Goal: Task Accomplishment & Management: Use online tool/utility

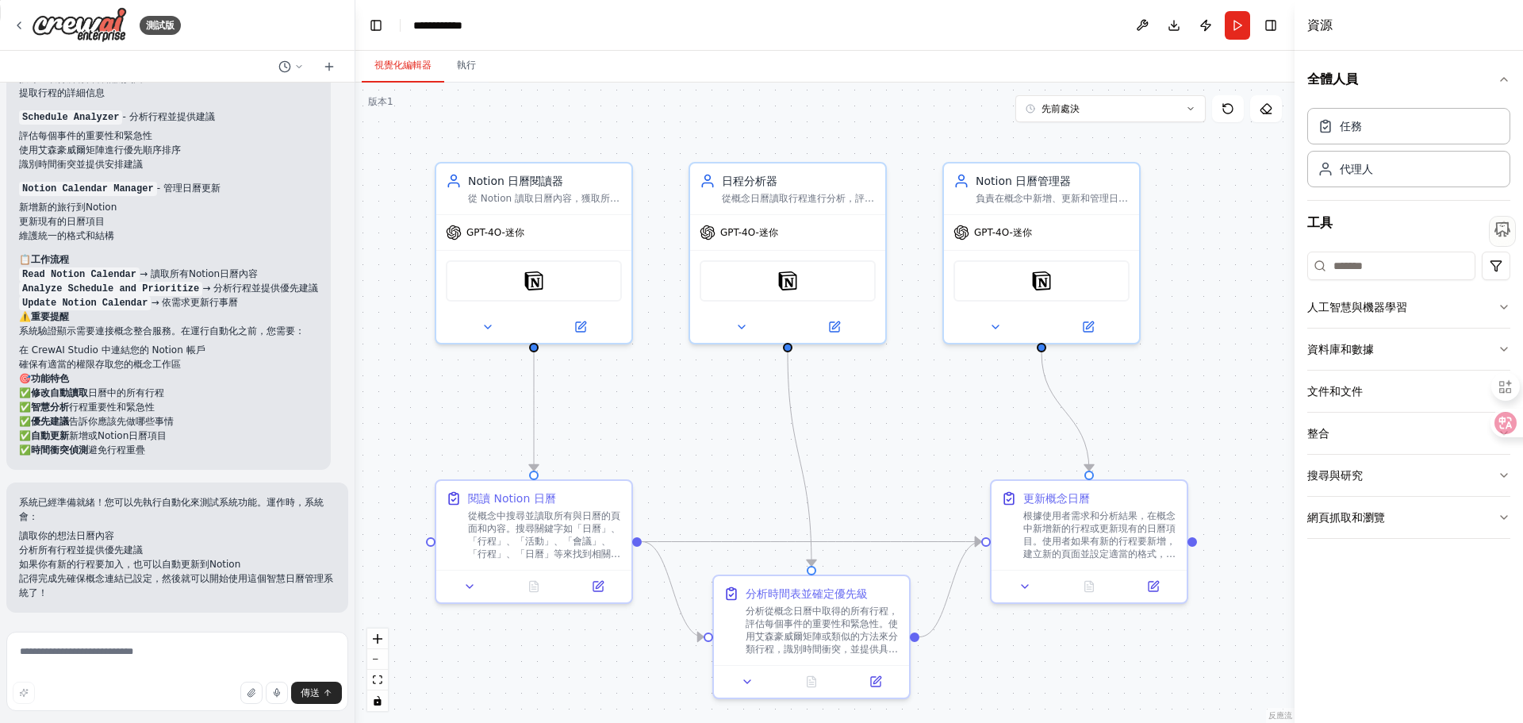
scroll to position [967, 0]
click at [489, 334] on div at bounding box center [533, 324] width 195 height 32
click at [489, 328] on icon at bounding box center [488, 323] width 13 height 13
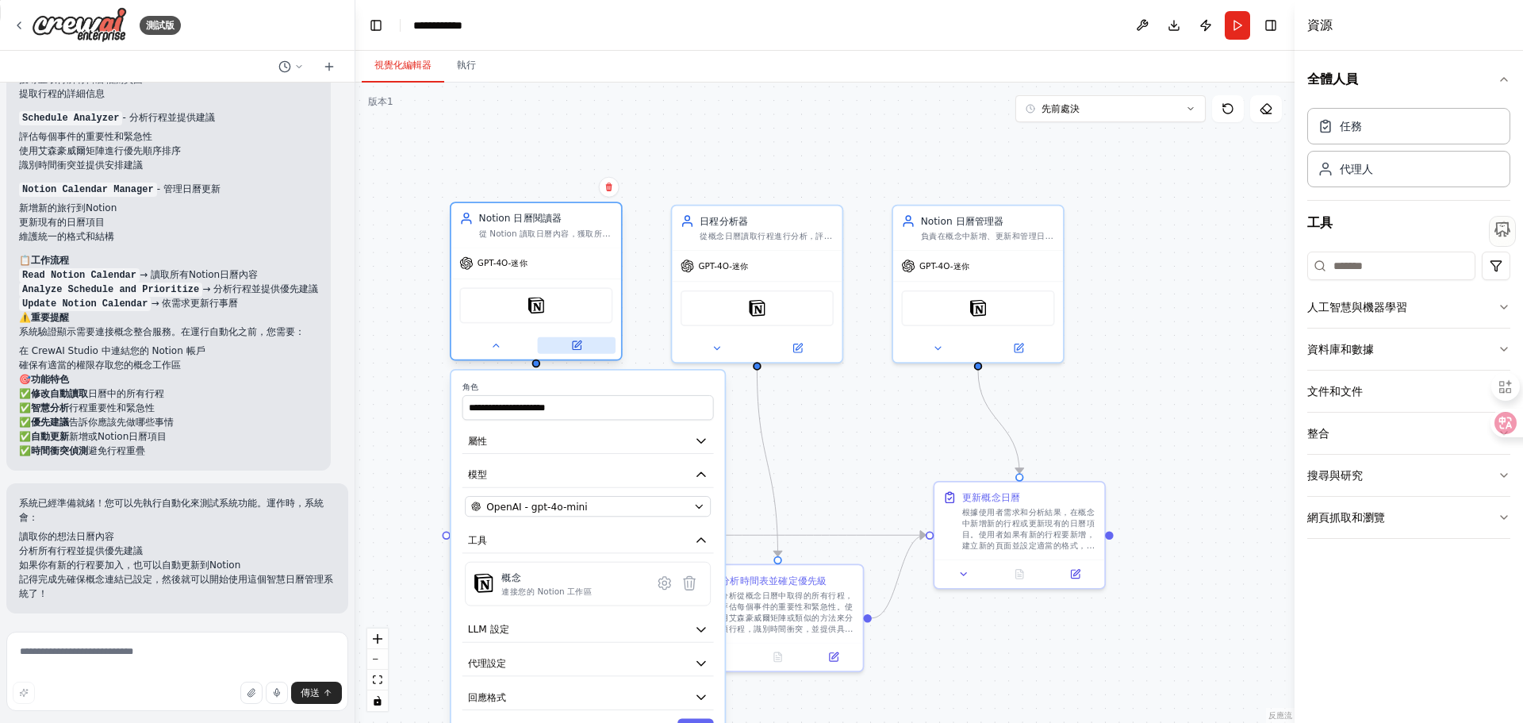
click at [579, 340] on icon at bounding box center [576, 345] width 11 height 11
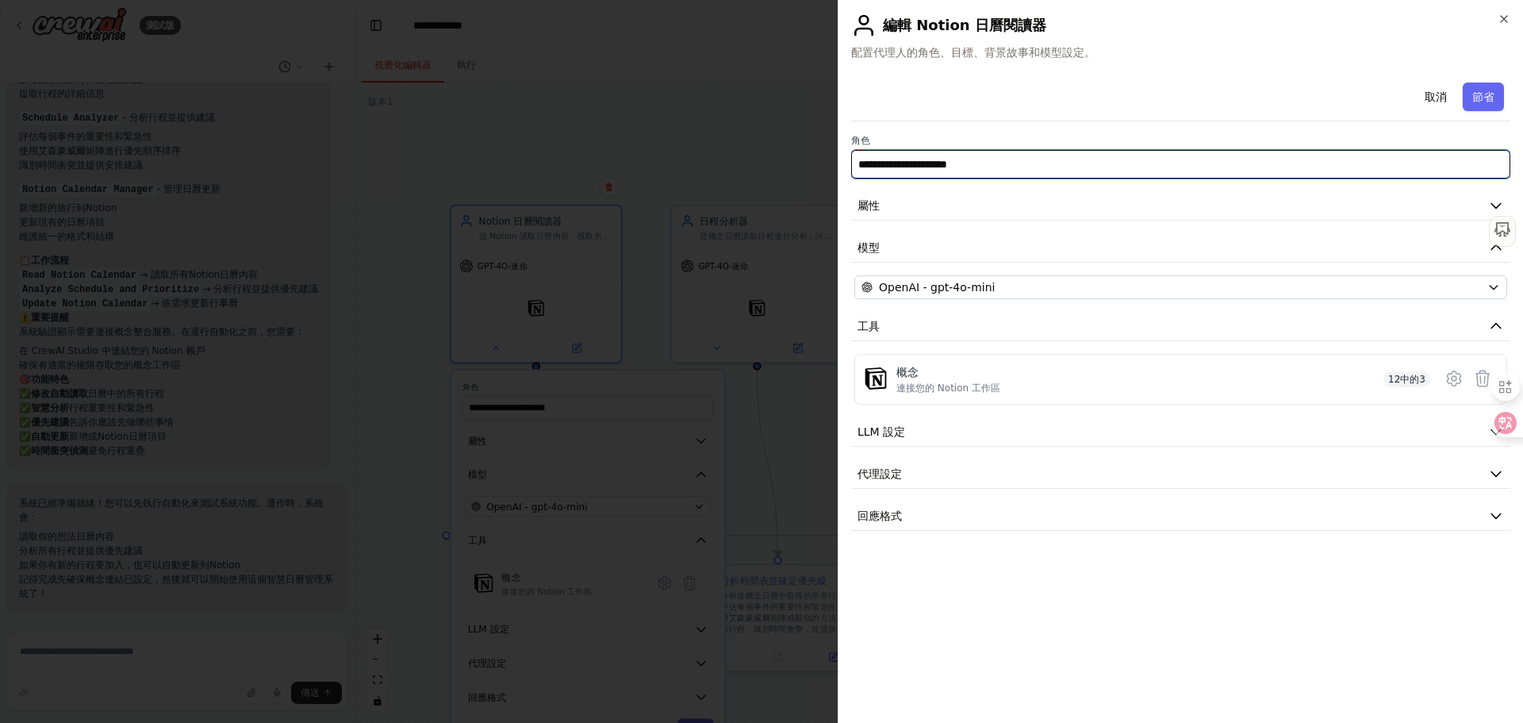
click at [1025, 161] on input "**********" at bounding box center [1180, 164] width 659 height 29
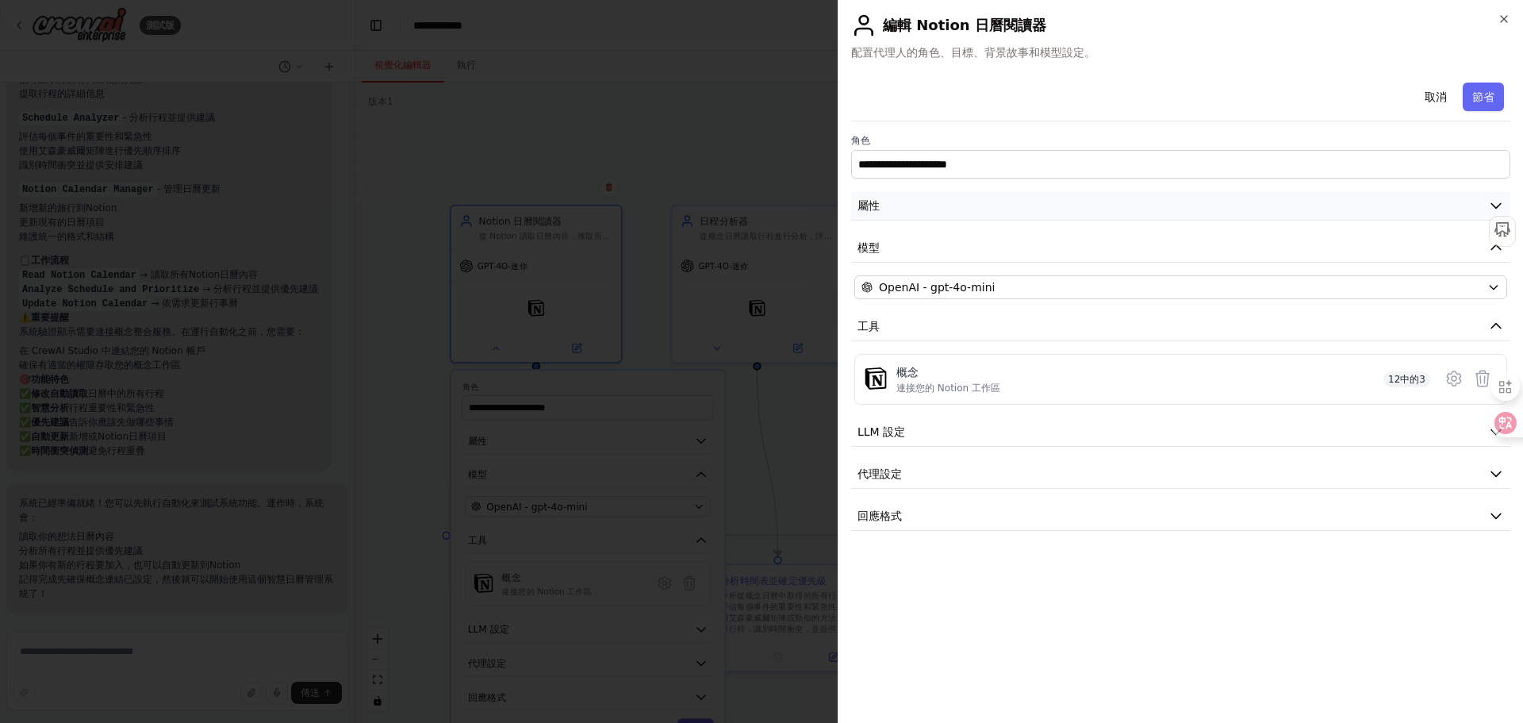
click at [941, 205] on button "屬性" at bounding box center [1180, 205] width 659 height 29
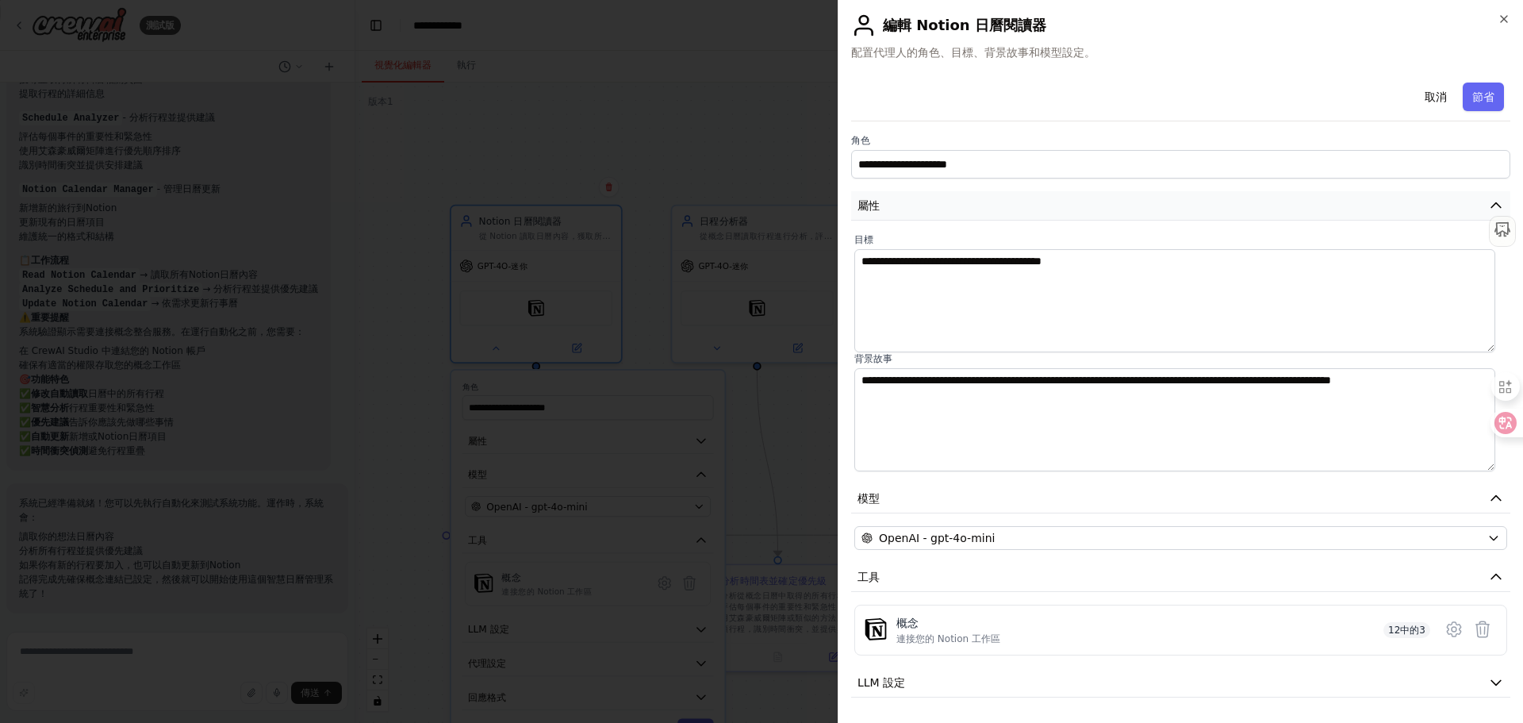
click at [939, 209] on button "屬性" at bounding box center [1180, 205] width 659 height 29
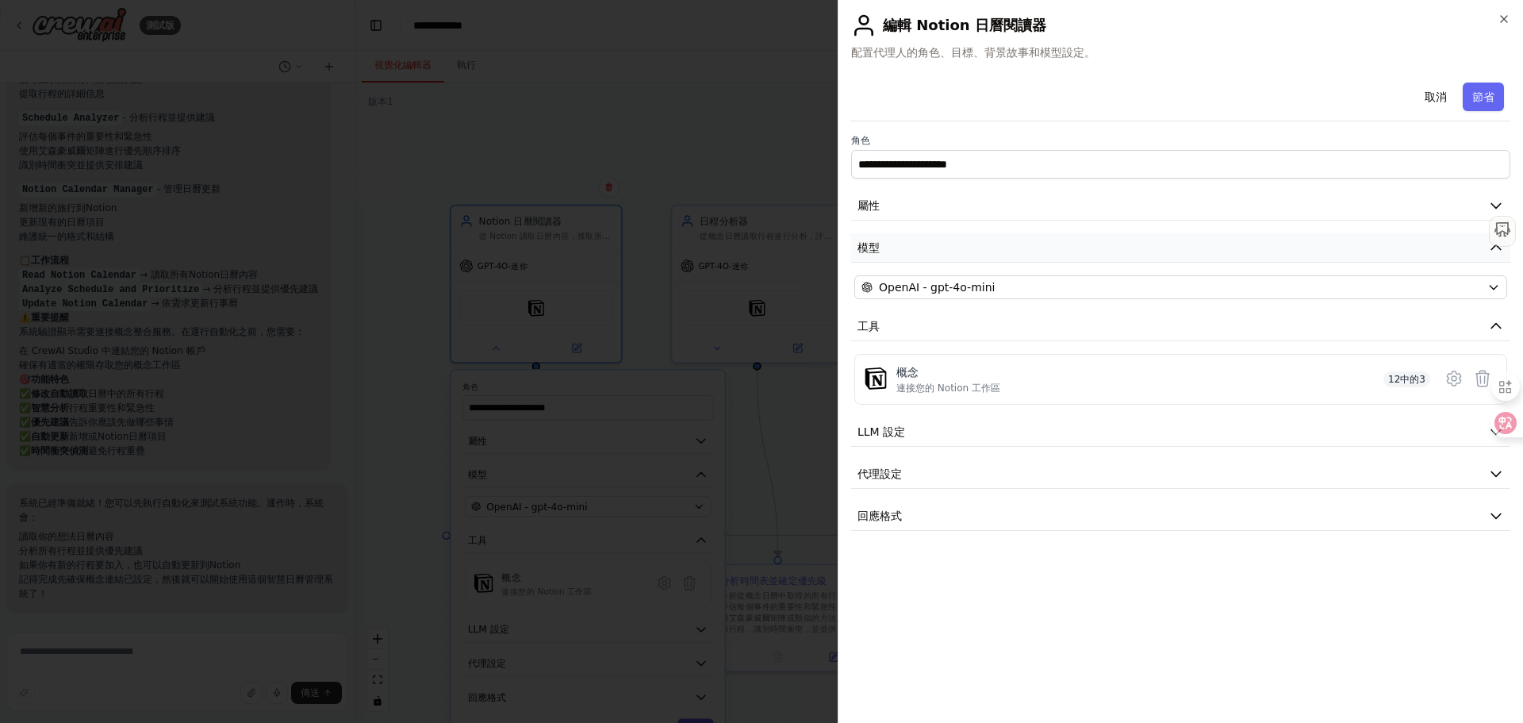
click at [938, 240] on button "模型" at bounding box center [1180, 247] width 659 height 29
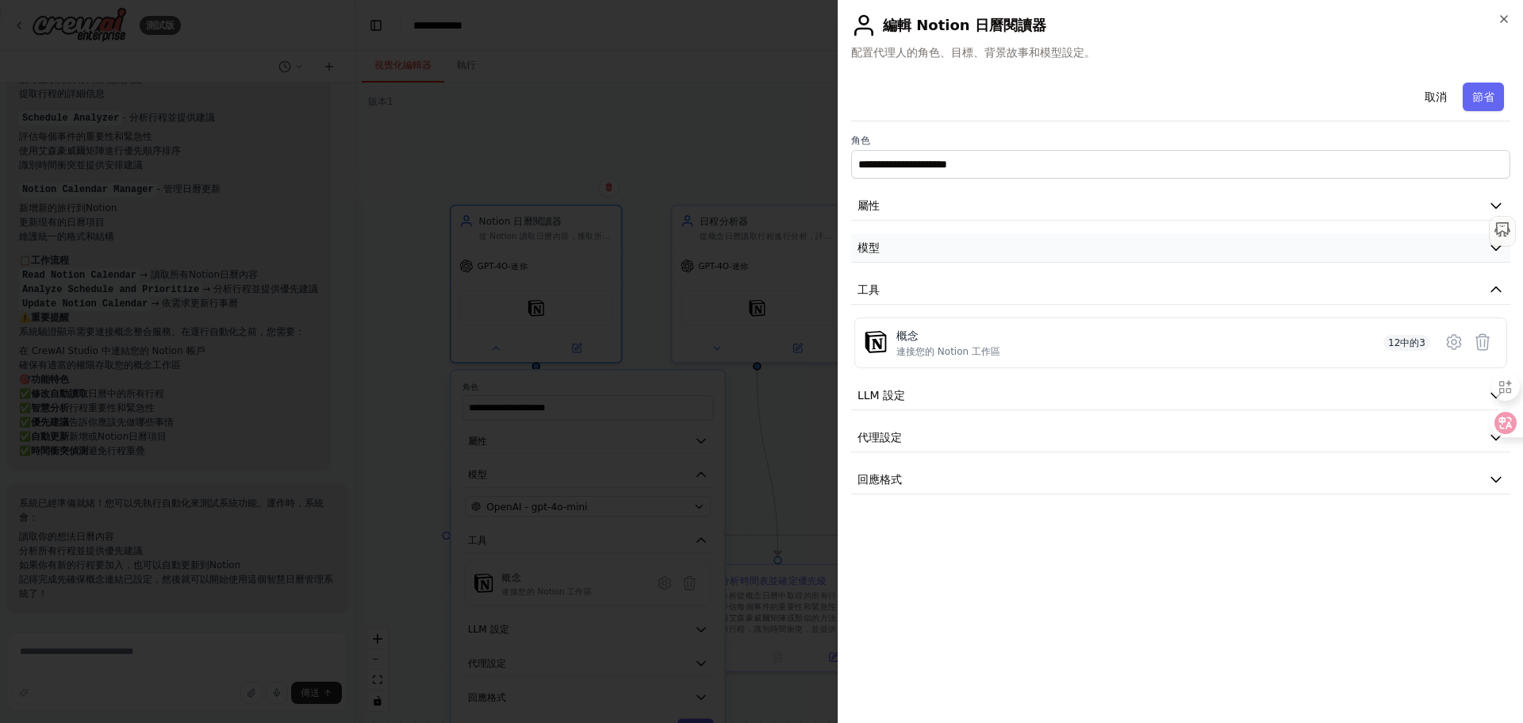
click at [938, 240] on button "模型" at bounding box center [1180, 247] width 659 height 29
click at [915, 334] on button "工具" at bounding box center [1180, 326] width 659 height 29
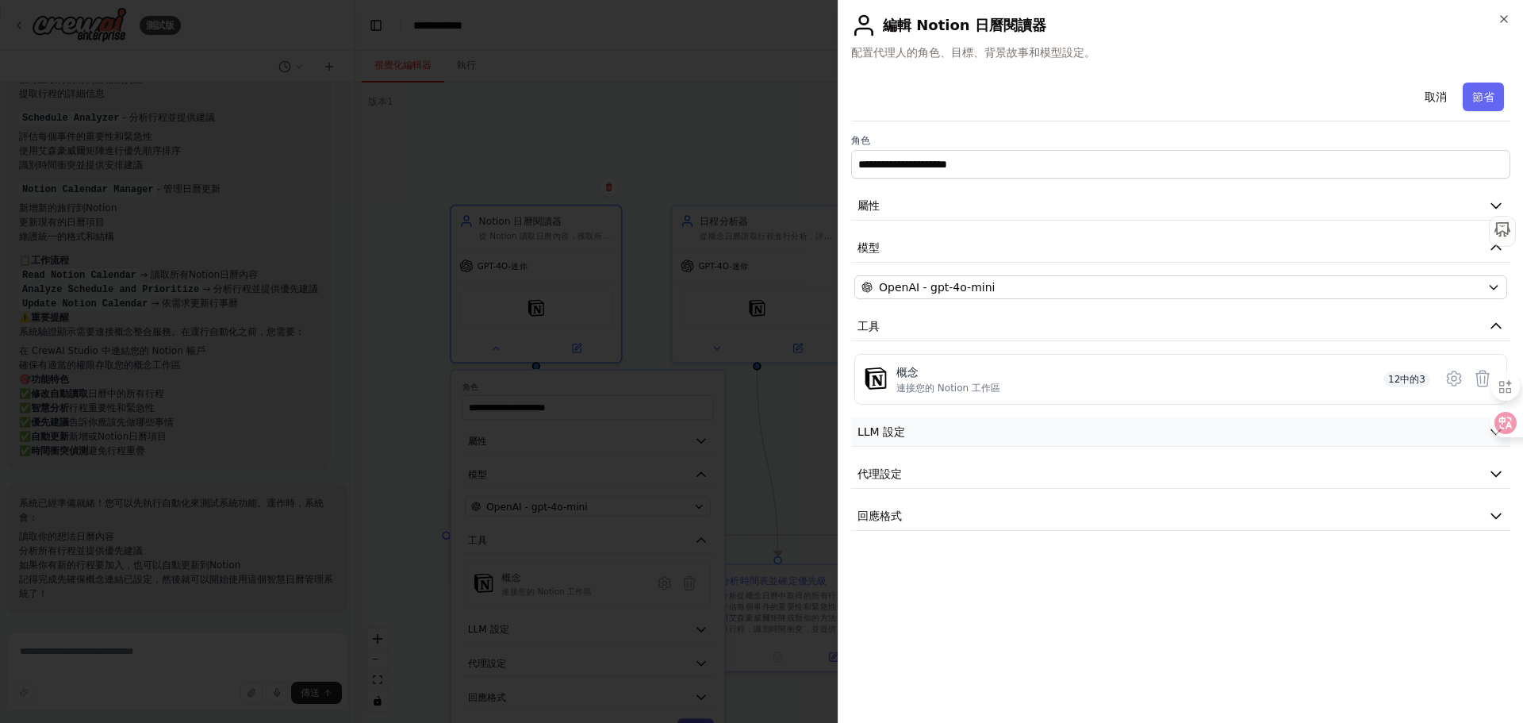
click at [914, 432] on button "LLM 設定" at bounding box center [1180, 431] width 659 height 29
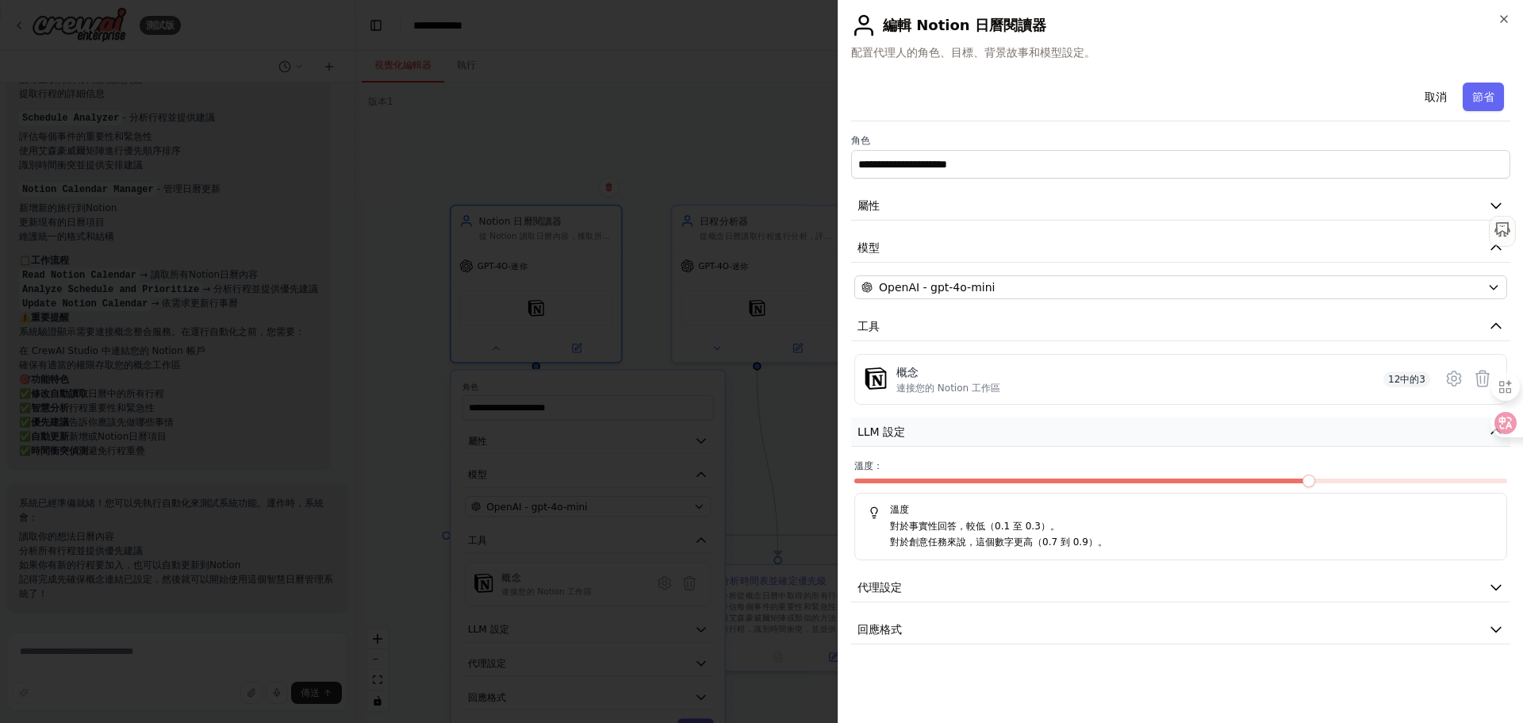
click at [914, 432] on button "LLM 設定" at bounding box center [1180, 431] width 659 height 29
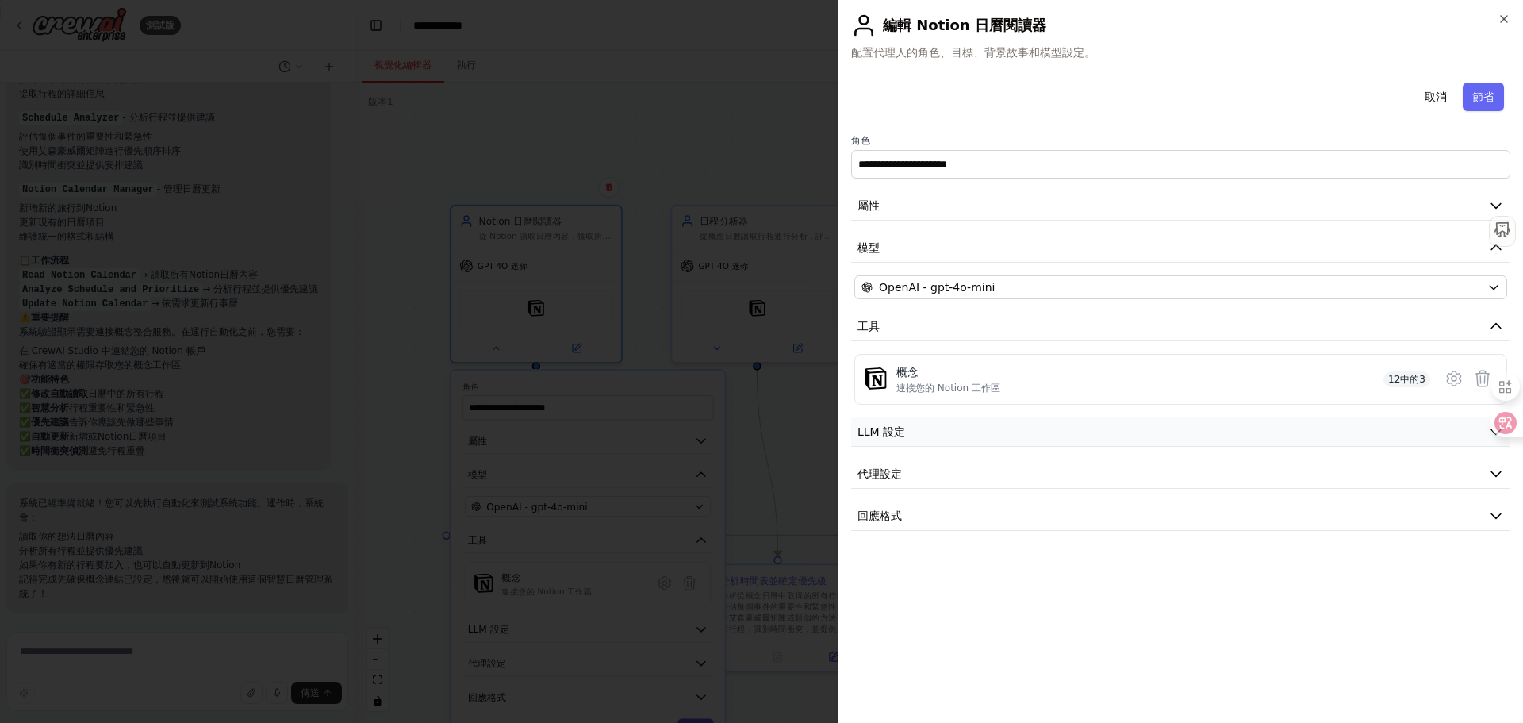
click at [914, 432] on button "LLM 設定" at bounding box center [1180, 431] width 659 height 29
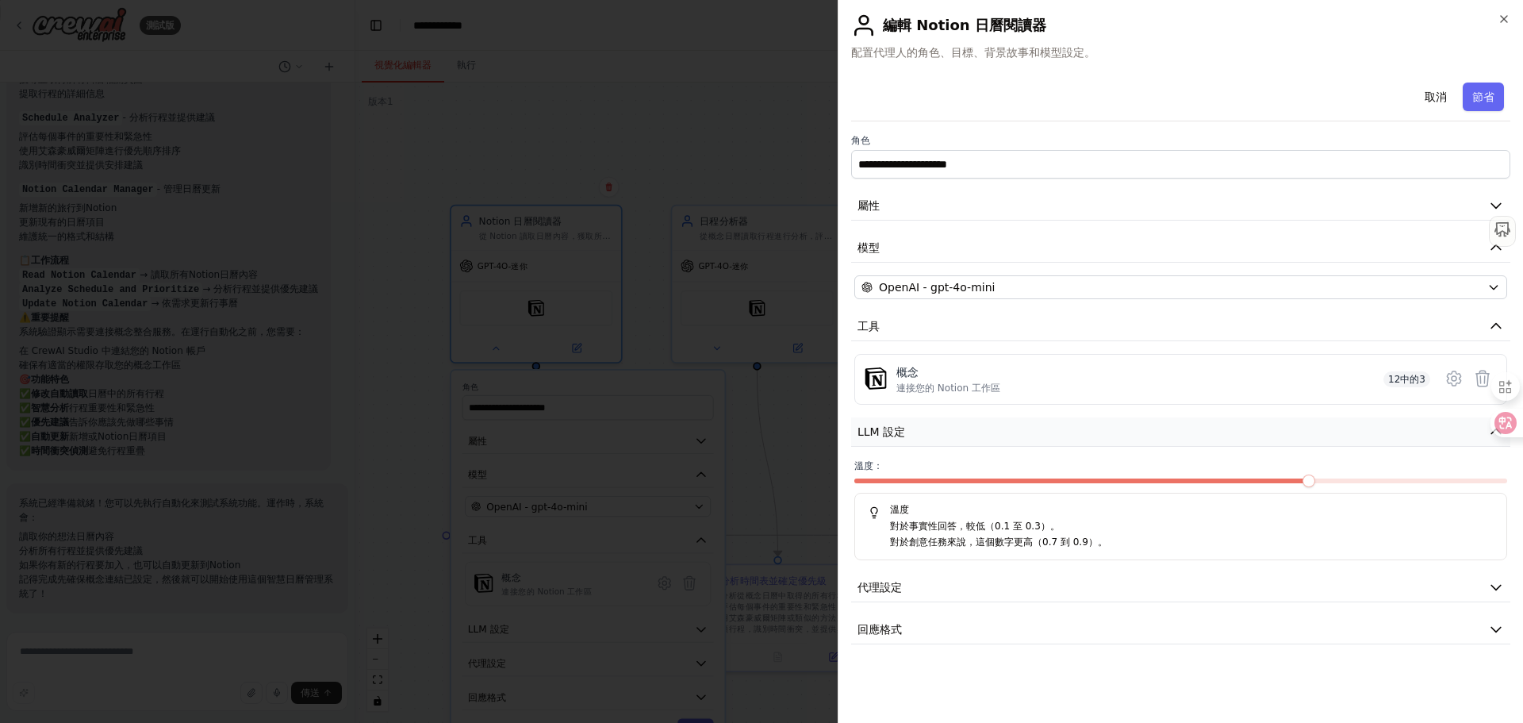
click at [914, 432] on button "LLM 設定" at bounding box center [1180, 431] width 659 height 29
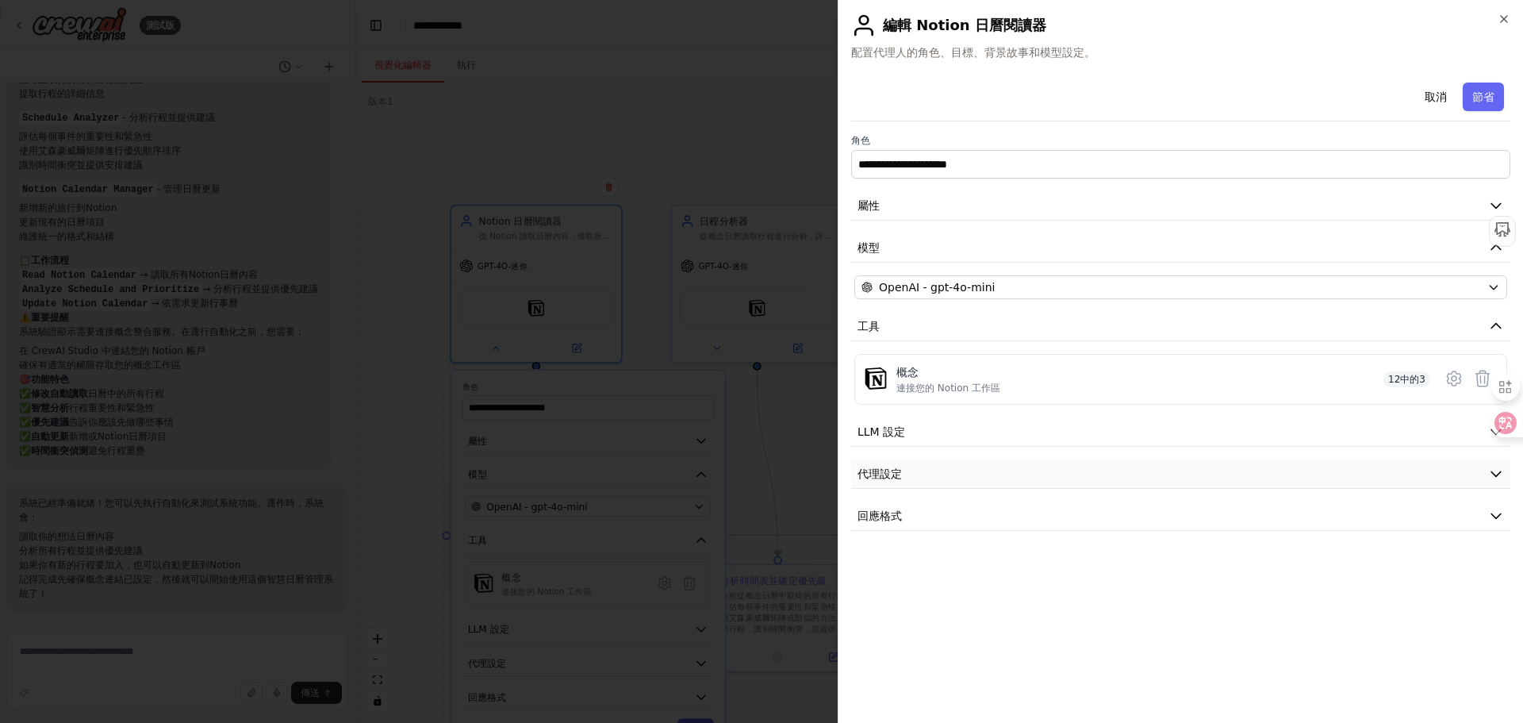
click at [897, 475] on font "代理設定" at bounding box center [880, 473] width 44 height 13
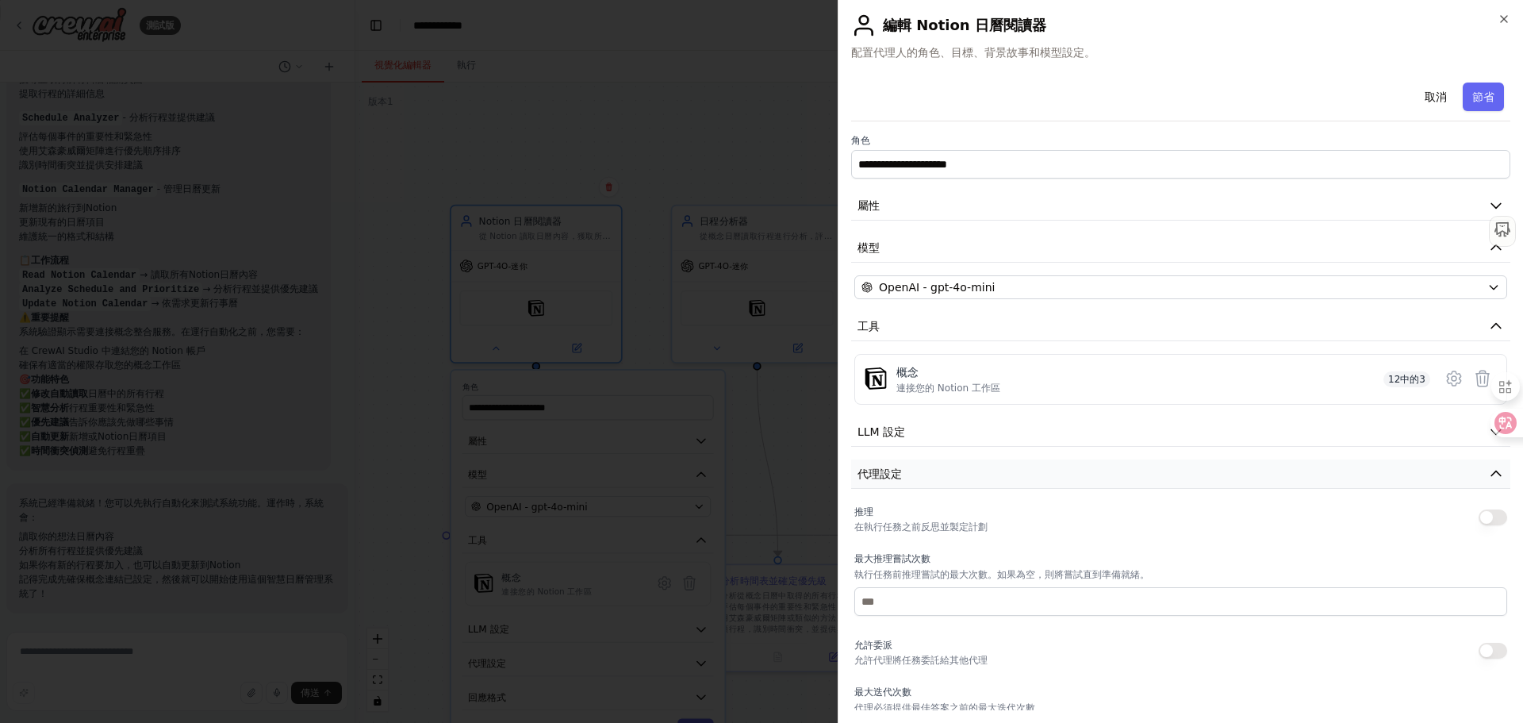
click at [897, 475] on font "代理設定" at bounding box center [880, 473] width 44 height 13
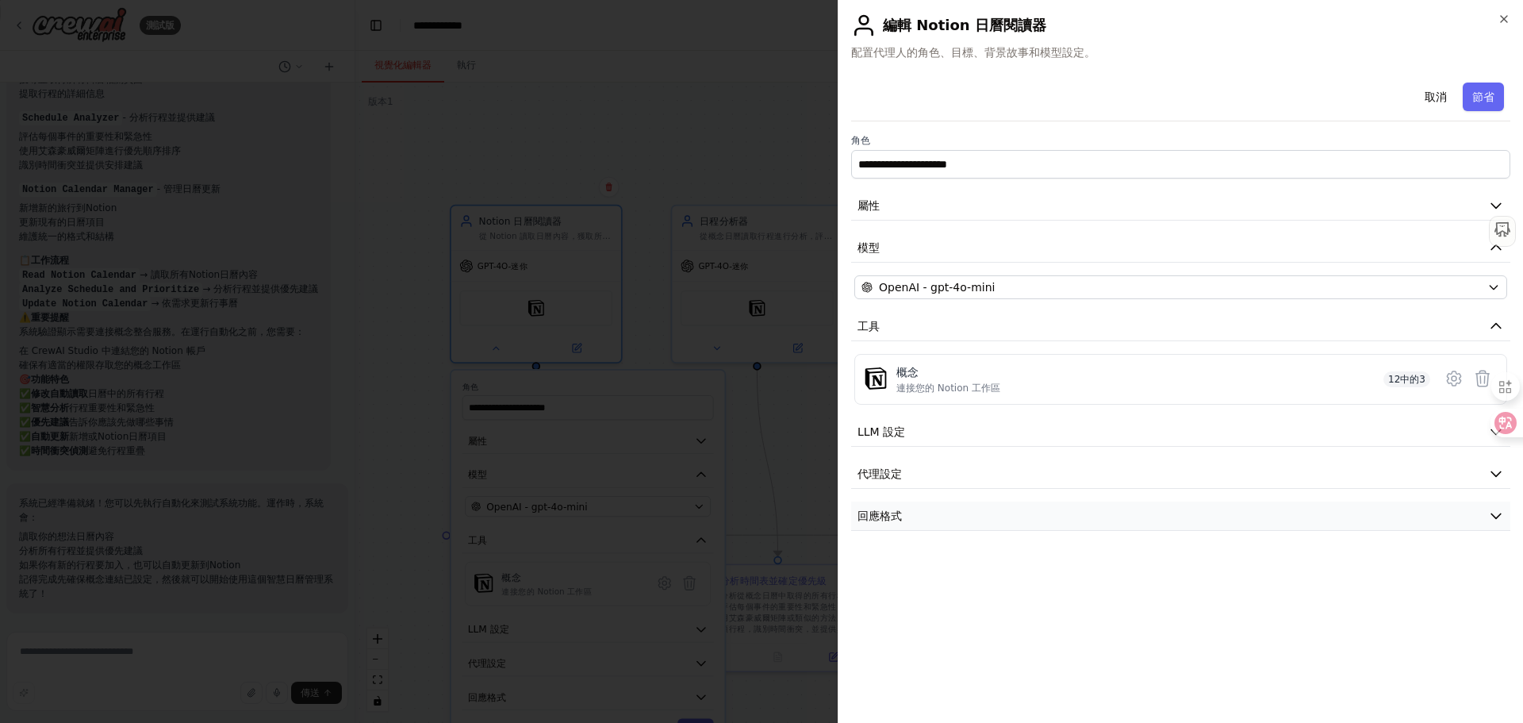
click at [902, 509] on button "回應格式" at bounding box center [1180, 515] width 659 height 29
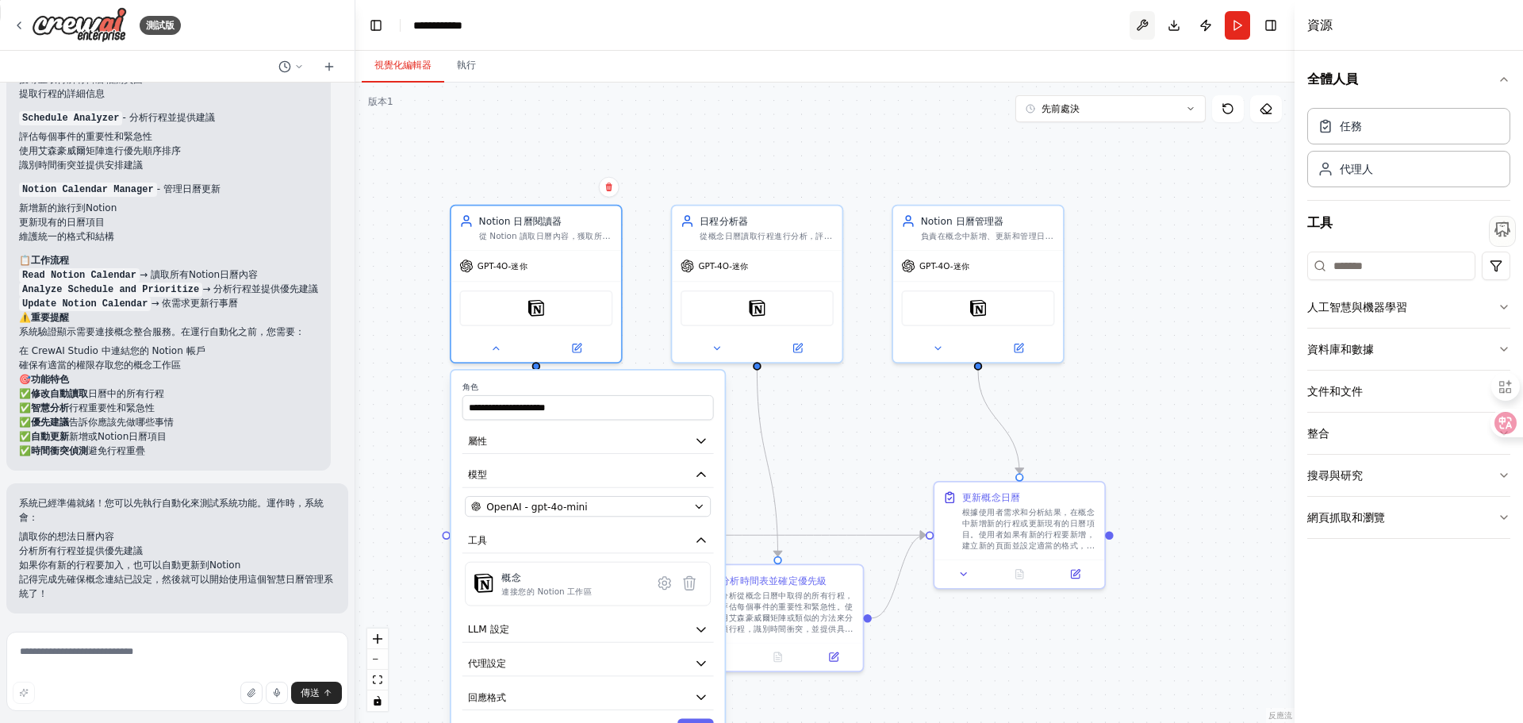
click at [1139, 25] on button at bounding box center [1142, 25] width 25 height 29
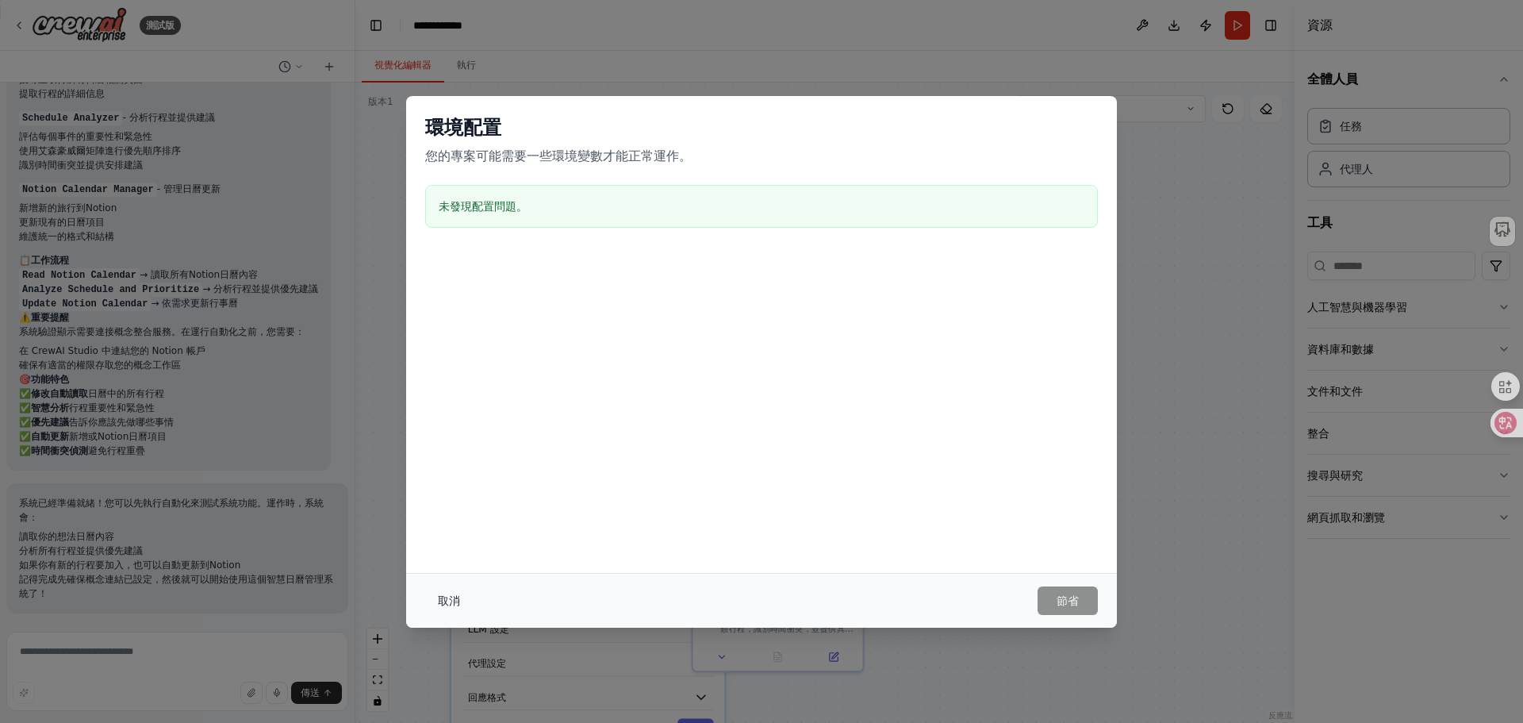
click at [445, 595] on font "取消" at bounding box center [449, 600] width 22 height 13
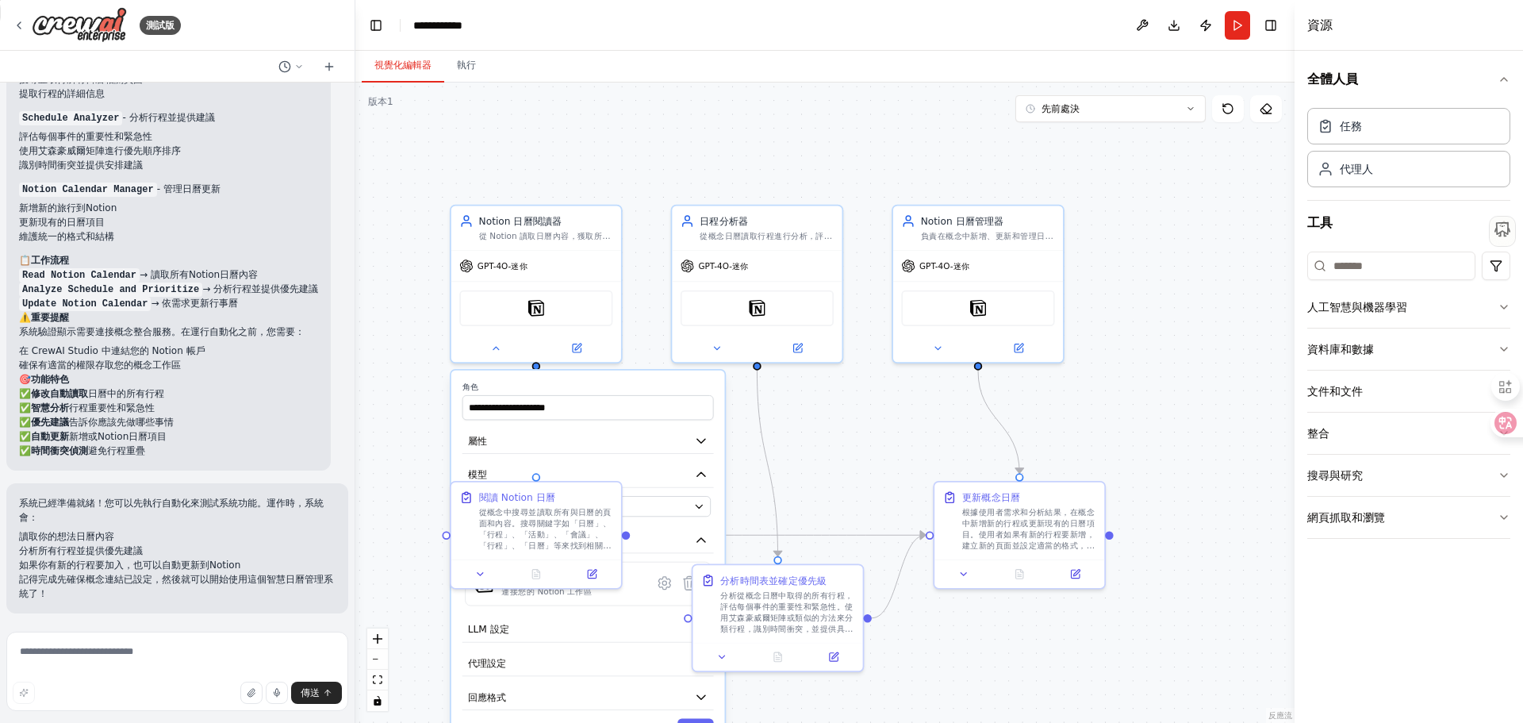
click at [601, 174] on div ".deletable-edge-delete-btn { width: 20px; height: 20px; border: 0px solid #ffff…" at bounding box center [824, 403] width 939 height 640
click at [495, 356] on div at bounding box center [536, 346] width 170 height 28
click at [495, 348] on icon at bounding box center [495, 345] width 11 height 11
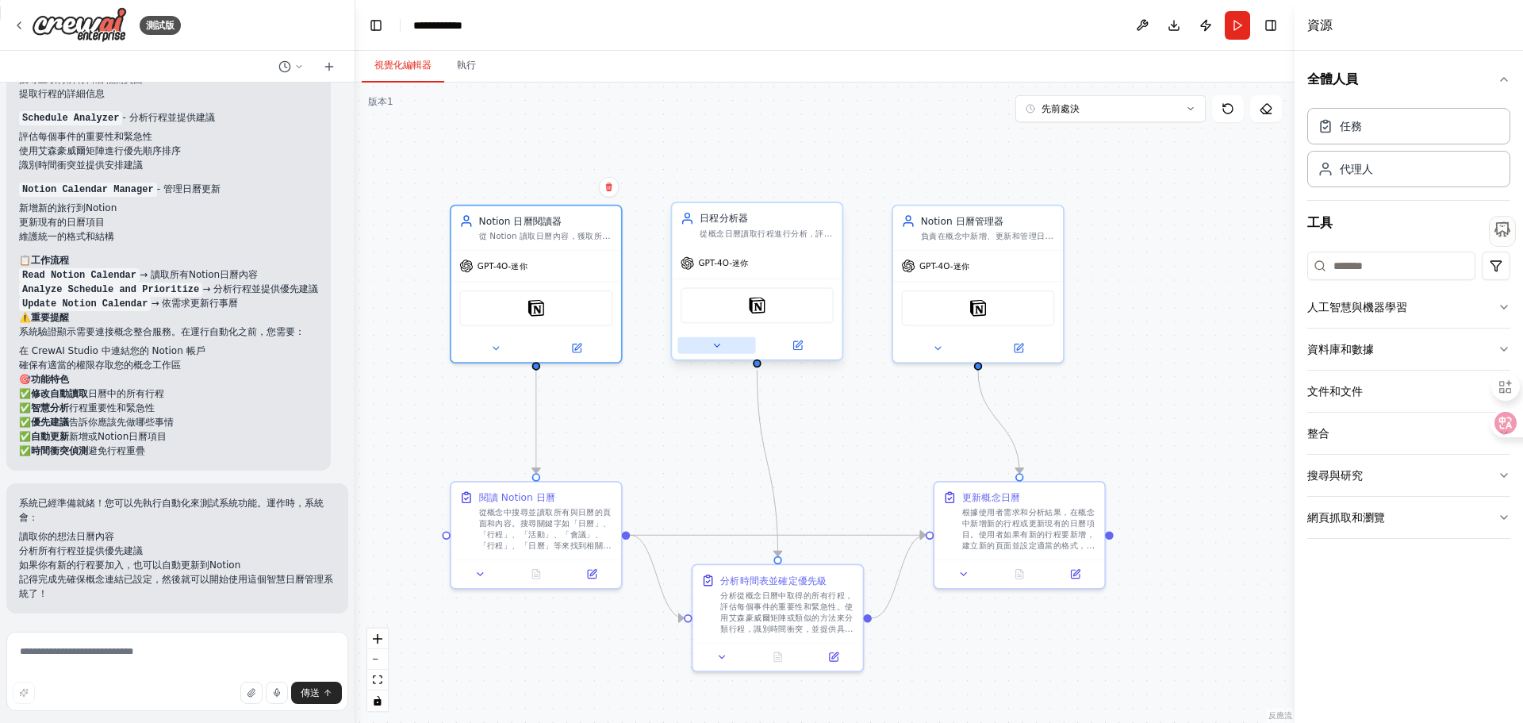
click at [717, 345] on icon at bounding box center [717, 345] width 6 height 2
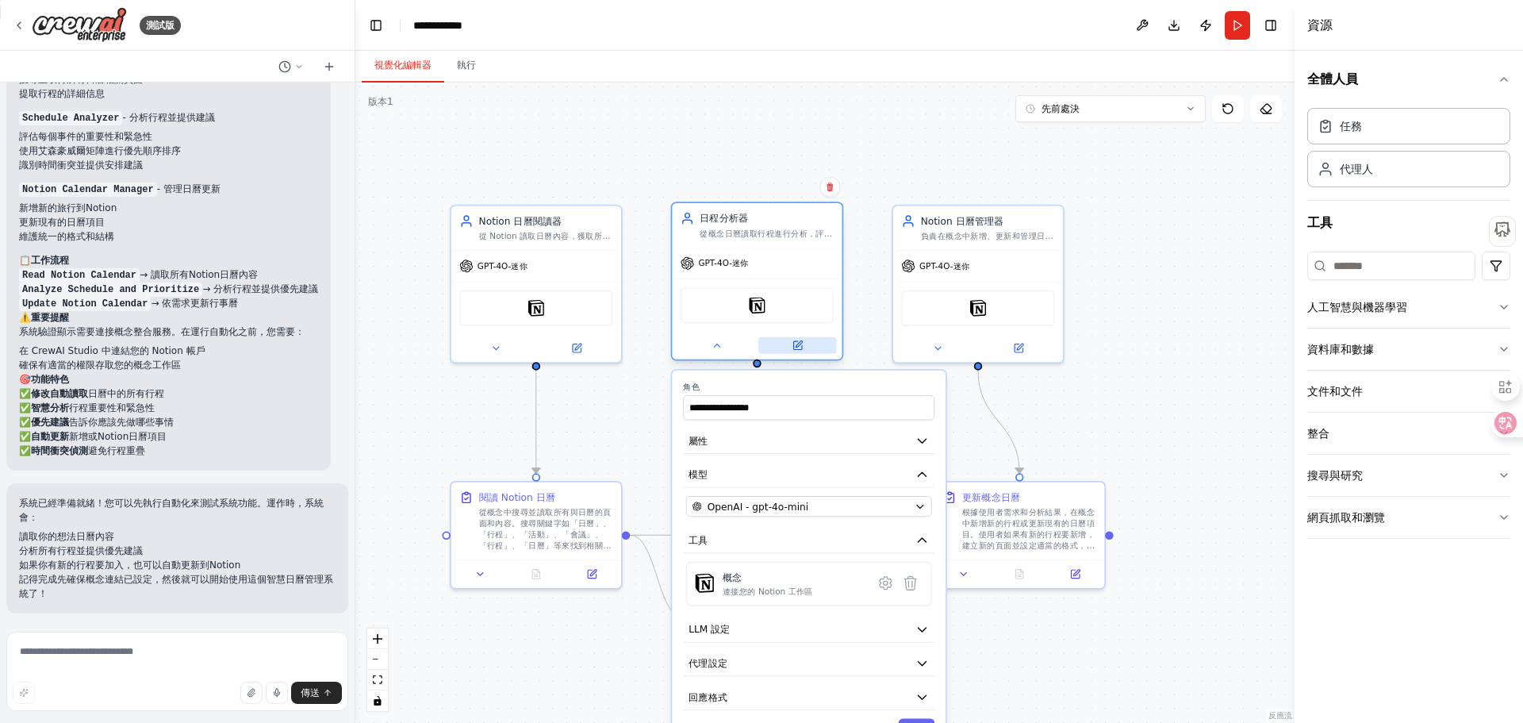
click at [790, 343] on button at bounding box center [798, 345] width 78 height 17
click at [1020, 348] on icon at bounding box center [1019, 345] width 8 height 8
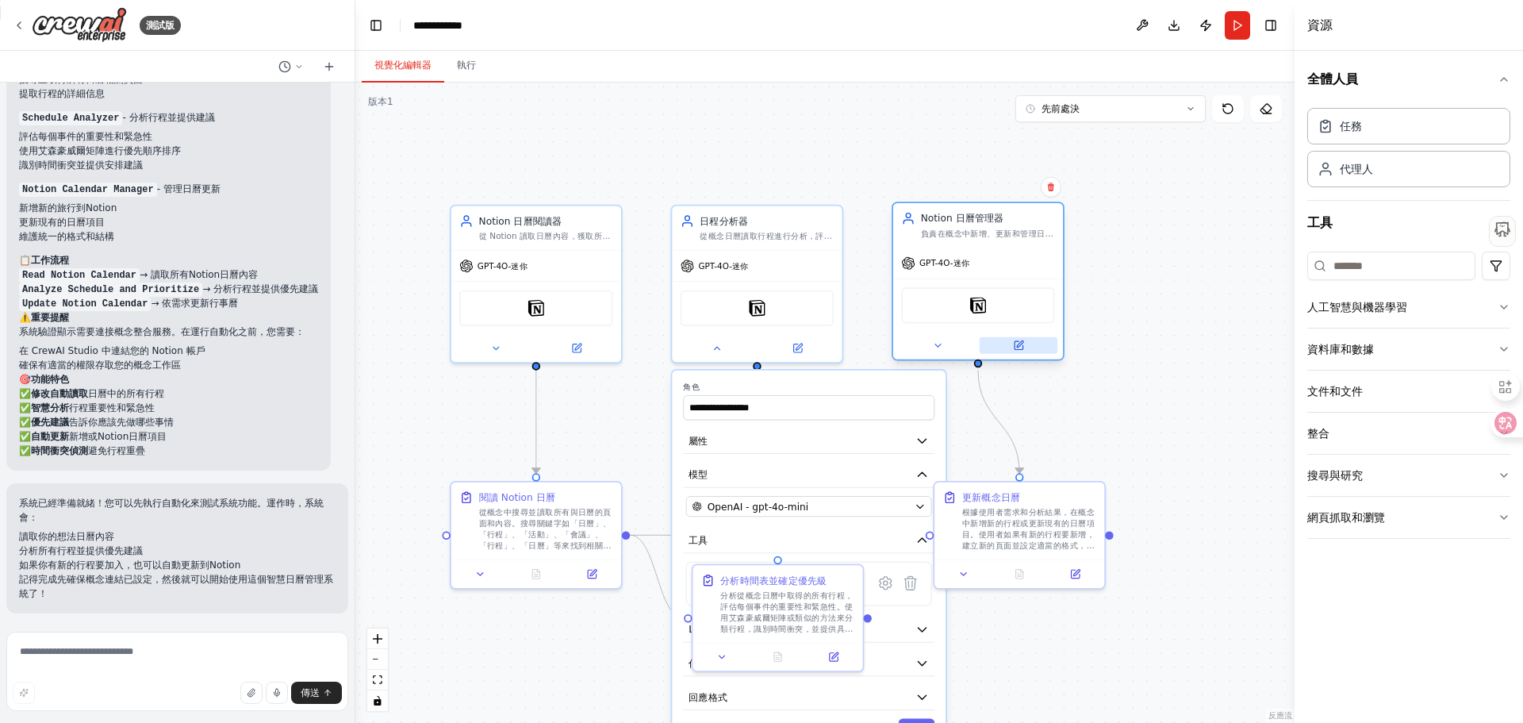
click at [1017, 353] on button at bounding box center [1019, 345] width 78 height 17
click at [713, 140] on div ".deletable-edge-delete-btn { width: 20px; height: 20px; border: 0px solid #ffff…" at bounding box center [824, 403] width 939 height 640
click at [714, 352] on button at bounding box center [717, 345] width 78 height 17
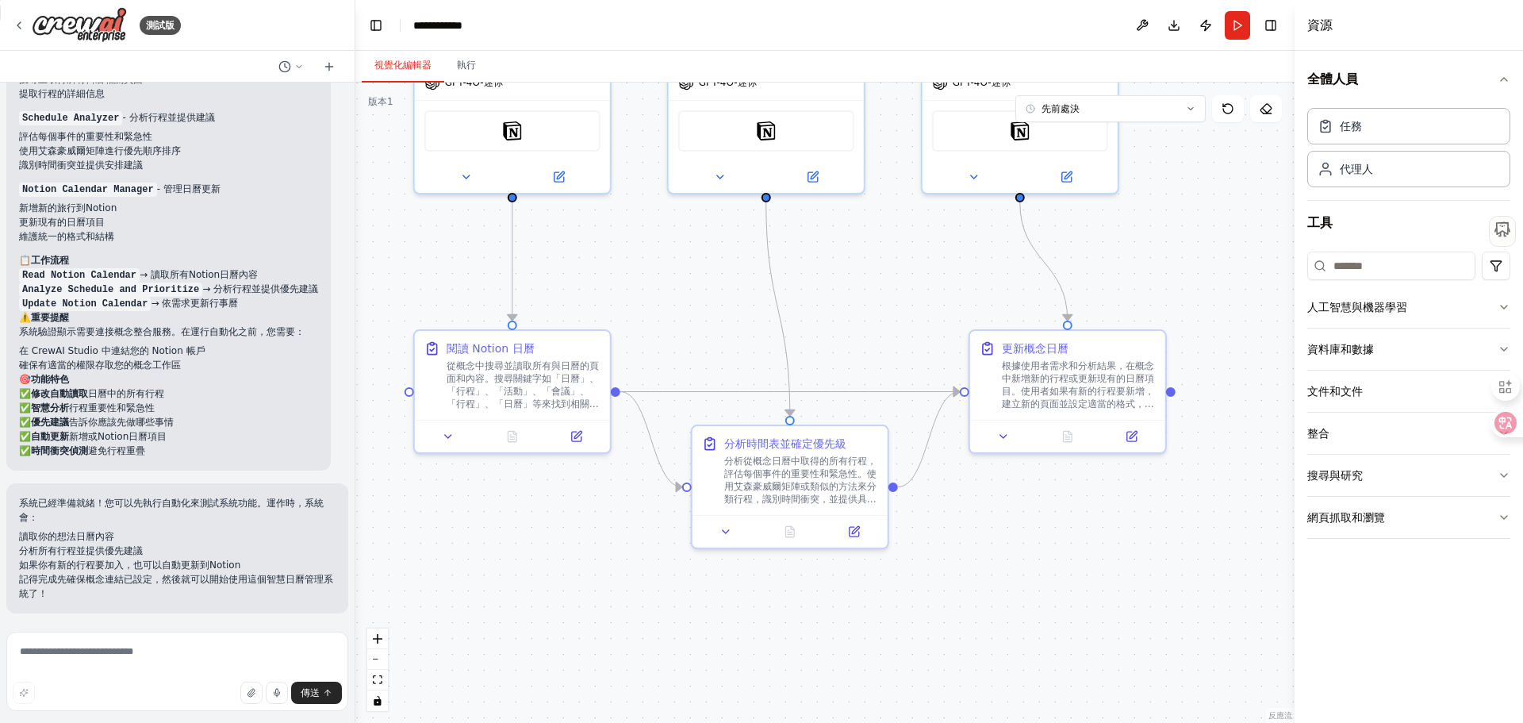
drag, startPoint x: 638, startPoint y: 484, endPoint x: 601, endPoint y: 317, distance: 170.6
click at [601, 317] on div ".deletable-edge-delete-btn { width: 20px; height: 20px; border: 0px solid #ffff…" at bounding box center [824, 403] width 939 height 640
click at [450, 436] on icon at bounding box center [448, 433] width 13 height 13
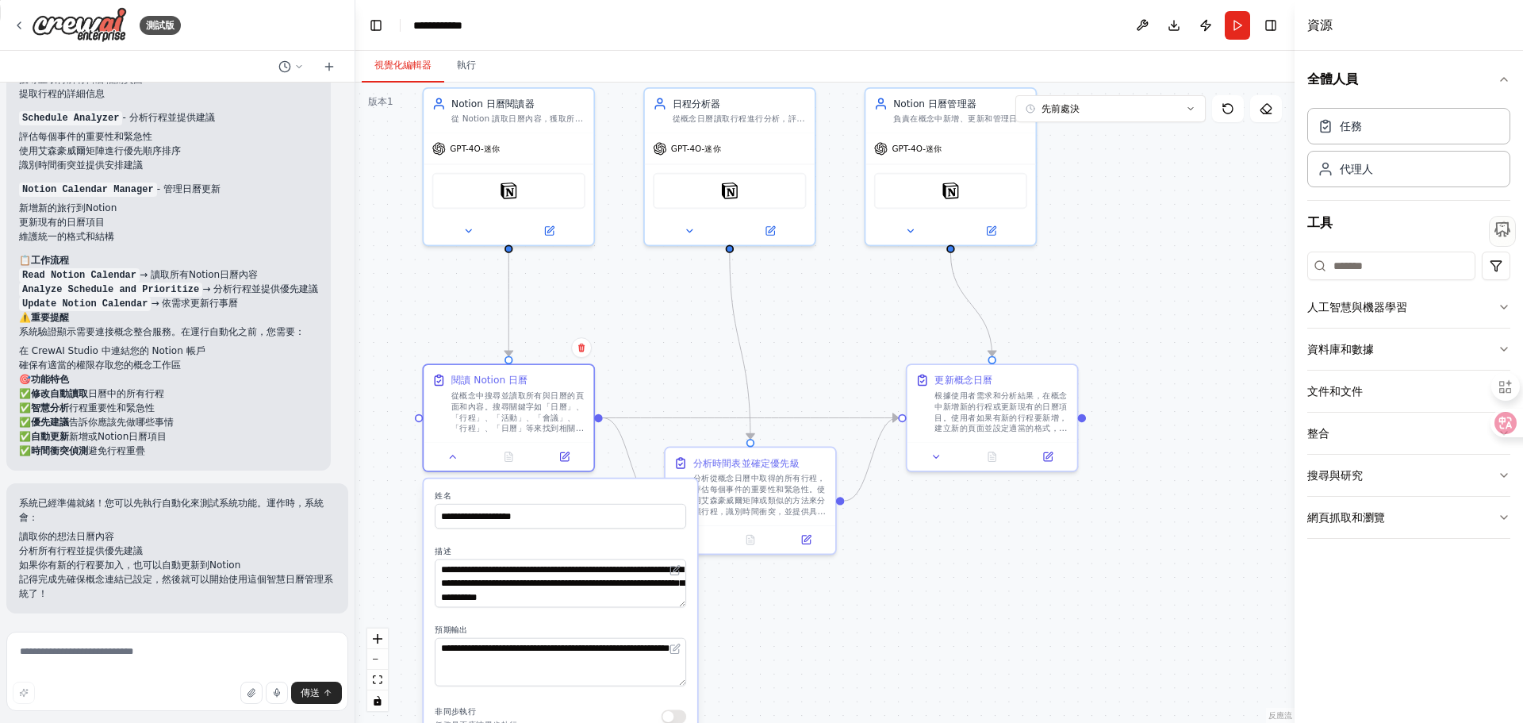
click at [682, 600] on textarea "**********" at bounding box center [561, 583] width 252 height 48
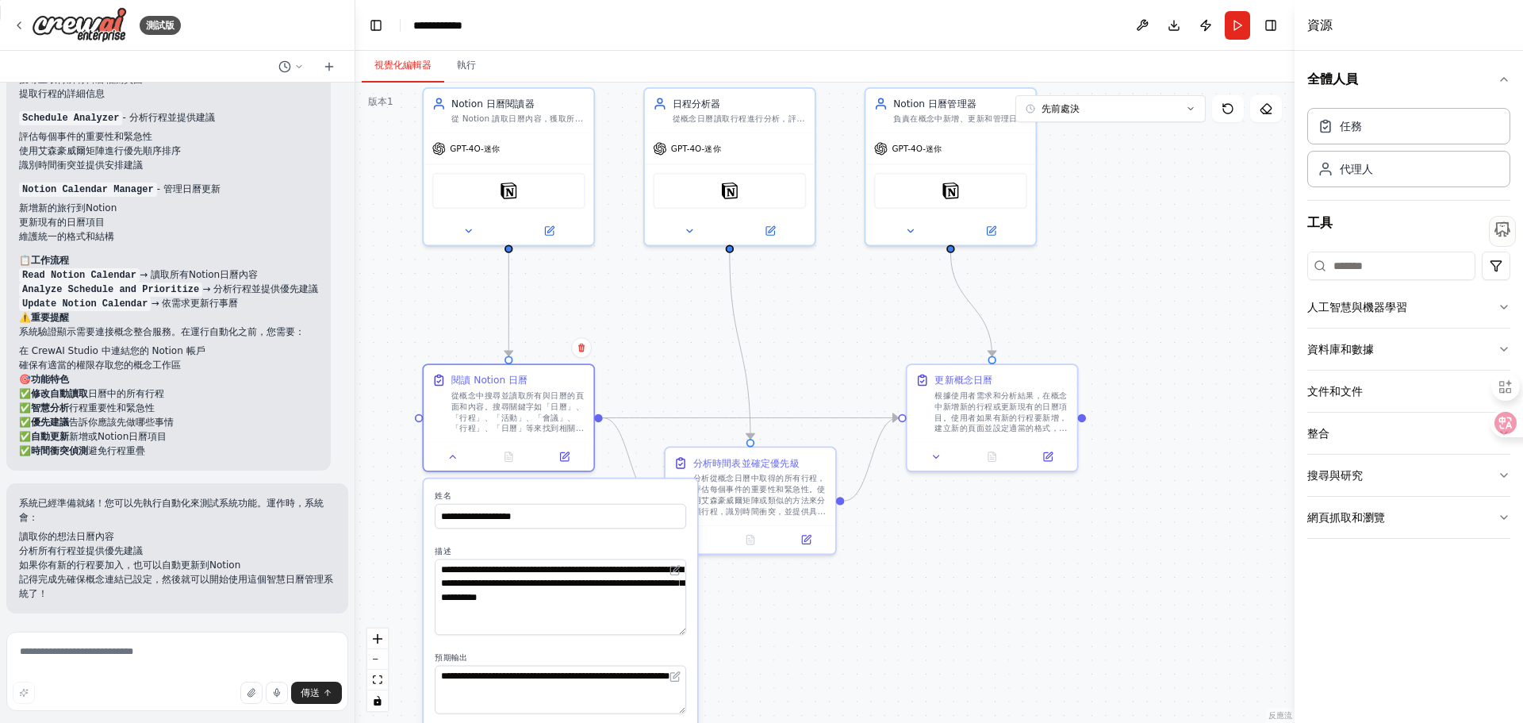
drag, startPoint x: 681, startPoint y: 603, endPoint x: 720, endPoint y: 631, distance: 47.8
click at [720, 631] on div ".deletable-edge-delete-btn { width: 20px; height: 20px; border: 0px solid #ffff…" at bounding box center [824, 403] width 939 height 640
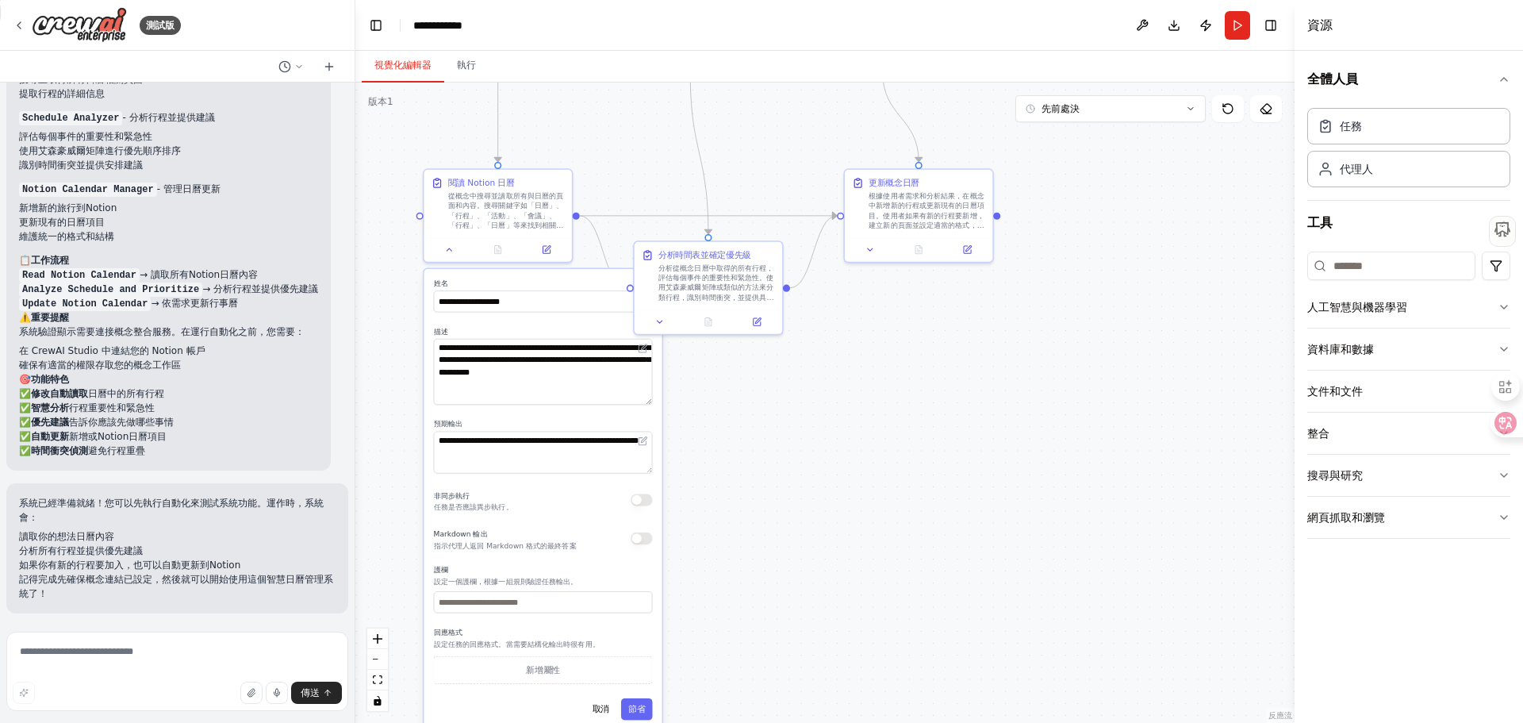
drag, startPoint x: 810, startPoint y: 658, endPoint x: 787, endPoint y: 419, distance: 239.9
click at [787, 419] on div ".deletable-edge-delete-btn { width: 20px; height: 20px; border: 0px solid #ffff…" at bounding box center [824, 403] width 939 height 640
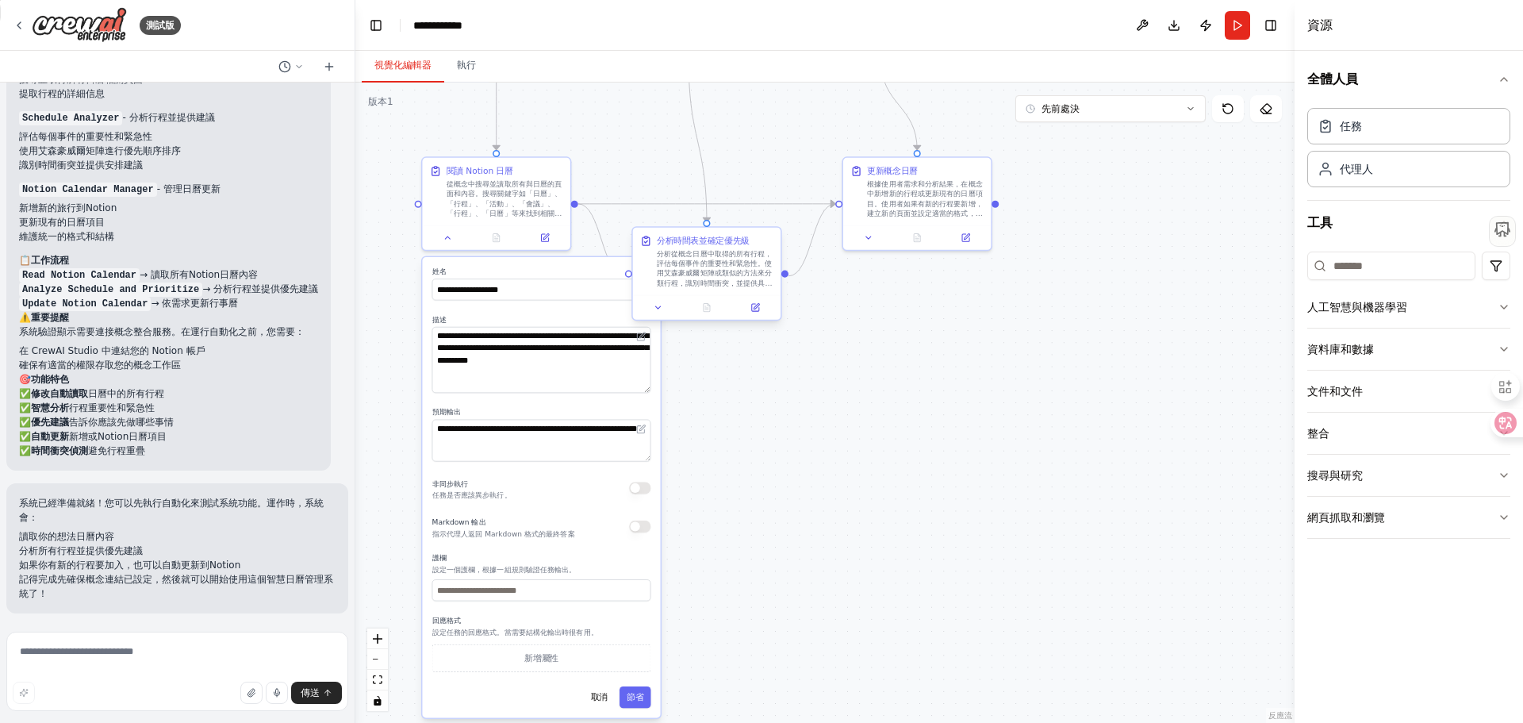
click at [680, 265] on font "分析從概念日曆中取得的所有行程，評估每個事件的重要性和緊急性。使用艾森豪威爾矩陣或類似的方法來分類行程，識別時間衝突，並提供具體的優先順序建議。考慮因素包括：…" at bounding box center [715, 287] width 116 height 75
click at [663, 309] on icon at bounding box center [659, 308] width 10 height 10
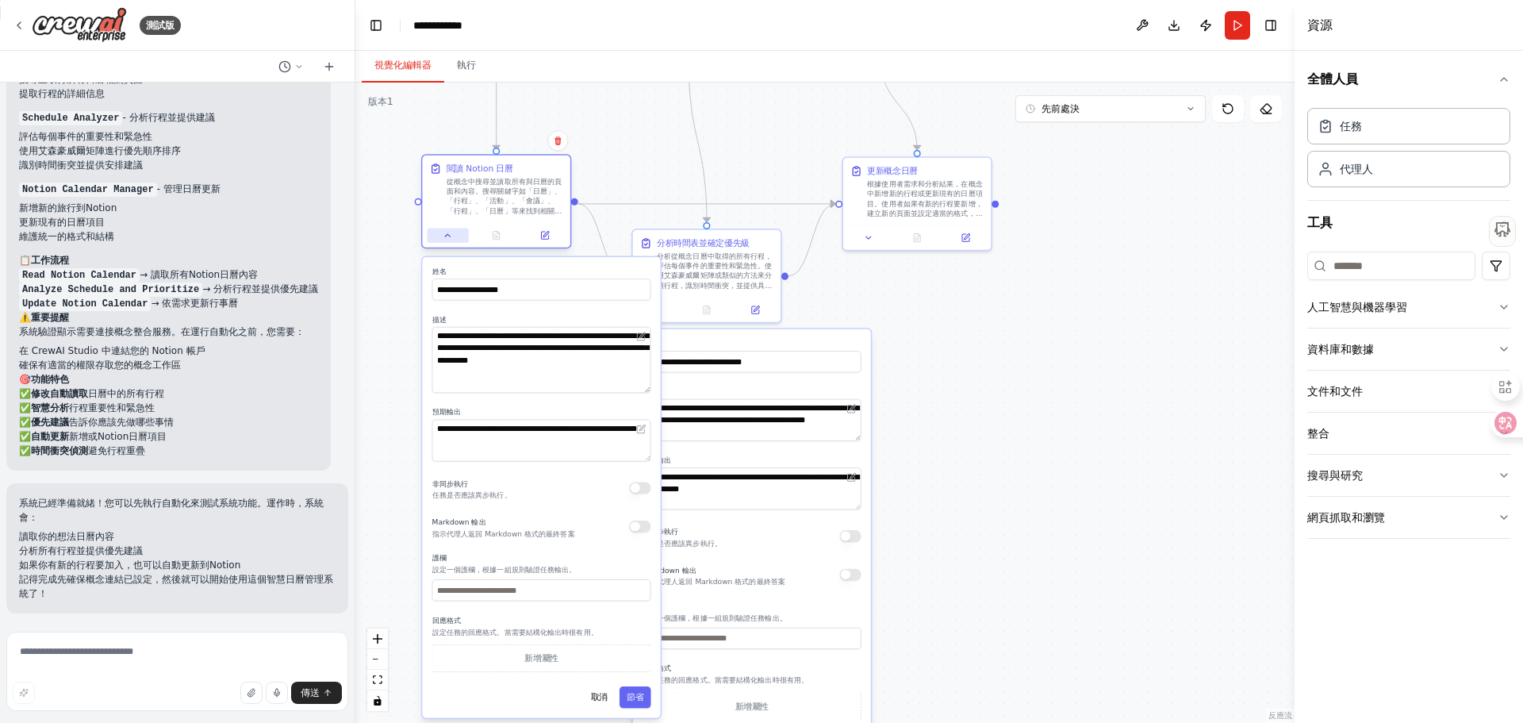
click at [453, 234] on button at bounding box center [448, 236] width 41 height 14
click at [448, 243] on div at bounding box center [496, 235] width 148 height 25
click at [440, 233] on button at bounding box center [448, 236] width 41 height 14
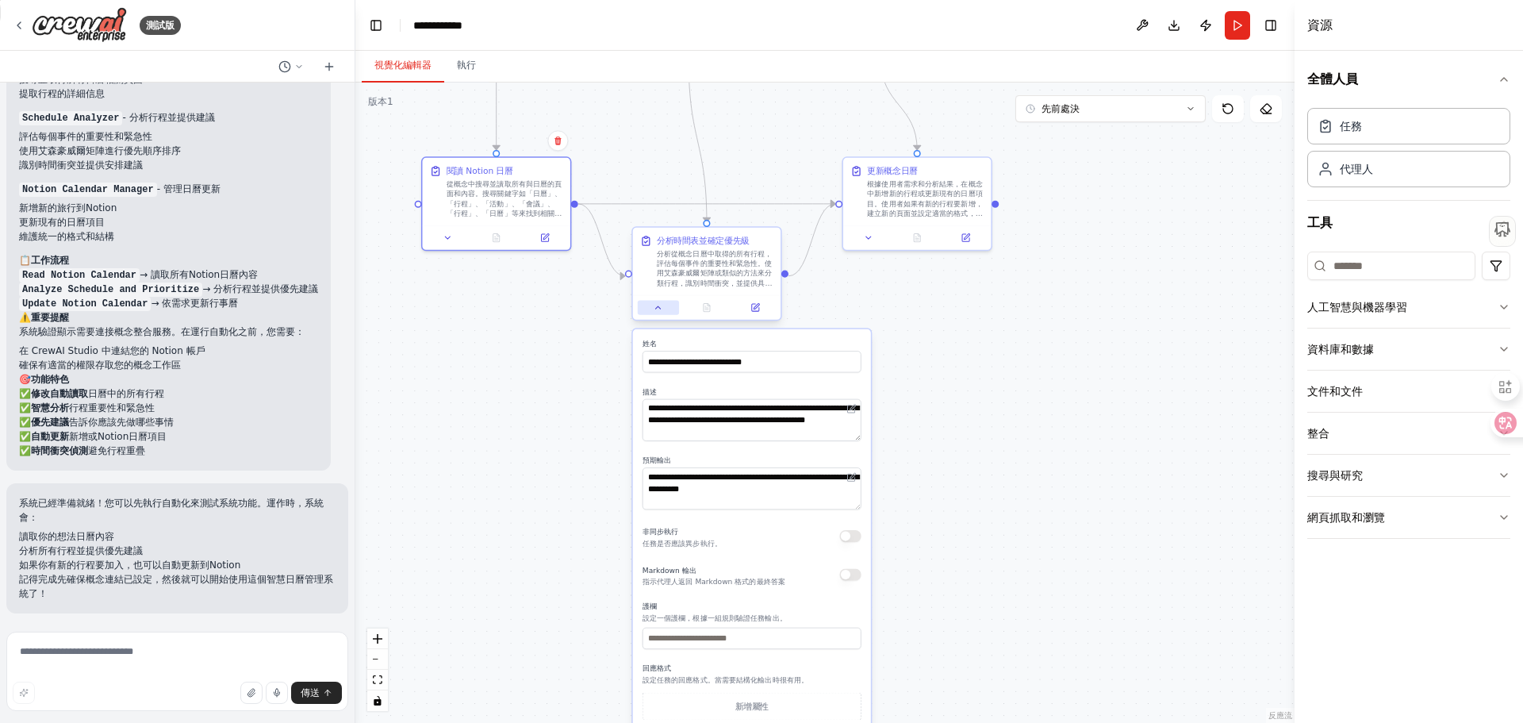
click at [660, 305] on icon at bounding box center [659, 308] width 10 height 10
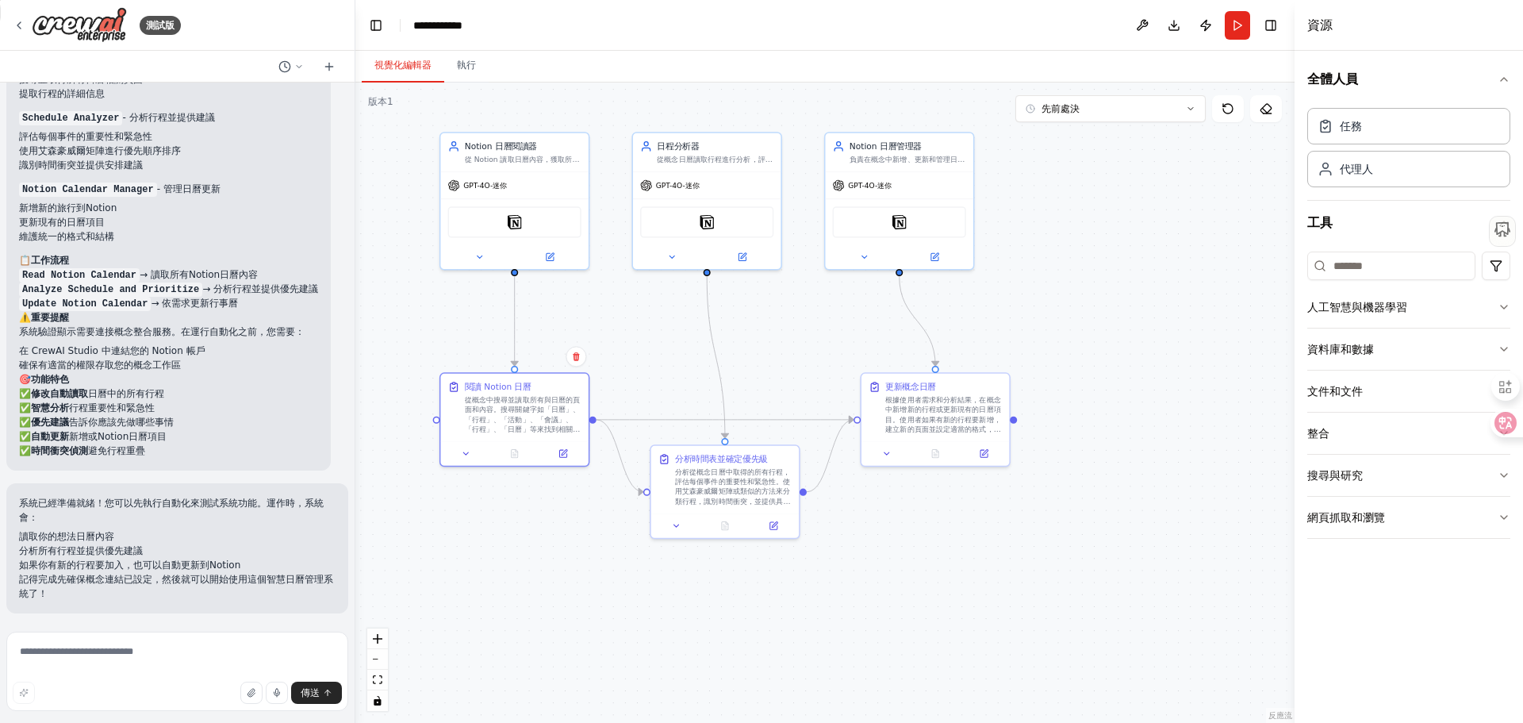
drag, startPoint x: 1069, startPoint y: 436, endPoint x: 1088, endPoint y: 651, distance: 216.7
click at [1088, 651] on div ".deletable-edge-delete-btn { width: 20px; height: 20px; border: 0px solid #ffff…" at bounding box center [824, 403] width 939 height 640
click at [1102, 110] on button "先前處決" at bounding box center [1111, 108] width 190 height 27
click at [1262, 108] on icon at bounding box center [1264, 110] width 5 height 5
click at [1266, 116] on button at bounding box center [1267, 108] width 32 height 27
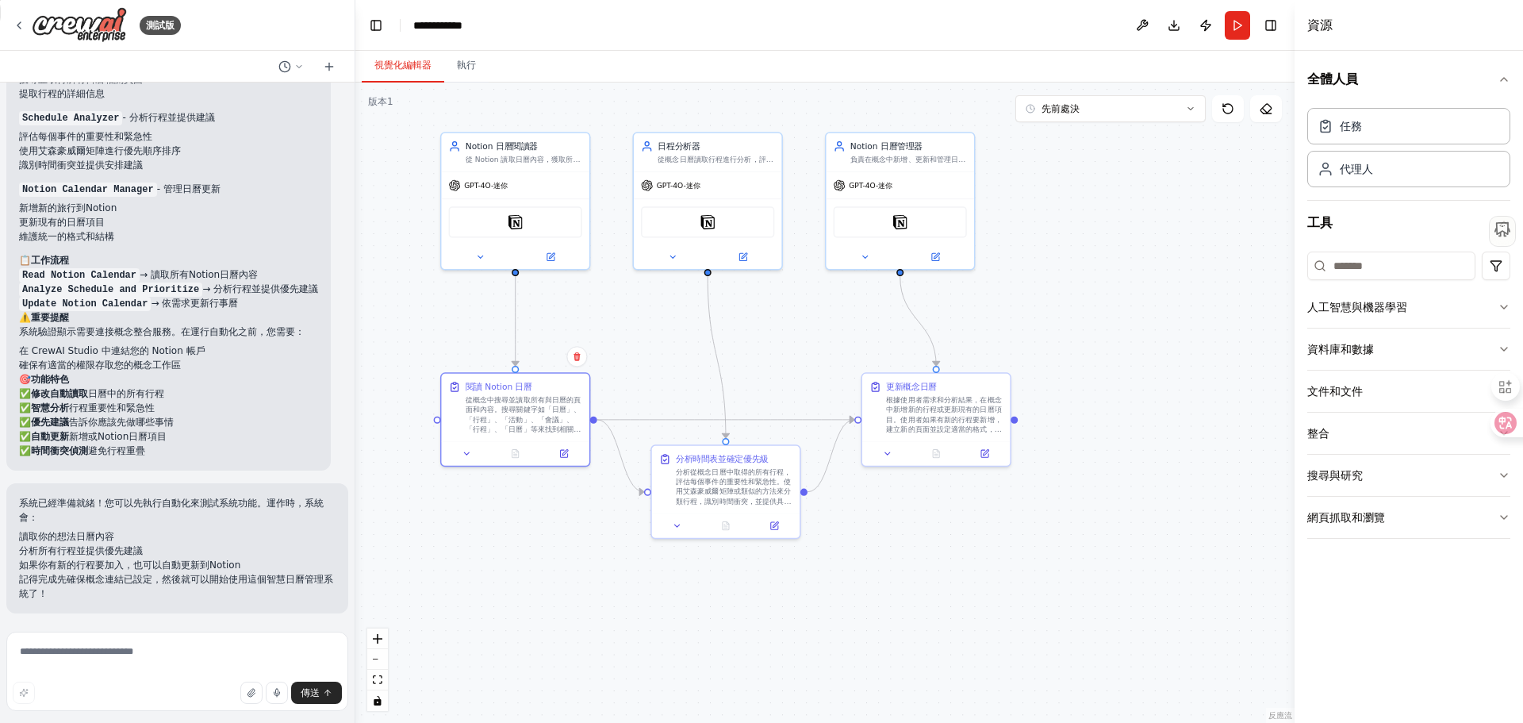
click at [1385, 145] on div "任務 代理人" at bounding box center [1409, 145] width 203 height 86
click at [1385, 137] on div "任務" at bounding box center [1409, 125] width 203 height 37
click at [1381, 172] on div "代理人" at bounding box center [1409, 168] width 203 height 37
click at [1383, 135] on div "任務" at bounding box center [1409, 125] width 203 height 37
click at [1274, 21] on button "切換右側邊欄" at bounding box center [1271, 25] width 22 height 22
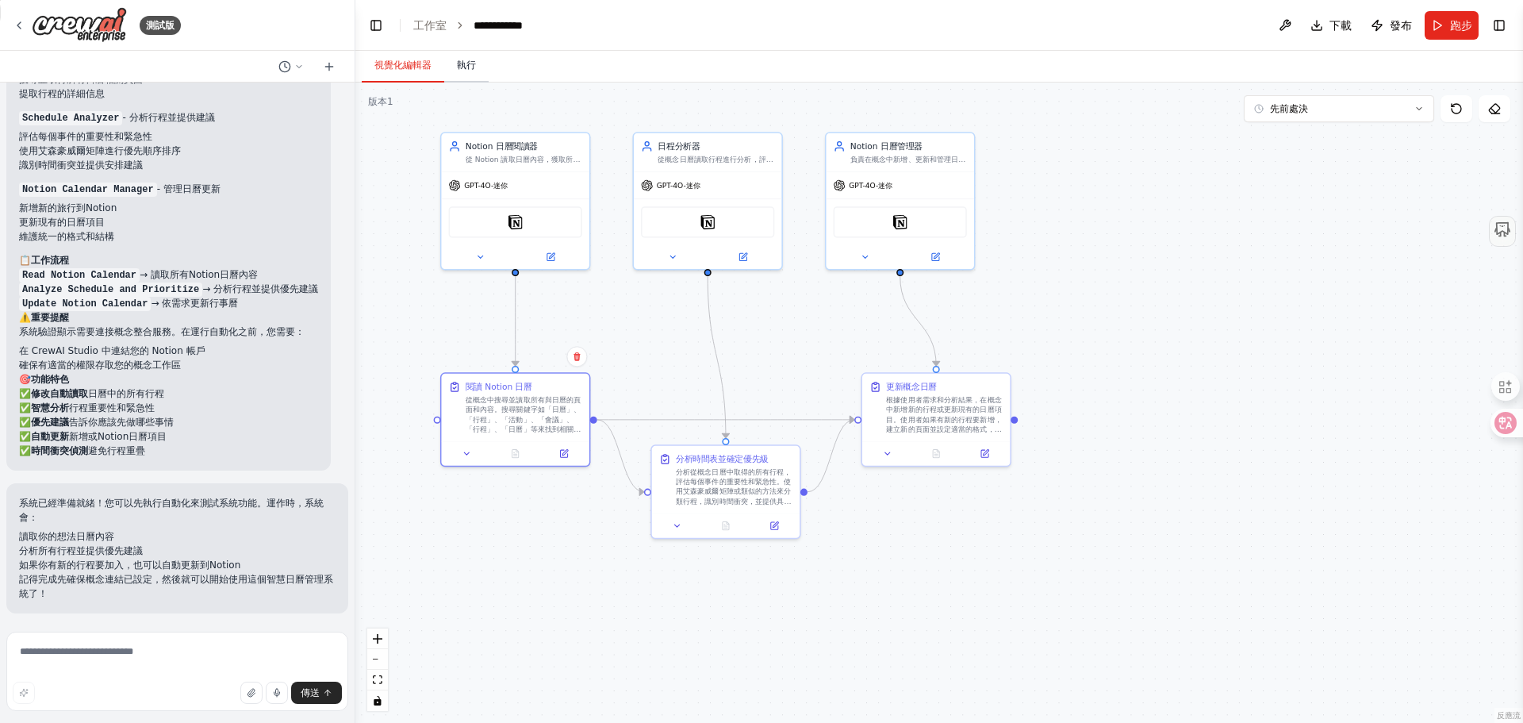
click at [465, 71] on font "執行" at bounding box center [466, 65] width 19 height 13
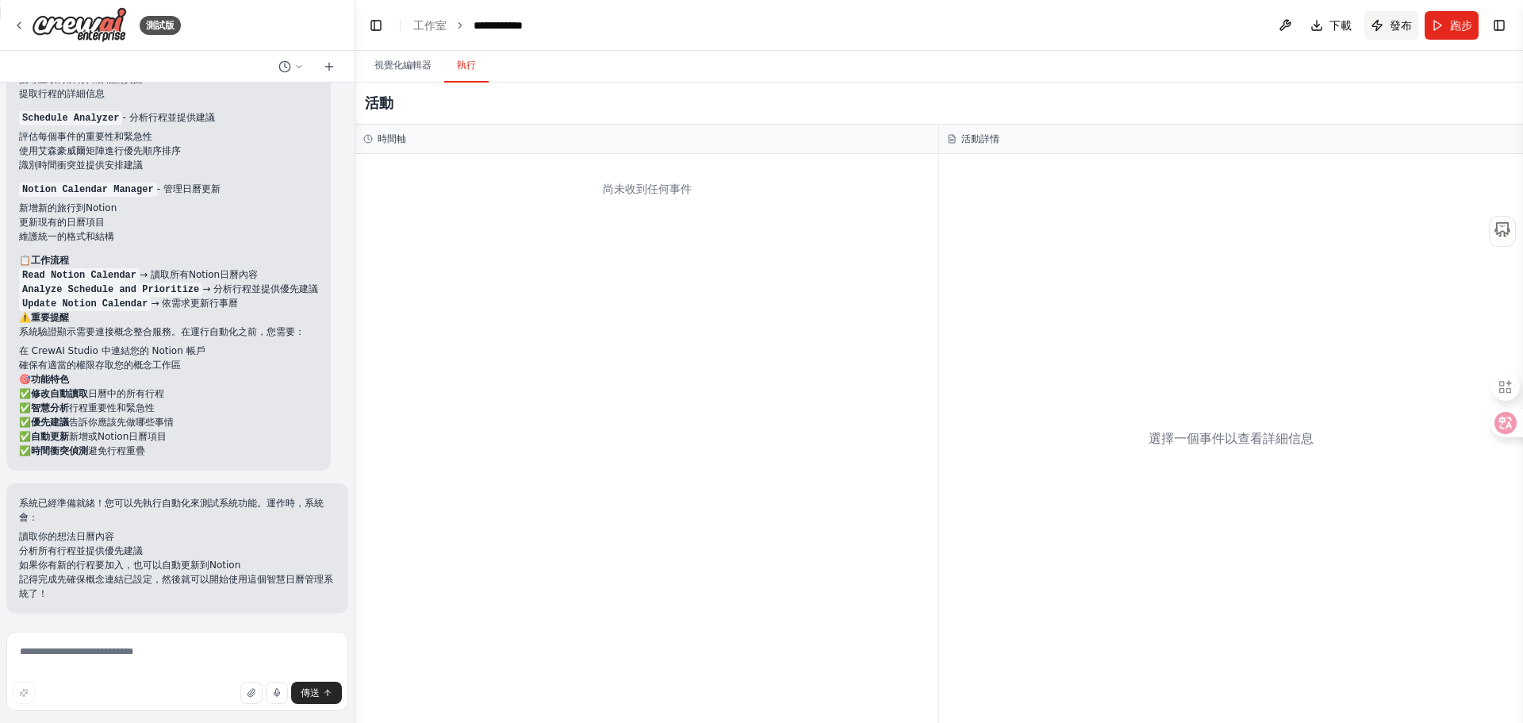
click at [1390, 24] on font "發布" at bounding box center [1401, 25] width 22 height 13
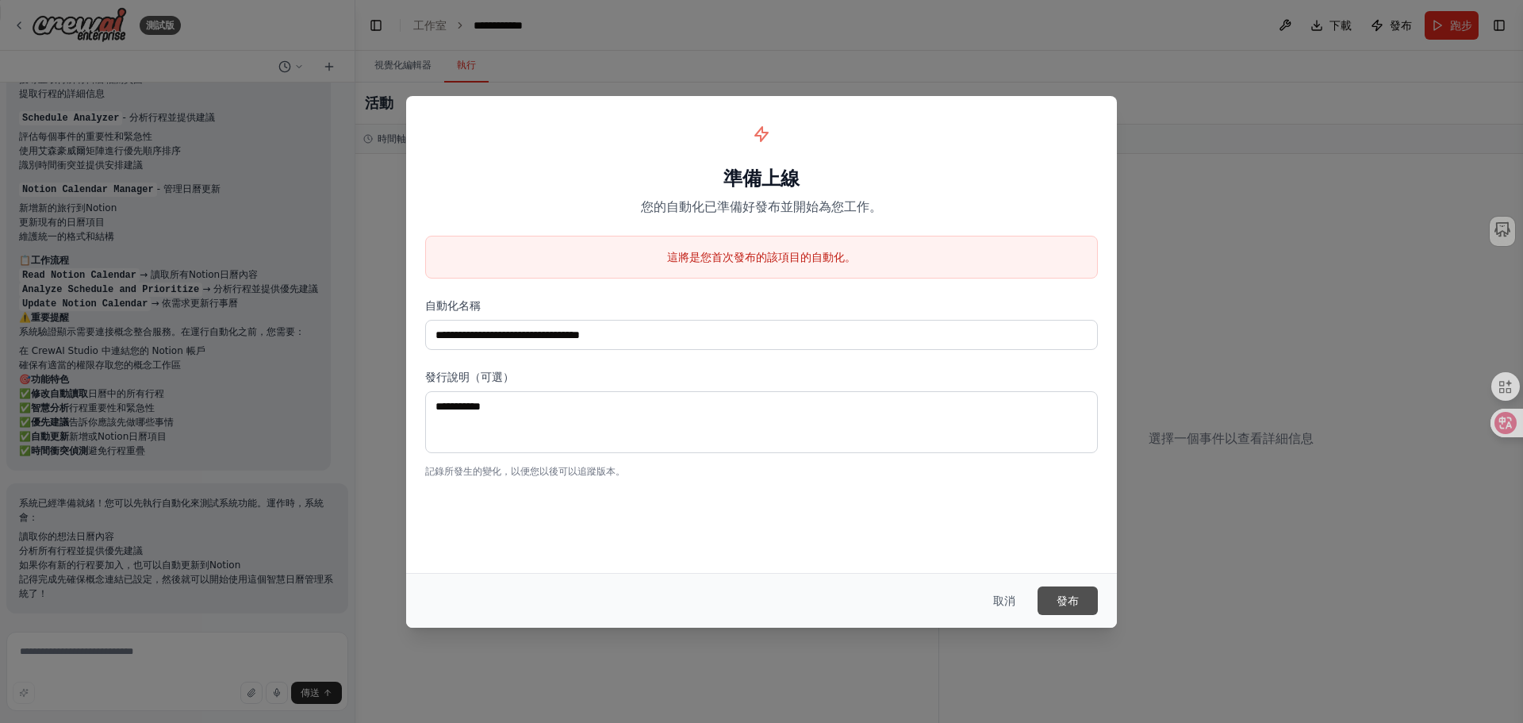
click at [1054, 601] on button "發布" at bounding box center [1068, 600] width 60 height 29
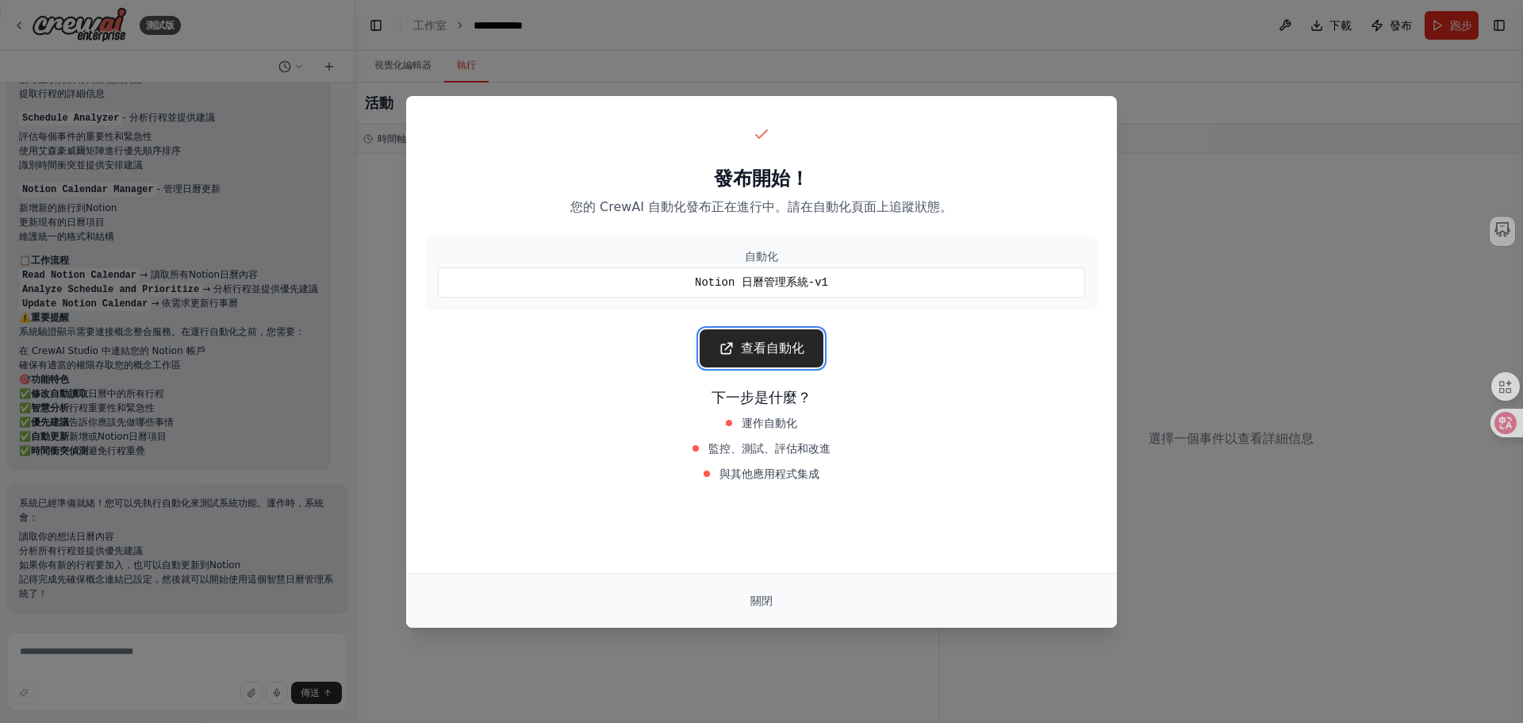
click at [751, 354] on font "查看自動化" at bounding box center [772, 347] width 63 height 15
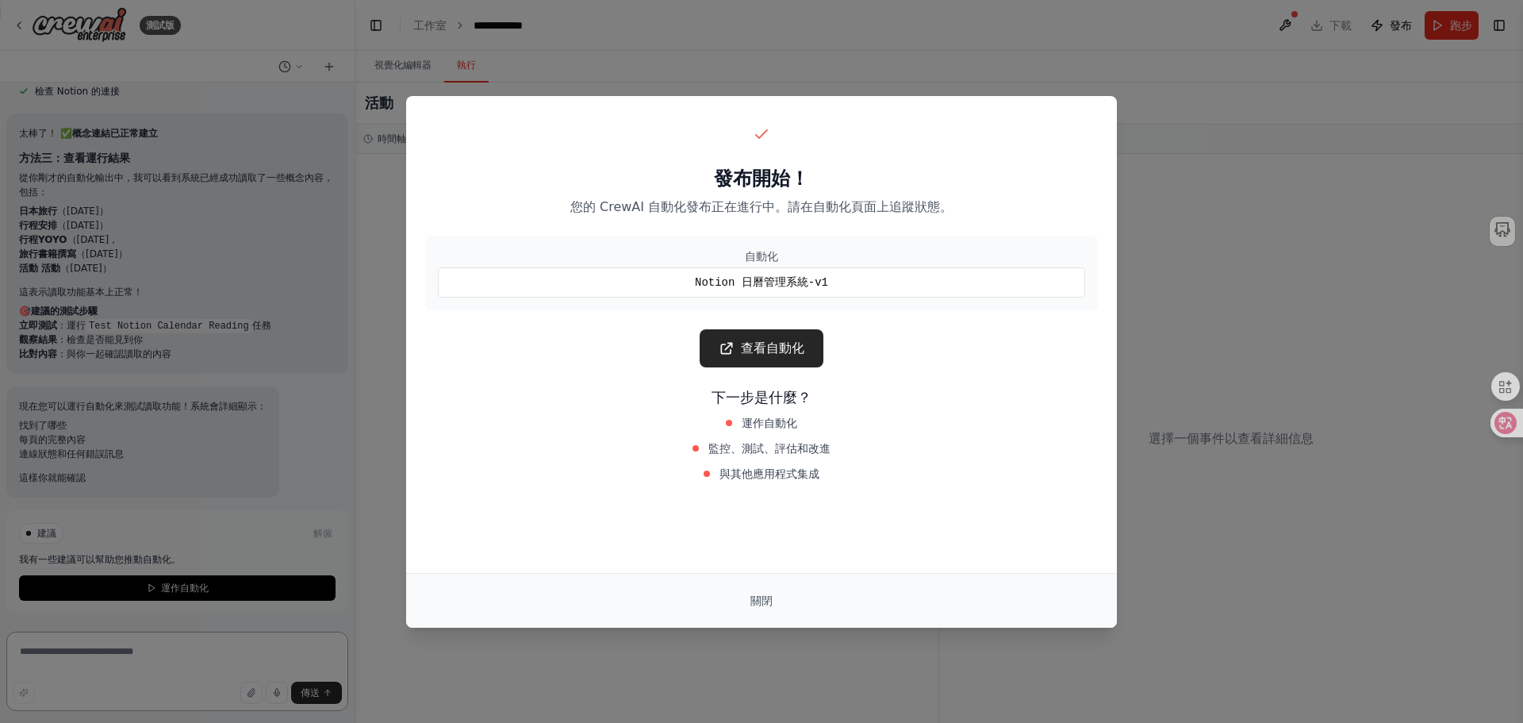
scroll to position [2050, 0]
click at [759, 593] on button "關閉" at bounding box center [762, 600] width 48 height 29
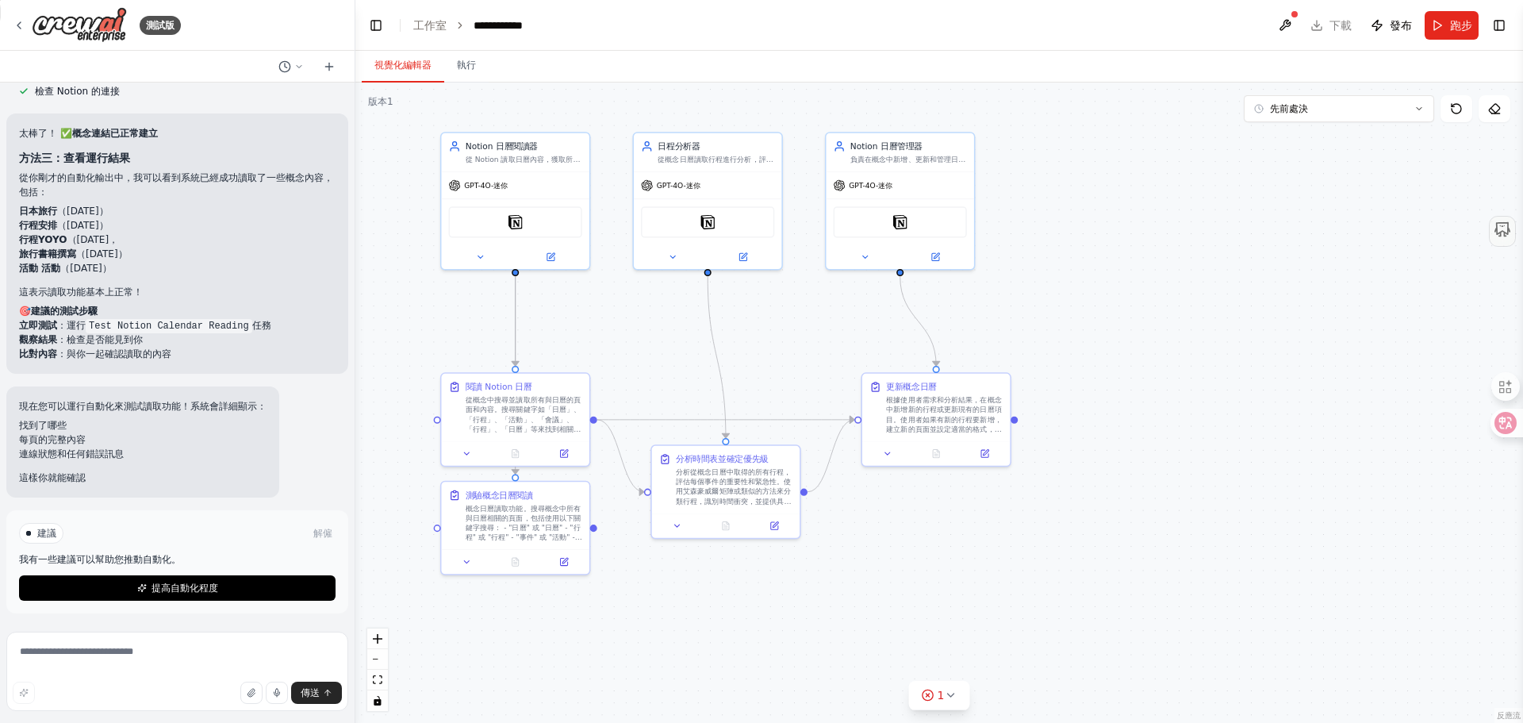
click at [399, 70] on font "視覺化編輯器" at bounding box center [403, 65] width 57 height 11
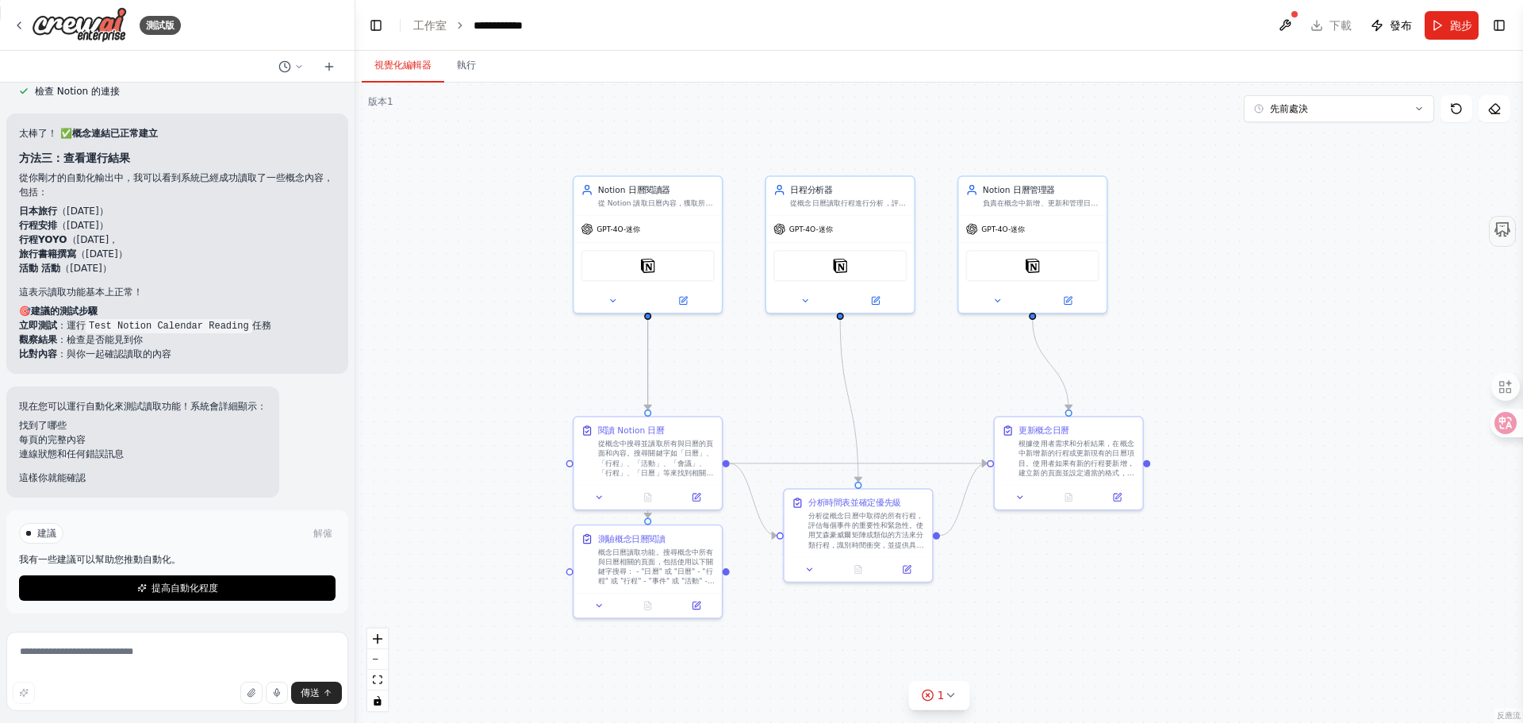
drag, startPoint x: 1059, startPoint y: 324, endPoint x: 1139, endPoint y: 367, distance: 91.6
click at [1139, 367] on div ".deletable-edge-delete-btn { width: 20px; height: 20px; border: 0px solid #ffff…" at bounding box center [939, 403] width 1168 height 640
click at [1285, 15] on button at bounding box center [1285, 25] width 25 height 29
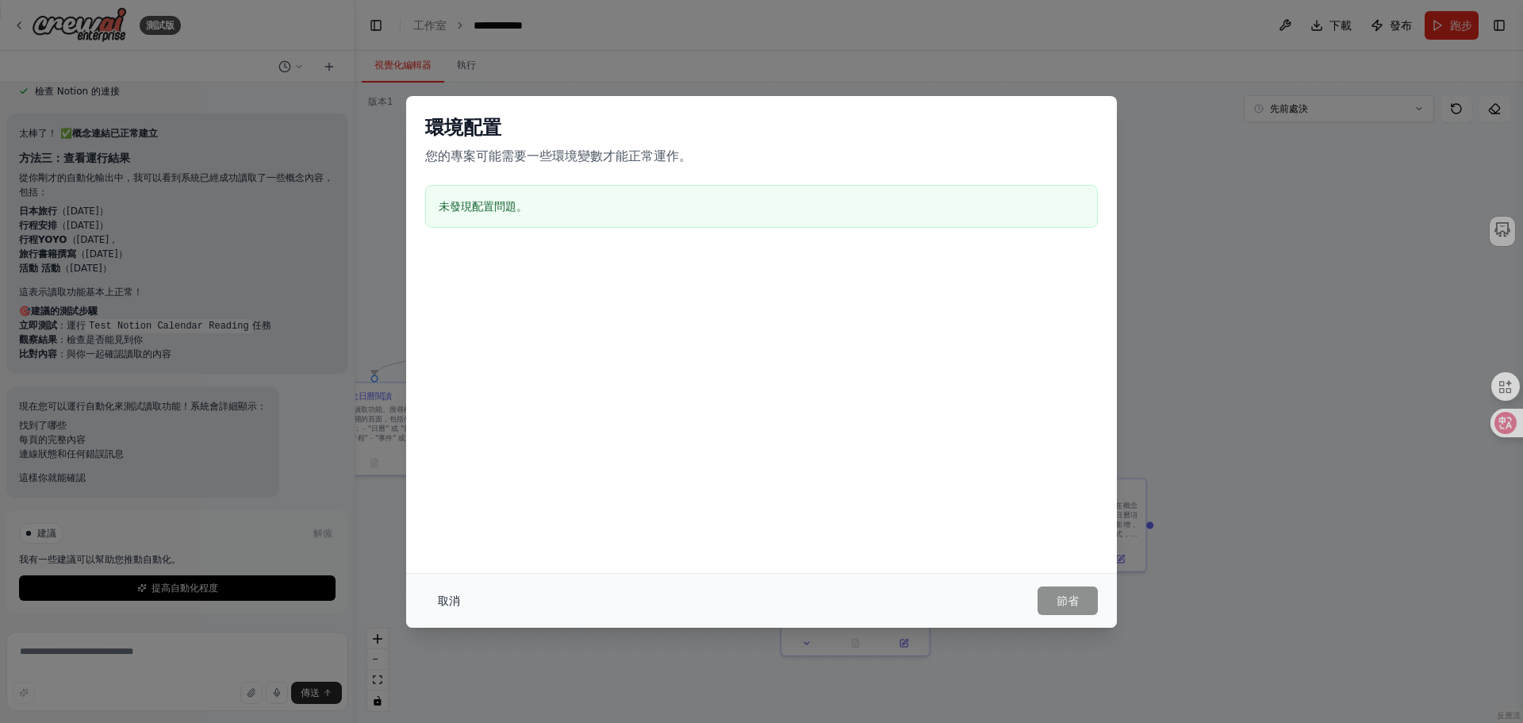
click at [449, 596] on font "取消" at bounding box center [449, 600] width 22 height 13
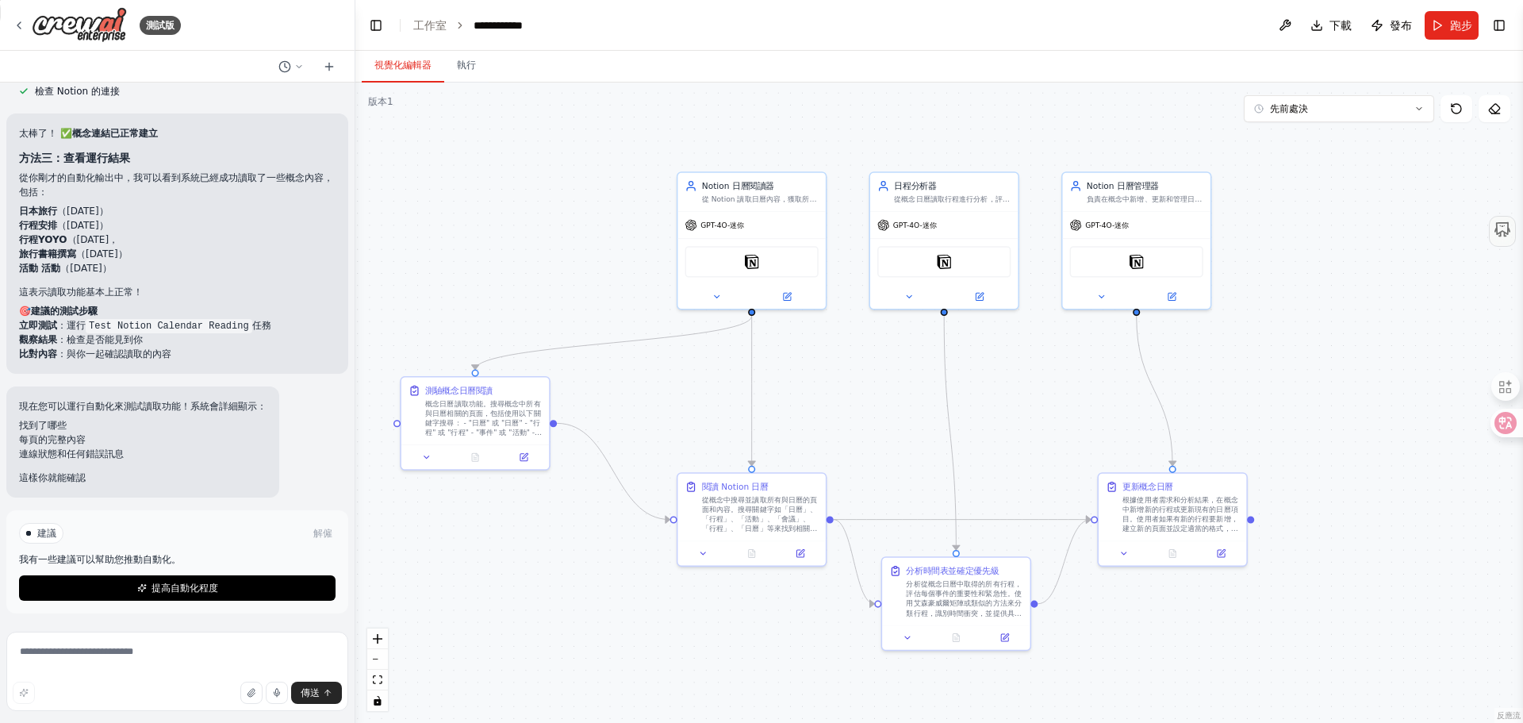
drag, startPoint x: 1189, startPoint y: 422, endPoint x: 1266, endPoint y: 417, distance: 77.1
click at [1266, 417] on div ".deletable-edge-delete-btn { width: 20px; height: 20px; border: 0px solid #ffff…" at bounding box center [939, 403] width 1168 height 640
click at [460, 66] on font "執行" at bounding box center [466, 65] width 19 height 11
click at [406, 60] on font "視覺化編輯器" at bounding box center [403, 65] width 57 height 11
click at [466, 80] on button "執行" at bounding box center [466, 65] width 44 height 33
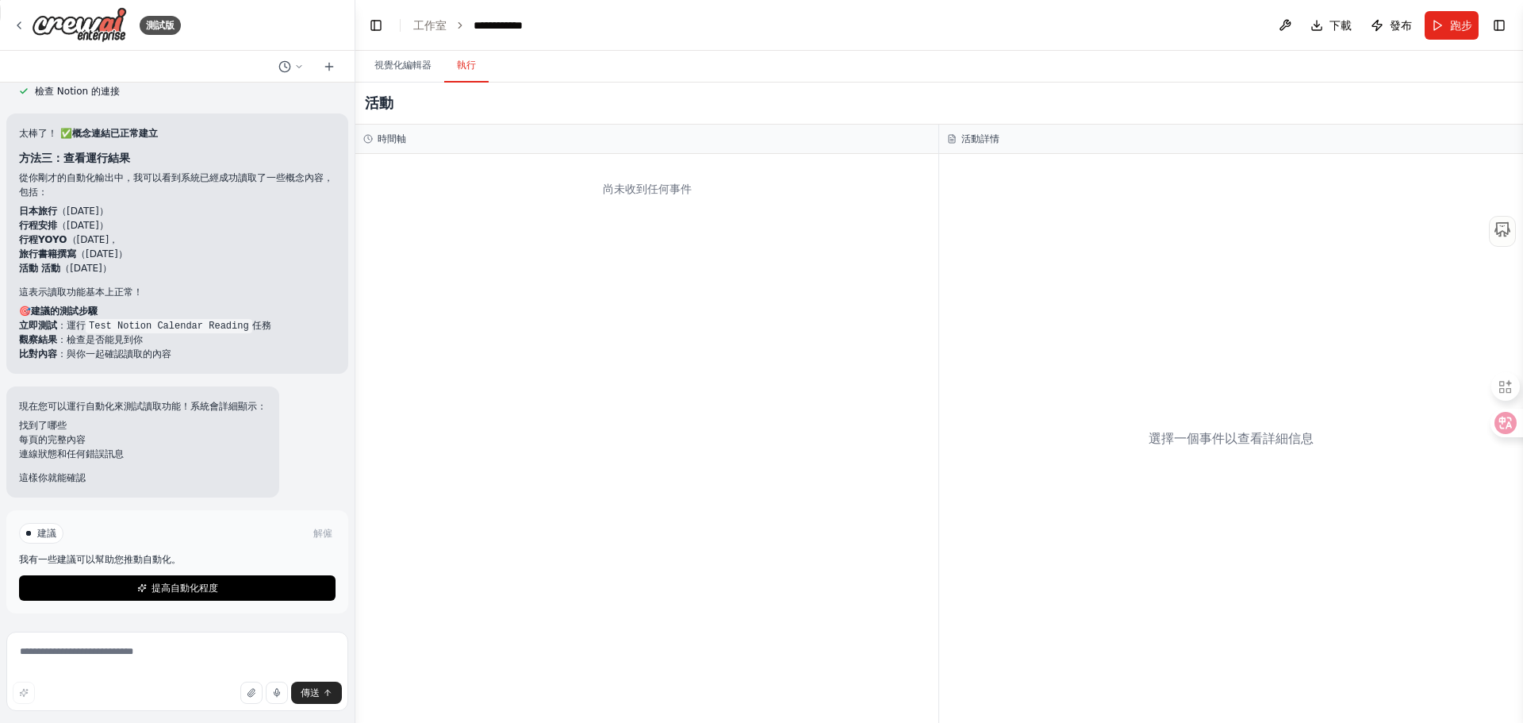
click at [385, 135] on font "時間軸" at bounding box center [392, 138] width 29 height 11
click at [991, 140] on font "活動詳情" at bounding box center [981, 138] width 38 height 11
click at [283, 65] on icon at bounding box center [285, 66] width 13 height 13
click at [546, 325] on div "尚未收到任何事件" at bounding box center [646, 438] width 583 height 569
click at [297, 71] on div at bounding box center [177, 361] width 355 height 723
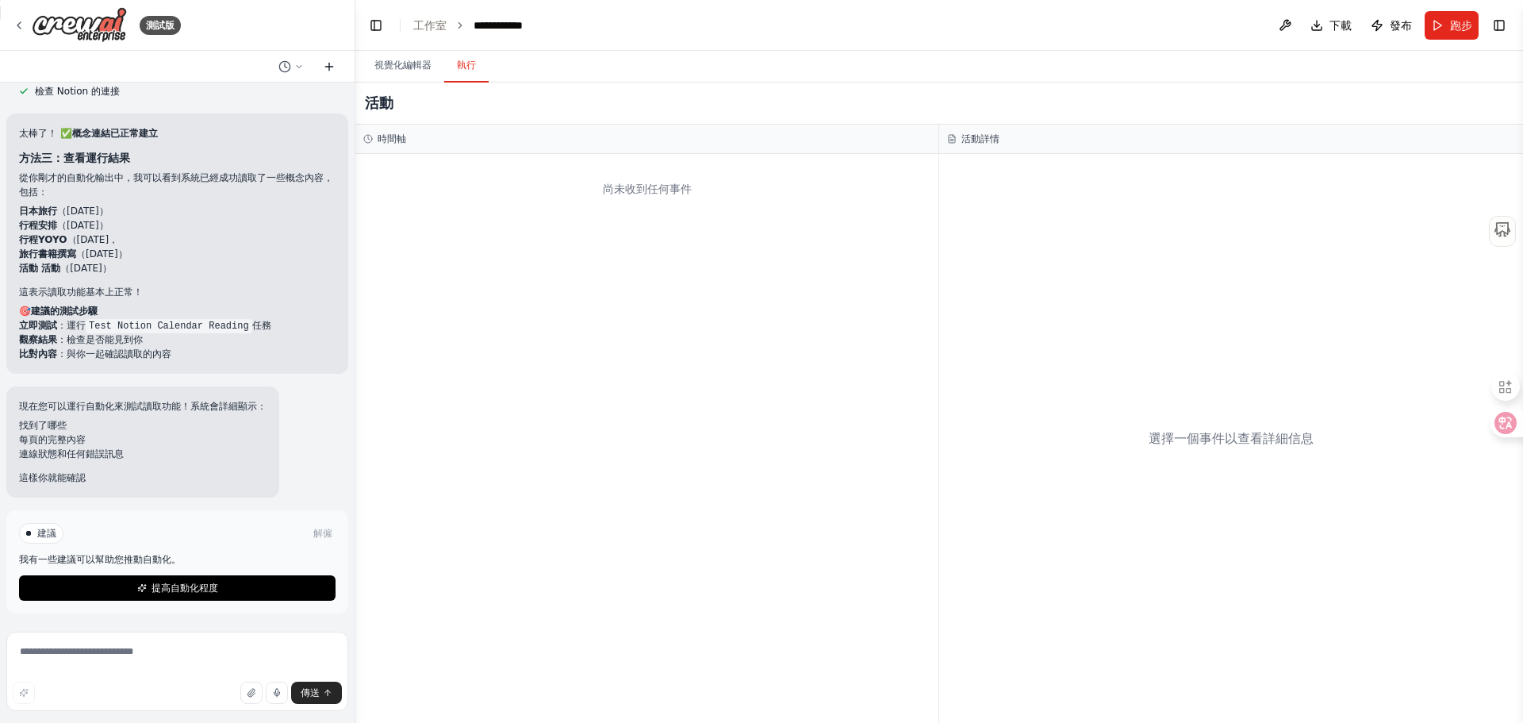
click at [328, 63] on icon at bounding box center [329, 66] width 13 height 13
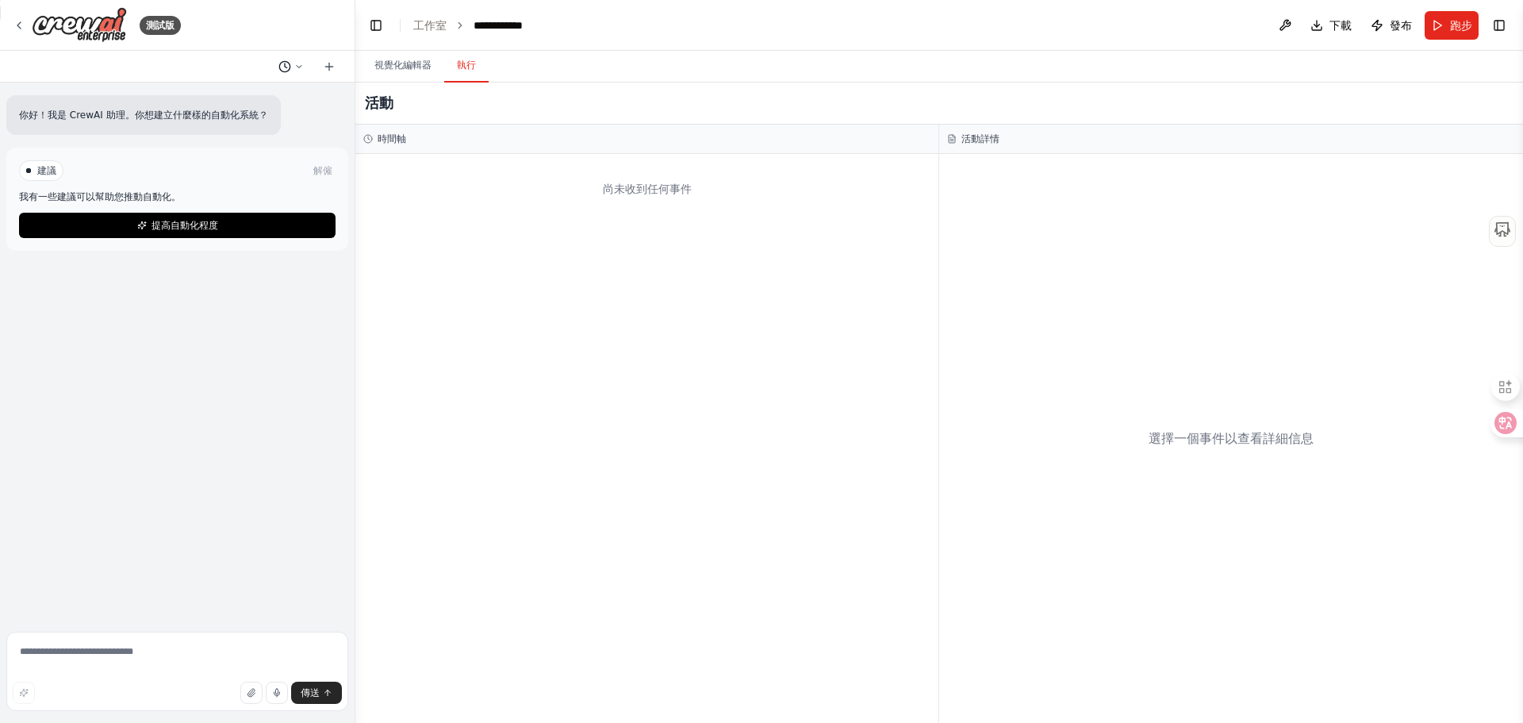
click at [282, 65] on icon at bounding box center [285, 66] width 13 height 13
click at [108, 145] on div at bounding box center [177, 361] width 355 height 723
drag, startPoint x: 33, startPoint y: 122, endPoint x: 258, endPoint y: 117, distance: 225.4
click at [258, 117] on div "你好！我是 CrewAI 助理。你想建立什麼樣的自動化系統？" at bounding box center [143, 115] width 275 height 40
click at [189, 317] on div "你好！我是 CrewAI 助理。你想建立什麼樣的自動化系統？ 建議 解僱 我有一些建議可以幫助您推動自動化。 提高自動化程度" at bounding box center [177, 354] width 355 height 543
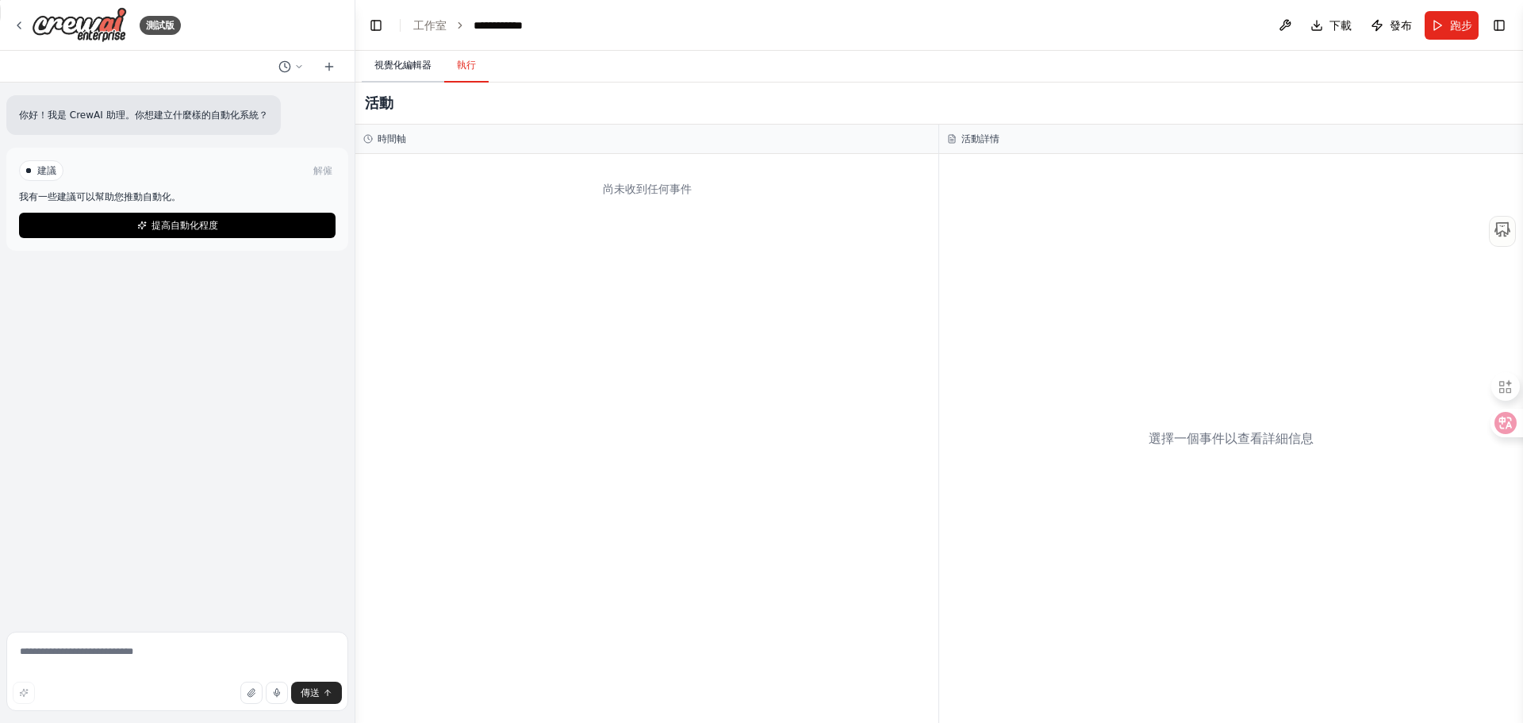
click at [402, 63] on font "視覺化編輯器" at bounding box center [403, 65] width 57 height 11
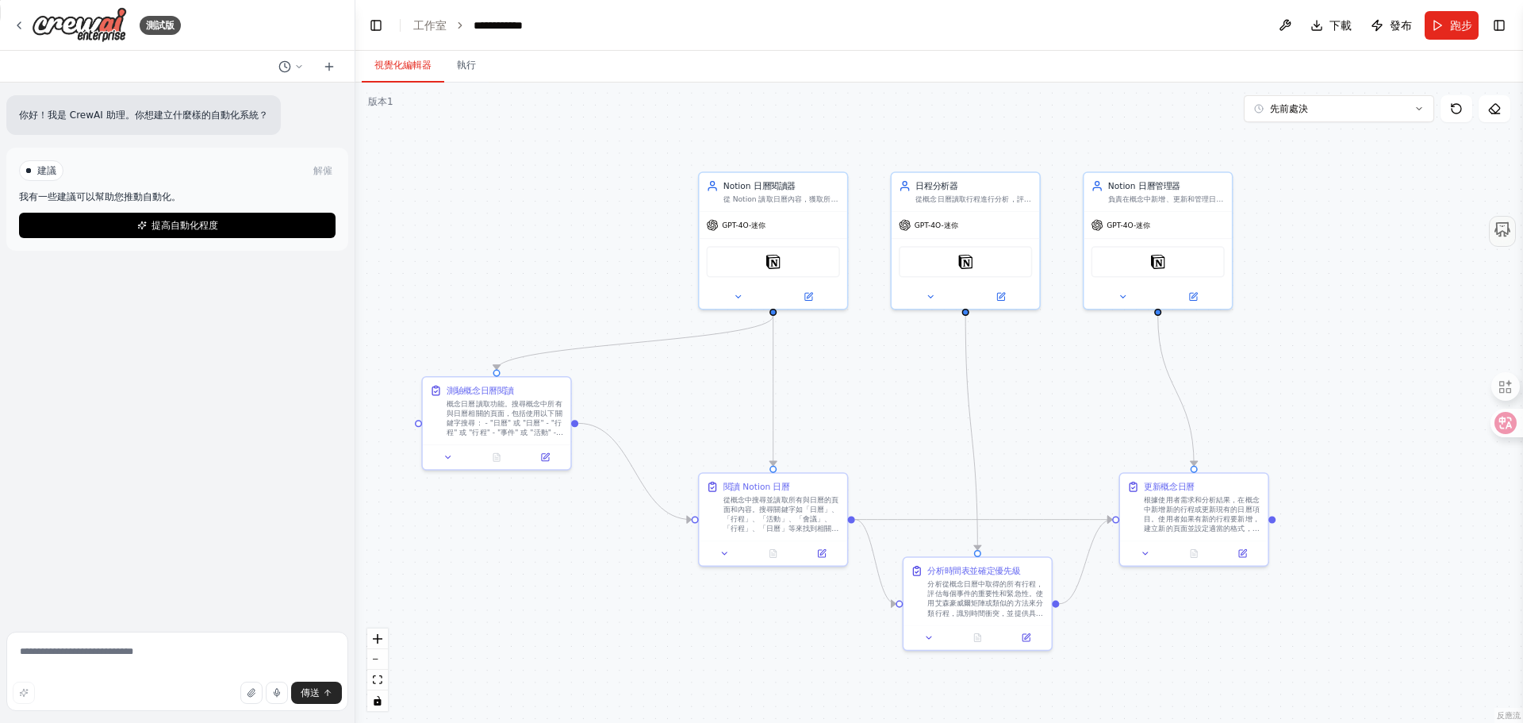
drag, startPoint x: 493, startPoint y: 236, endPoint x: 510, endPoint y: 236, distance: 17.5
click at [510, 236] on div ".deletable-edge-delete-btn { width: 20px; height: 20px; border: 0px solid #ffff…" at bounding box center [939, 403] width 1168 height 640
click at [1291, 123] on div ".deletable-edge-delete-btn { width: 20px; height: 20px; border: 0px solid #ffff…" at bounding box center [939, 403] width 1168 height 640
click at [1295, 113] on font "先前處決" at bounding box center [1289, 108] width 38 height 11
click at [1454, 111] on icon at bounding box center [1456, 108] width 13 height 13
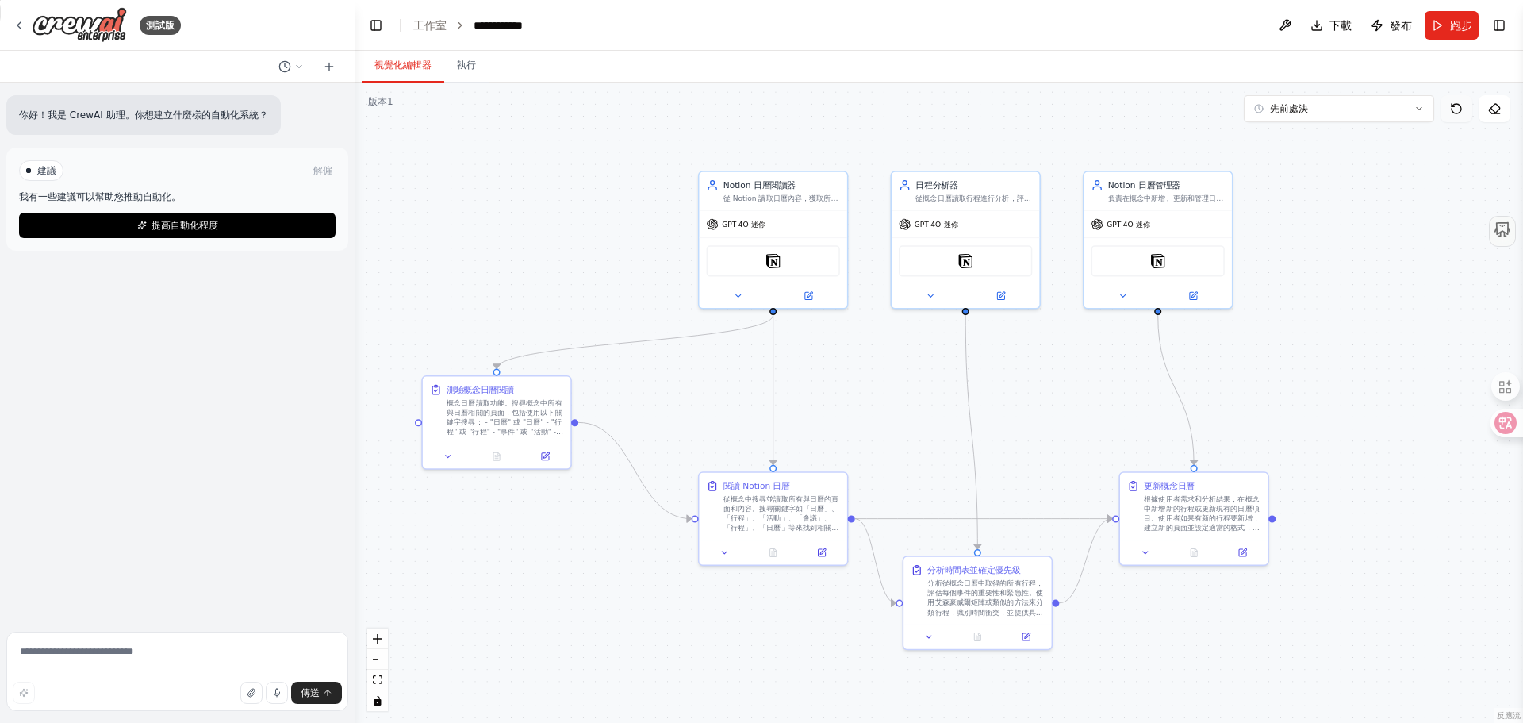
click at [1457, 108] on icon at bounding box center [1456, 108] width 13 height 13
click at [1495, 110] on icon at bounding box center [1495, 108] width 13 height 13
click at [1496, 108] on icon at bounding box center [1495, 108] width 13 height 13
click at [1495, 28] on button "切換右側邊欄" at bounding box center [1500, 25] width 22 height 22
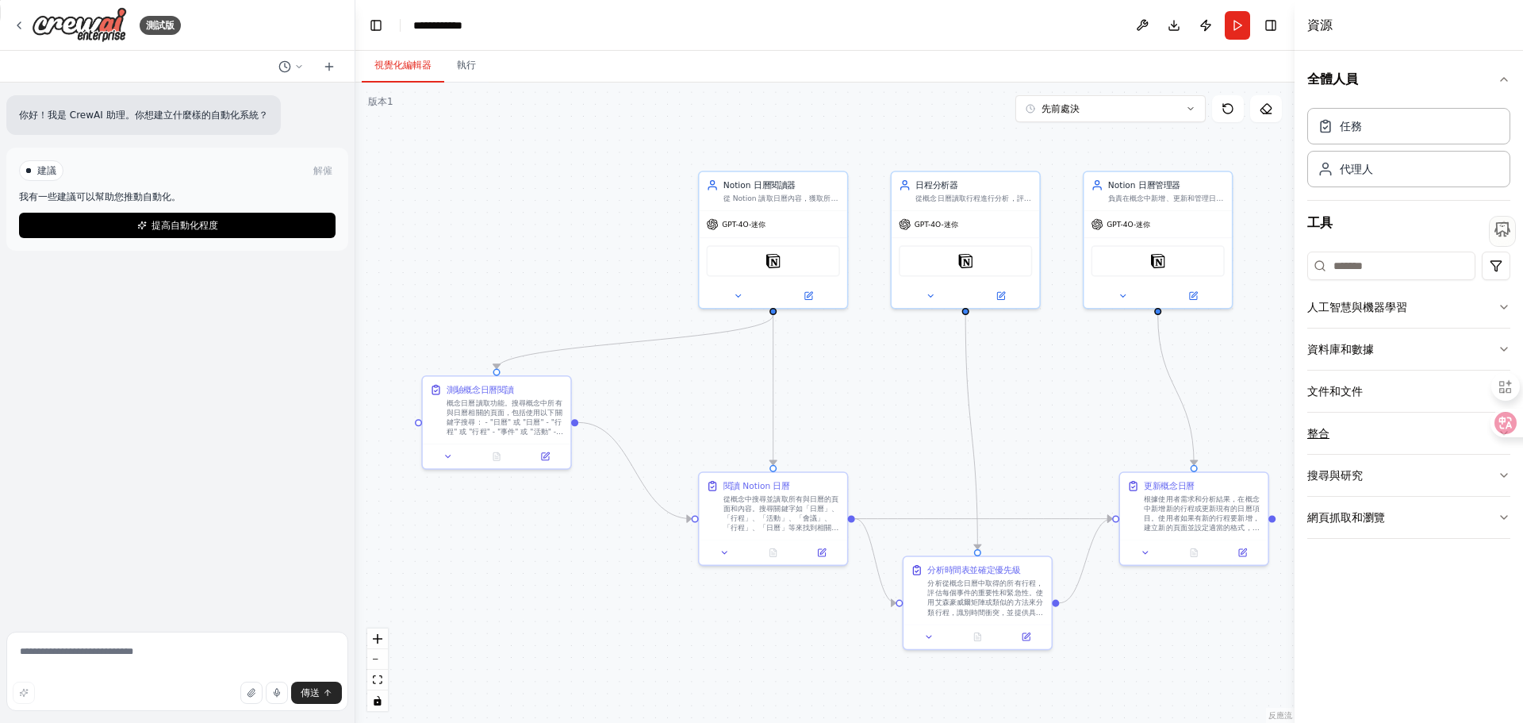
click at [1343, 437] on button "整合" at bounding box center [1409, 433] width 203 height 41
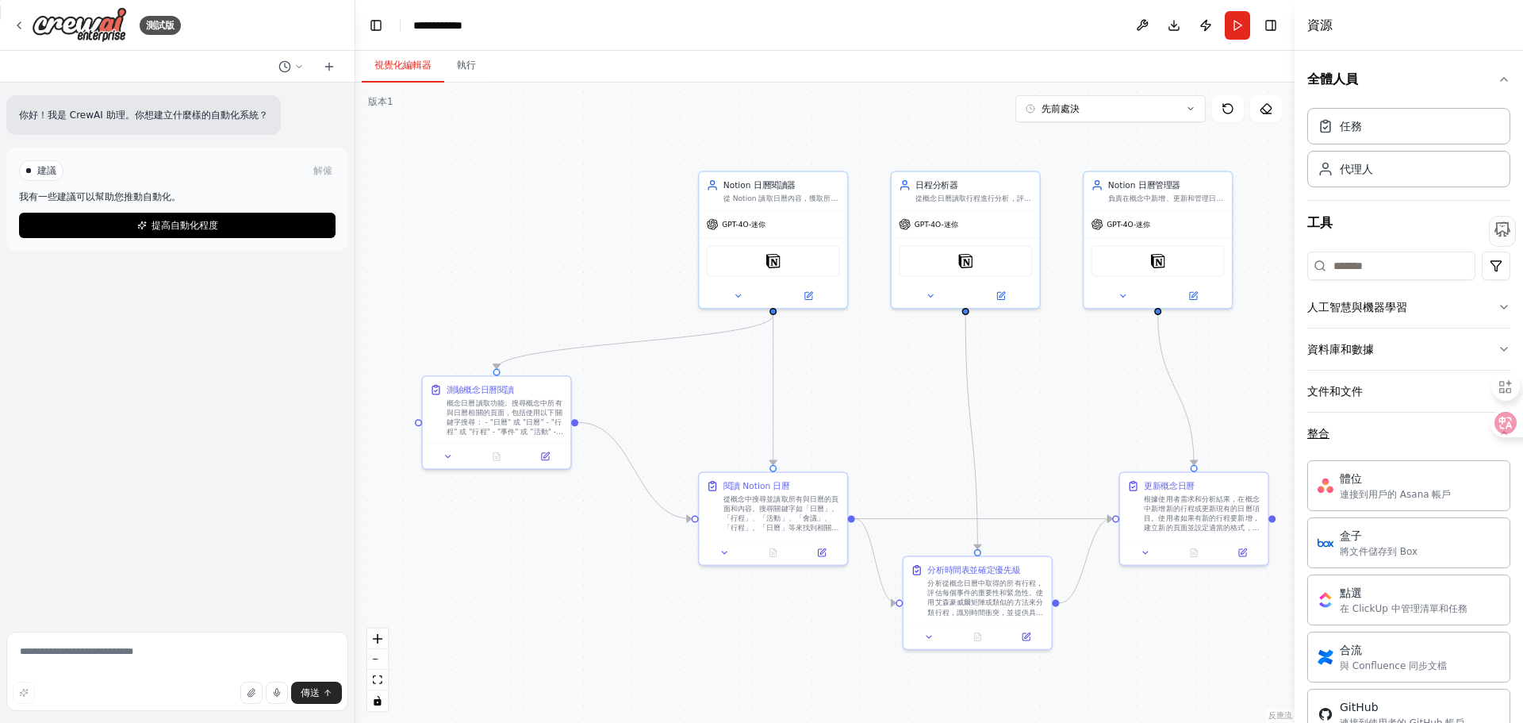
click at [1383, 437] on button "整合" at bounding box center [1409, 433] width 203 height 41
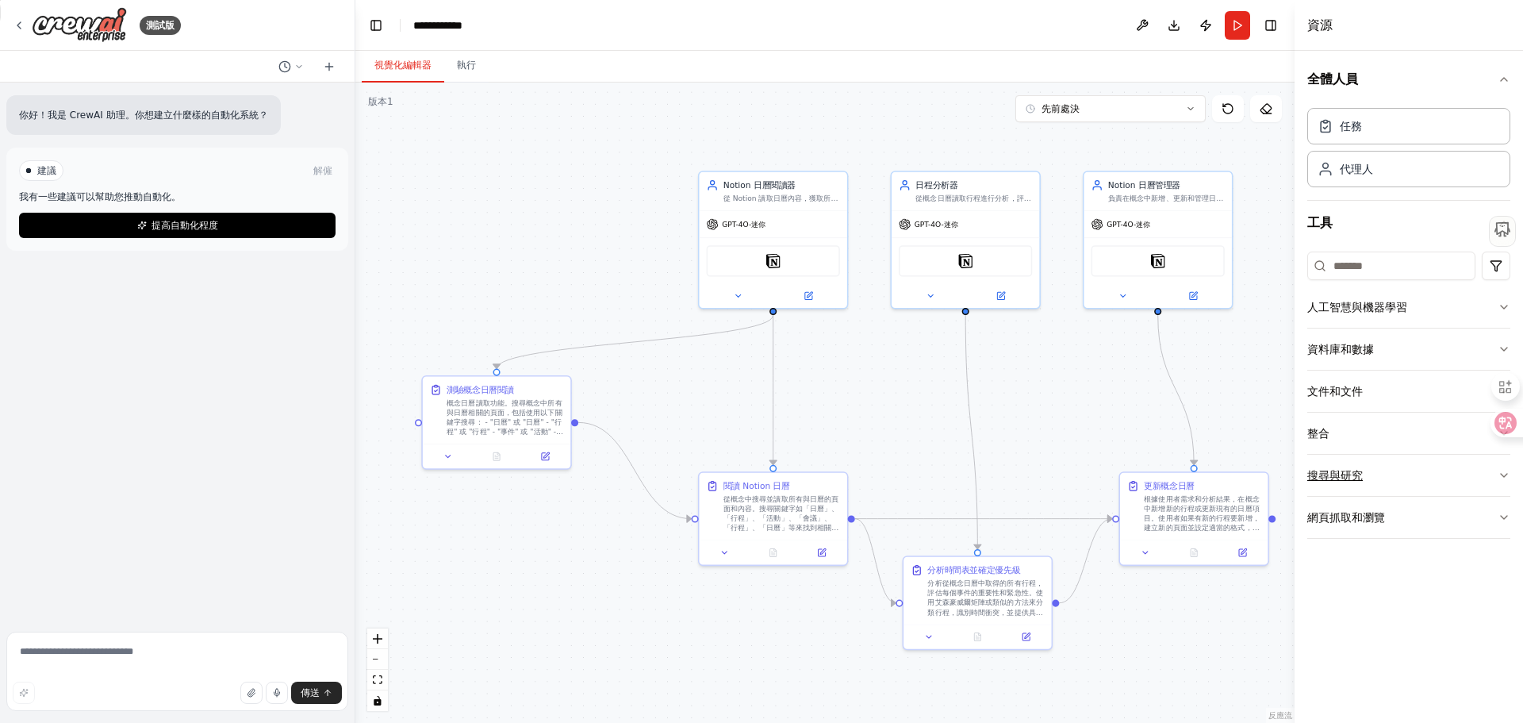
click at [1378, 480] on button "搜尋與研究" at bounding box center [1409, 475] width 203 height 41
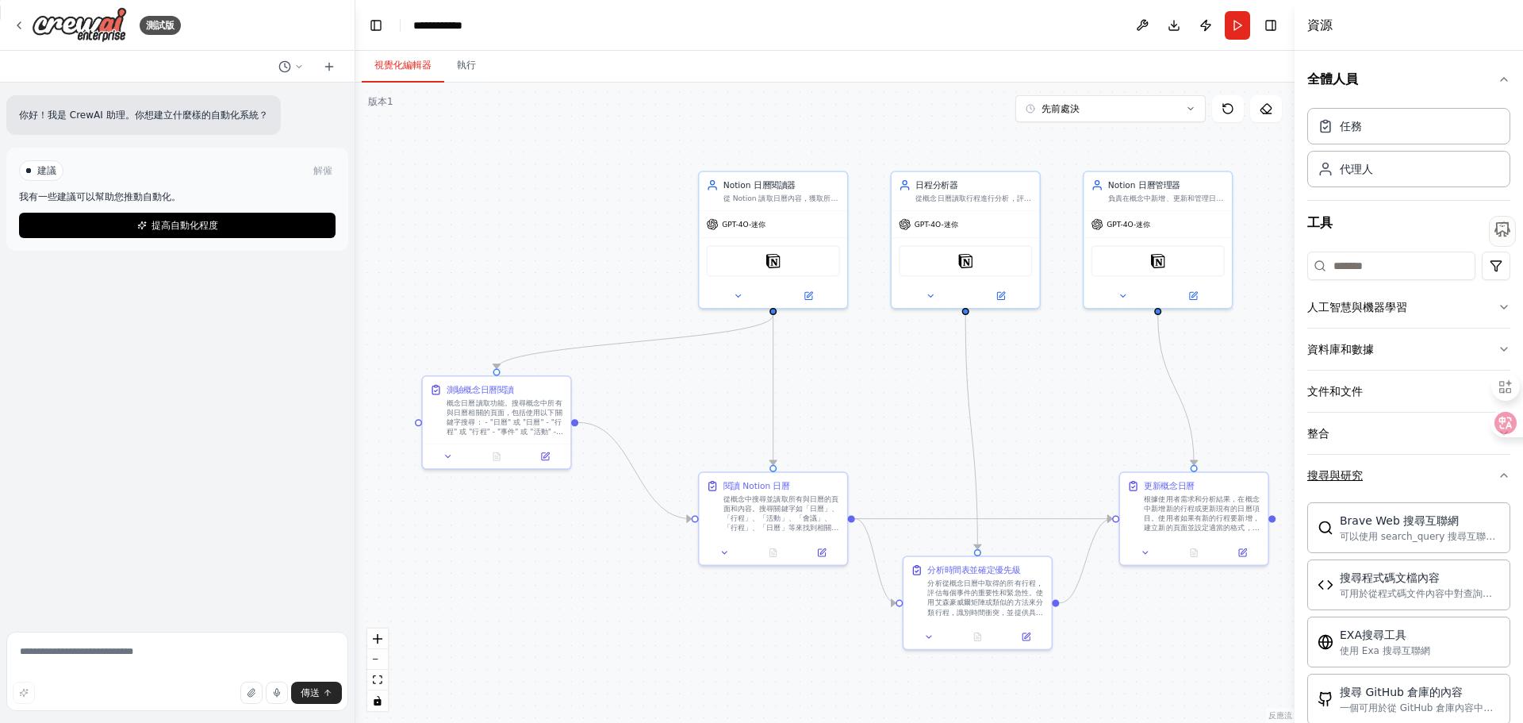
click at [1377, 470] on button "搜尋與研究" at bounding box center [1409, 475] width 203 height 41
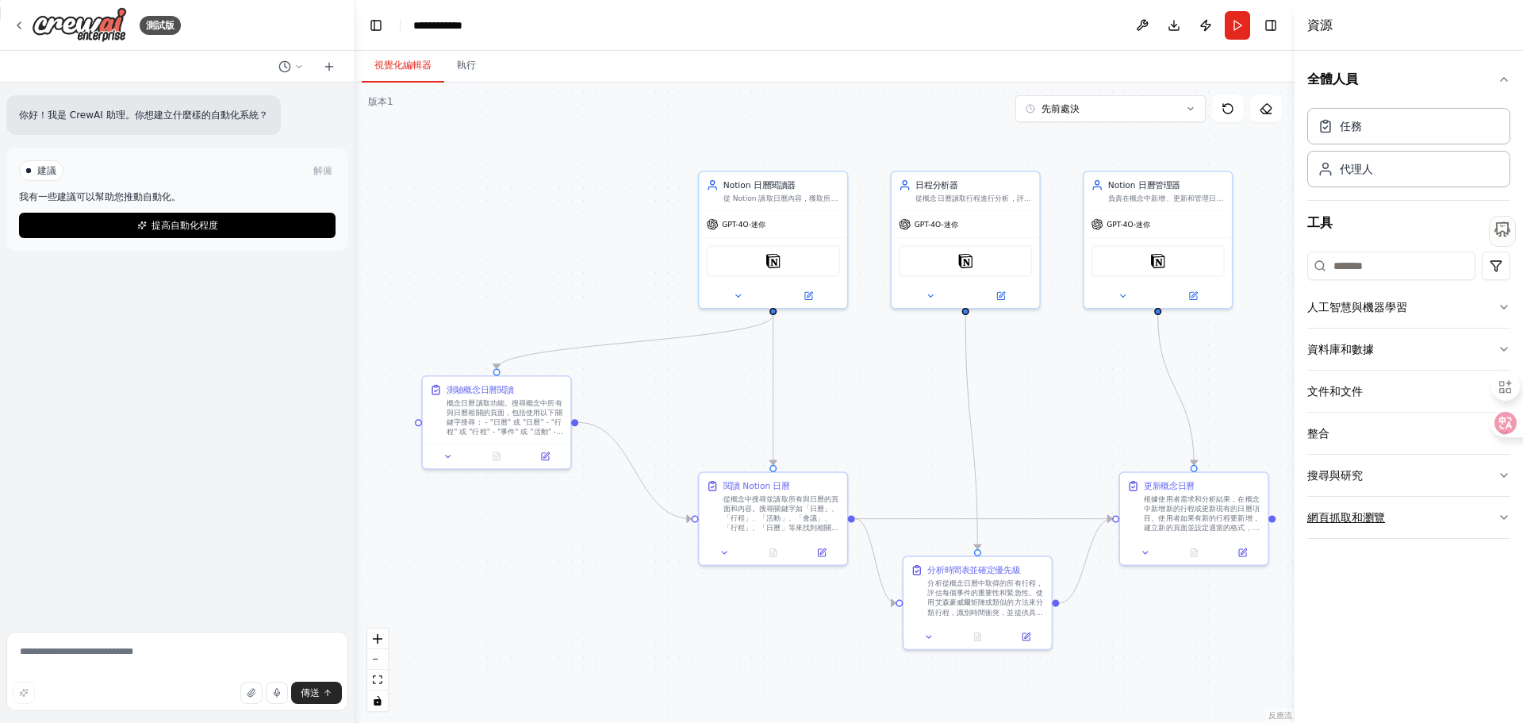
click at [1376, 518] on font "網頁抓取和瀏覽" at bounding box center [1347, 517] width 78 height 13
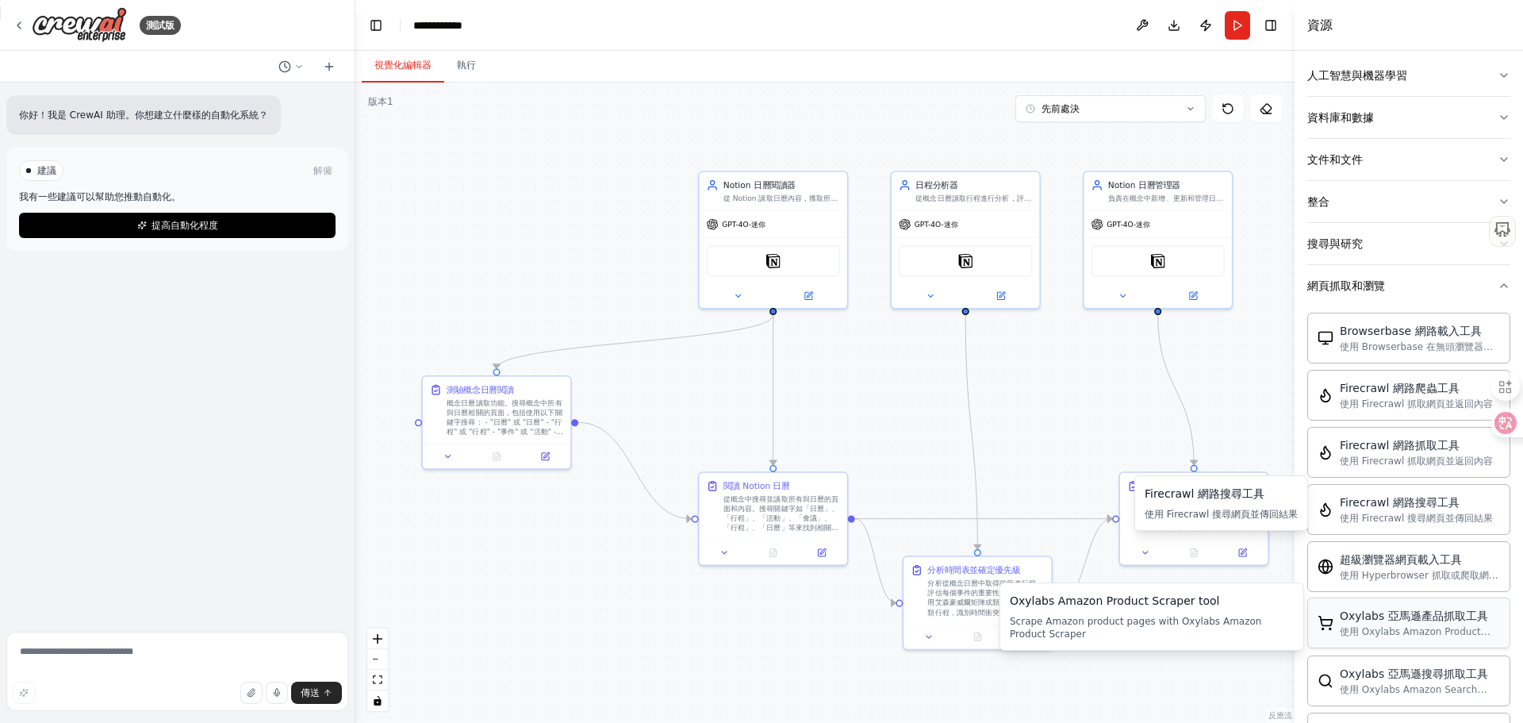
scroll to position [238, 0]
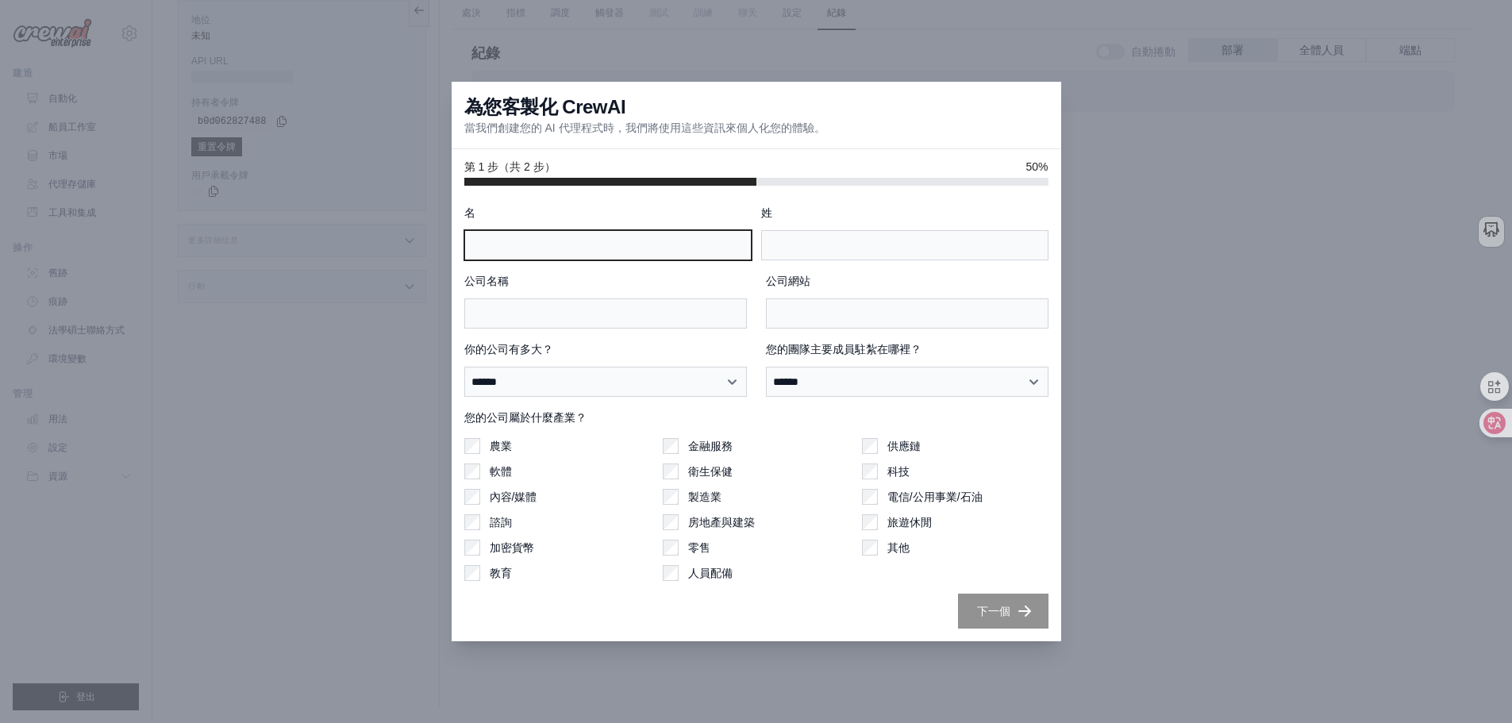
click at [560, 244] on input "名" at bounding box center [607, 245] width 287 height 30
type input "**"
type input "***"
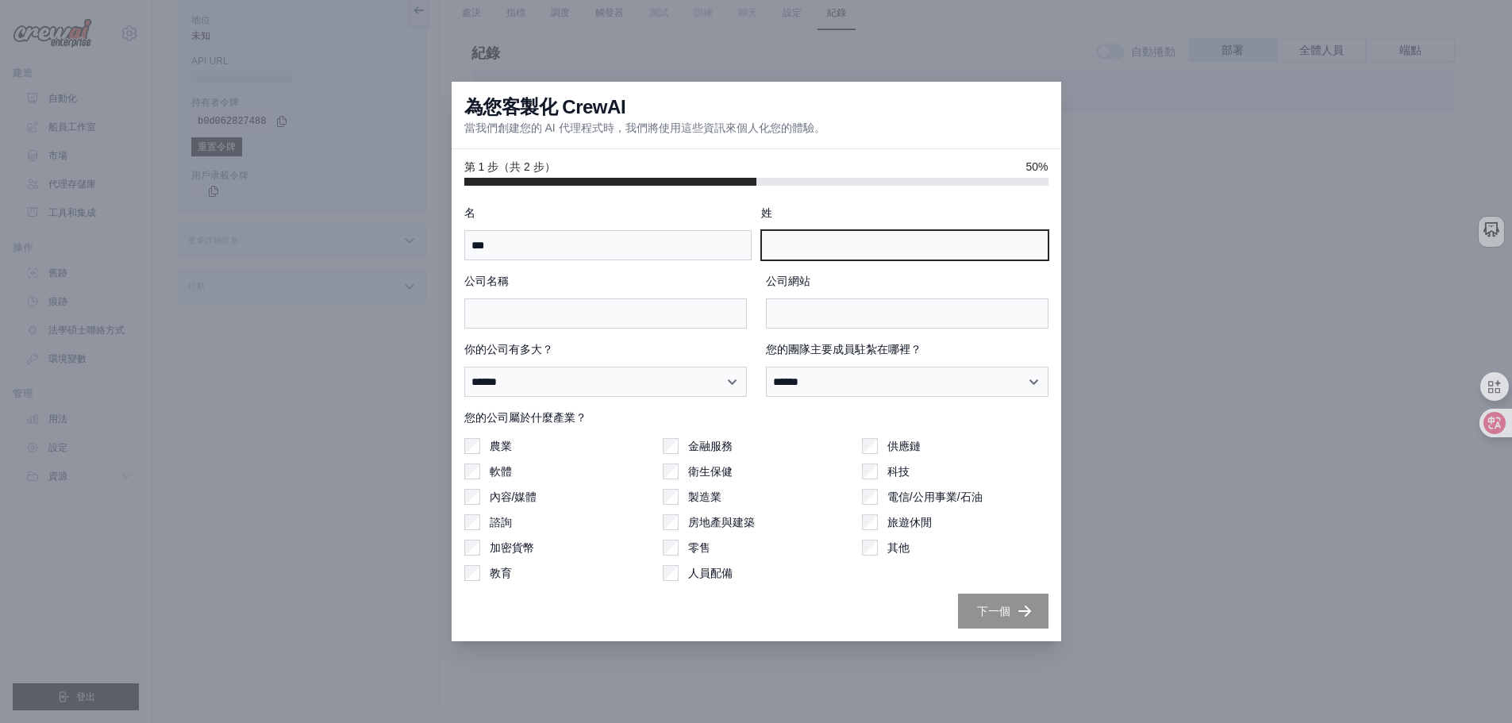
click at [947, 246] on input "姓" at bounding box center [904, 245] width 287 height 30
type input "****"
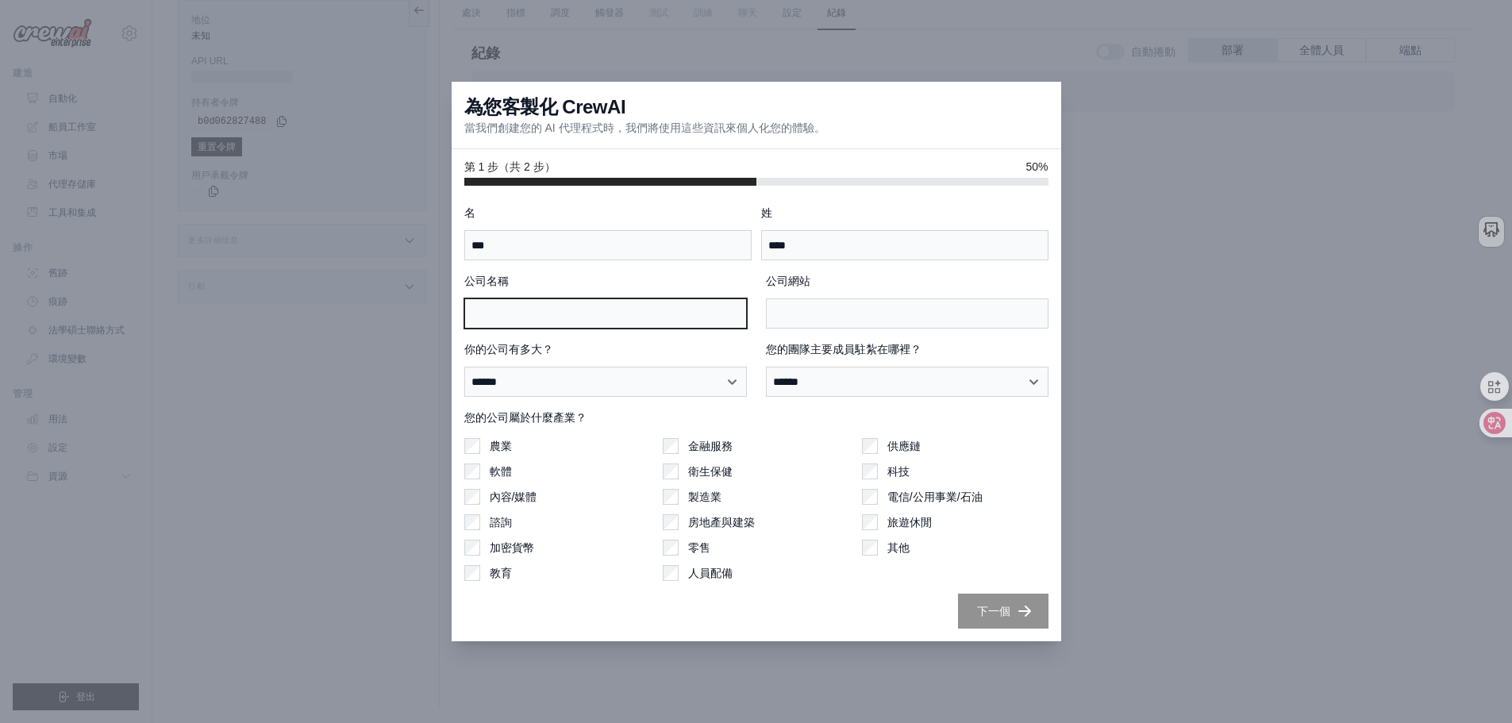
click at [676, 313] on input "公司名稱" at bounding box center [605, 313] width 282 height 30
type input "*******"
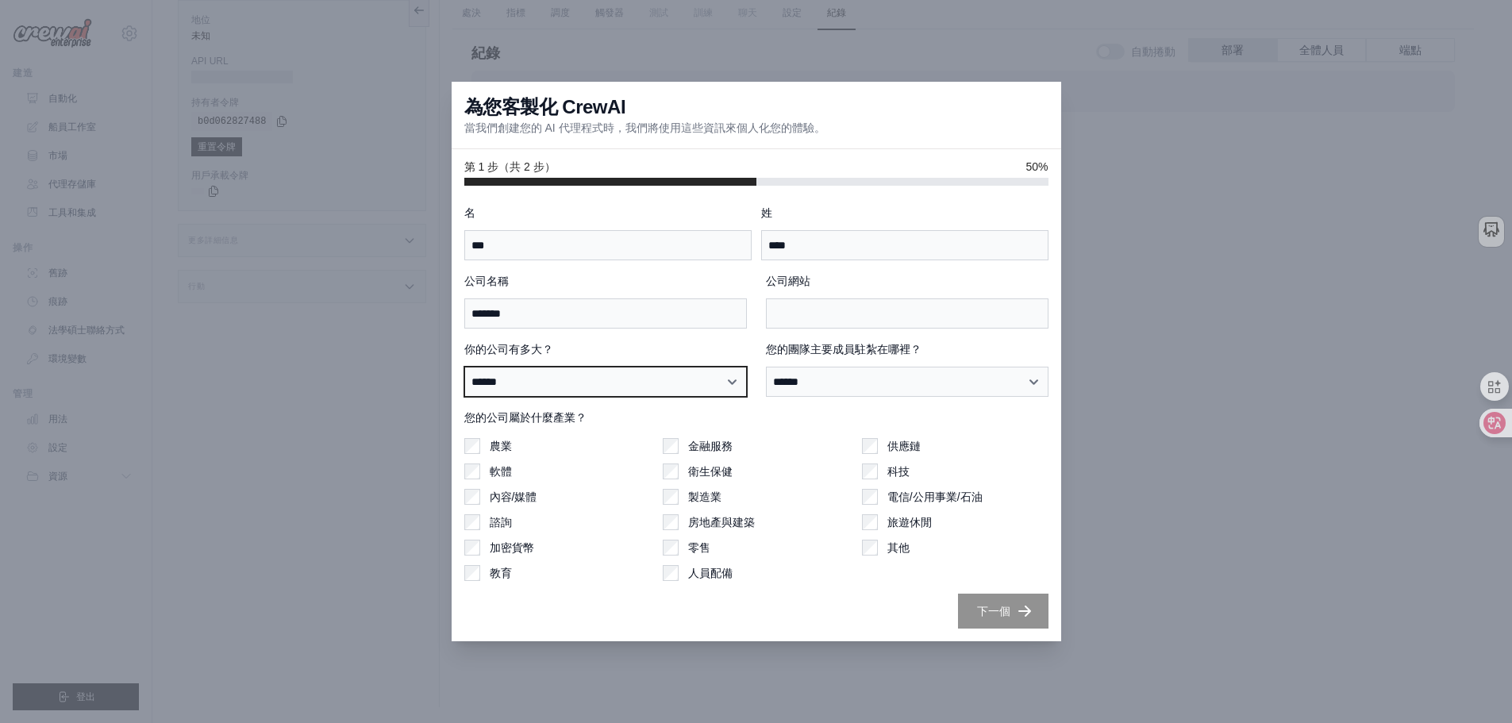
click at [529, 372] on select "**********" at bounding box center [605, 382] width 282 height 30
select select "**********"
click at [464, 367] on select "**********" at bounding box center [605, 382] width 282 height 30
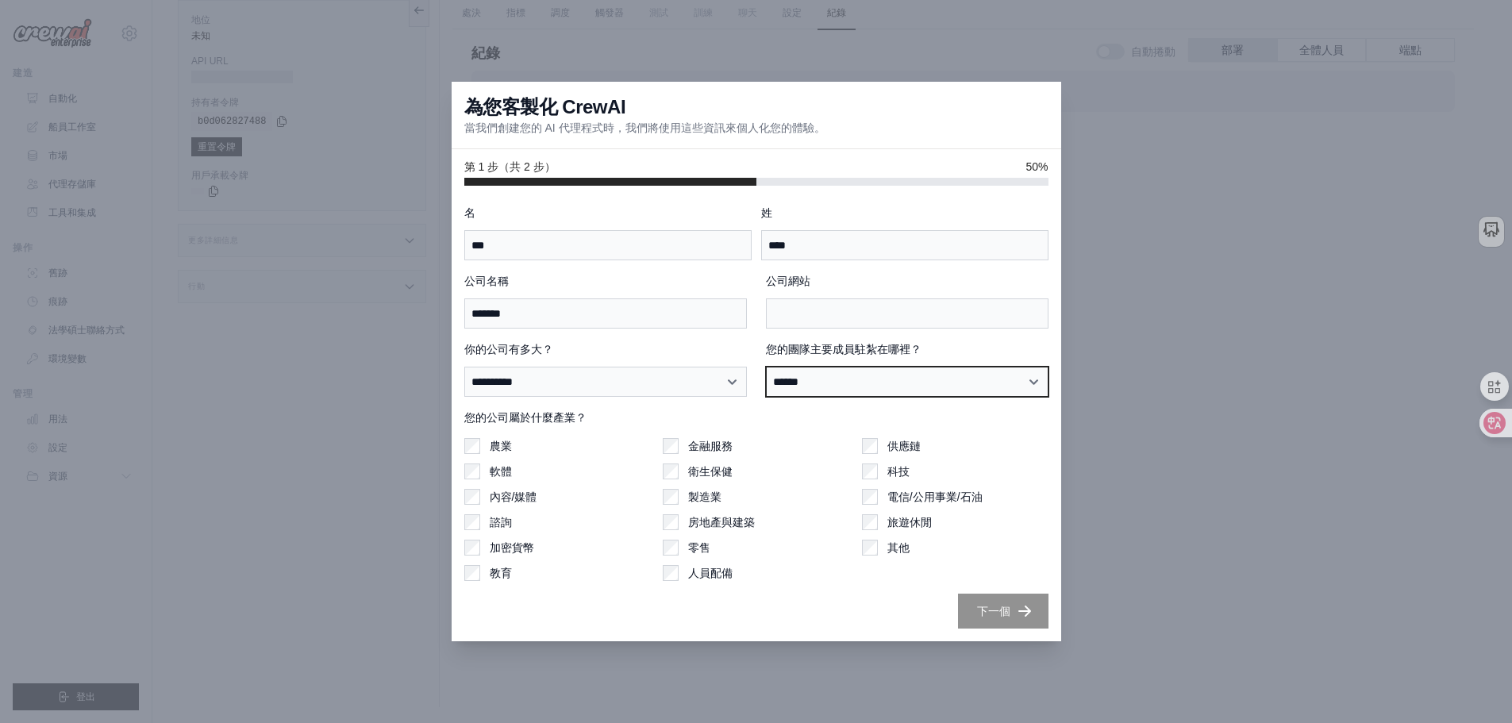
click at [839, 377] on select "****** ********* ** ** **** ** ****** ****" at bounding box center [907, 382] width 282 height 30
select select "**********"
click at [766, 367] on select "****** ********* ** ** **** ** ****** ****" at bounding box center [907, 382] width 282 height 30
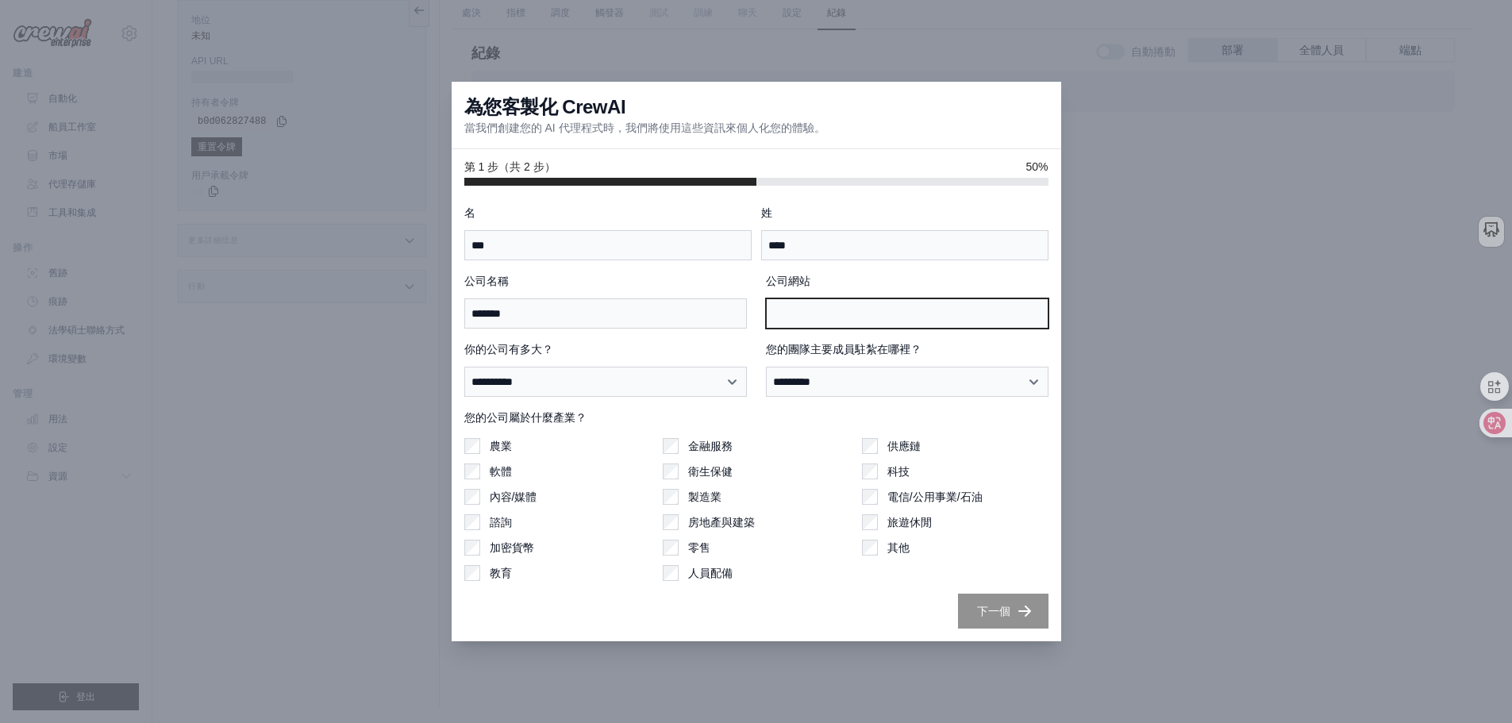
click at [812, 322] on input "公司網站" at bounding box center [907, 313] width 282 height 30
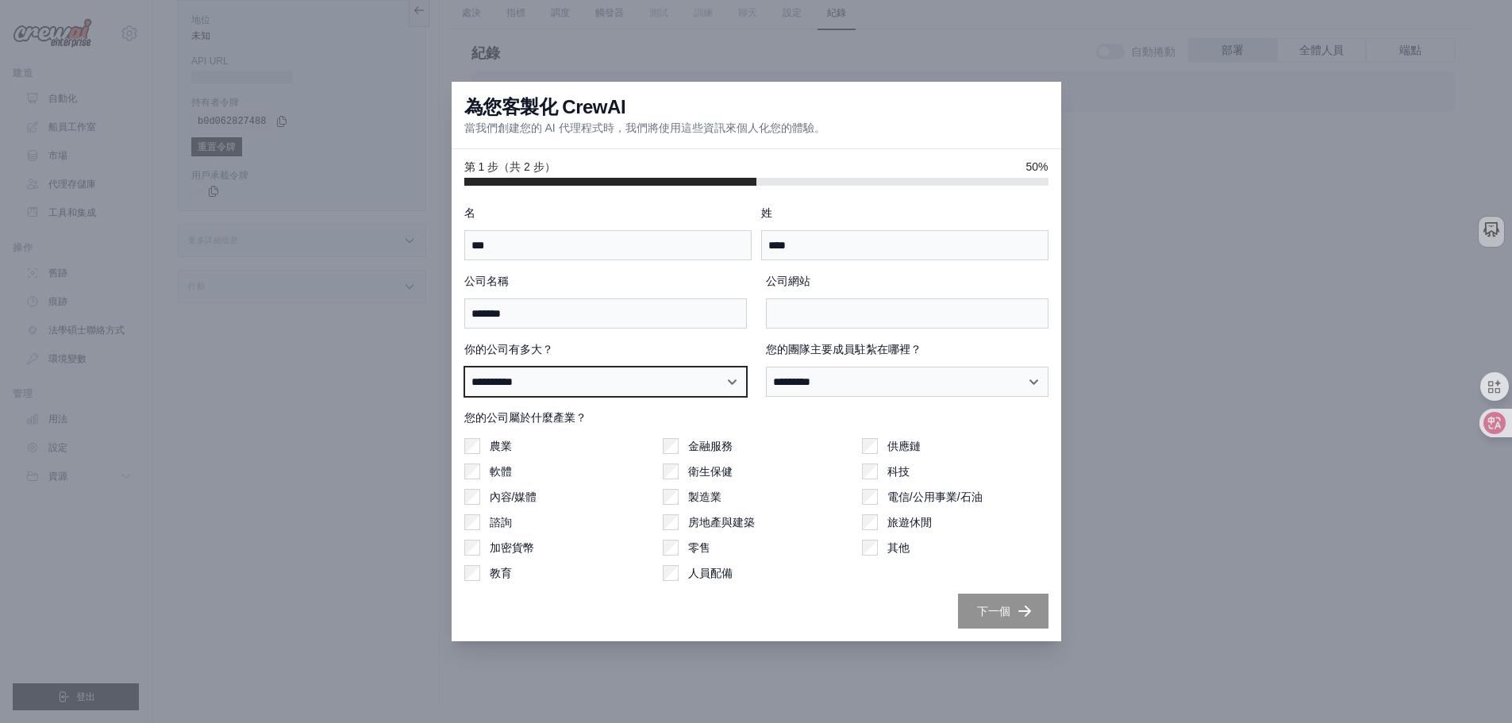
click at [577, 381] on select "**********" at bounding box center [605, 382] width 282 height 30
click at [576, 381] on select "**********" at bounding box center [605, 382] width 282 height 30
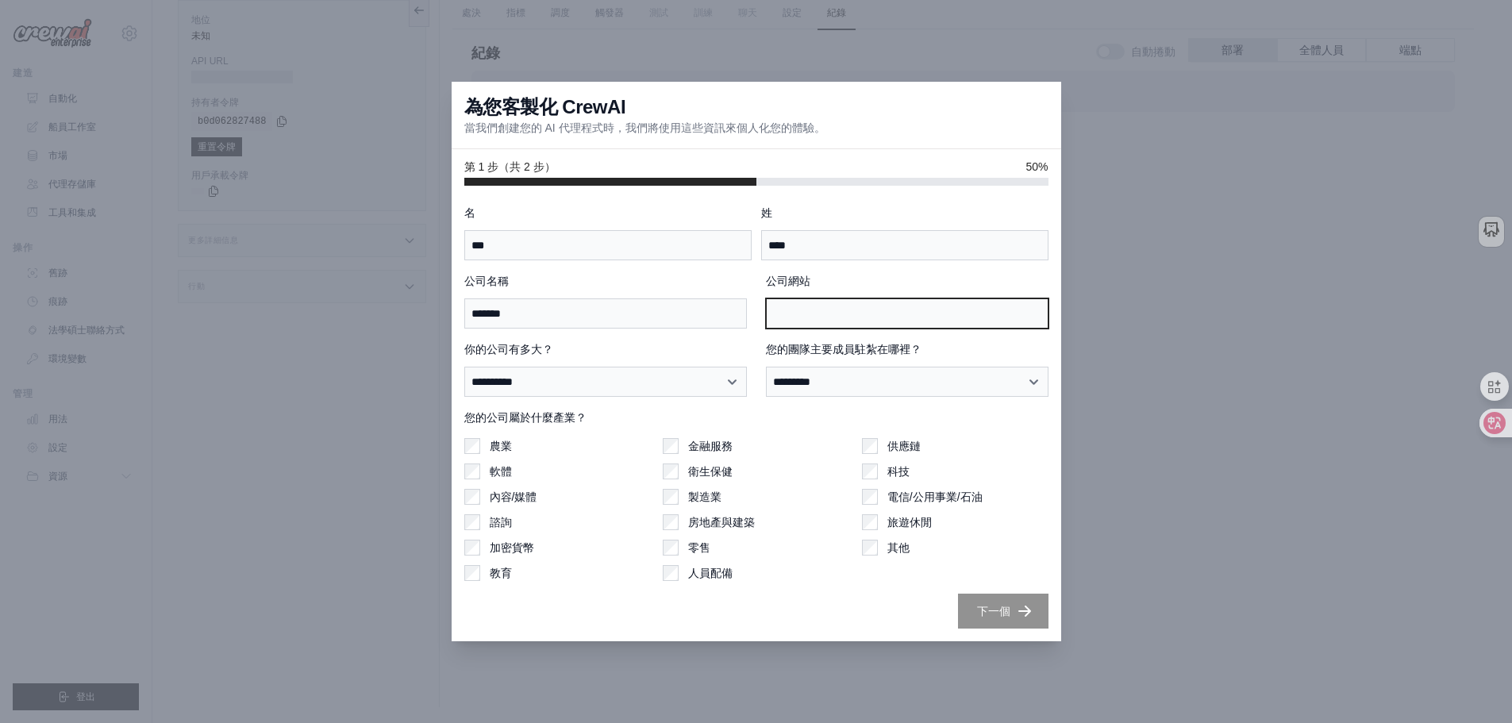
click at [855, 320] on input "公司網站" at bounding box center [907, 313] width 282 height 30
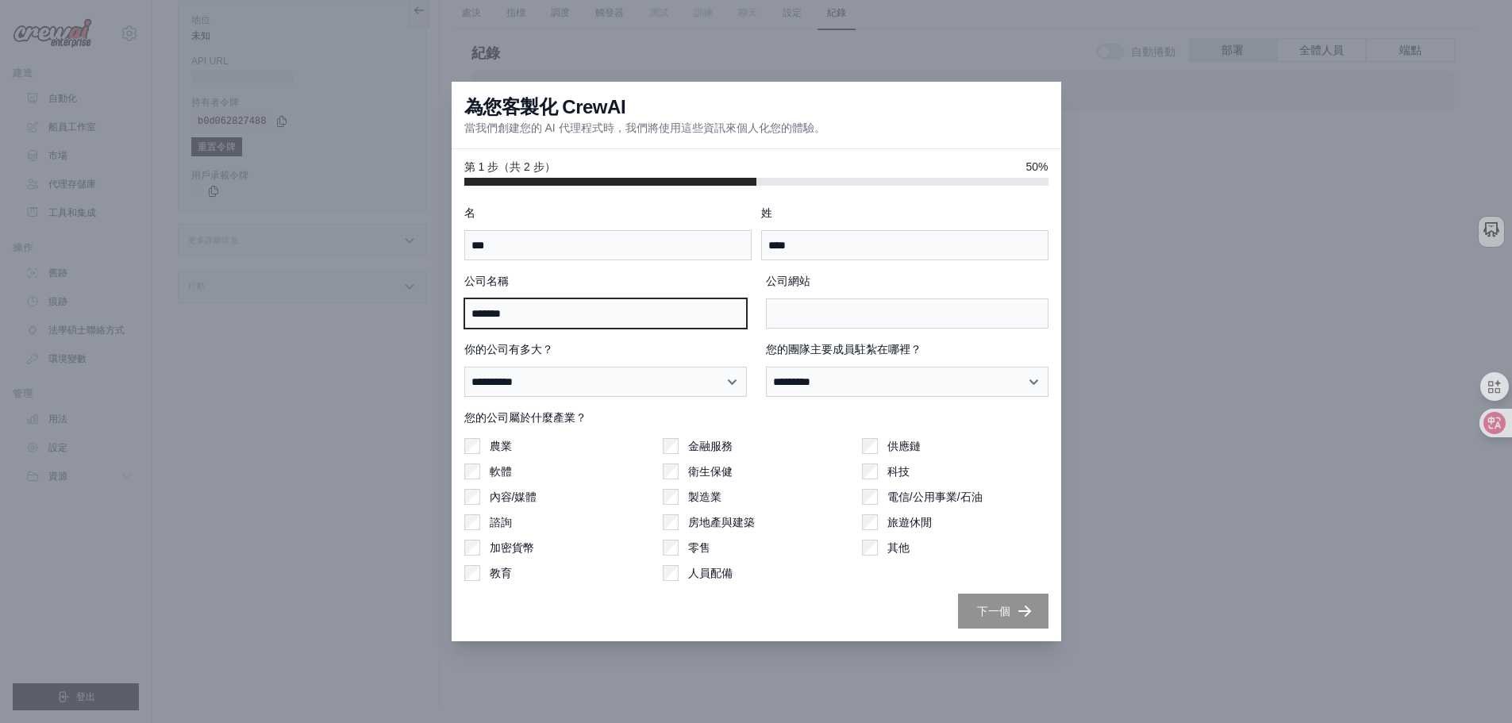
drag, startPoint x: 592, startPoint y: 316, endPoint x: 325, endPoint y: 321, distance: 267.4
click at [325, 321] on div "**********" at bounding box center [756, 361] width 1512 height 723
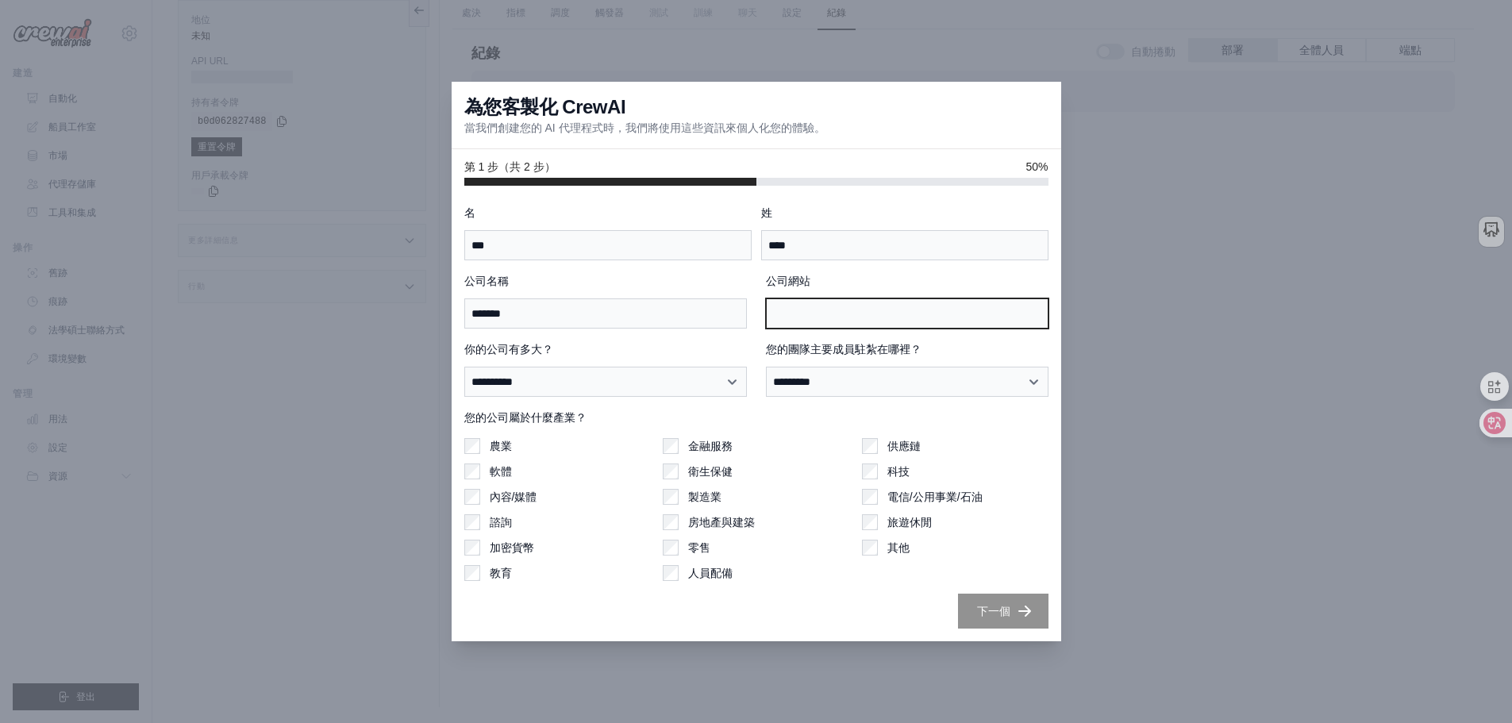
click at [855, 319] on input "公司網站" at bounding box center [907, 313] width 282 height 30
paste input "*******"
type input "*******"
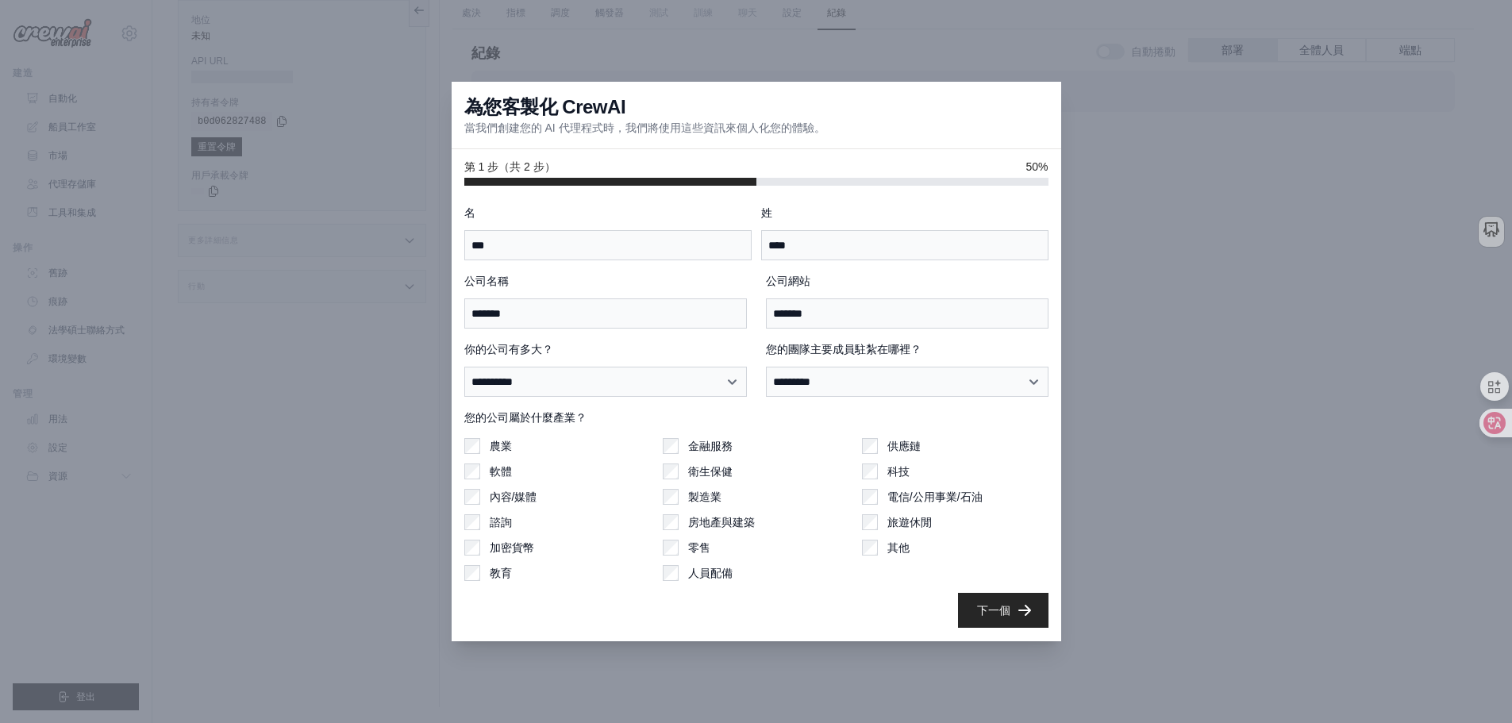
click at [1001, 607] on font "下一個" at bounding box center [993, 610] width 33 height 13
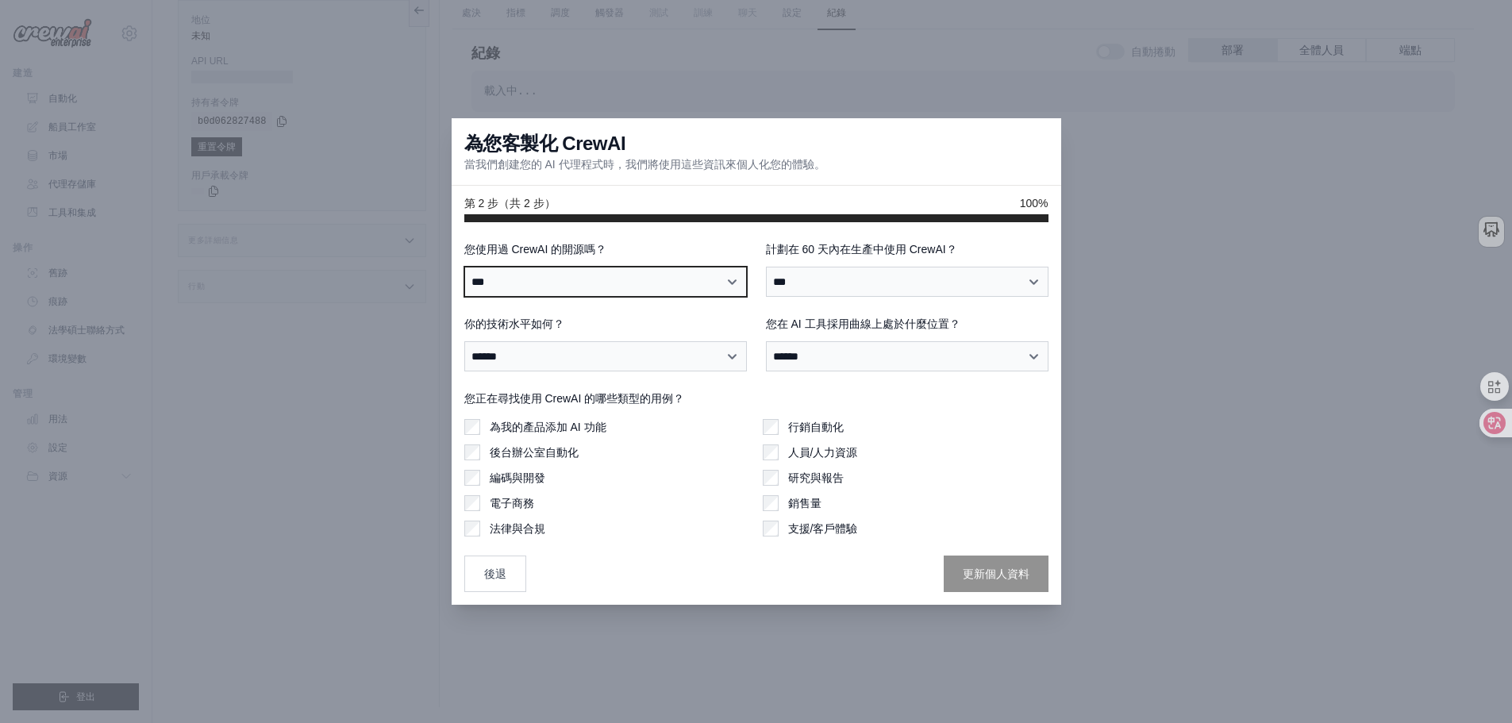
click at [497, 278] on select "*** * **** ****** *****" at bounding box center [605, 282] width 282 height 30
select select "**"
click at [464, 267] on select "*** * **** ****** *****" at bounding box center [605, 282] width 282 height 30
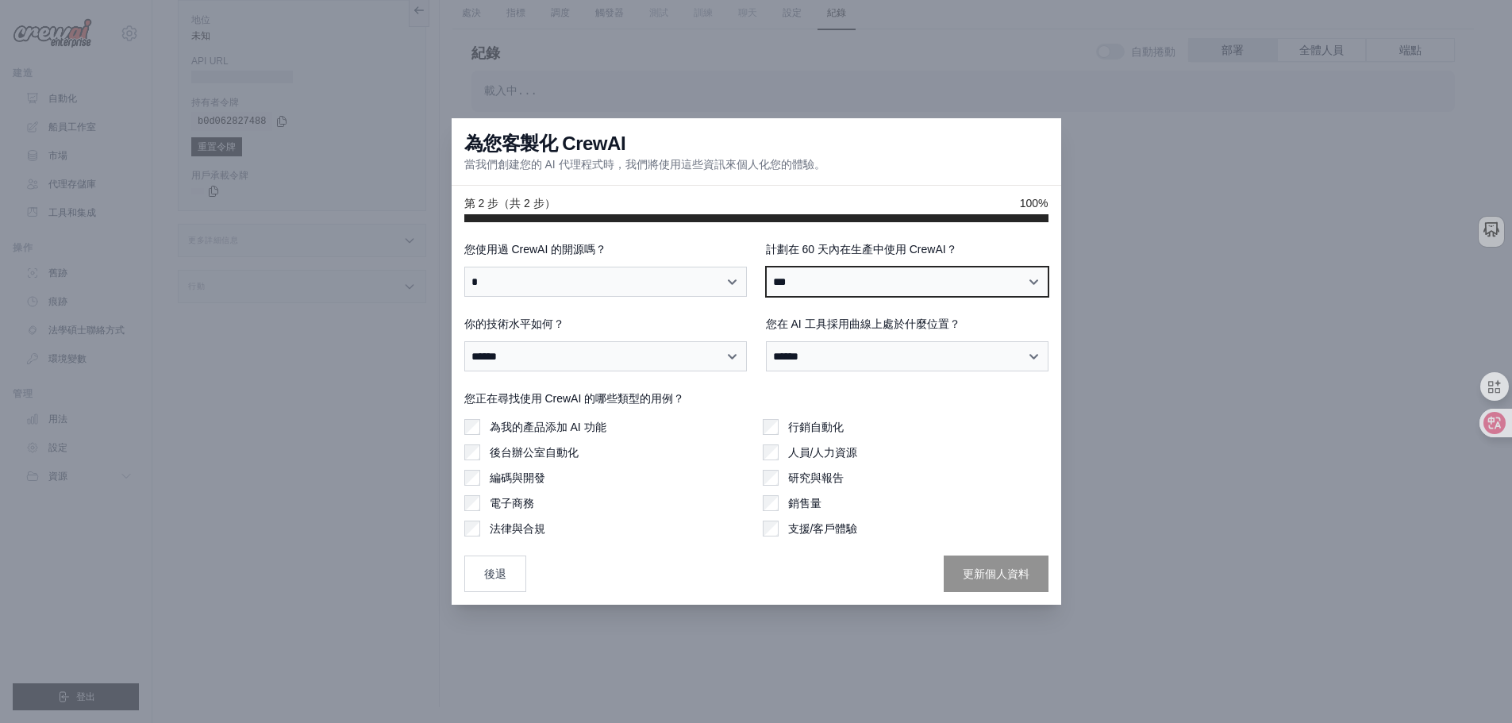
click at [849, 277] on select "*** ** *" at bounding box center [907, 282] width 282 height 30
select select "*****"
click at [766, 267] on select "*** ** *" at bounding box center [907, 282] width 282 height 30
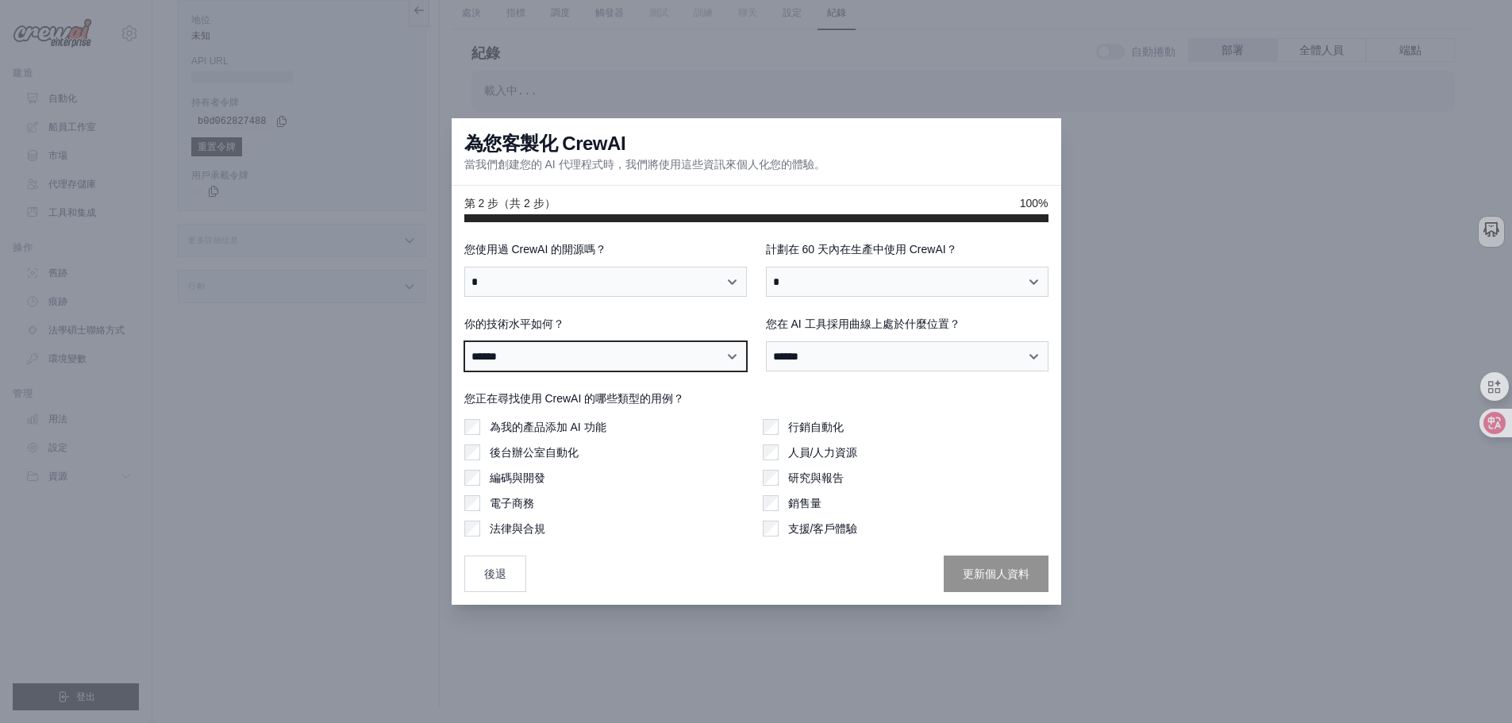
click at [533, 353] on select "****** ***** ***** *****" at bounding box center [605, 356] width 282 height 30
select select "**********"
click at [464, 341] on select "****** ***** ***** *****" at bounding box center [605, 356] width 282 height 30
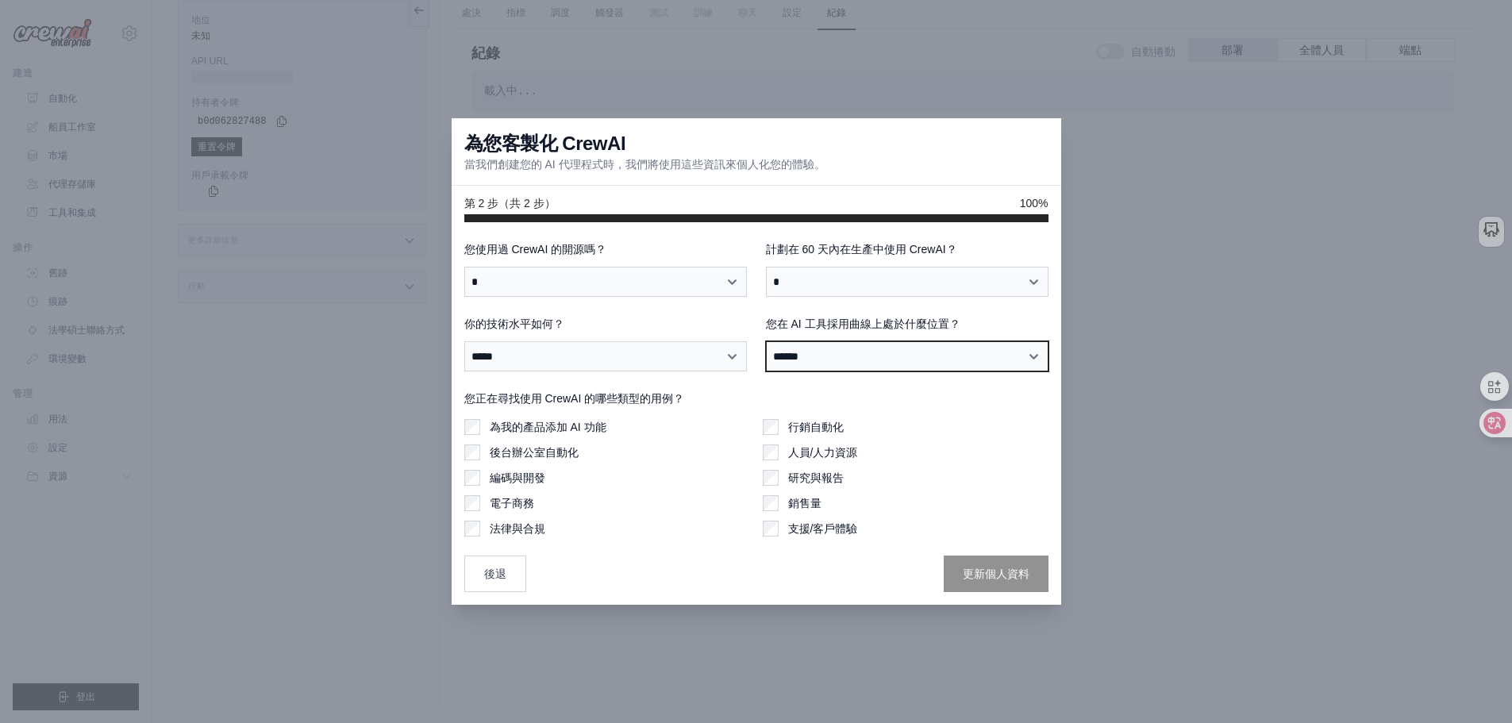
click at [794, 348] on select "**********" at bounding box center [907, 356] width 282 height 30
select select "**********"
click at [766, 341] on select "**********" at bounding box center [907, 356] width 282 height 30
click at [525, 427] on font "為我的產品添加 AI 功能" at bounding box center [548, 427] width 117 height 13
click at [517, 453] on font "後台辦公室自動化" at bounding box center [534, 452] width 89 height 13
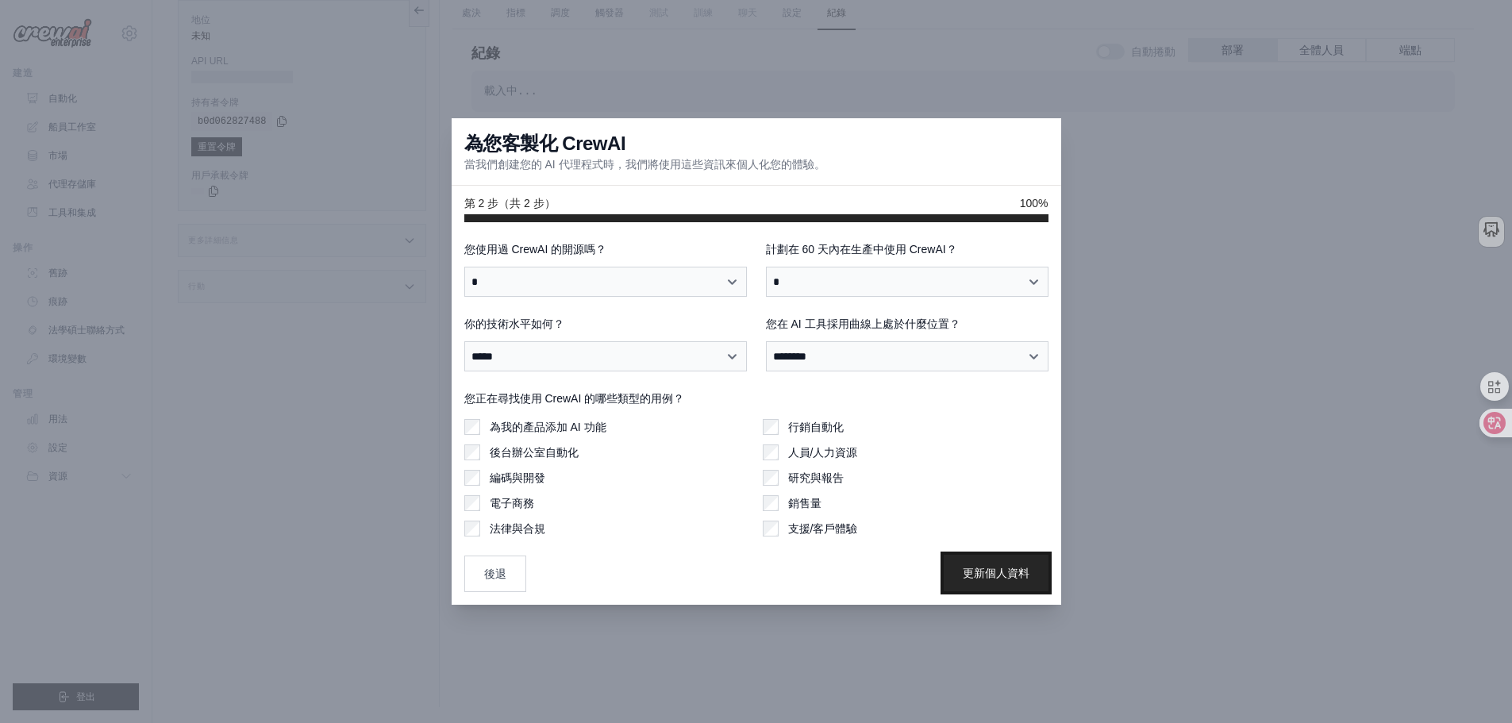
click at [970, 568] on font "更新個人資料" at bounding box center [995, 573] width 67 height 13
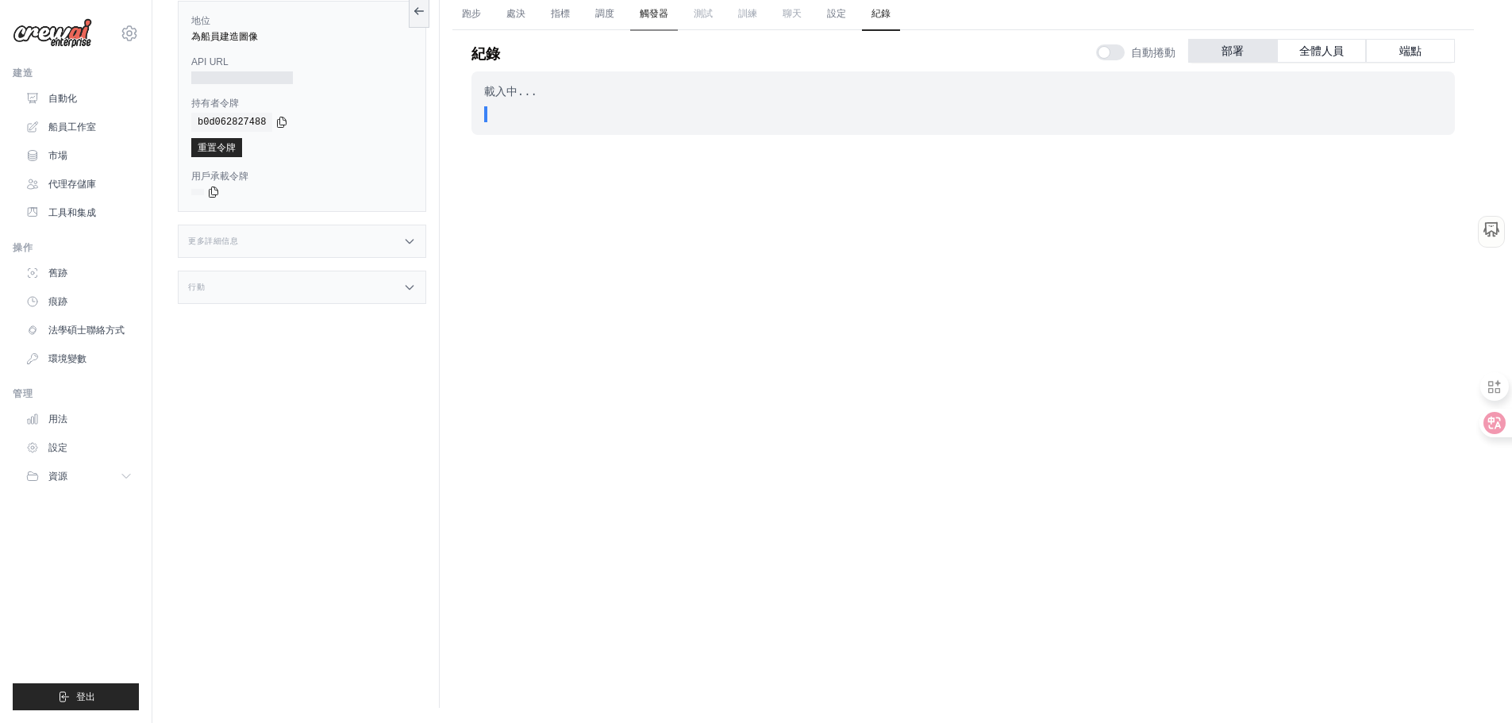
click at [656, 13] on font "觸發器" at bounding box center [654, 13] width 29 height 11
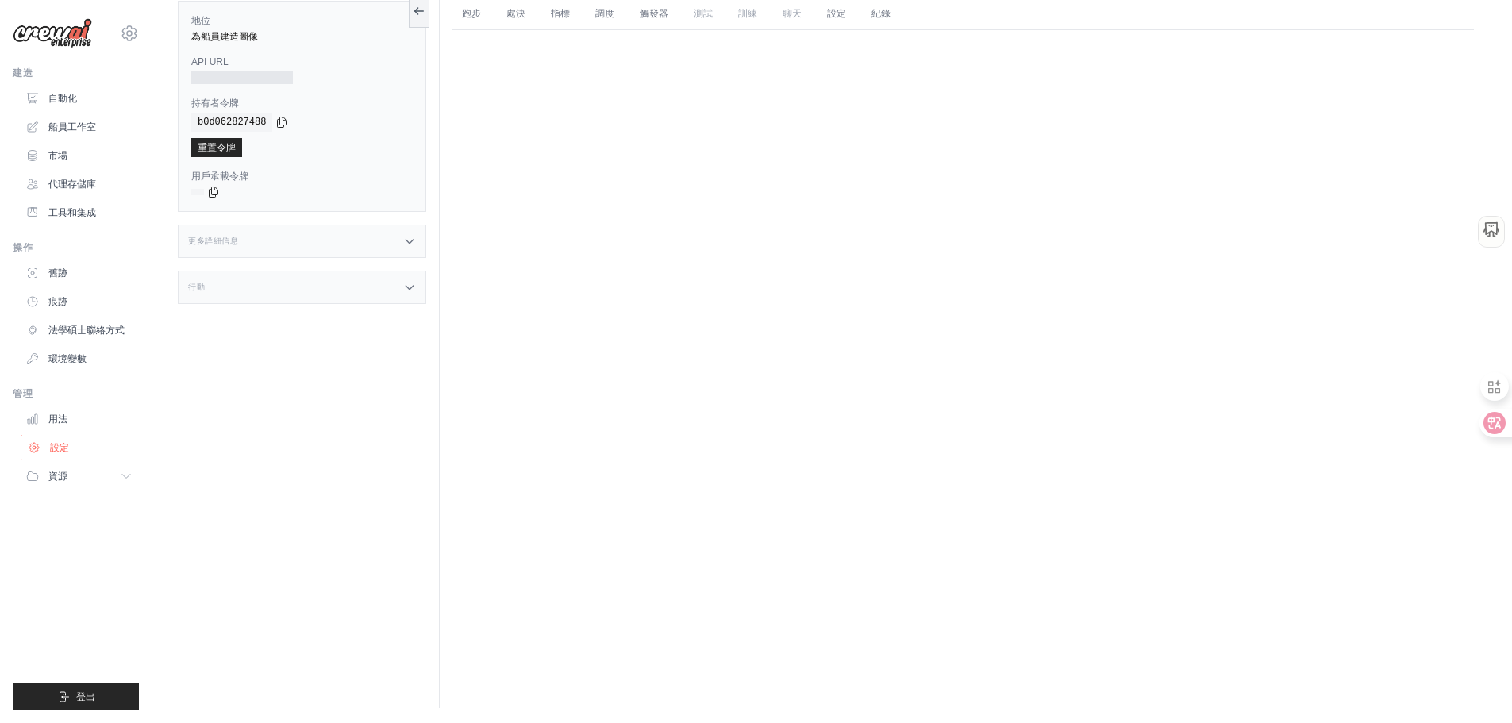
click at [51, 449] on font "設定" at bounding box center [59, 447] width 19 height 11
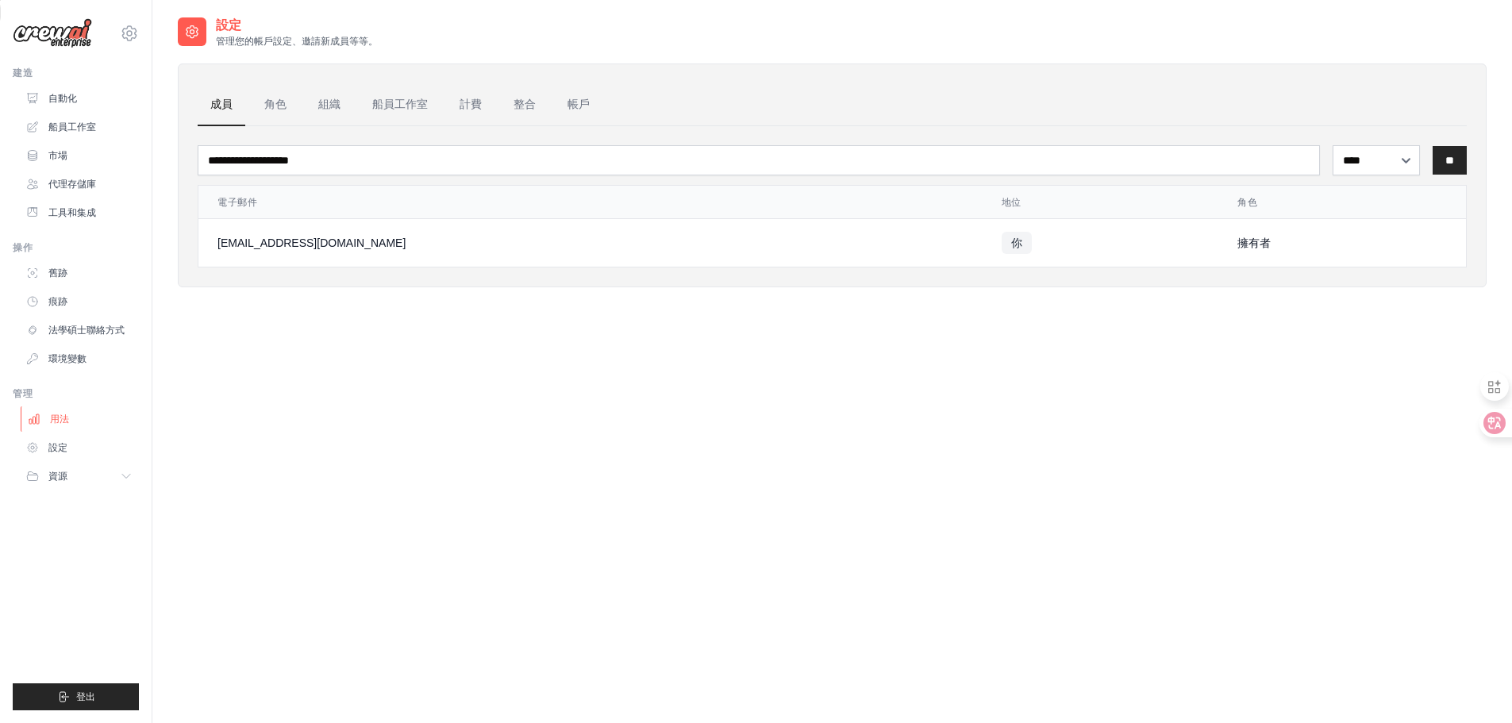
click at [58, 430] on link "用法" at bounding box center [81, 418] width 120 height 25
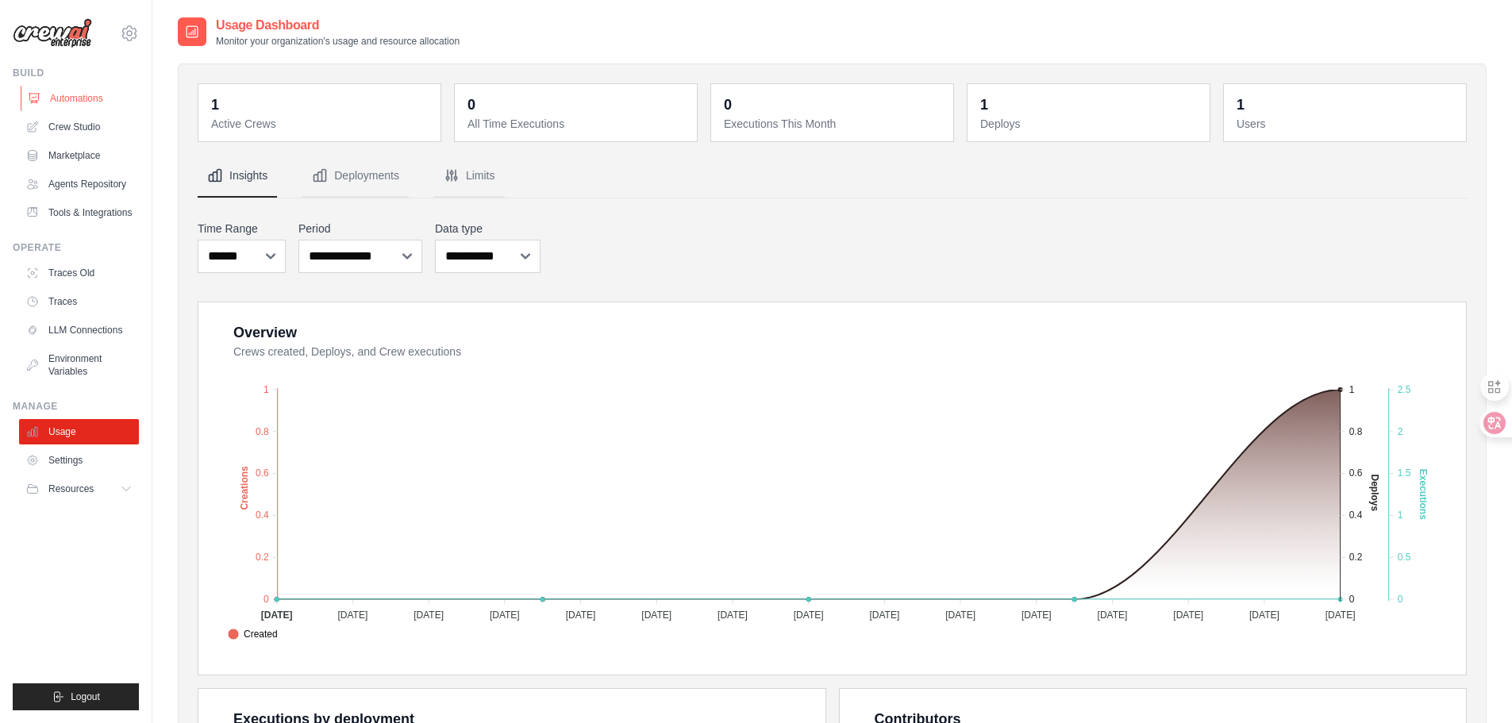
click at [75, 94] on link "Automations" at bounding box center [81, 98] width 120 height 25
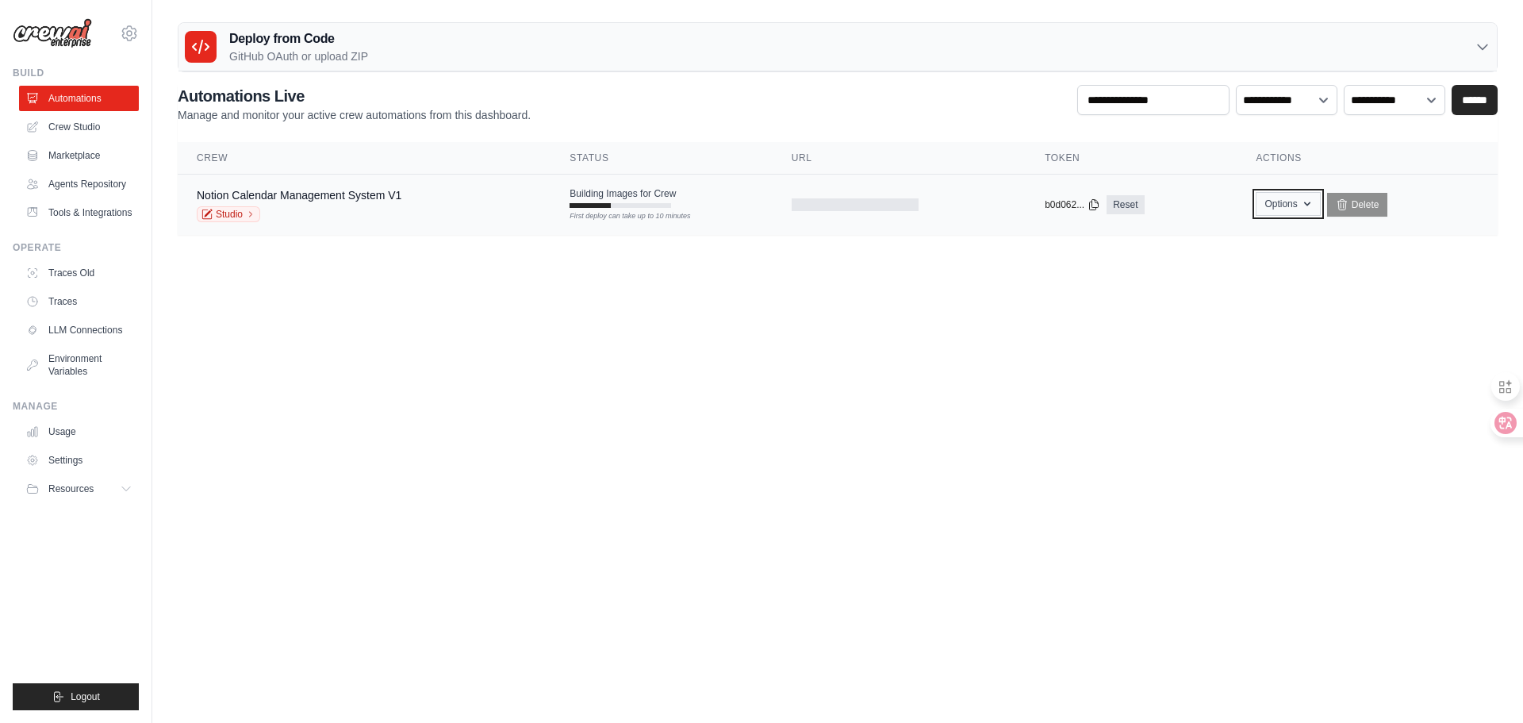
click at [1274, 196] on button "Options" at bounding box center [1288, 204] width 64 height 24
click at [239, 213] on link "Studio" at bounding box center [228, 214] width 63 height 16
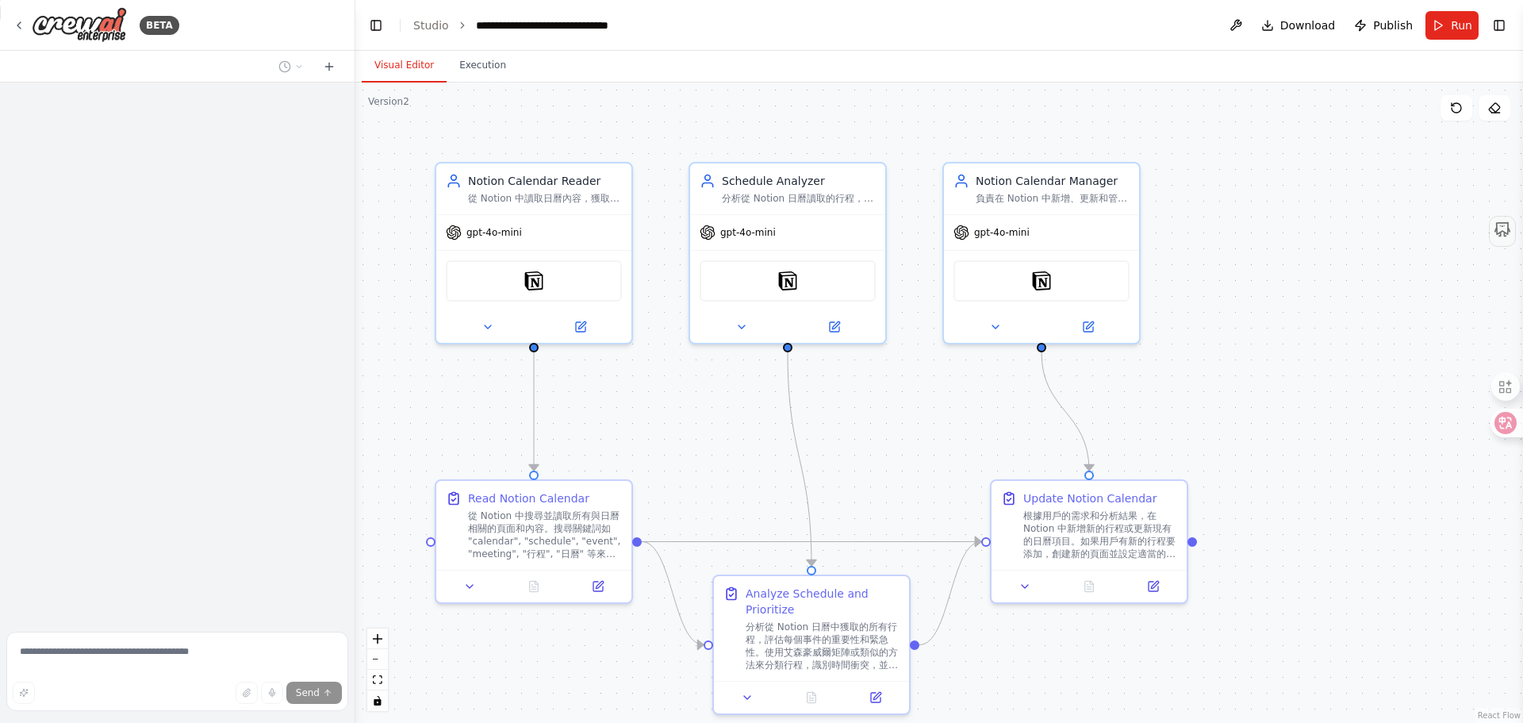
scroll to position [291, 0]
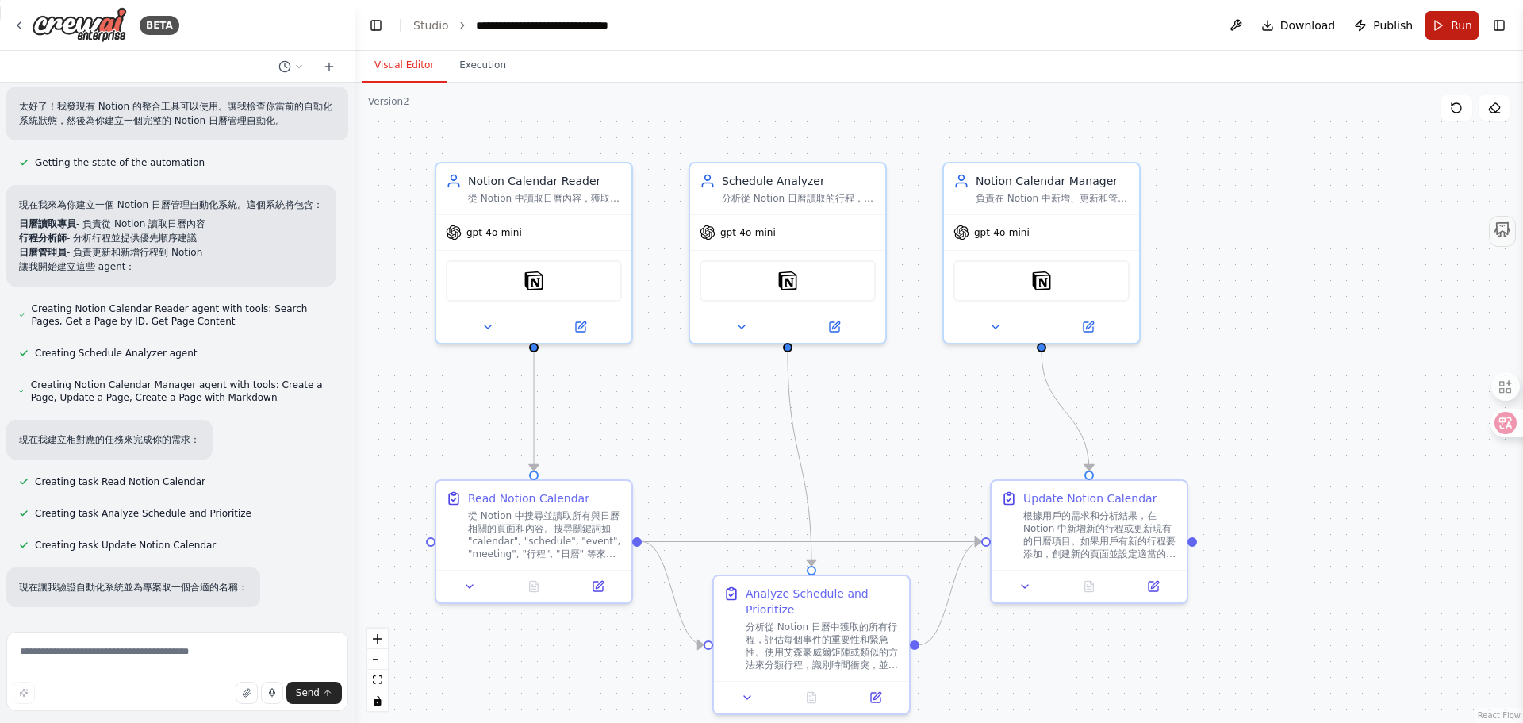
click at [1443, 27] on button "Run" at bounding box center [1452, 25] width 53 height 29
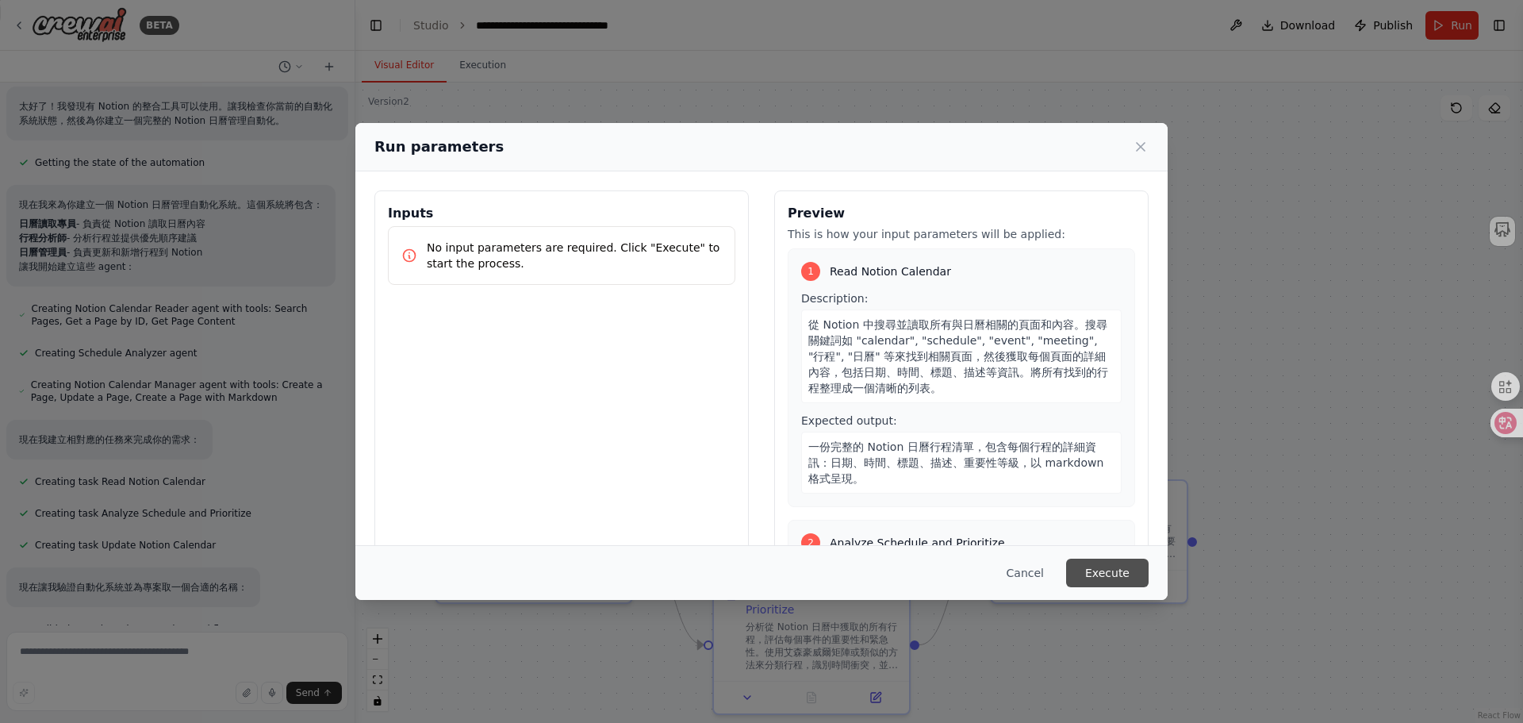
click at [1099, 580] on button "Execute" at bounding box center [1107, 573] width 83 height 29
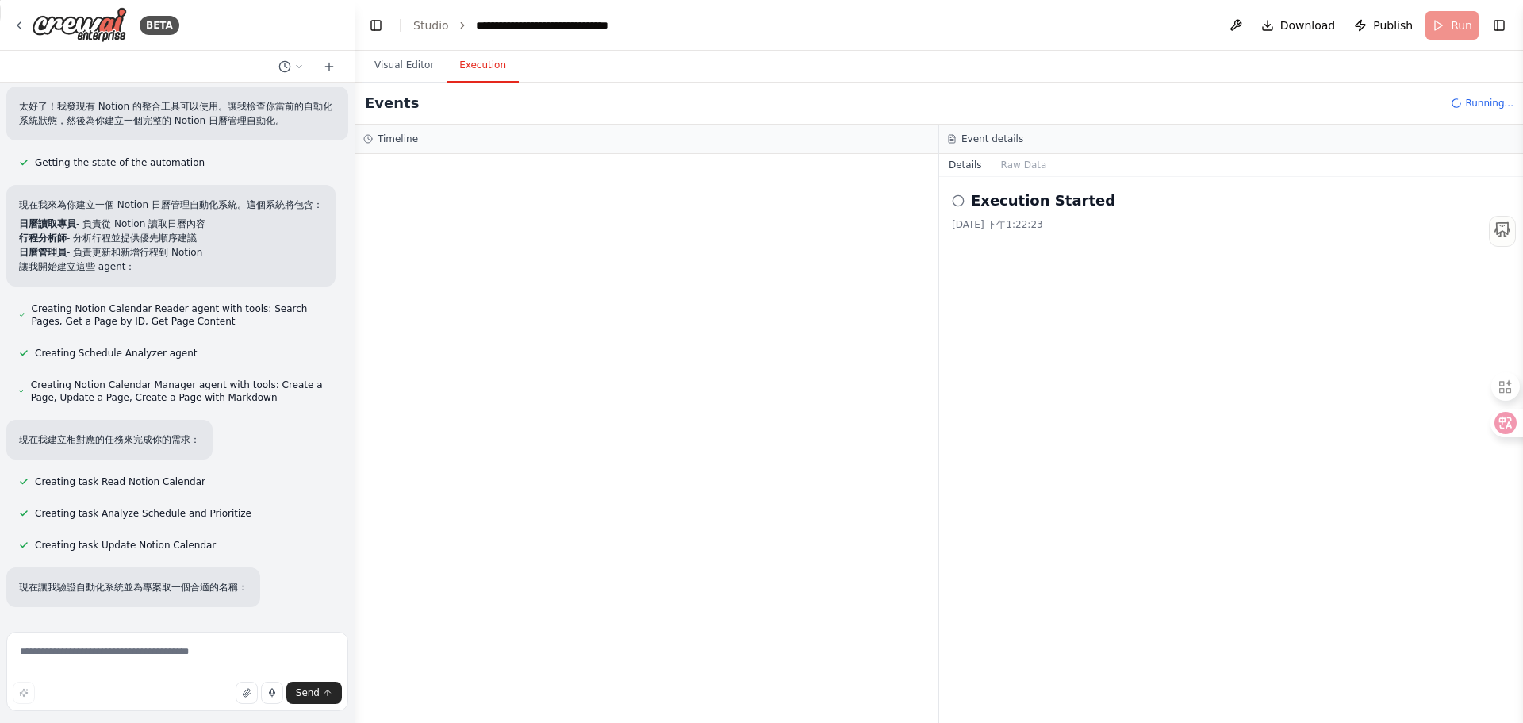
click at [959, 201] on icon at bounding box center [958, 200] width 13 height 13
click at [392, 62] on button "Visual Editor" at bounding box center [404, 65] width 85 height 33
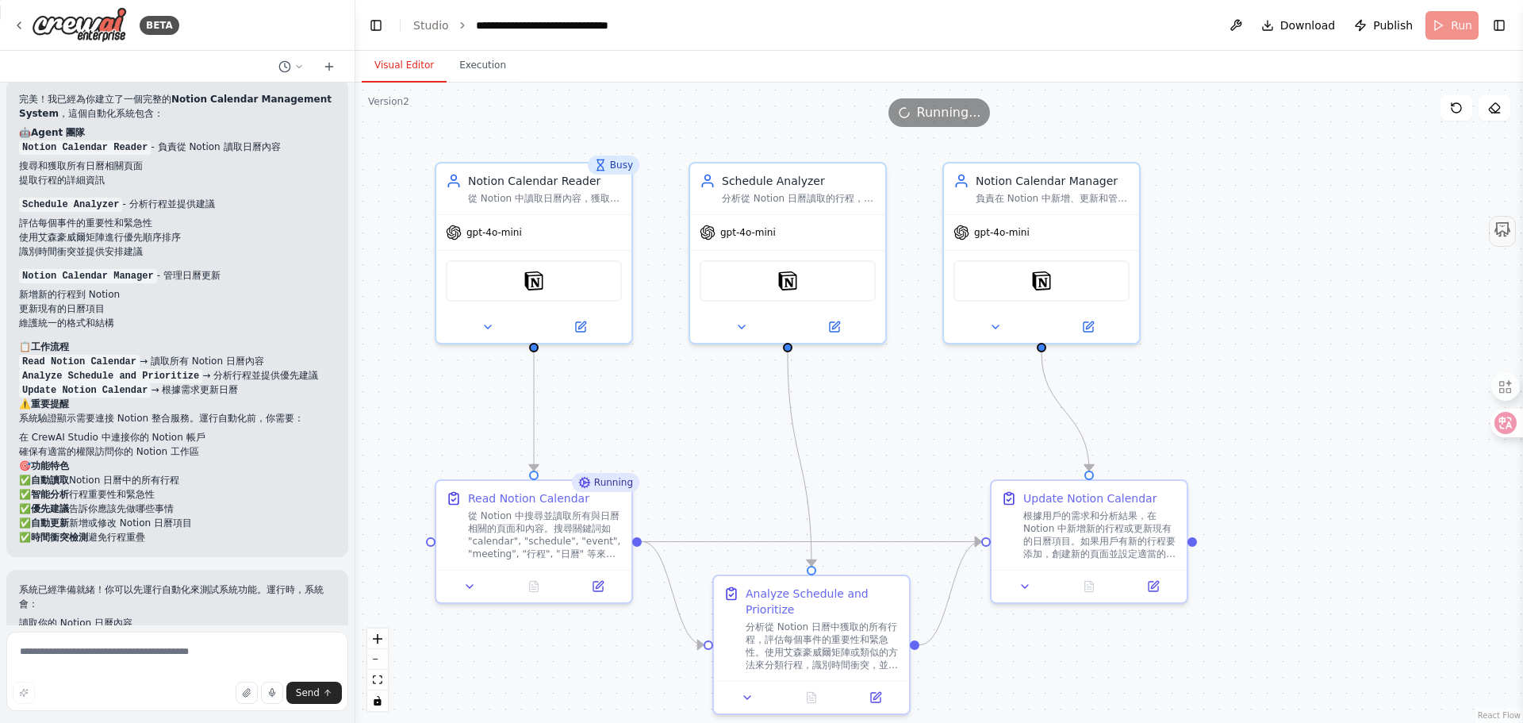
scroll to position [982, 0]
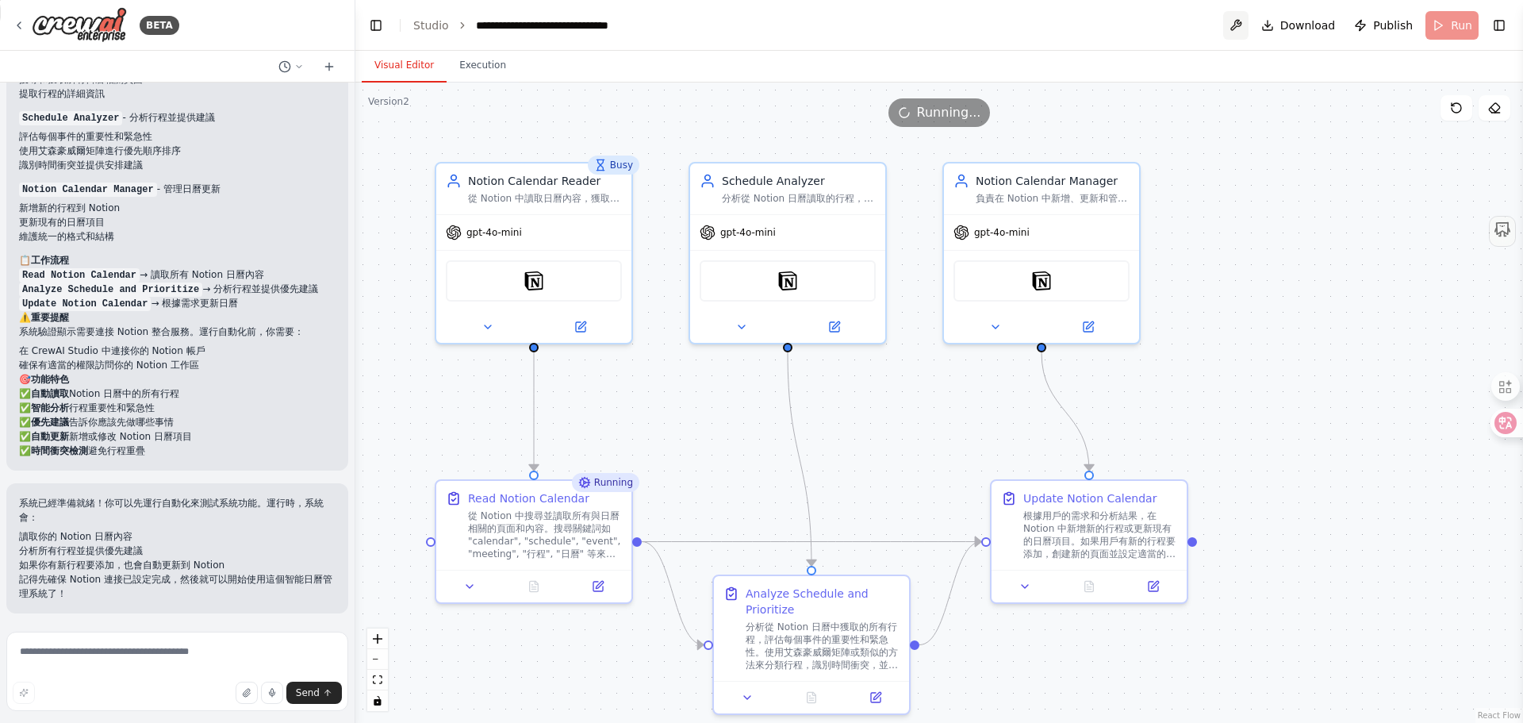
click at [1243, 31] on button at bounding box center [1236, 25] width 25 height 29
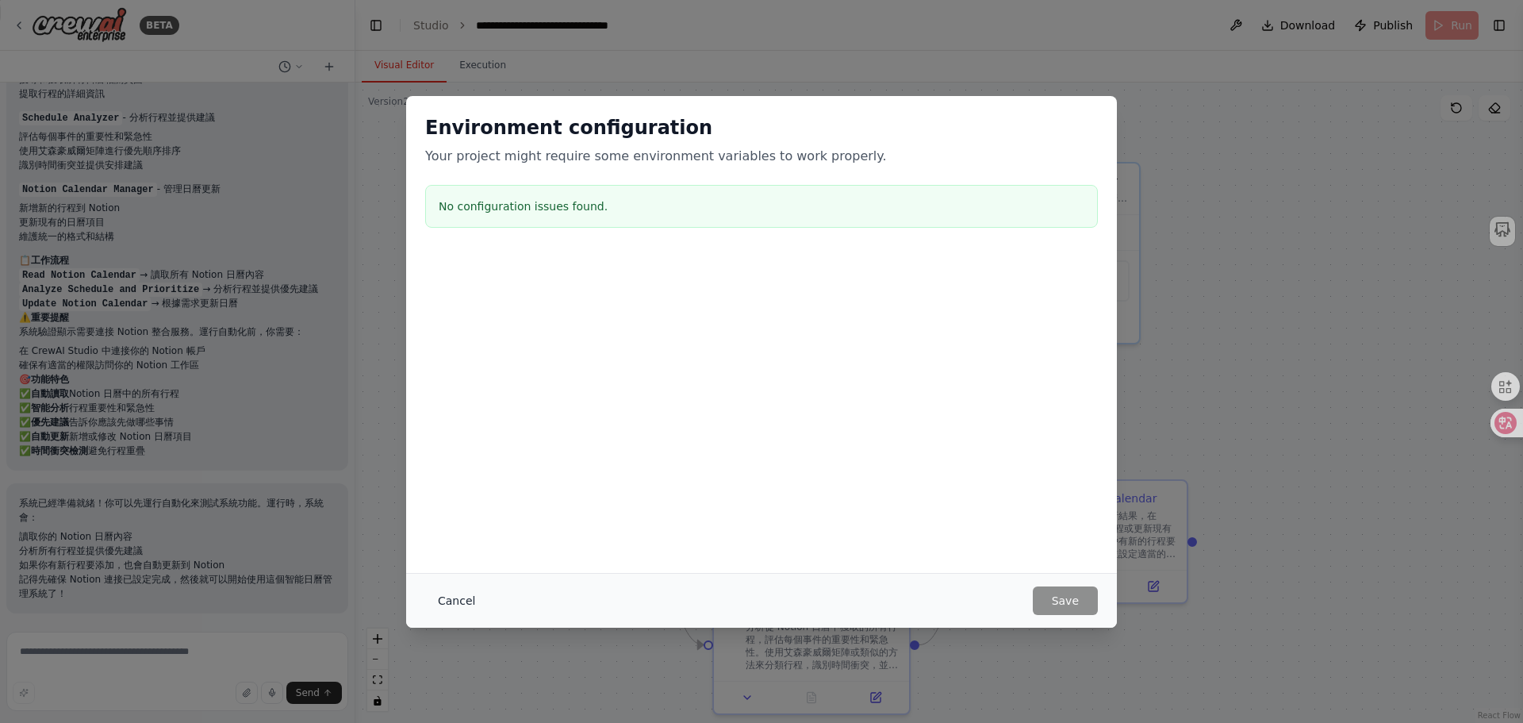
click at [446, 598] on button "Cancel" at bounding box center [456, 600] width 63 height 29
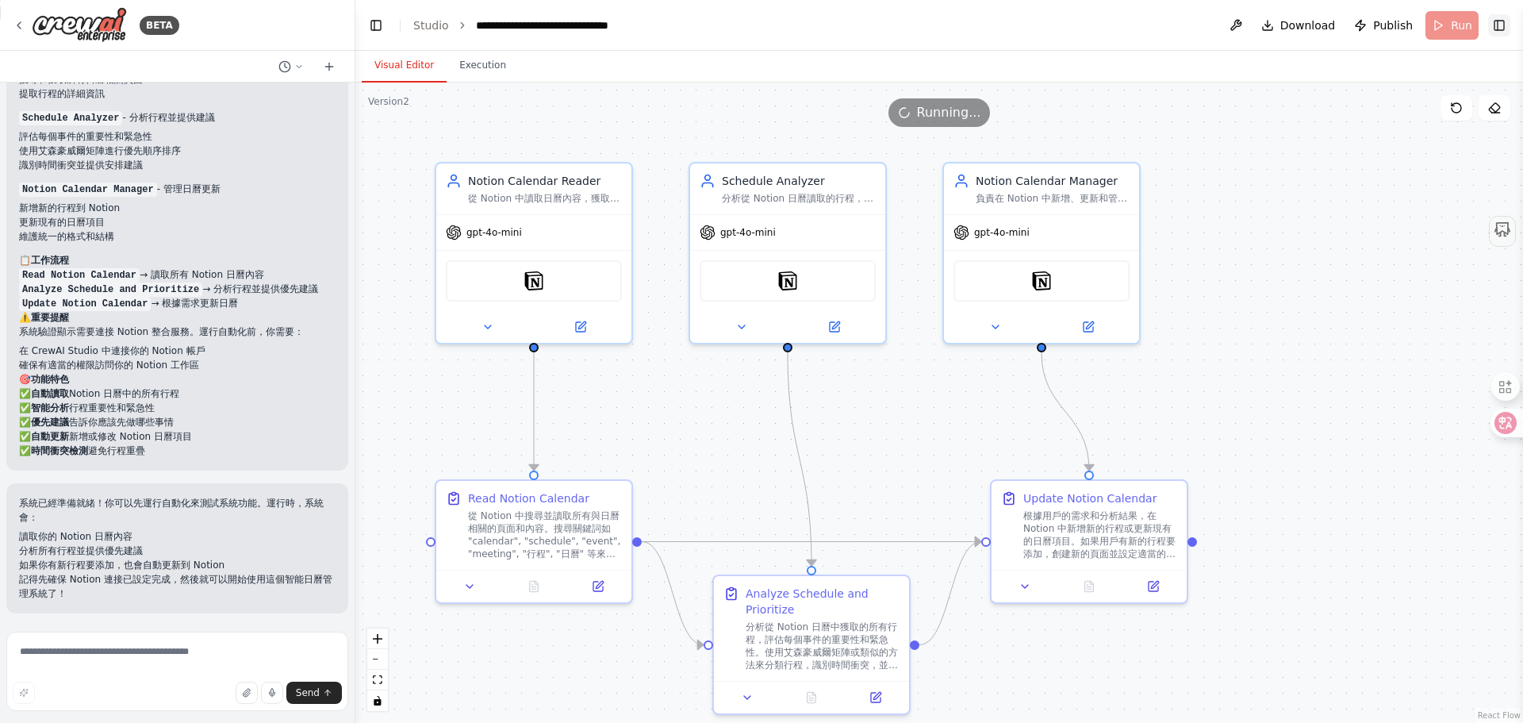
click at [1500, 29] on button "Toggle Right Sidebar" at bounding box center [1500, 25] width 22 height 22
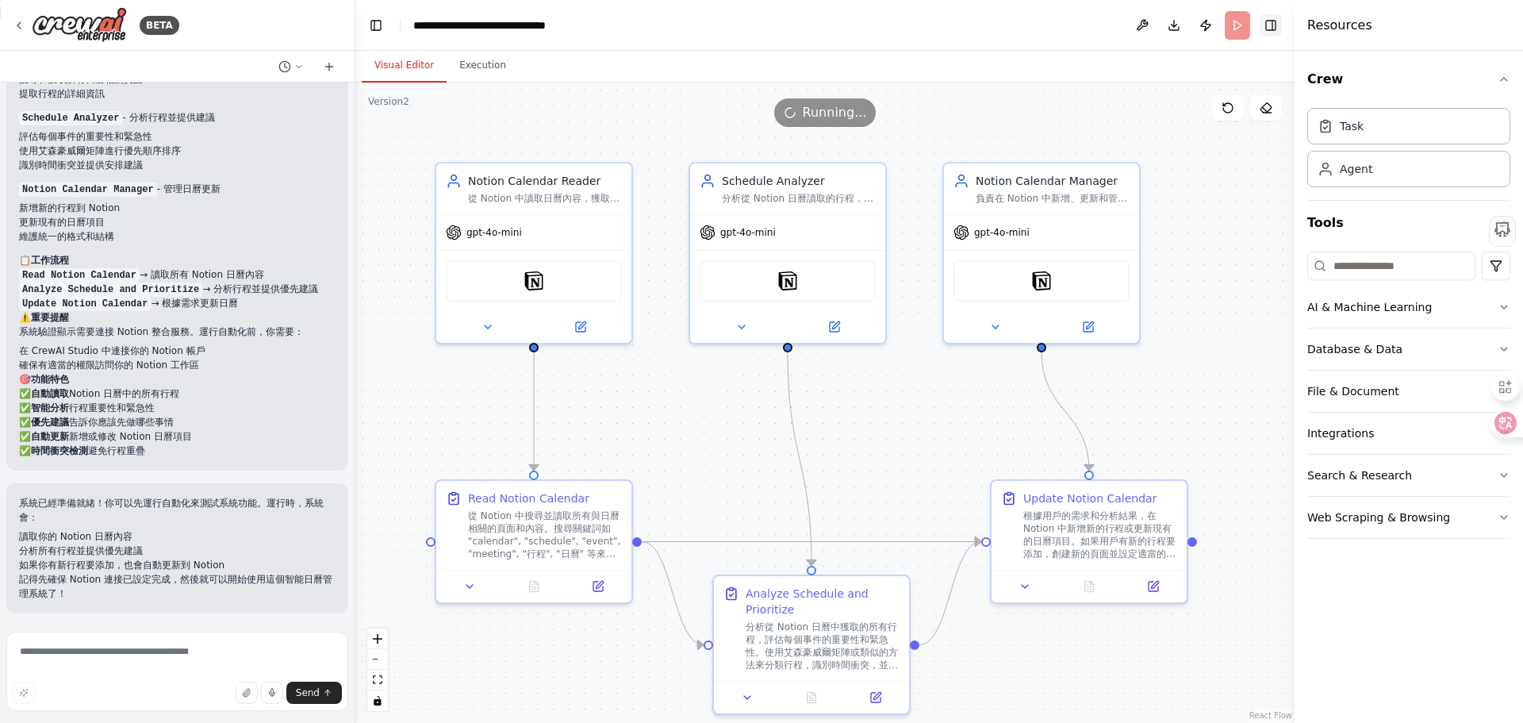
click at [1269, 33] on button "Toggle Right Sidebar" at bounding box center [1271, 25] width 22 height 22
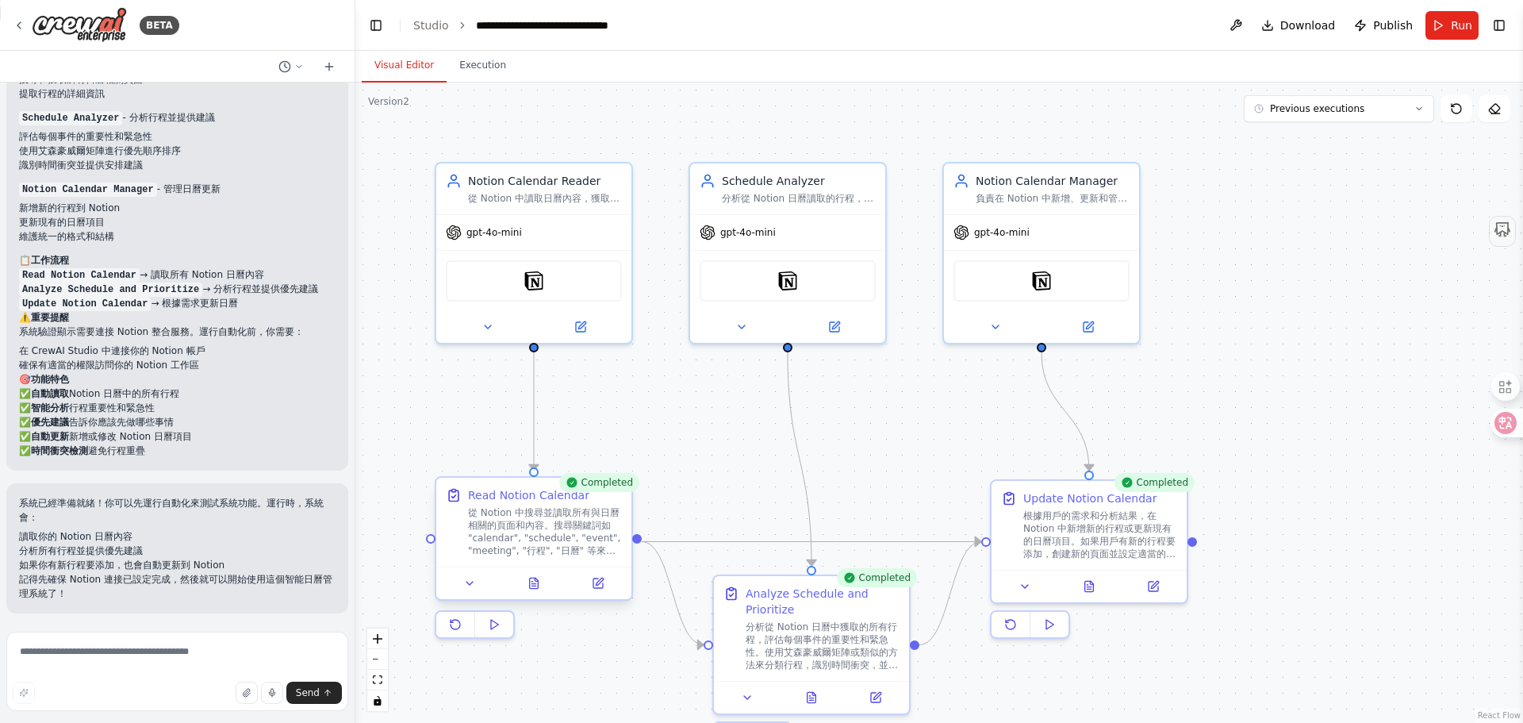
click at [430, 539] on div at bounding box center [431, 541] width 10 height 10
click at [1504, 35] on button "Toggle Right Sidebar" at bounding box center [1500, 25] width 22 height 22
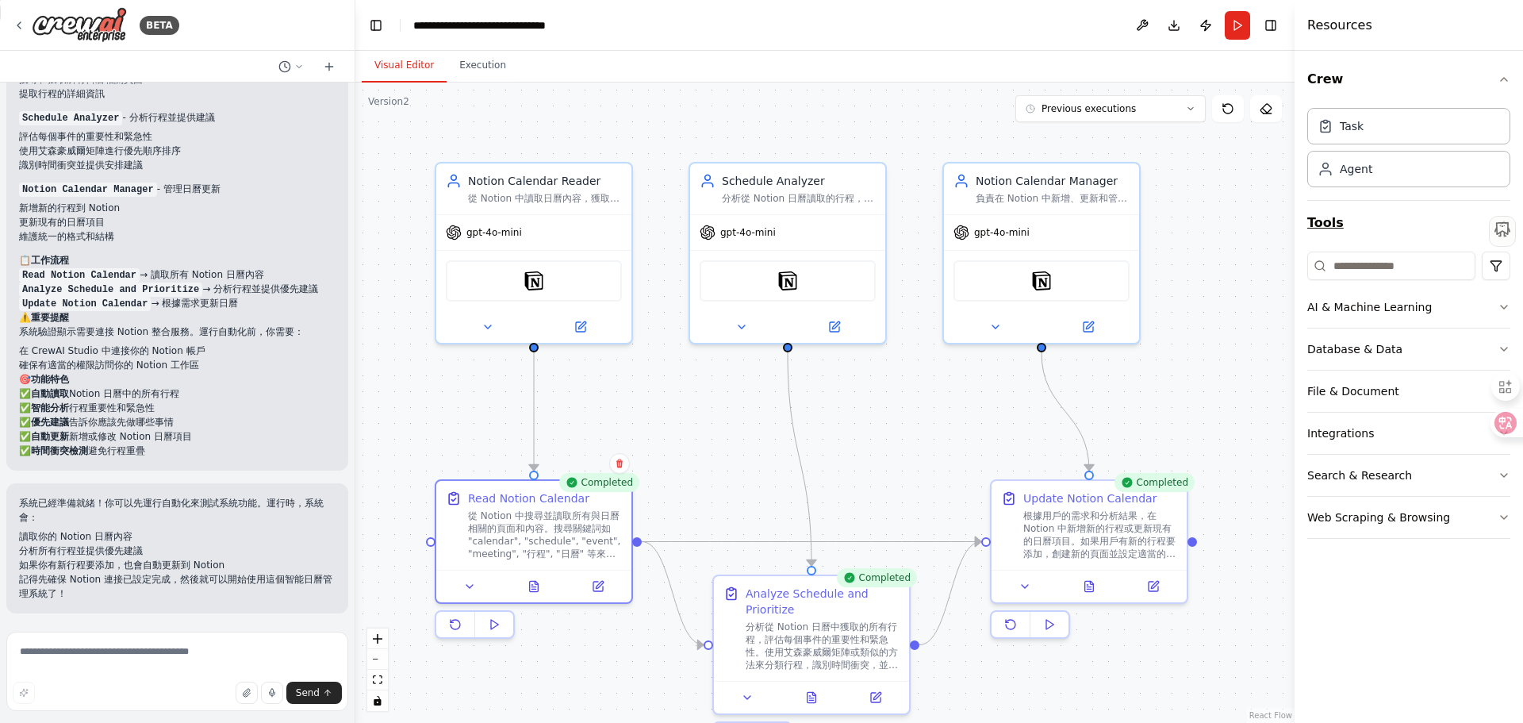
click at [1347, 221] on button "Tools" at bounding box center [1409, 223] width 203 height 44
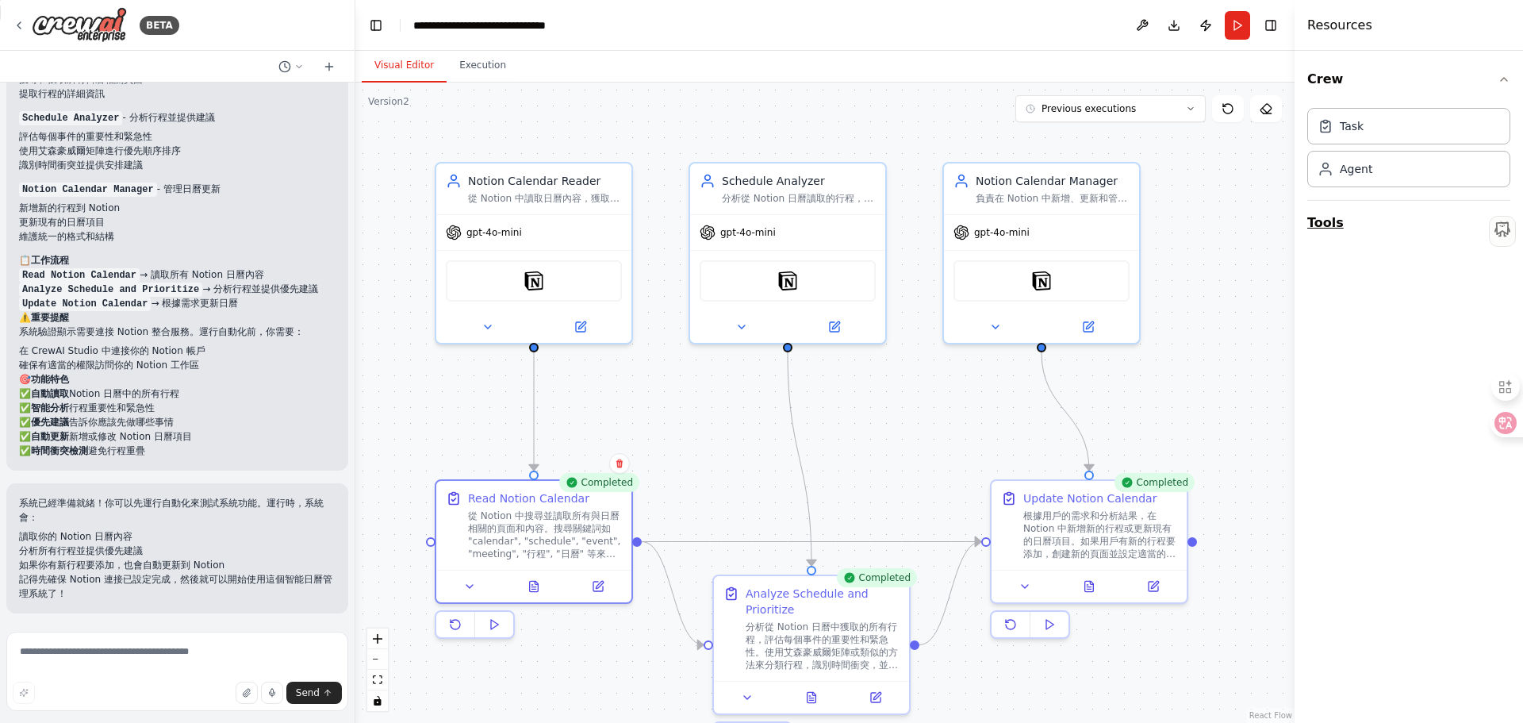
click at [1340, 226] on button "Tools" at bounding box center [1409, 223] width 203 height 44
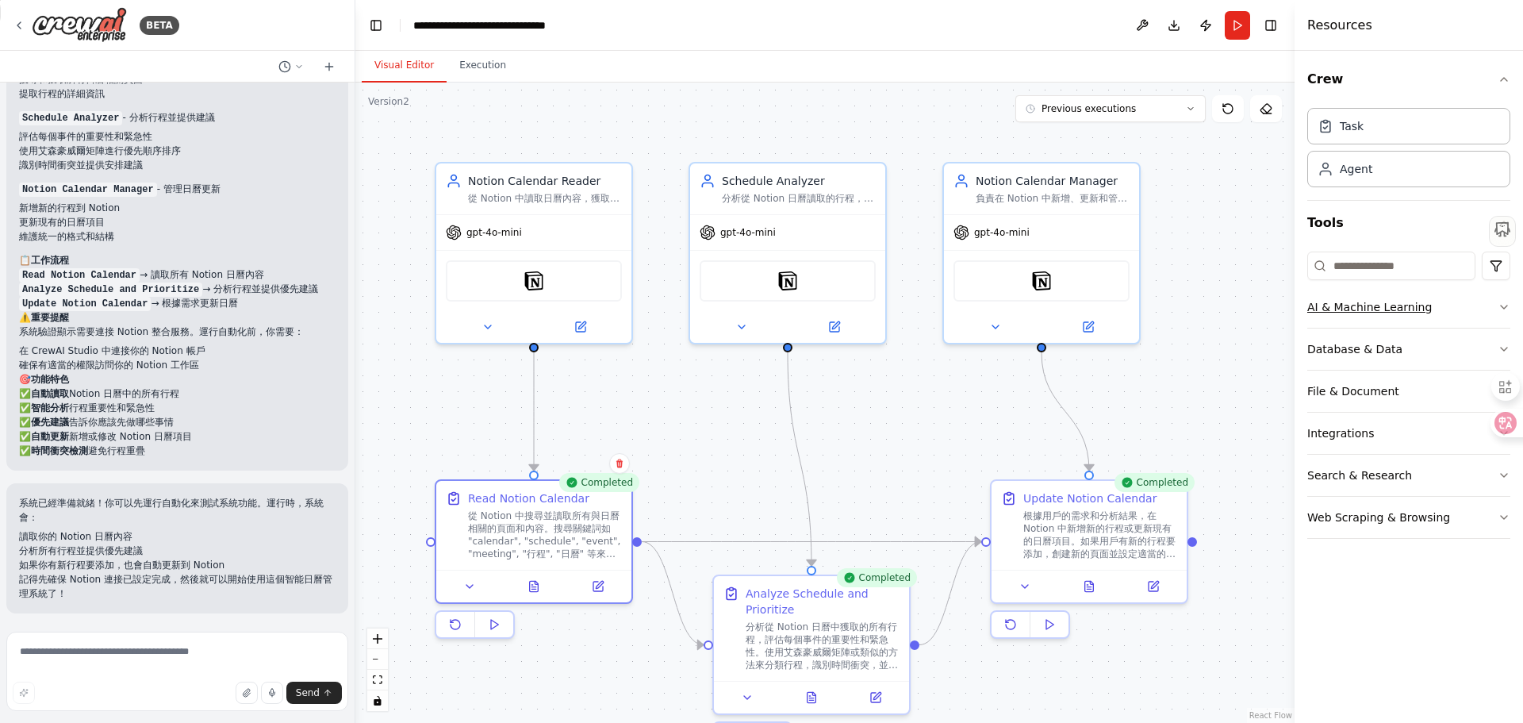
click at [1335, 305] on div "AI & Machine Learning" at bounding box center [1370, 307] width 125 height 16
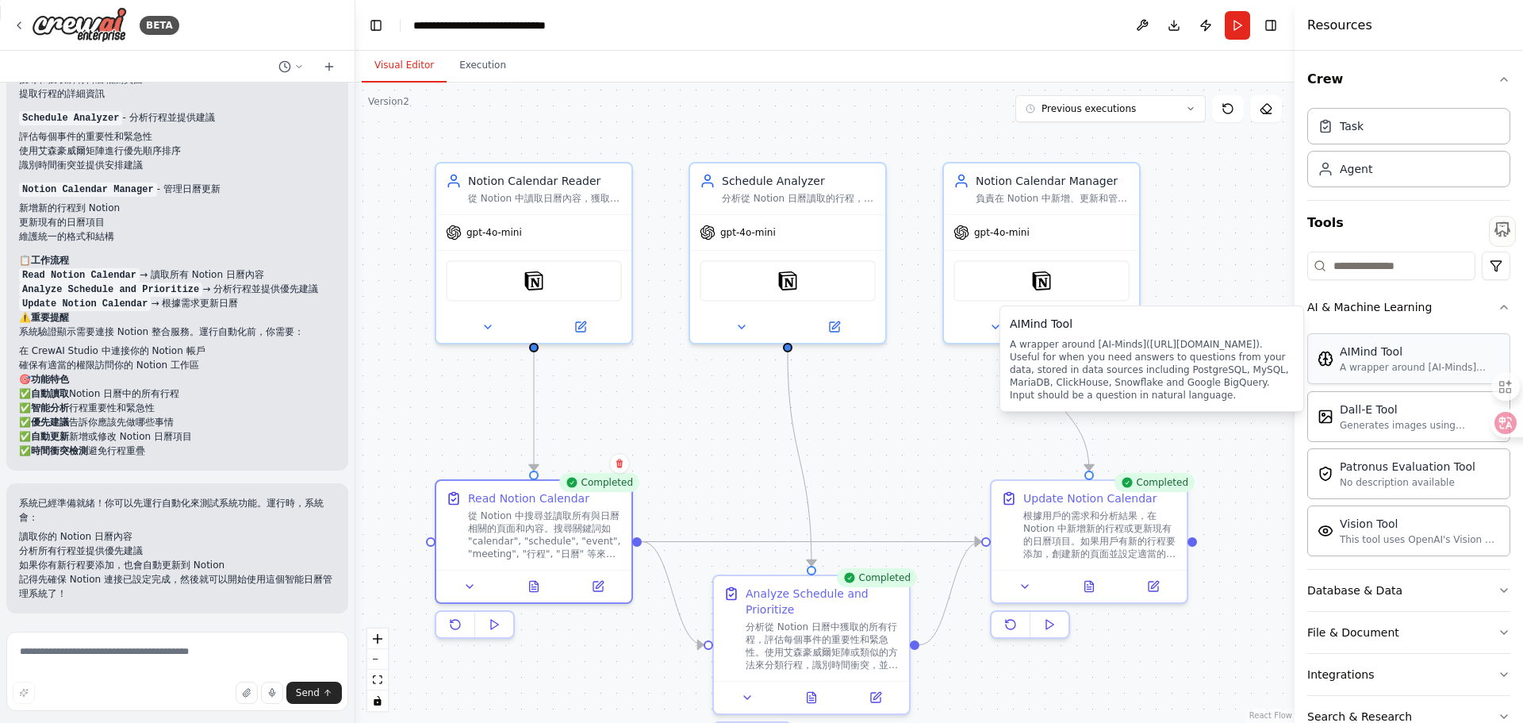
click at [1377, 363] on div "A wrapper around [AI-Minds](https://mindsdb.com/minds). Useful for when you nee…" at bounding box center [1420, 367] width 160 height 13
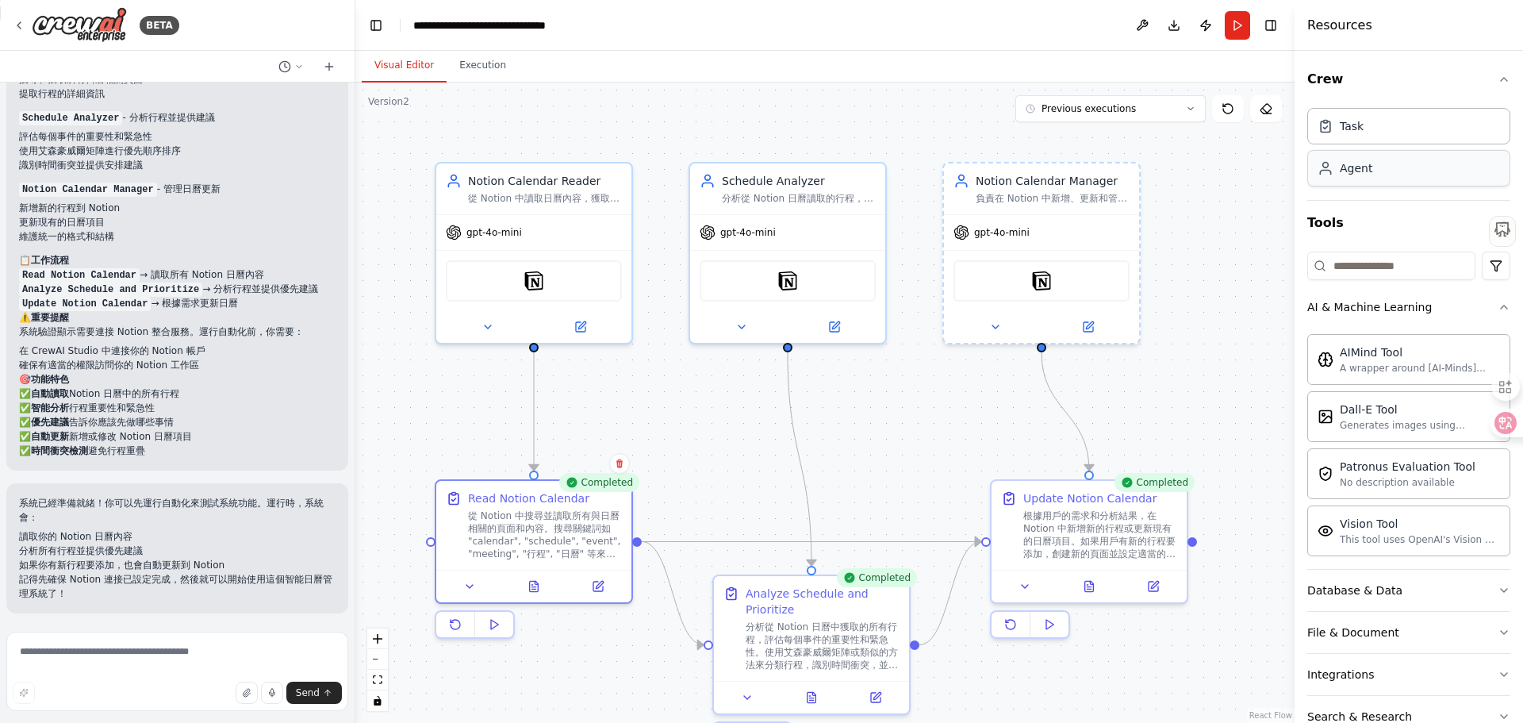
click at [1364, 175] on div "Agent" at bounding box center [1356, 168] width 33 height 16
drag, startPoint x: 1241, startPoint y: 395, endPoint x: 1188, endPoint y: 248, distance: 156.9
click at [1188, 248] on div "gpt-4o-mini" at bounding box center [1263, 261] width 195 height 35
drag, startPoint x: 1255, startPoint y: 217, endPoint x: 1132, endPoint y: 275, distance: 135.9
click at [1132, 275] on div "Role of the agent" at bounding box center [1148, 273] width 154 height 16
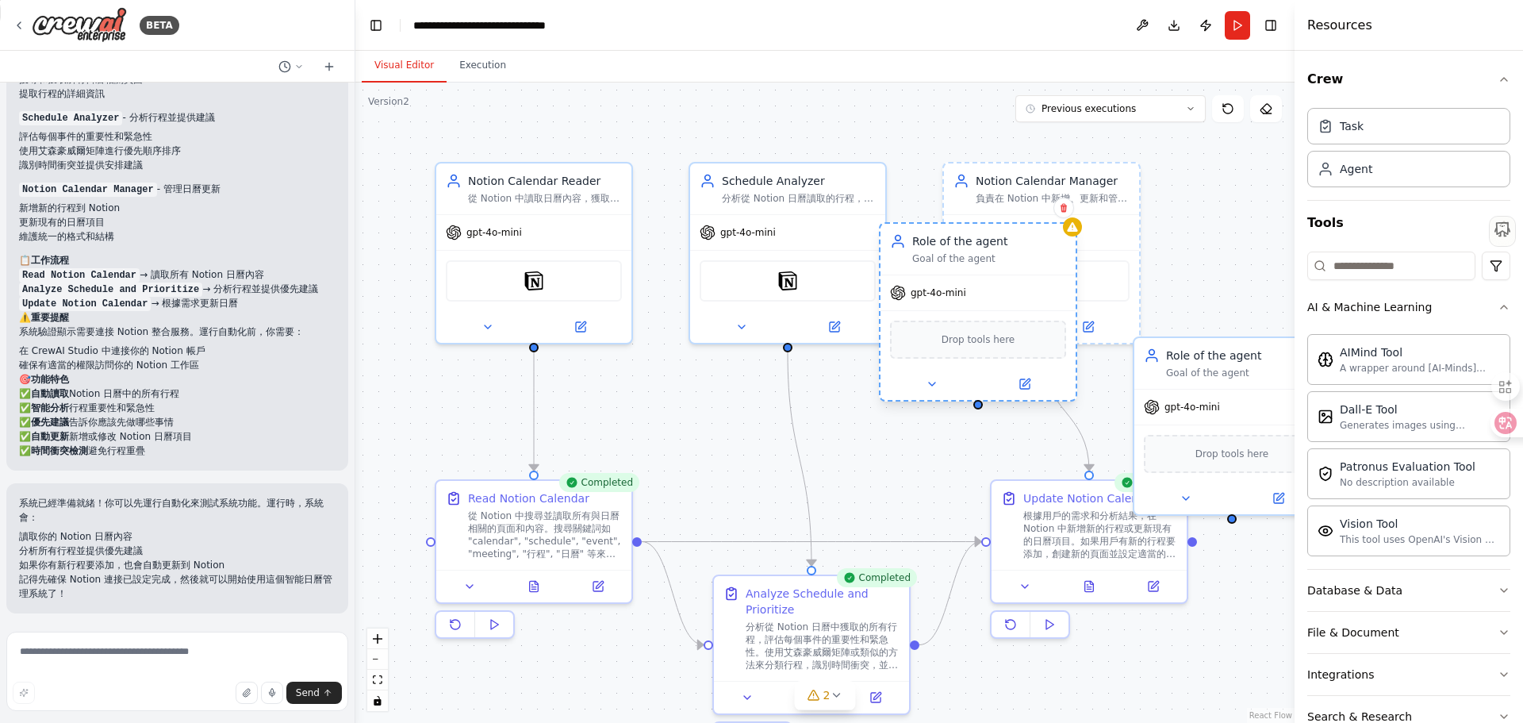
drag, startPoint x: 1199, startPoint y: 370, endPoint x: 1034, endPoint y: 330, distance: 169.7
click at [1034, 330] on div "Drop tools here" at bounding box center [978, 340] width 176 height 38
click at [1231, 368] on div "Goal of the agent" at bounding box center [1243, 369] width 154 height 13
click at [1195, 367] on div "Goal of the agent" at bounding box center [1243, 369] width 154 height 13
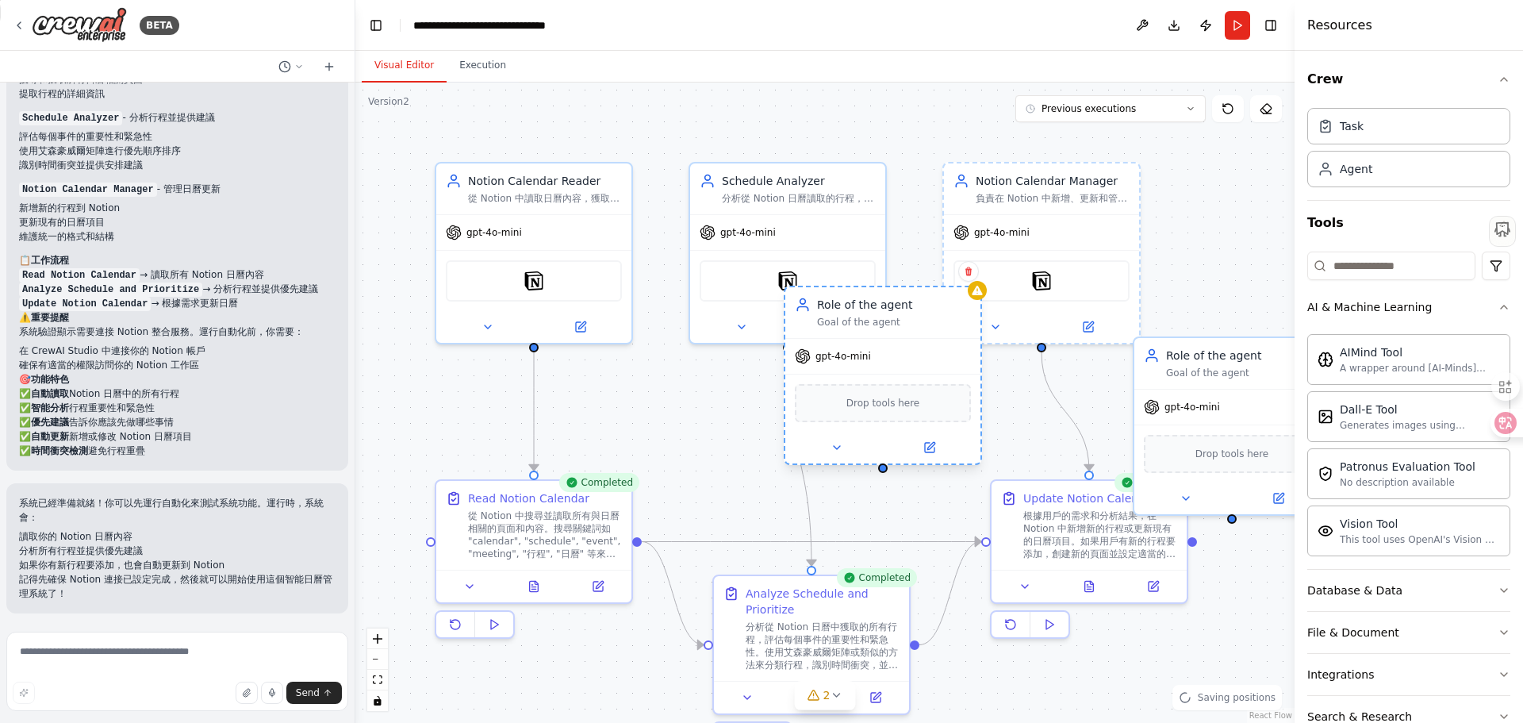
drag, startPoint x: 1042, startPoint y: 268, endPoint x: 940, endPoint y: 325, distance: 116.5
click at [940, 325] on div "Role of the agent Goal of the agent" at bounding box center [883, 312] width 195 height 51
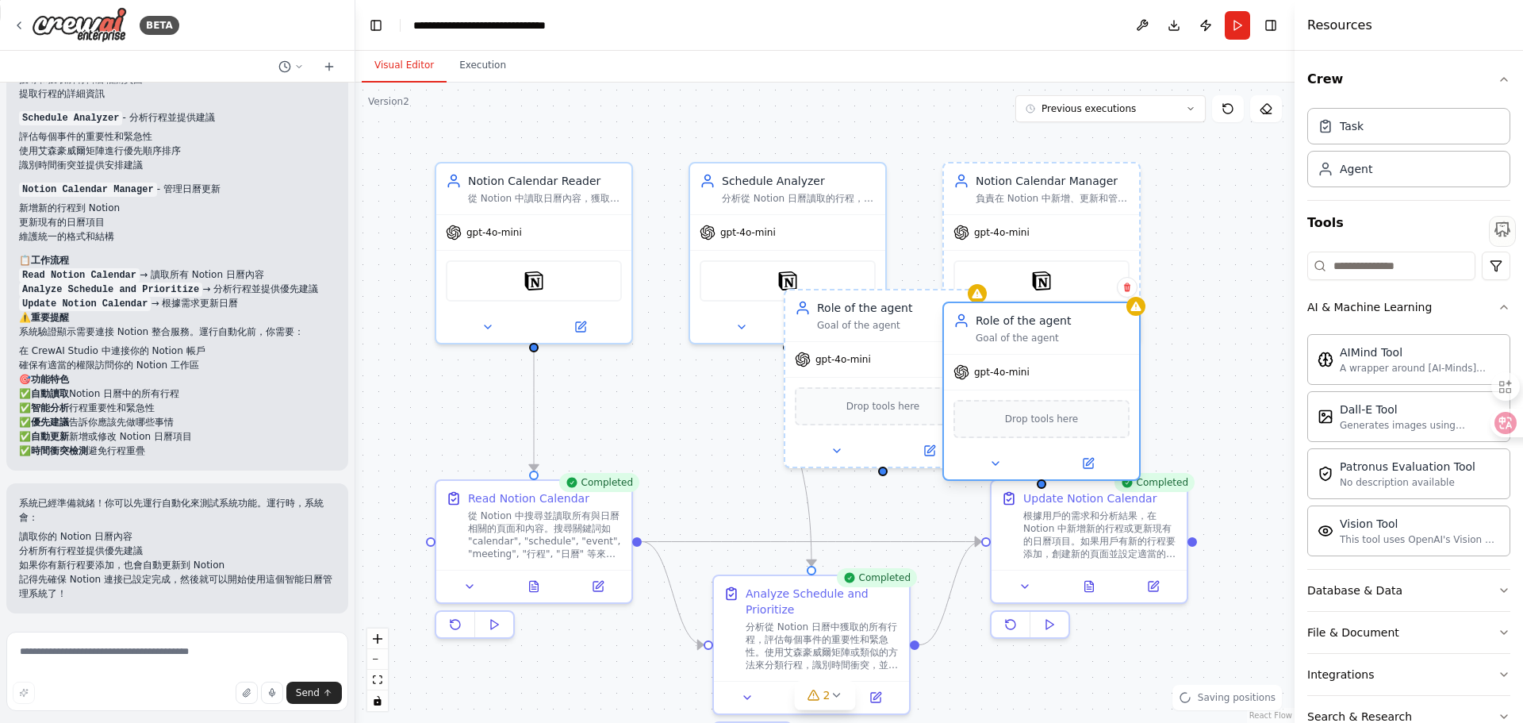
drag, startPoint x: 1246, startPoint y: 432, endPoint x: 1047, endPoint y: 391, distance: 203.2
click at [1047, 400] on div "Drop tools here" at bounding box center [1042, 419] width 176 height 38
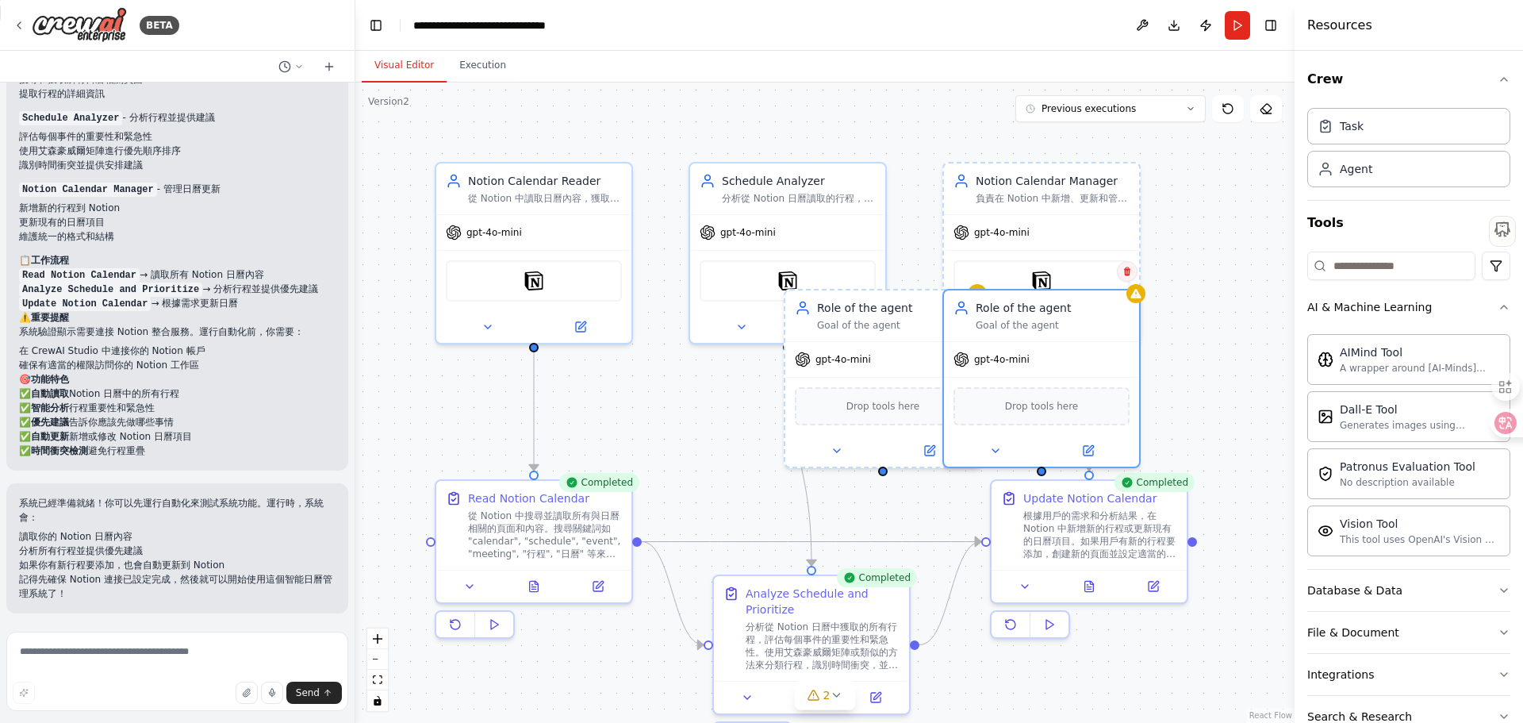
click at [1131, 272] on icon at bounding box center [1128, 272] width 10 height 10
click at [1091, 274] on button "Confirm" at bounding box center [1083, 271] width 56 height 19
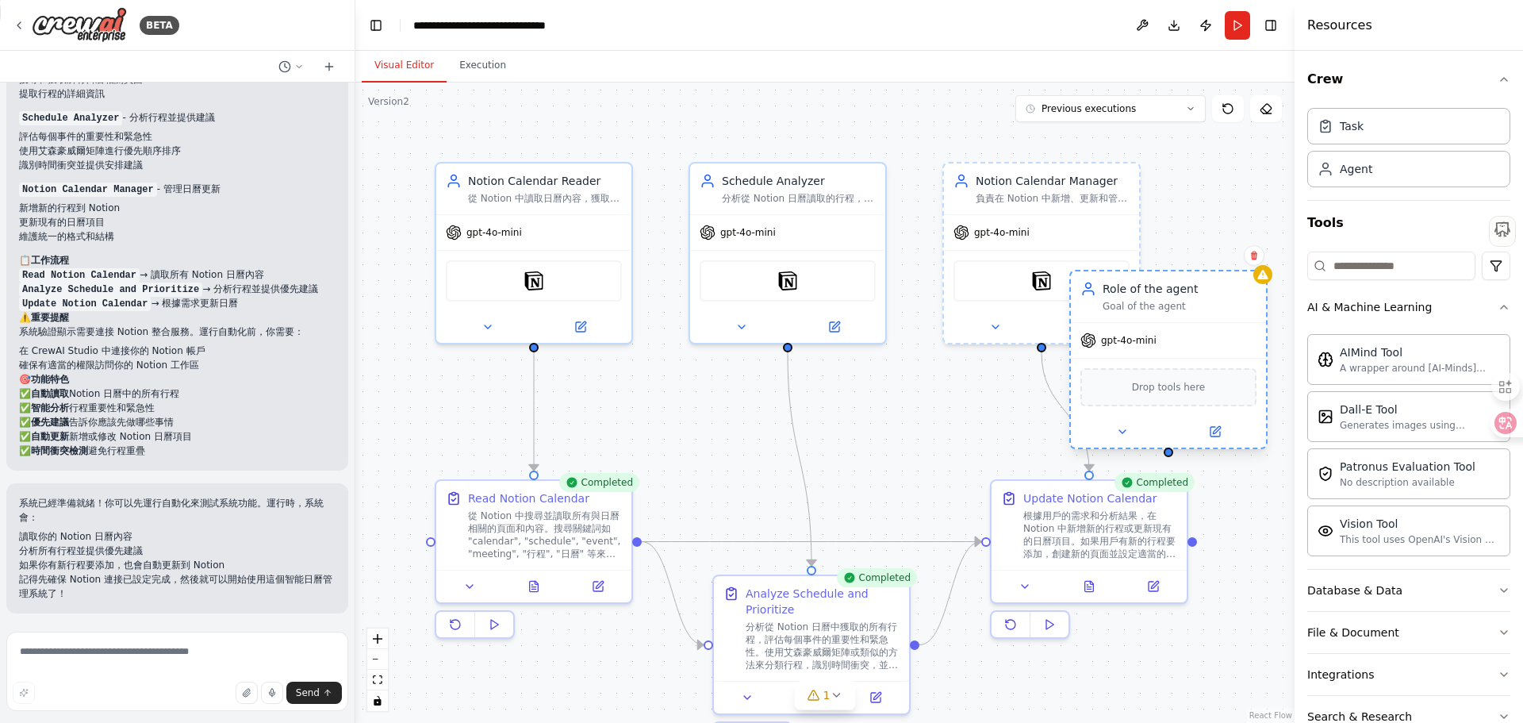
drag, startPoint x: 898, startPoint y: 355, endPoint x: 1183, endPoint y: 344, distance: 285.0
click at [1183, 344] on div "gpt-4o-mini" at bounding box center [1168, 340] width 195 height 35
click at [1354, 133] on div "Task" at bounding box center [1352, 125] width 24 height 16
drag, startPoint x: 1233, startPoint y: 231, endPoint x: 805, endPoint y: 407, distance: 462.5
click at [805, 392] on div "Task description" at bounding box center [863, 385] width 154 height 13
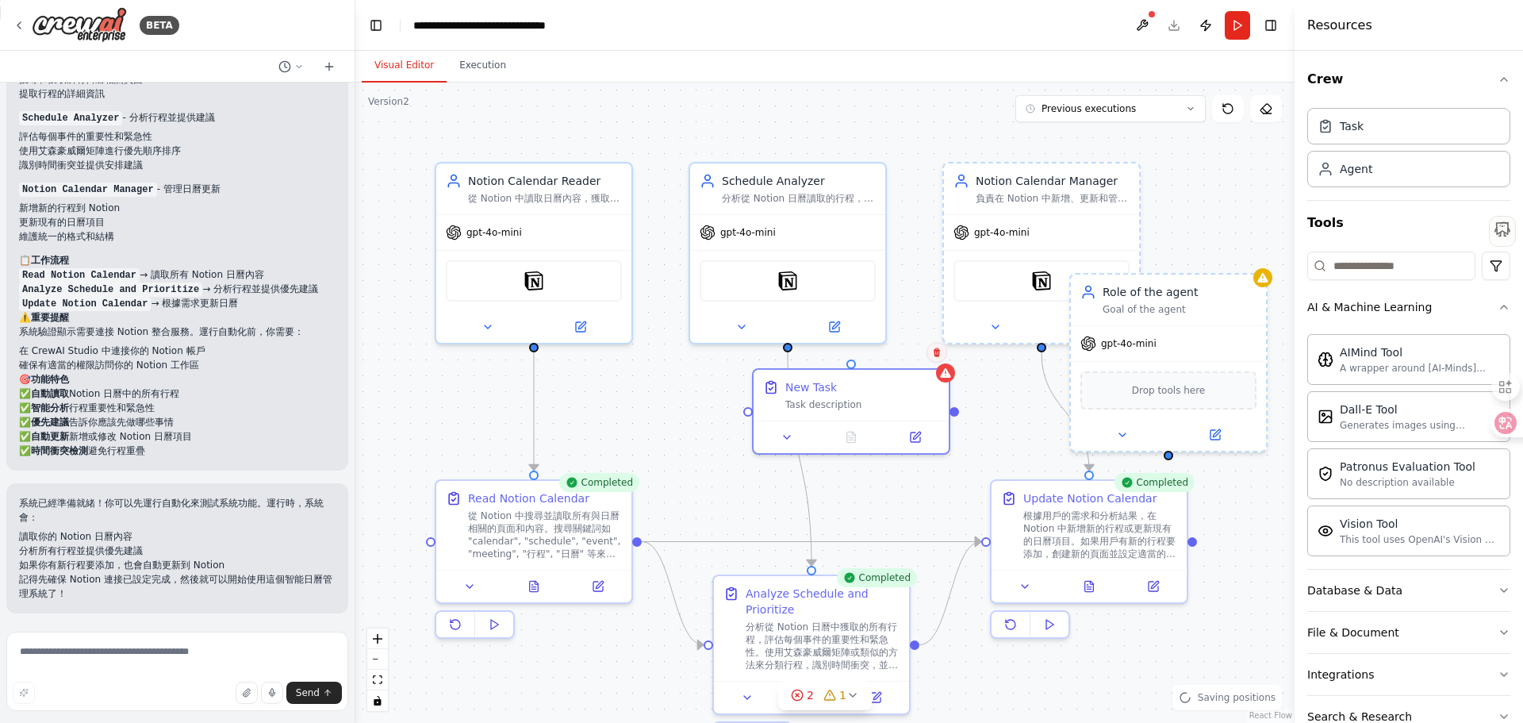
click at [936, 358] on button at bounding box center [937, 352] width 21 height 21
click at [895, 355] on button "Confirm" at bounding box center [892, 352] width 56 height 19
click at [891, 359] on button "Confirm" at bounding box center [891, 352] width 56 height 19
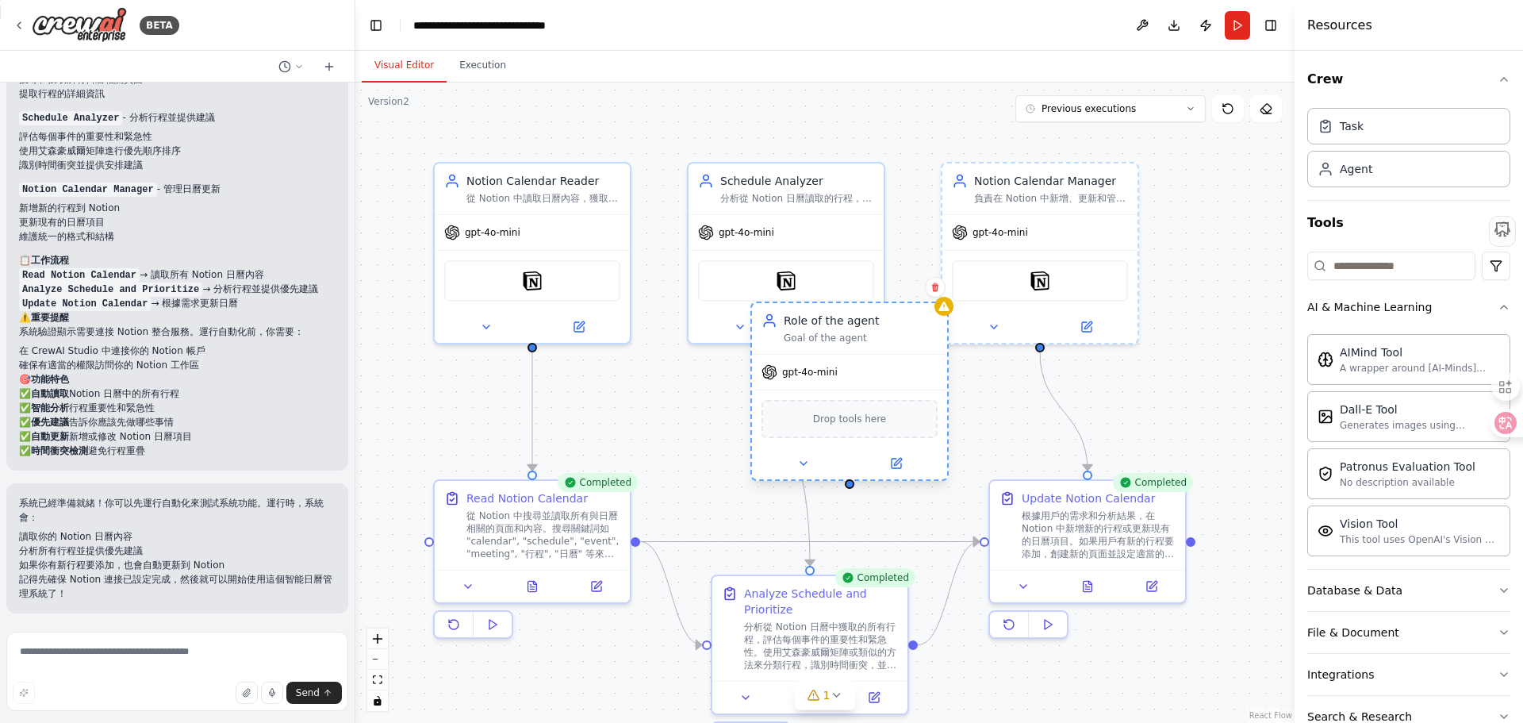
drag, startPoint x: 1159, startPoint y: 320, endPoint x: 840, endPoint y: 361, distance: 322.4
click at [840, 361] on div "Role of the agent Goal of the agent gpt-4o-mini Drop tools here" at bounding box center [850, 391] width 198 height 179
click at [1337, 305] on div "AI & Machine Learning" at bounding box center [1370, 307] width 125 height 16
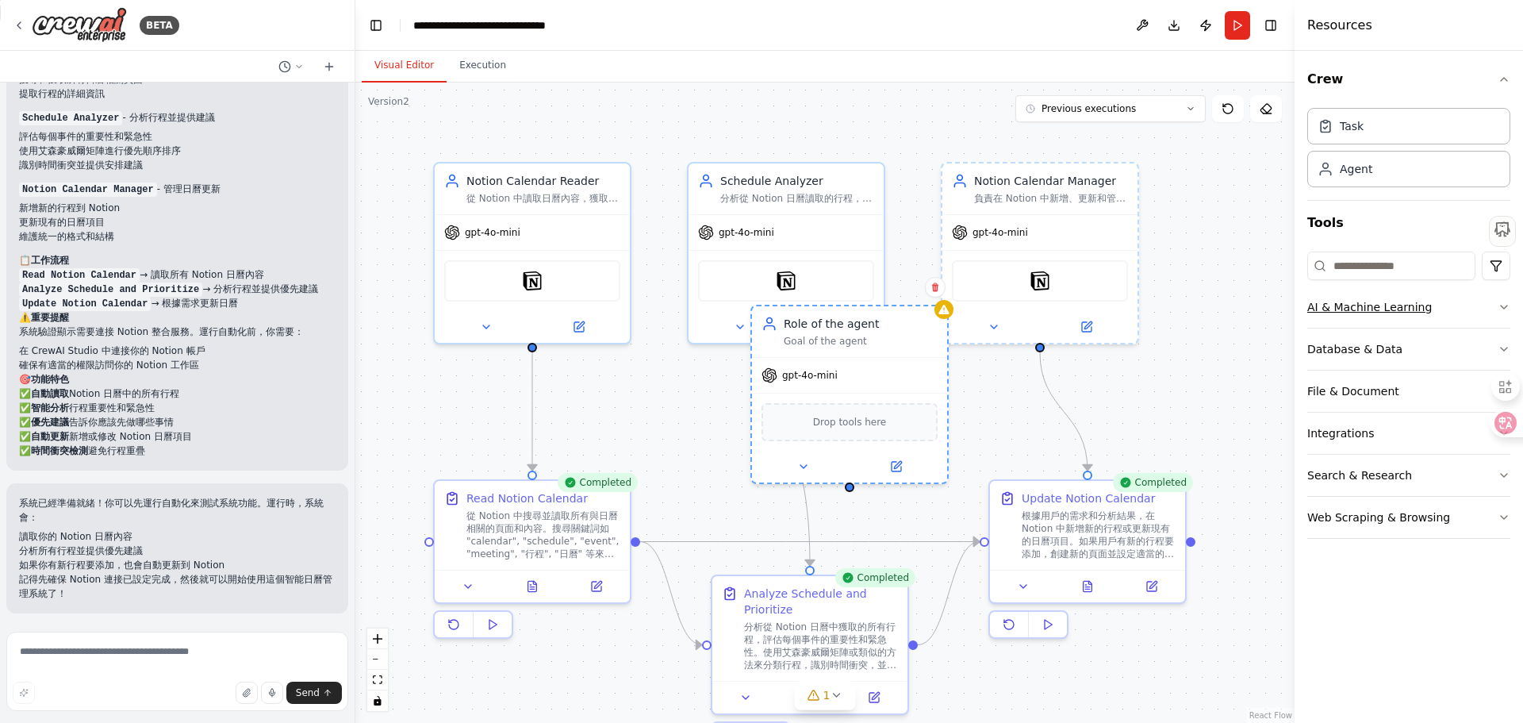
click at [1352, 303] on div "AI & Machine Learning" at bounding box center [1370, 307] width 125 height 16
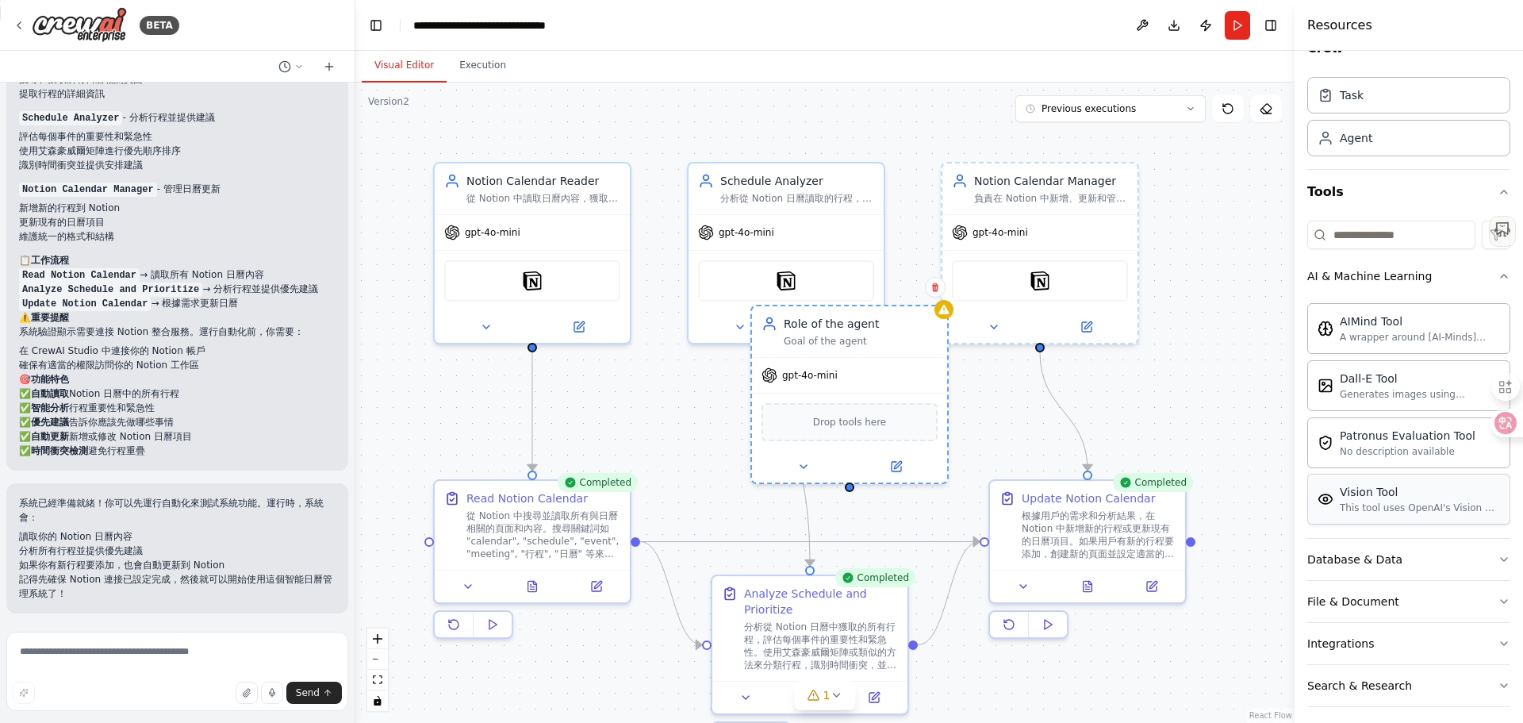
scroll to position [79, 0]
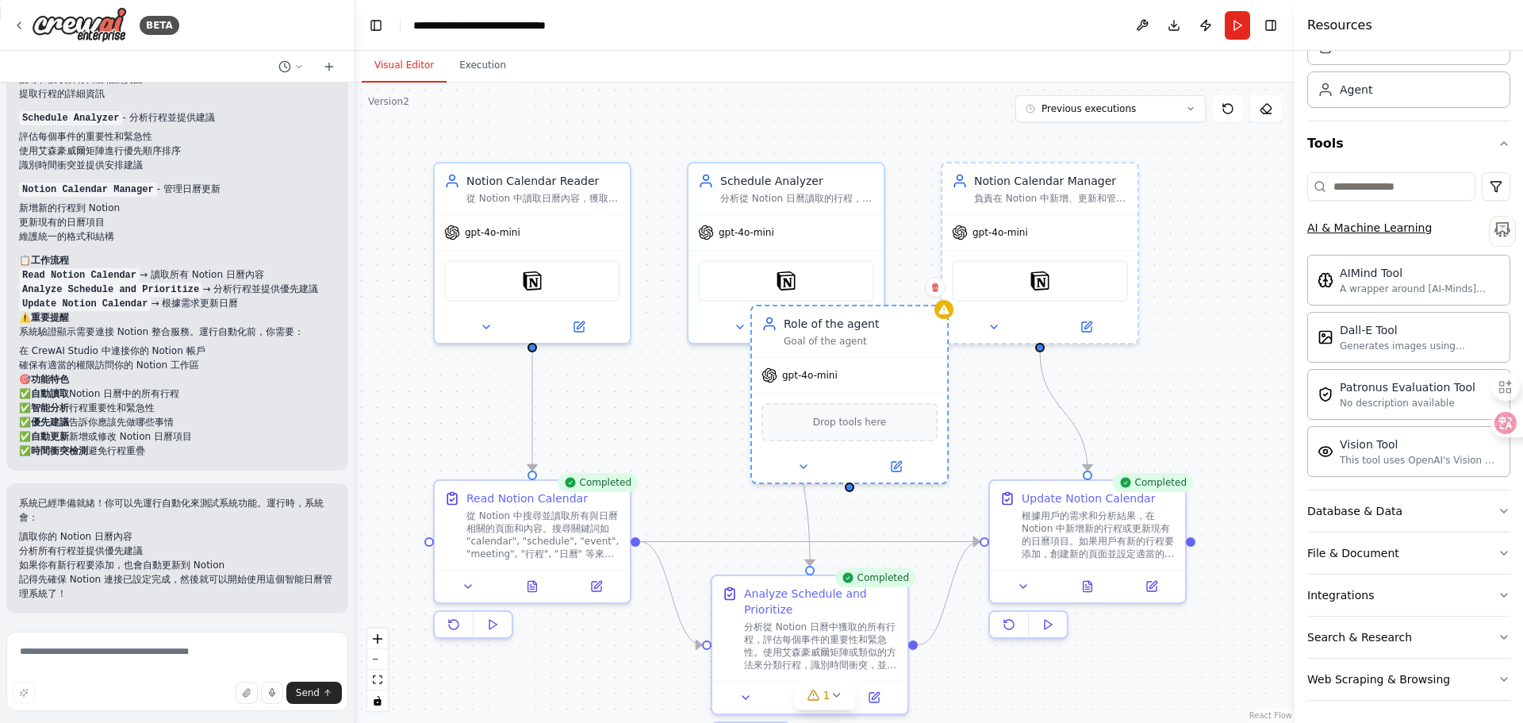
click at [1374, 241] on button "AI & Machine Learning" at bounding box center [1409, 227] width 203 height 41
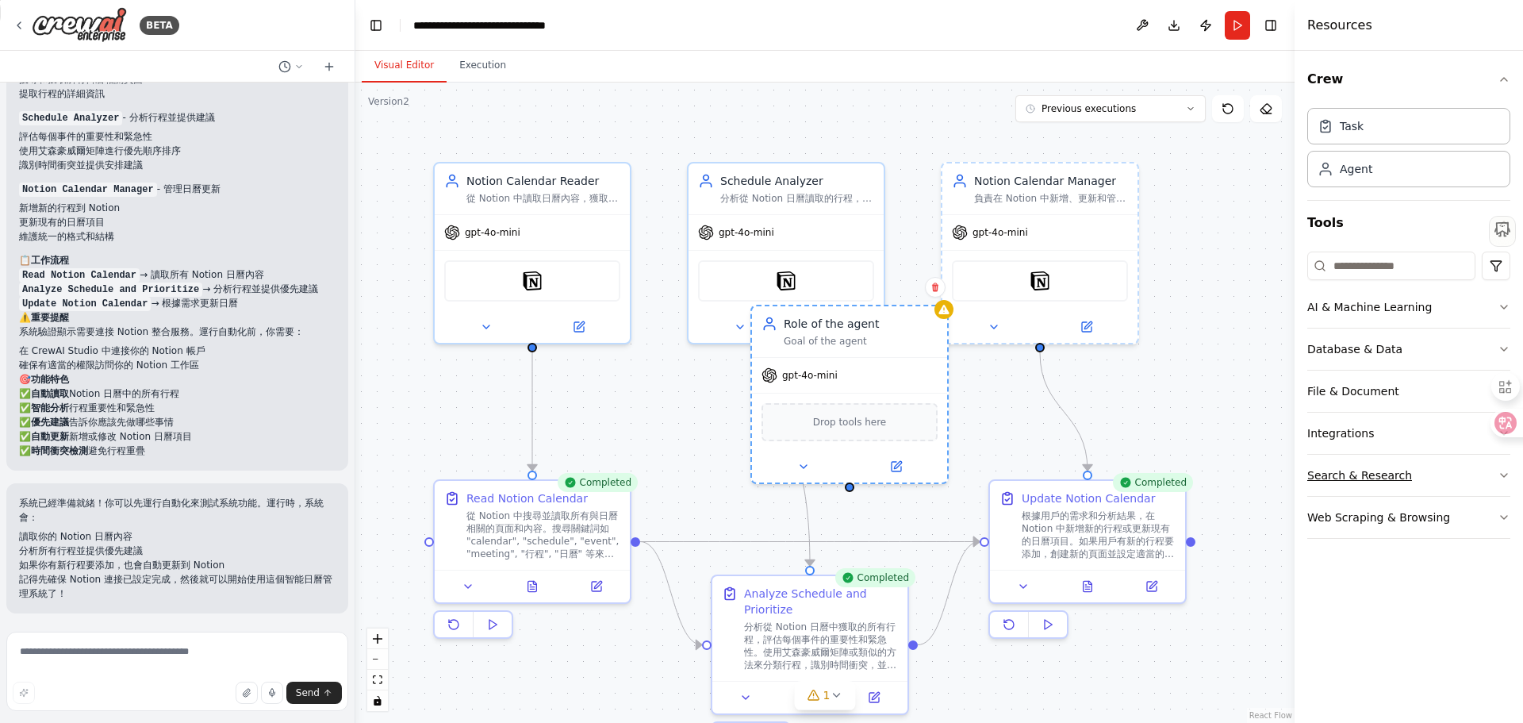
click at [1357, 478] on div "Search & Research" at bounding box center [1360, 475] width 105 height 16
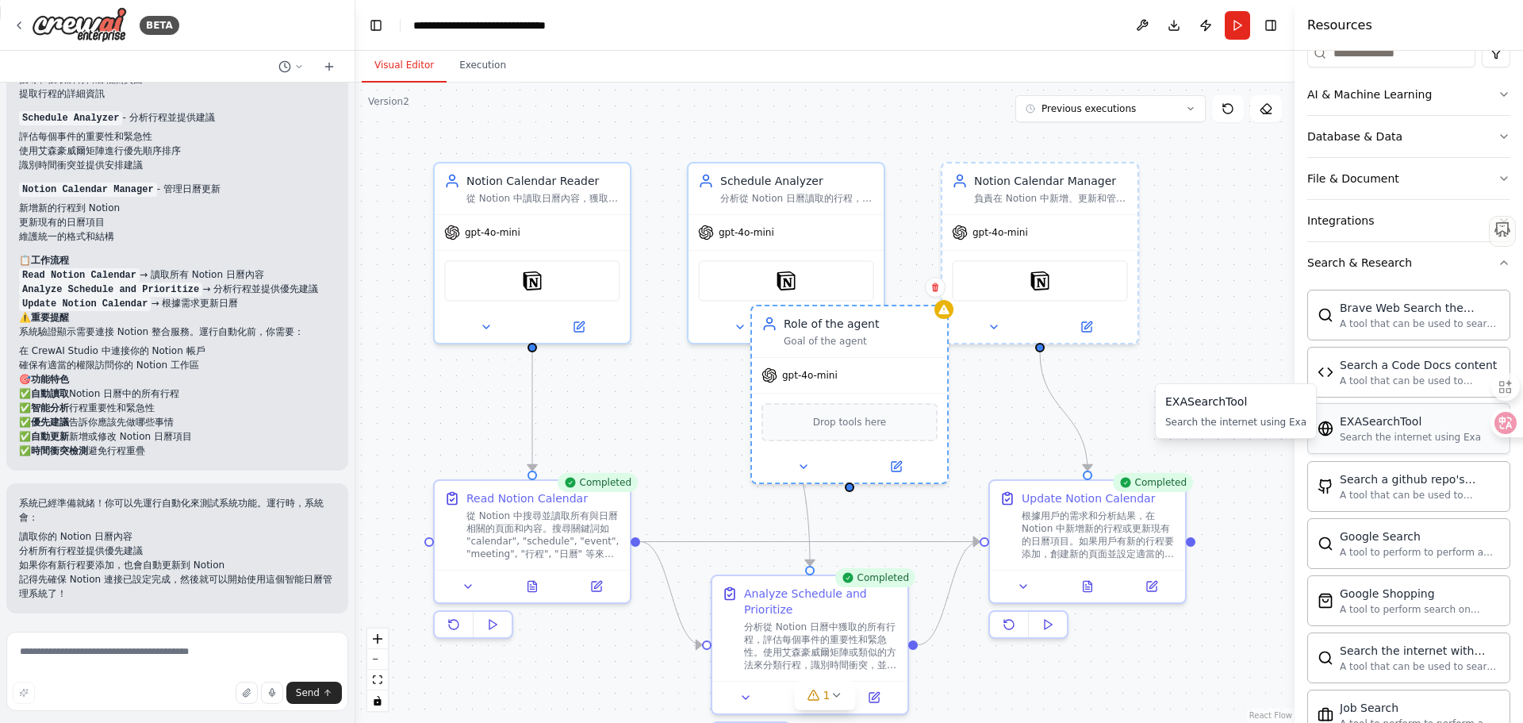
scroll to position [238, 0]
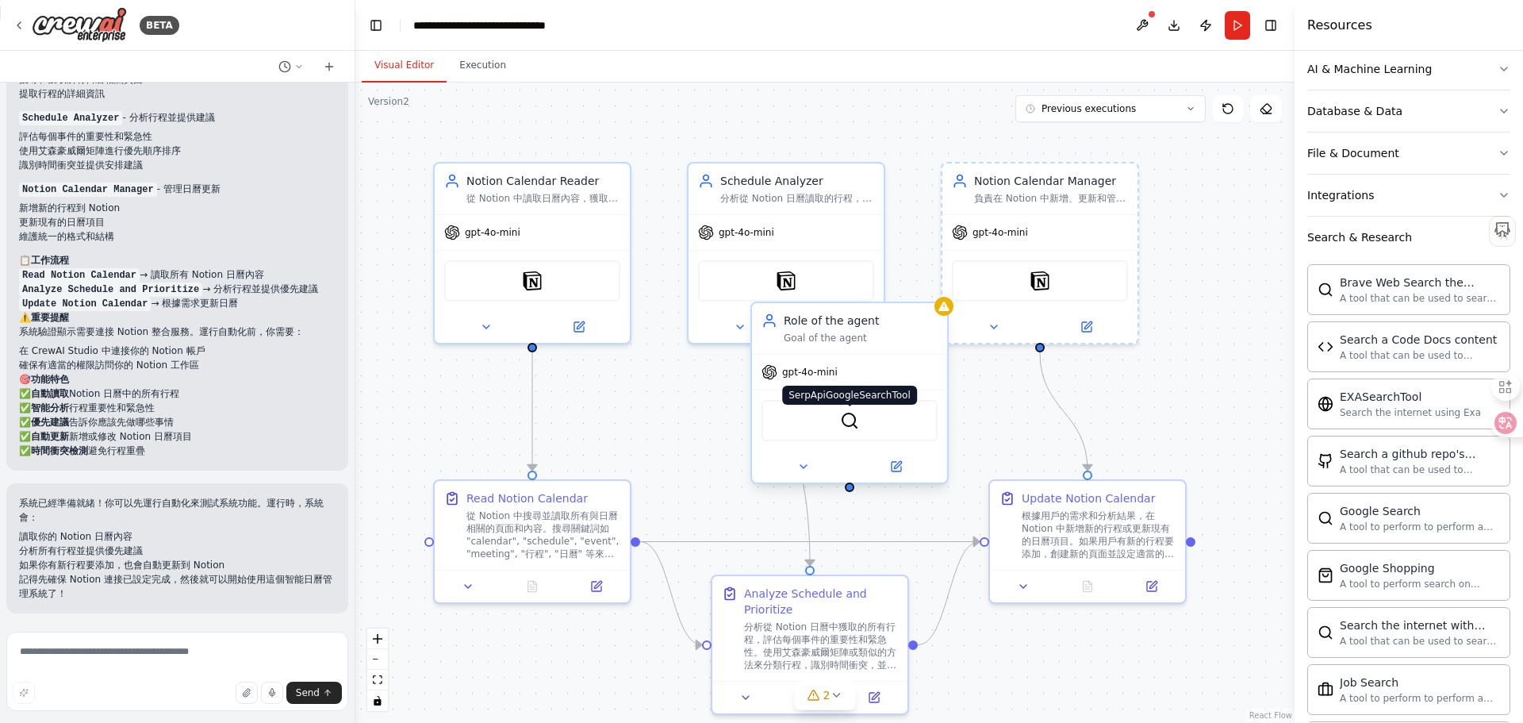
click at [851, 421] on img at bounding box center [849, 420] width 19 height 19
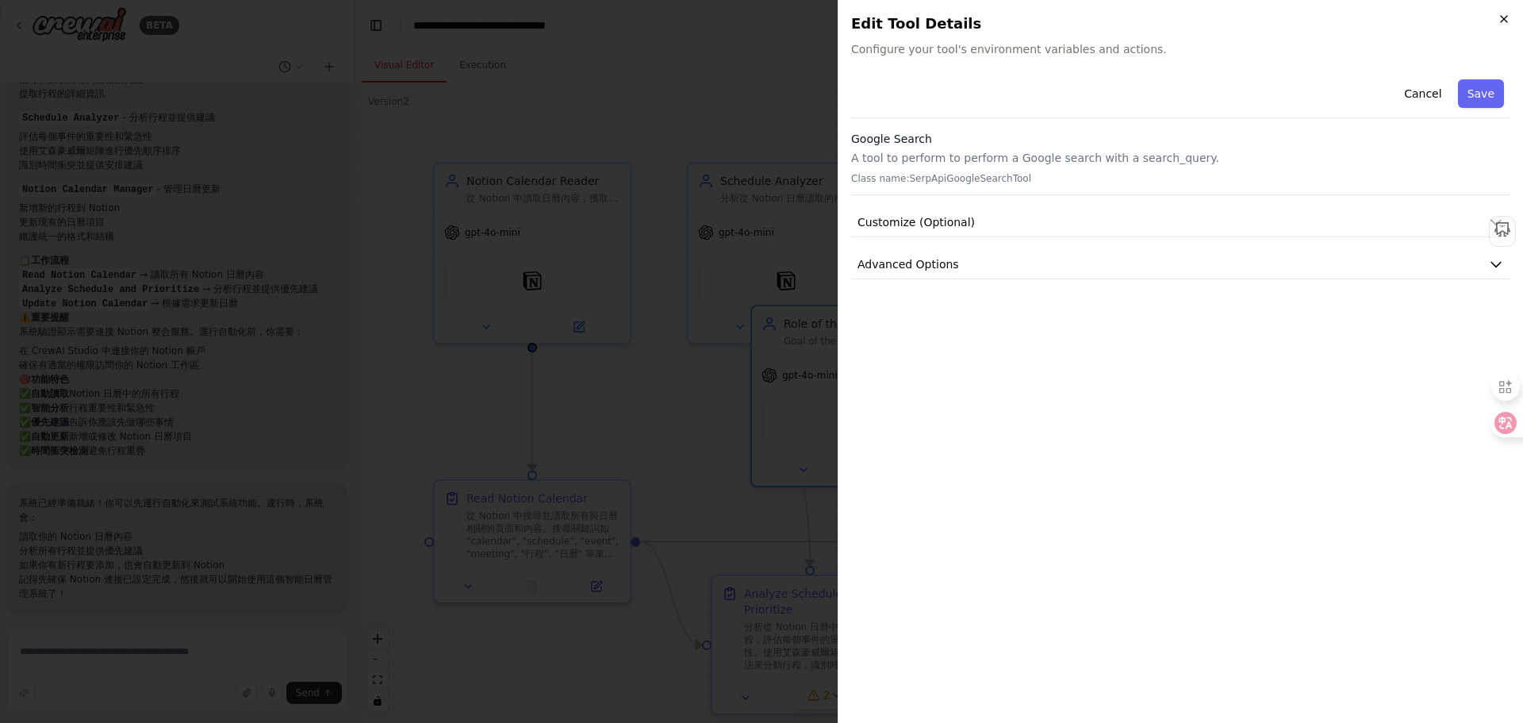
click at [1498, 18] on icon "button" at bounding box center [1504, 19] width 13 height 13
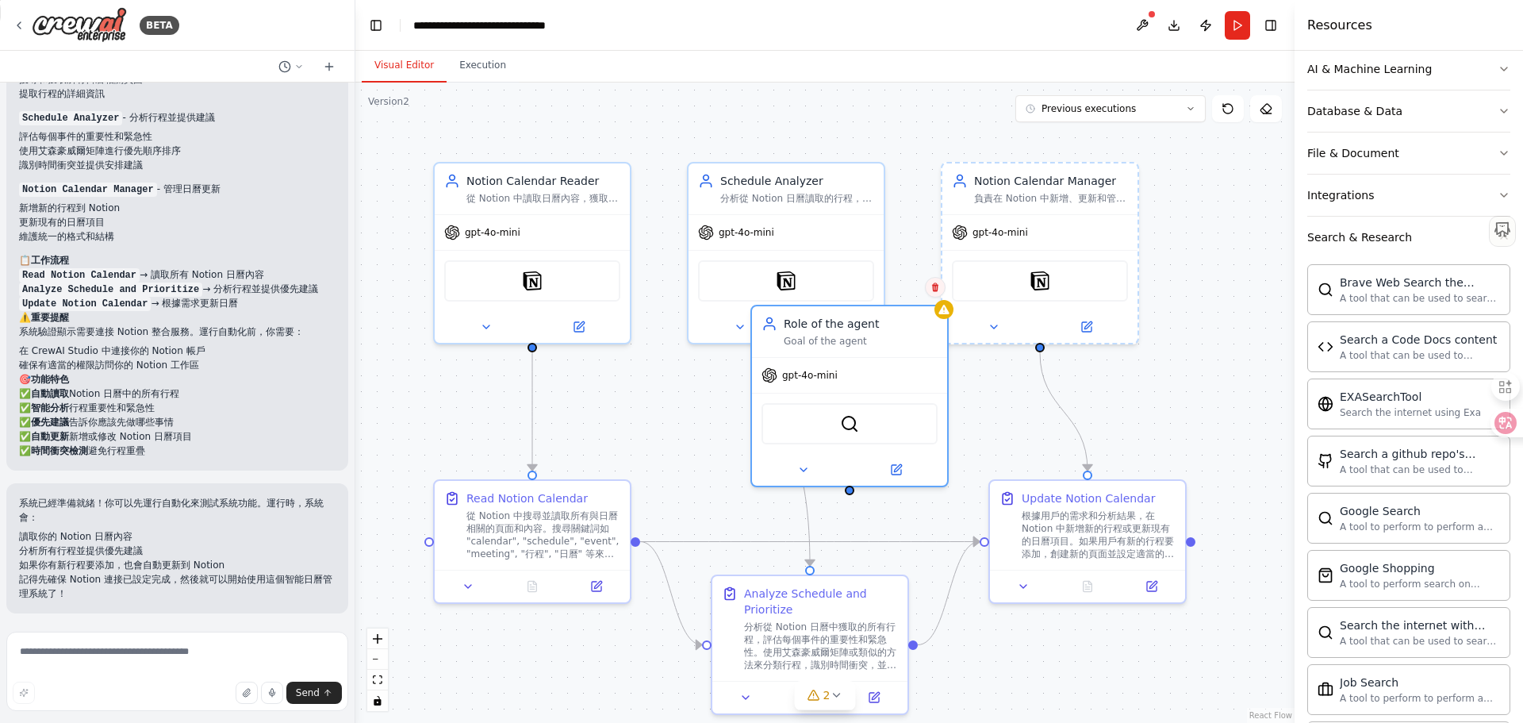
click at [937, 289] on icon at bounding box center [935, 287] width 6 height 9
click at [904, 294] on button "Confirm" at bounding box center [891, 287] width 56 height 19
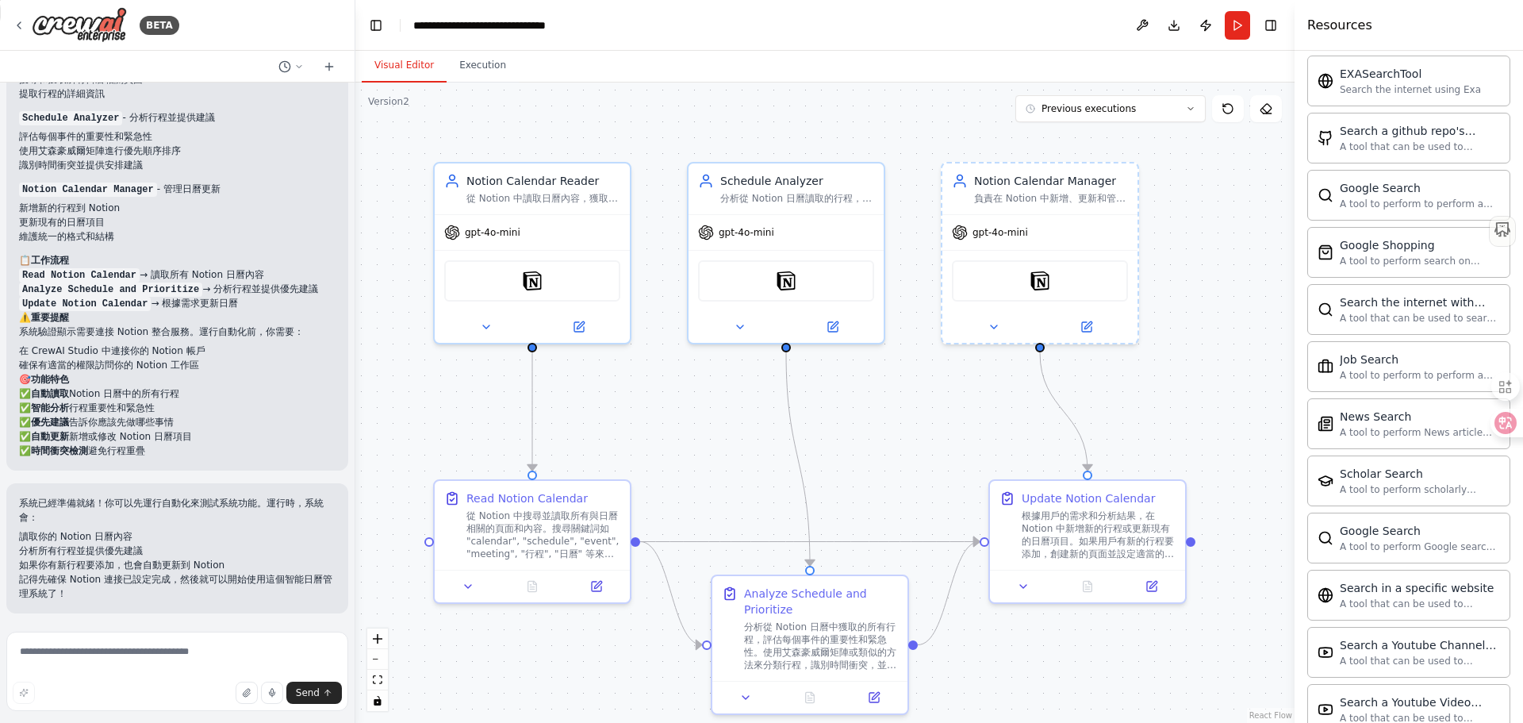
scroll to position [336, 0]
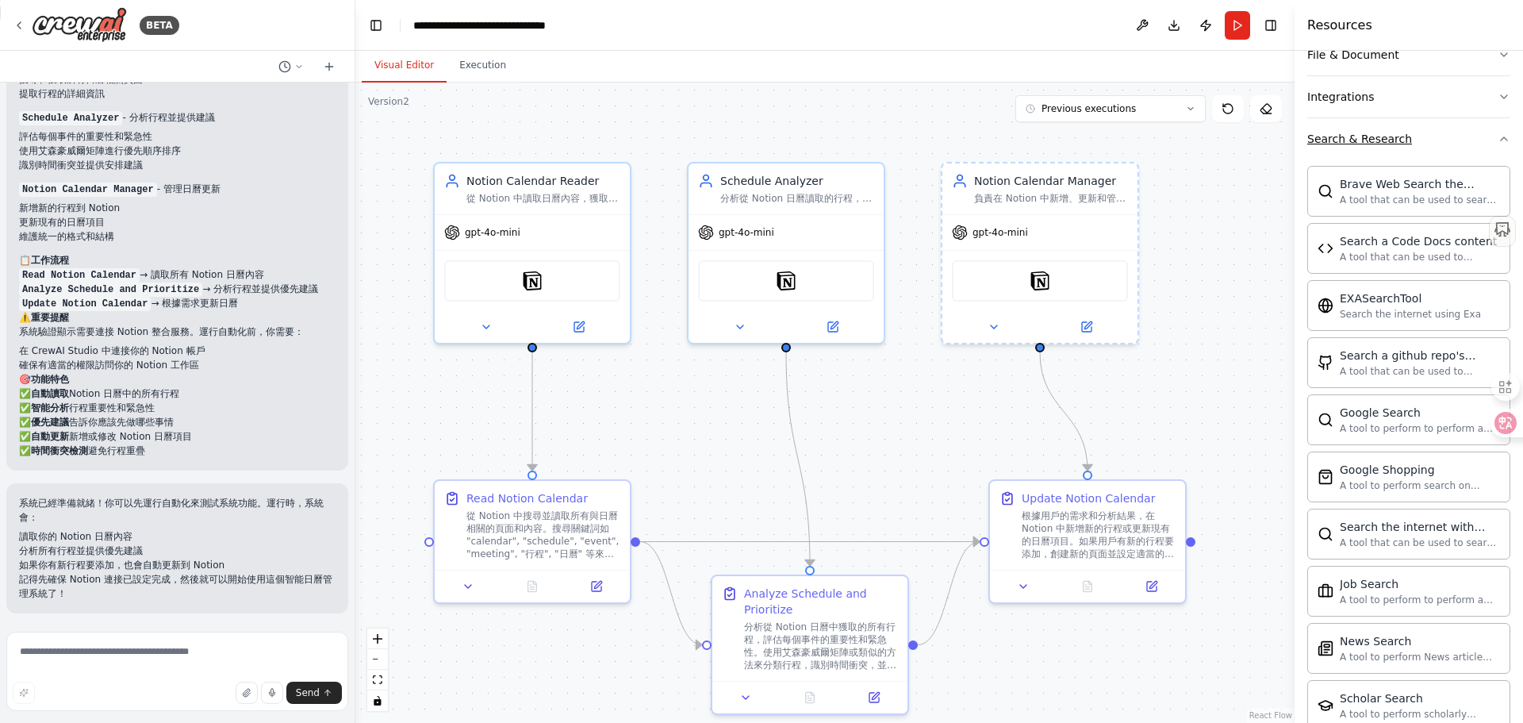
click at [1351, 134] on div "Search & Research" at bounding box center [1360, 139] width 105 height 16
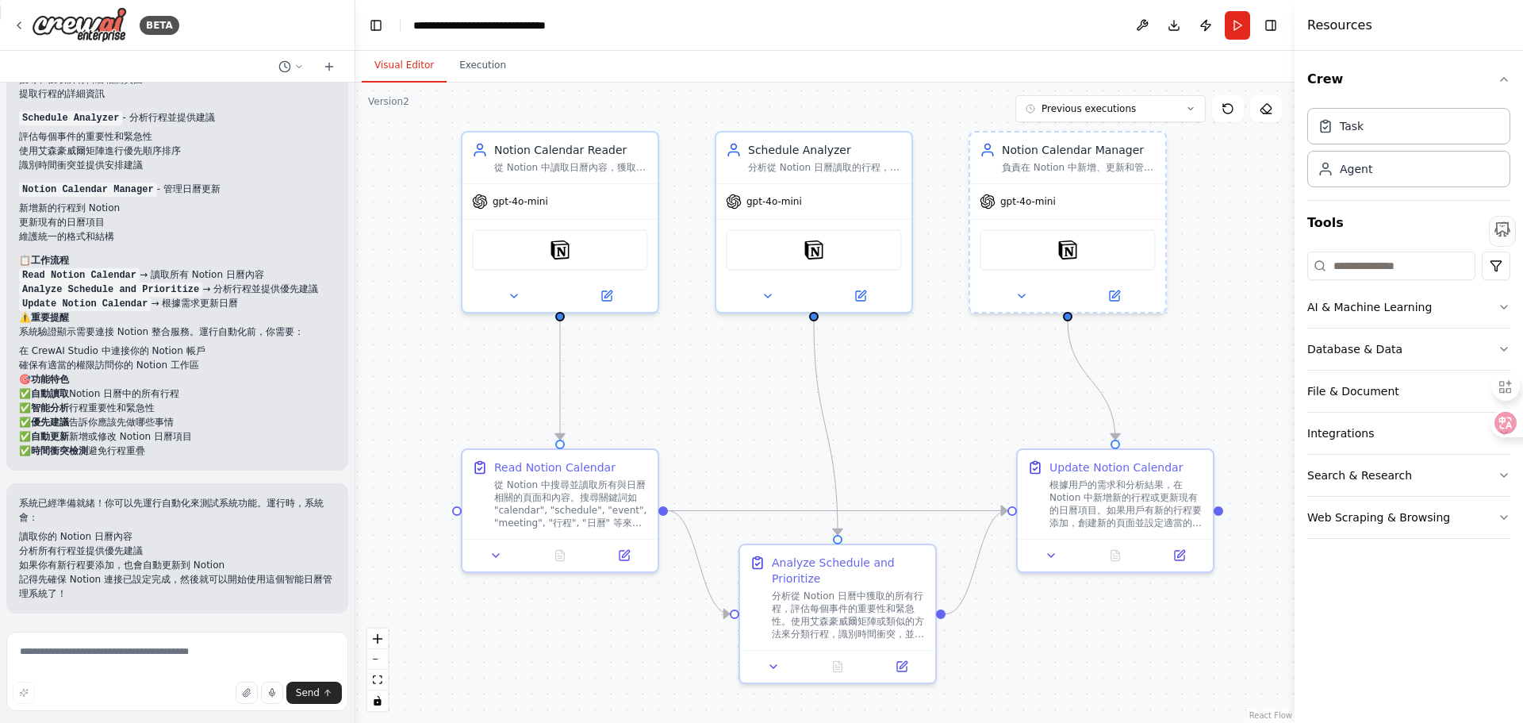
drag, startPoint x: 454, startPoint y: 425, endPoint x: 482, endPoint y: 394, distance: 41.6
click at [482, 394] on div ".deletable-edge-delete-btn { width: 20px; height: 20px; border: 0px solid #ffff…" at bounding box center [824, 403] width 939 height 640
click at [1166, 122] on div ".deletable-edge-delete-btn { width: 20px; height: 20px; border: 0px solid #ffff…" at bounding box center [824, 403] width 939 height 640
click at [1184, 113] on button "Previous executions" at bounding box center [1111, 108] width 190 height 27
click at [1231, 110] on icon at bounding box center [1228, 108] width 13 height 13
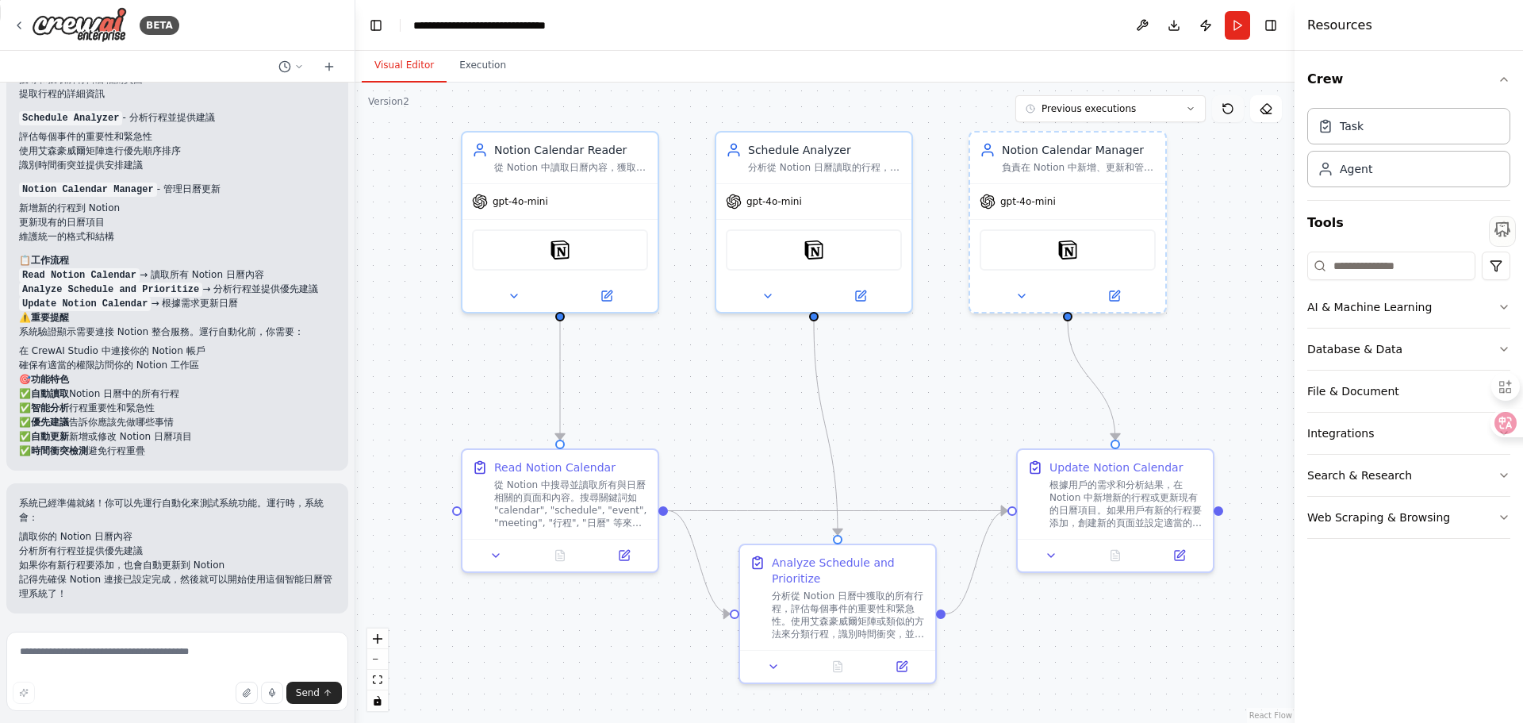
click at [1228, 108] on icon at bounding box center [1228, 108] width 13 height 13
click at [1267, 23] on button "Toggle Right Sidebar" at bounding box center [1271, 25] width 22 height 22
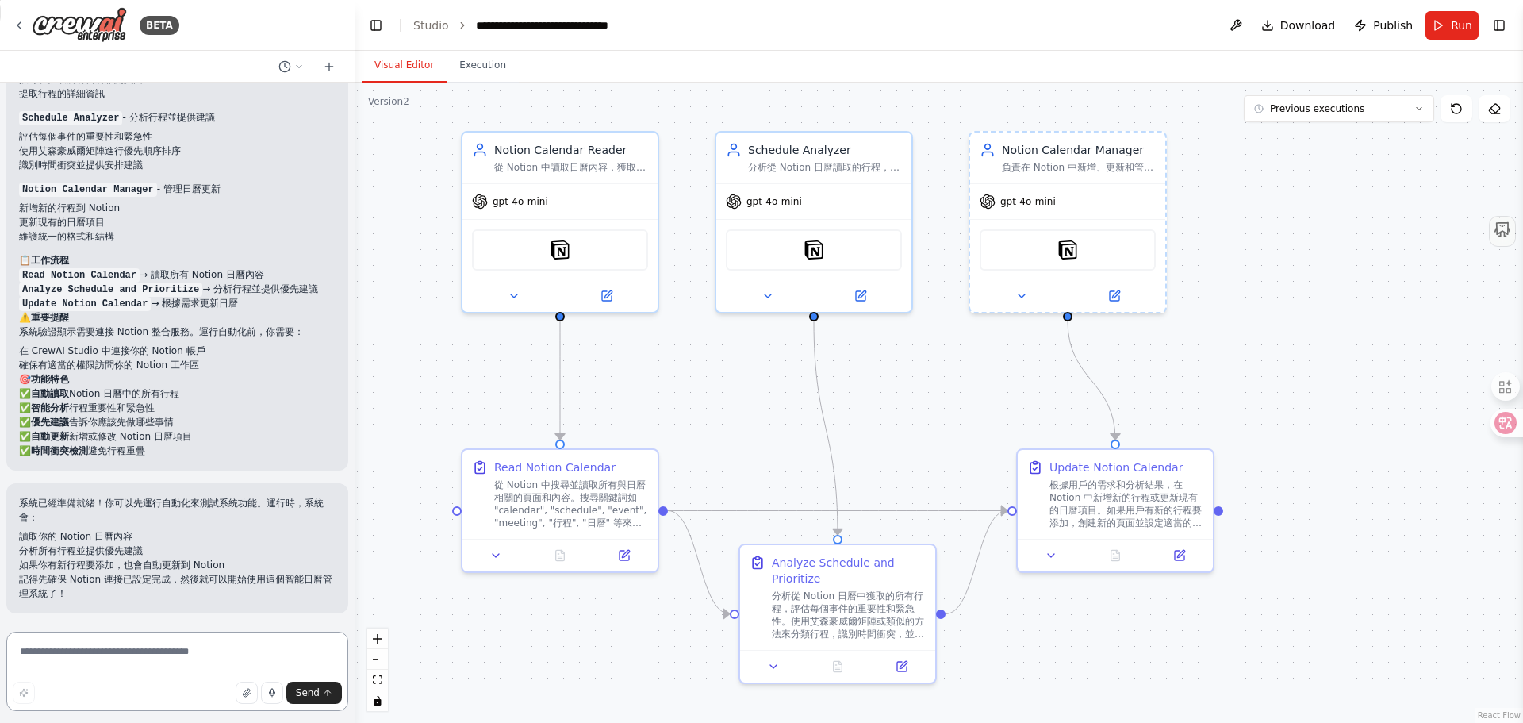
click at [62, 663] on textarea at bounding box center [177, 671] width 342 height 79
type textarea "*"
drag, startPoint x: 61, startPoint y: 536, endPoint x: 132, endPoint y: 536, distance: 70.6
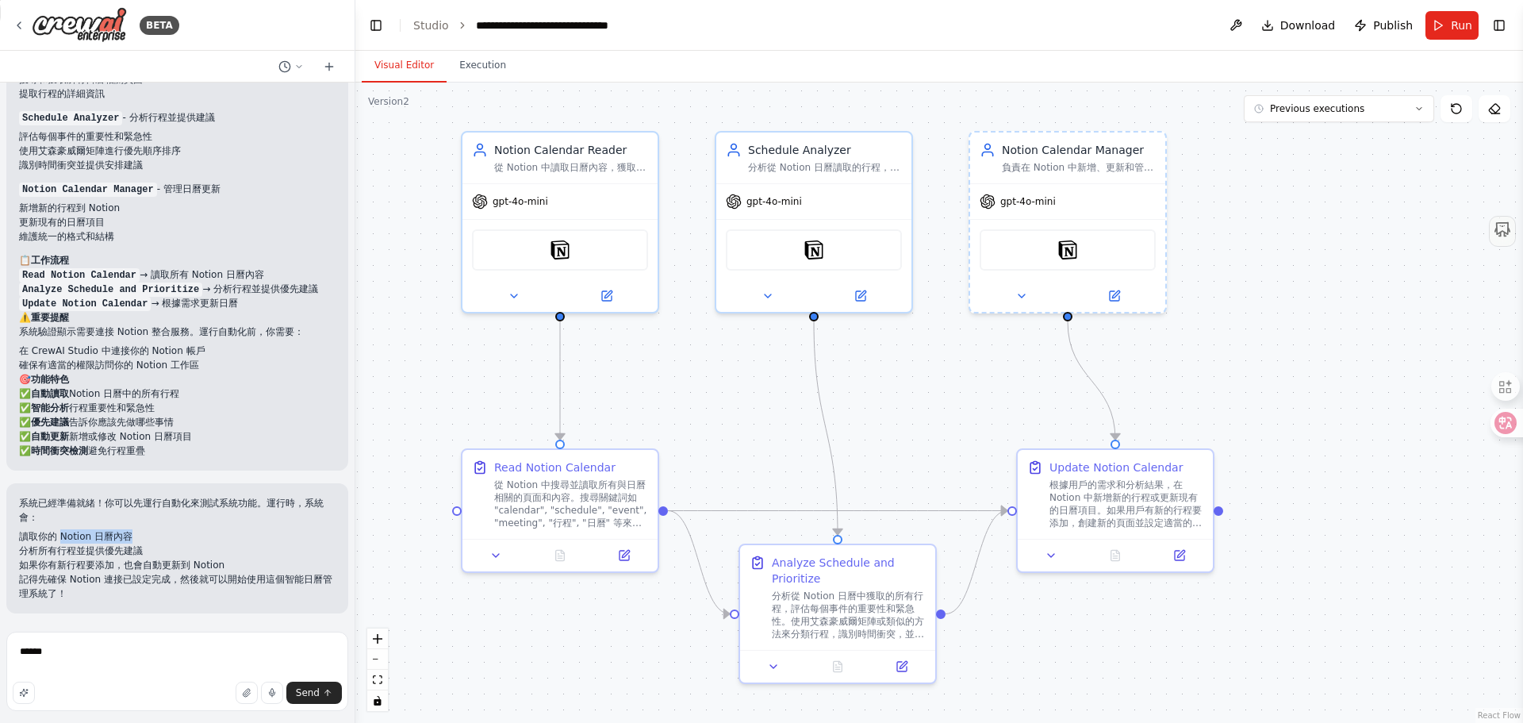
click at [132, 536] on li "讀取你的 Notion 日曆內容" at bounding box center [177, 536] width 317 height 14
copy li "Notion 日曆內容"
click at [86, 659] on textarea "******" at bounding box center [177, 671] width 342 height 79
paste textarea "**********"
type textarea "**********"
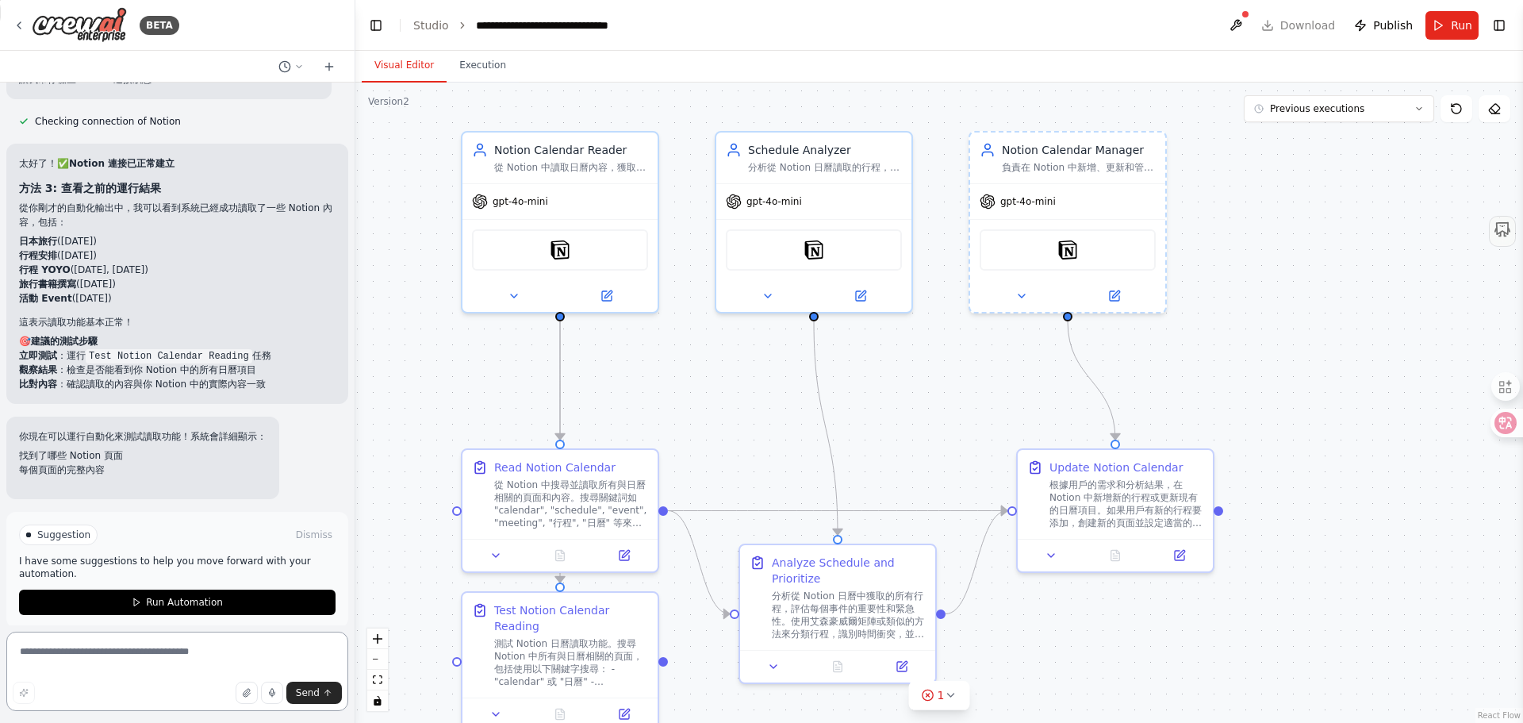
scroll to position [2105, 0]
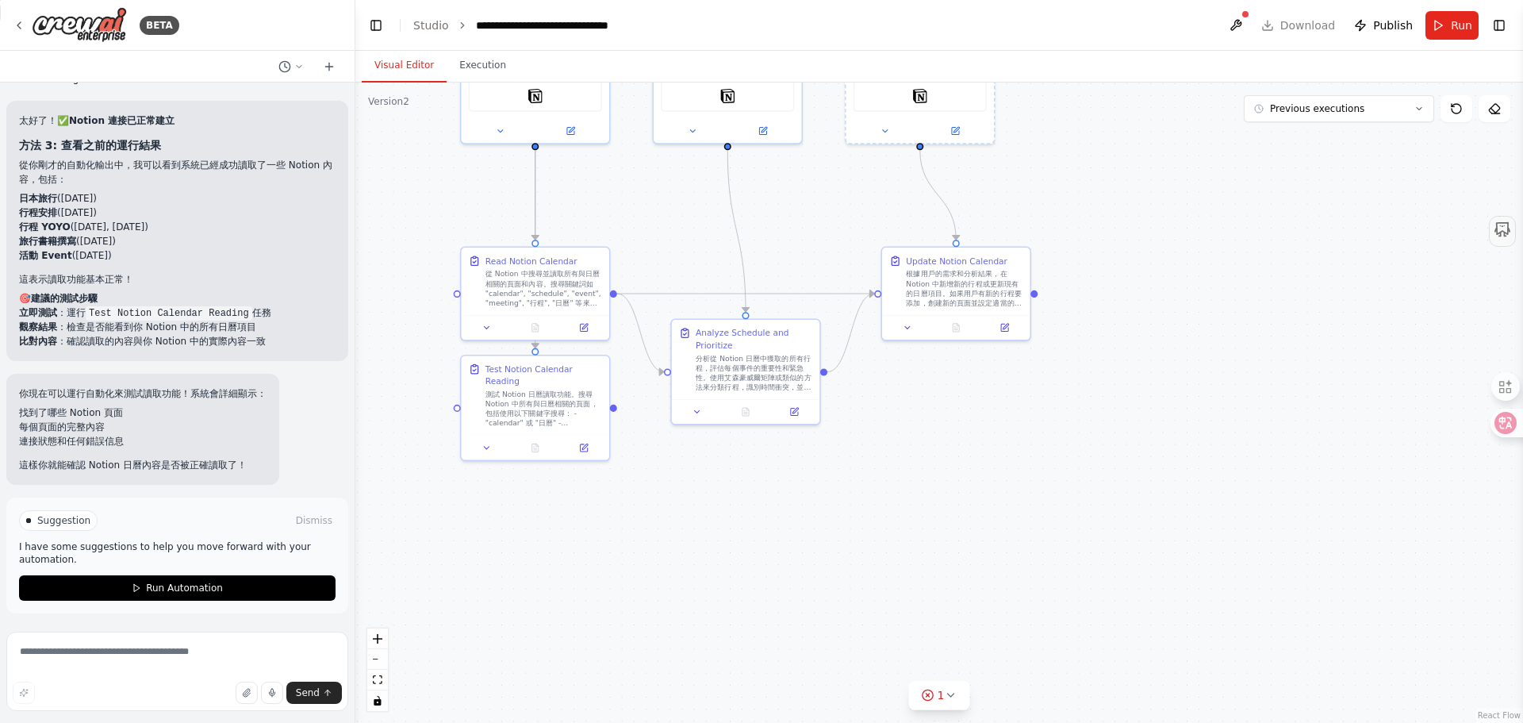
drag, startPoint x: 428, startPoint y: 457, endPoint x: 444, endPoint y: 272, distance: 185.6
click at [440, 272] on div ".deletable-edge-delete-btn { width: 20px; height: 20px; border: 0px solid #ffff…" at bounding box center [939, 403] width 1168 height 640
drag, startPoint x: 526, startPoint y: 415, endPoint x: 536, endPoint y: 484, distance: 69.8
click at [536, 484] on div "Test Notion Calendar Reading 測試 Notion 日曆讀取功能。搜尋 Notion 中所有與日曆相關的頁面，包括使用以下關鍵字搜尋…" at bounding box center [548, 450] width 148 height 79
click at [536, 459] on div "測試 Notion 日曆讀取功能。搜尋 Notion 中所有與日曆相關的頁面，包括使用以下關鍵字搜尋： - "calendar" 或 "日曆" - "sche…" at bounding box center [556, 464] width 117 height 39
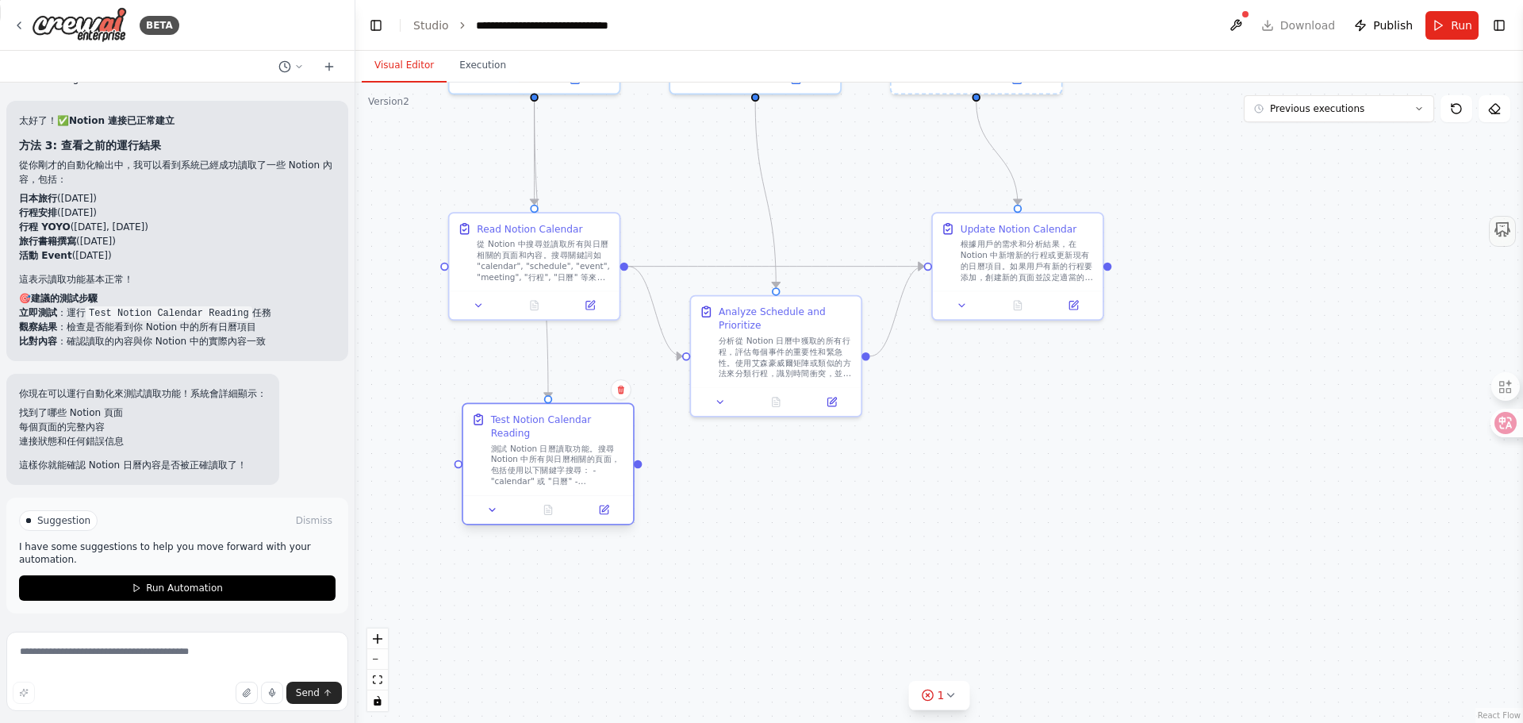
click at [531, 466] on div "測試 Notion 日曆讀取功能。搜尋 Notion 中所有與日曆相關的頁面，包括使用以下關鍵字搜尋： - "calendar" 或 "日曆" - "sche…" at bounding box center [558, 465] width 134 height 44
click at [604, 513] on icon at bounding box center [604, 509] width 8 height 8
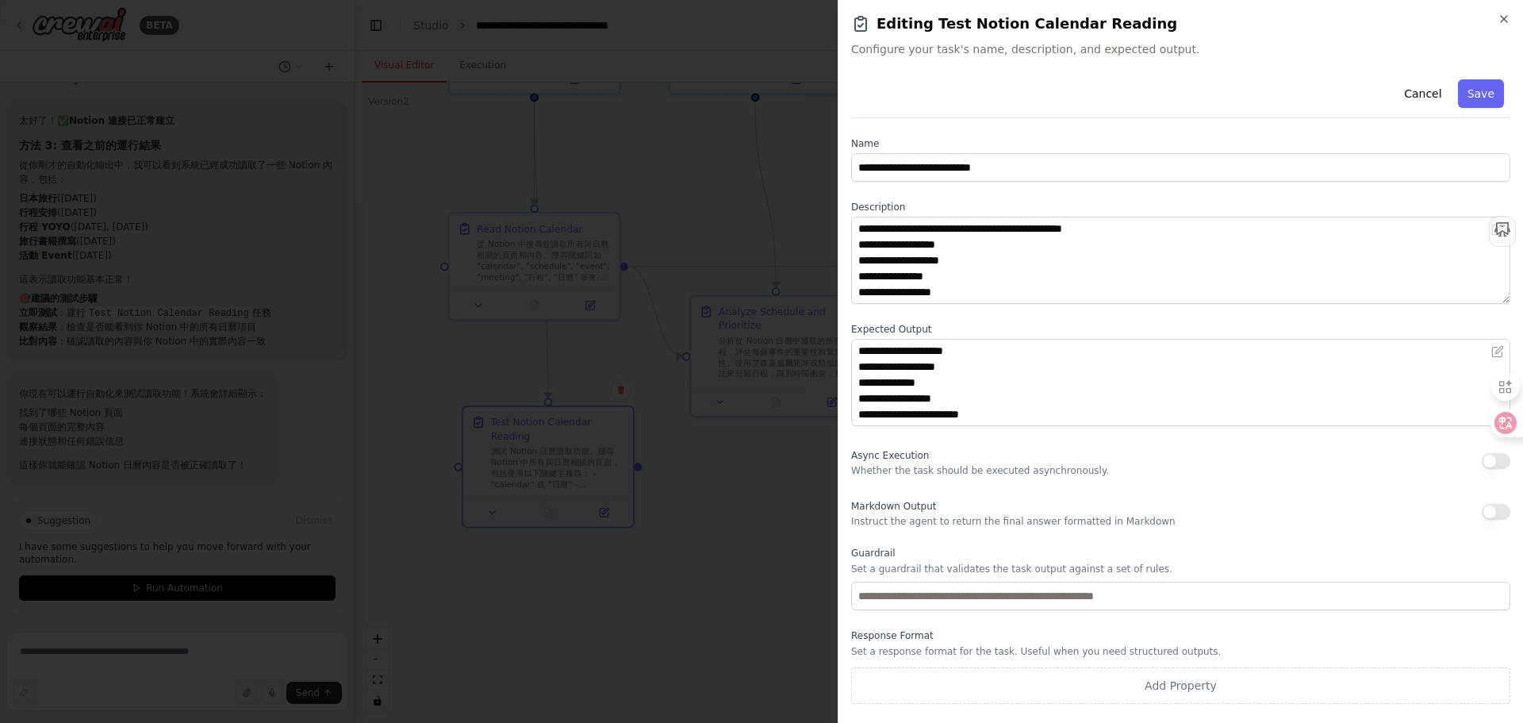
click at [1496, 18] on h2 "Editing Test Notion Calendar Reading" at bounding box center [1180, 24] width 659 height 22
click at [1503, 19] on icon "button" at bounding box center [1504, 19] width 13 height 13
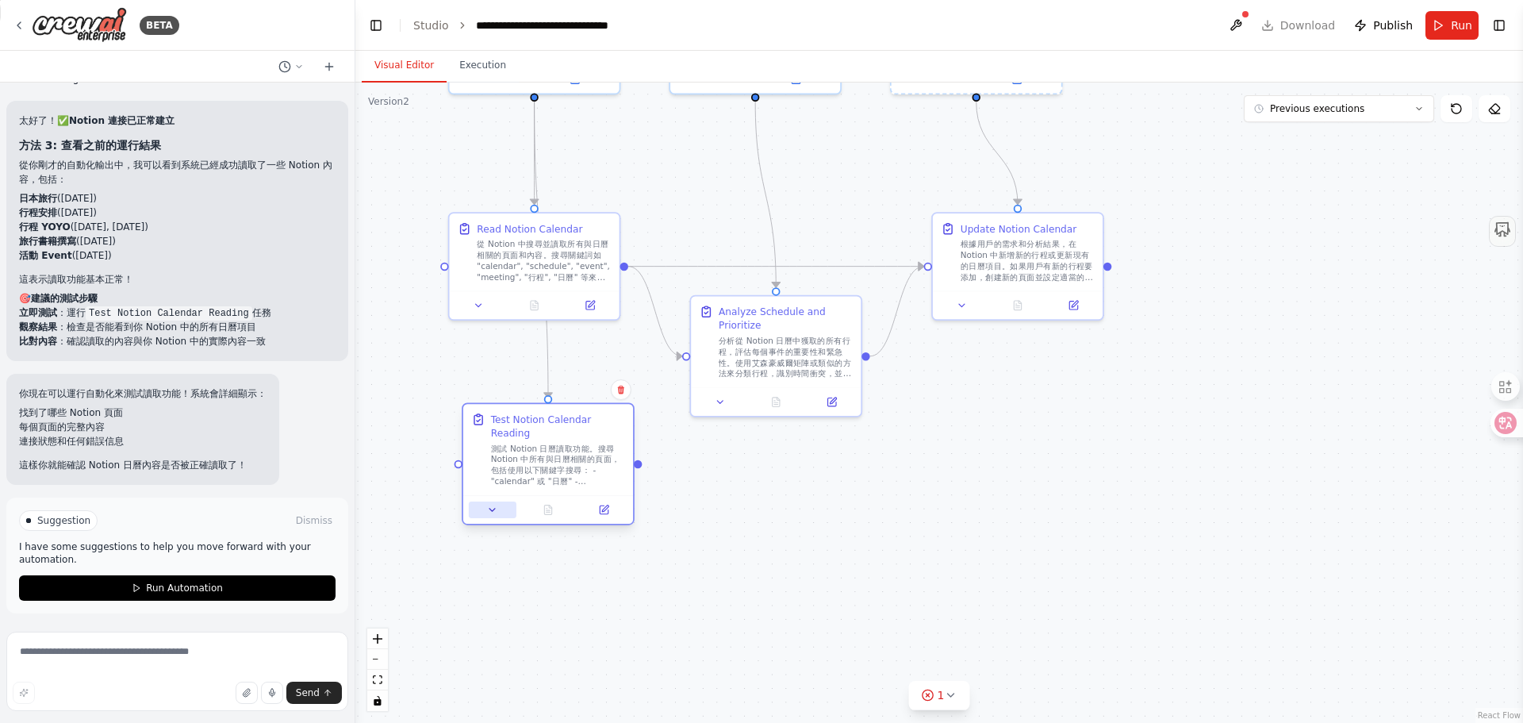
click at [494, 507] on icon at bounding box center [492, 510] width 11 height 11
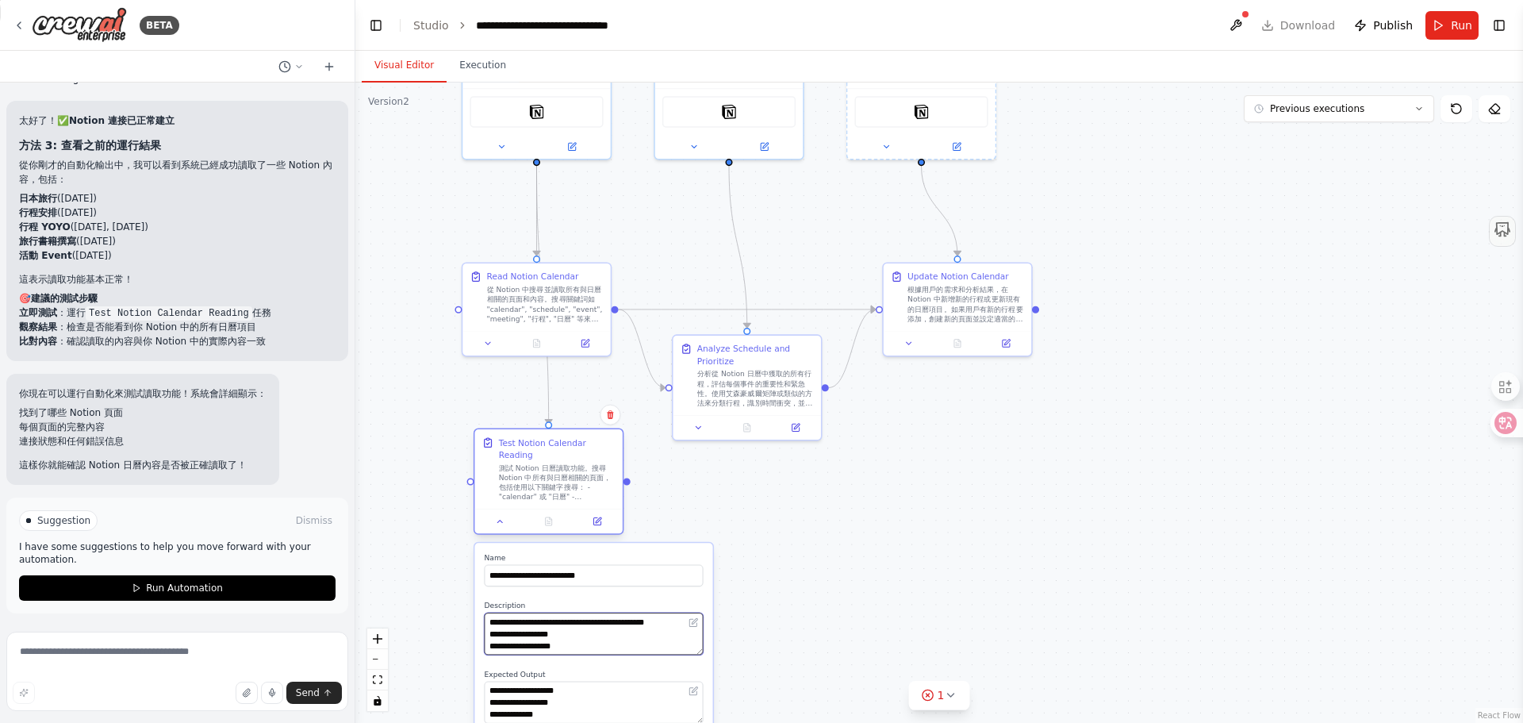
drag, startPoint x: 559, startPoint y: 643, endPoint x: 524, endPoint y: 461, distance: 184.9
click at [524, 461] on div "**********" at bounding box center [549, 484] width 150 height 106
click at [416, 532] on div ".deletable-edge-delete-btn { width: 20px; height: 20px; border: 0px solid #ffff…" at bounding box center [939, 403] width 1168 height 640
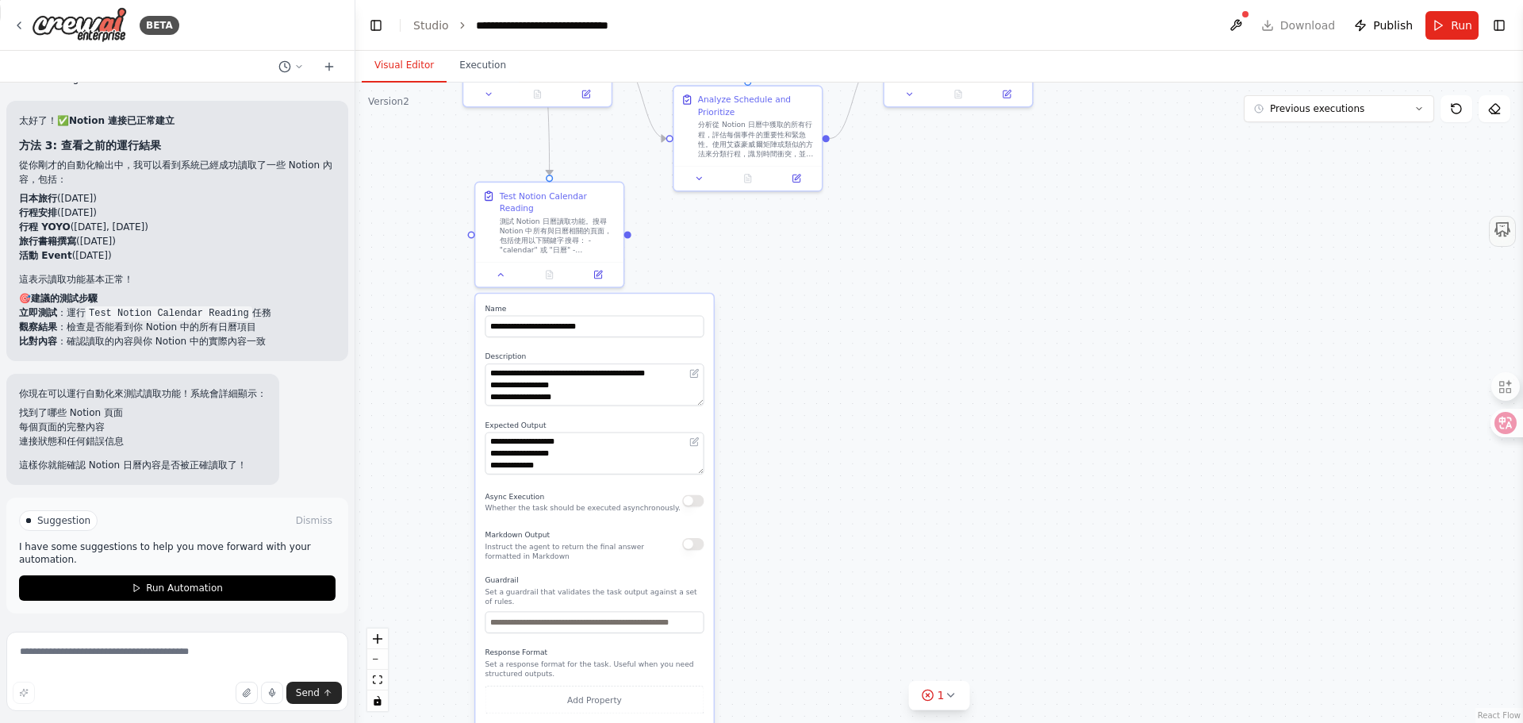
drag, startPoint x: 428, startPoint y: 550, endPoint x: 430, endPoint y: 302, distance: 247.6
click at [430, 302] on div ".deletable-edge-delete-btn { width: 20px; height: 20px; border: 0px solid #ffff…" at bounding box center [939, 403] width 1168 height 640
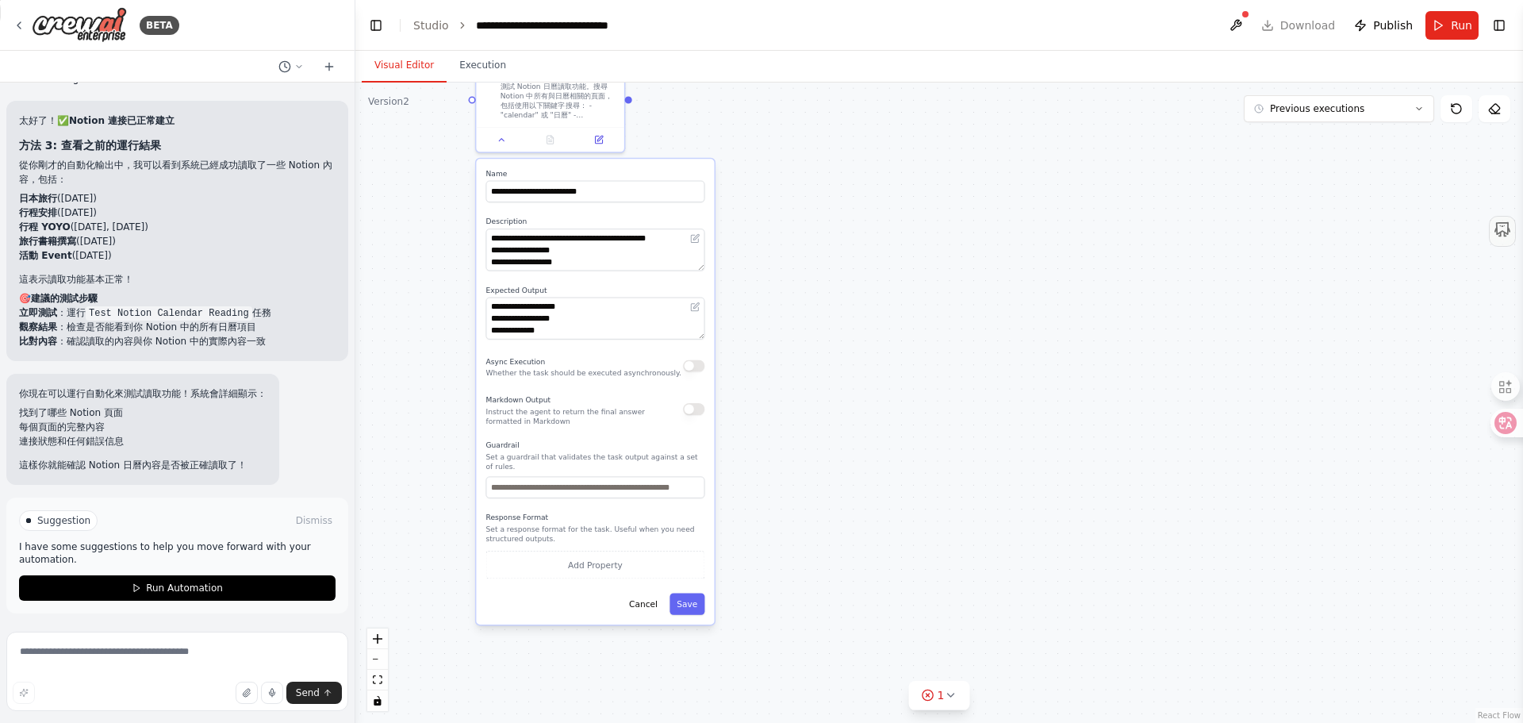
drag, startPoint x: 432, startPoint y: 457, endPoint x: 429, endPoint y: 358, distance: 99.2
click at [429, 358] on div ".deletable-edge-delete-btn { width: 20px; height: 20px; border: 0px solid #ffff…" at bounding box center [939, 403] width 1168 height 640
click at [694, 605] on button "Save" at bounding box center [687, 604] width 35 height 21
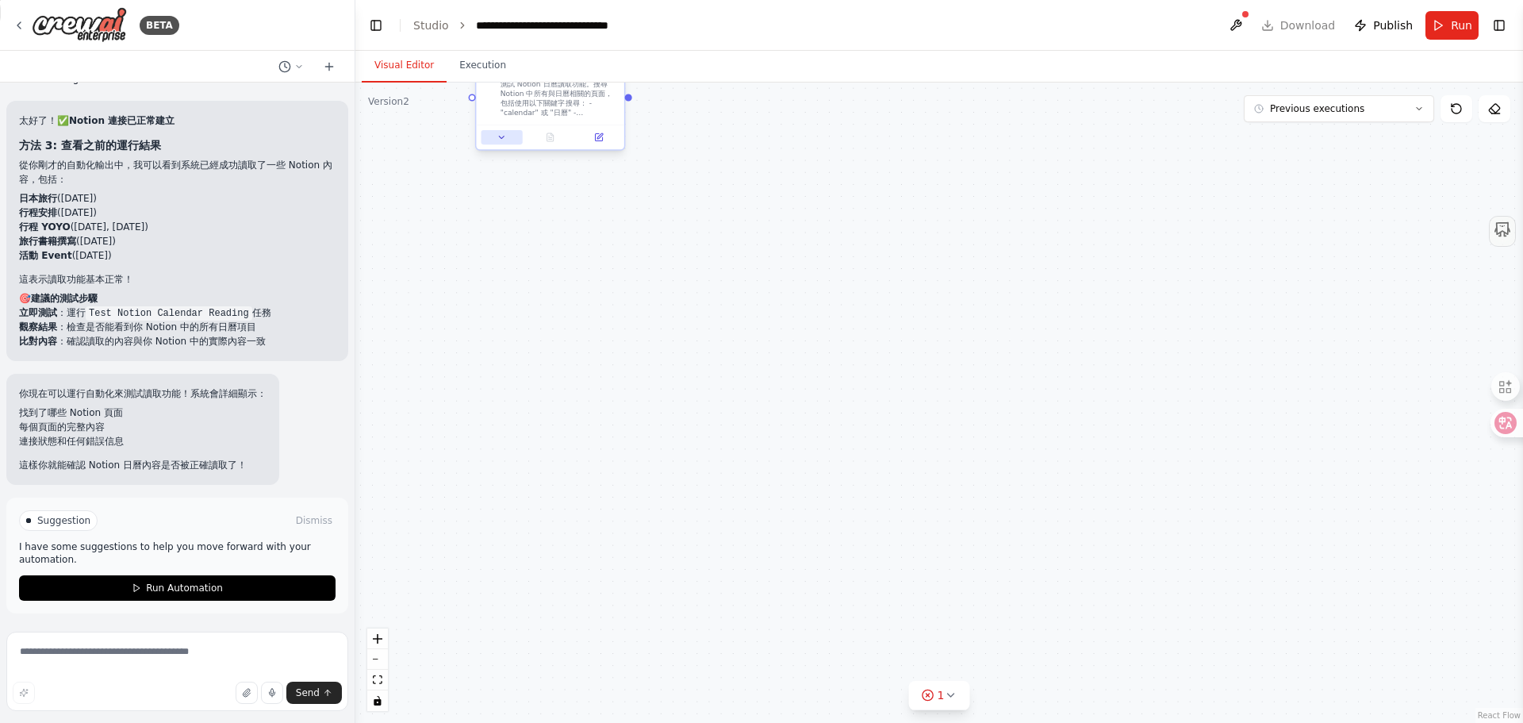
click at [496, 140] on button at bounding box center [501, 137] width 41 height 14
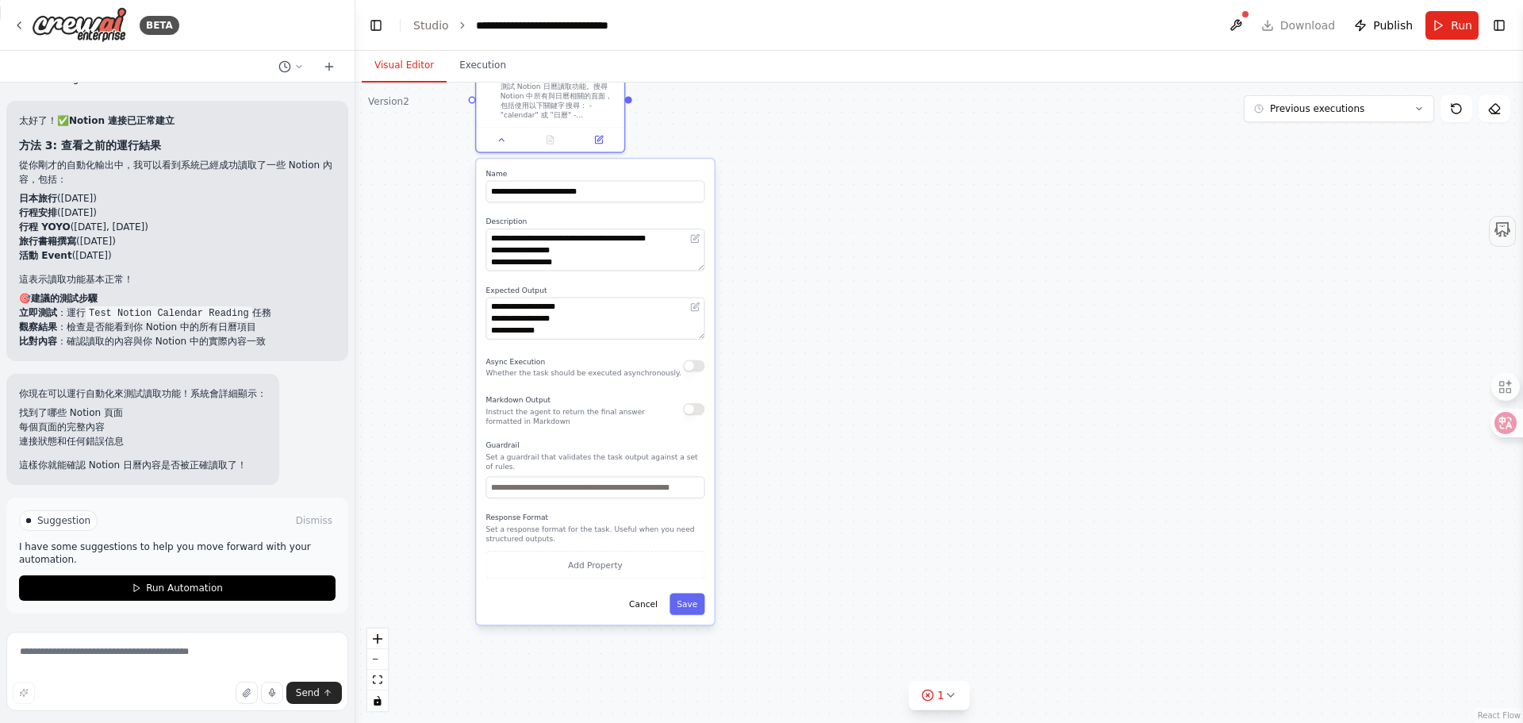
click at [513, 538] on p "Set a response format for the task. Useful when you need structured outputs." at bounding box center [595, 533] width 219 height 19
click at [515, 523] on div "Response Format Set a response format for the task. Useful when you need struct…" at bounding box center [595, 546] width 219 height 66
click at [650, 600] on button "Cancel" at bounding box center [643, 604] width 43 height 21
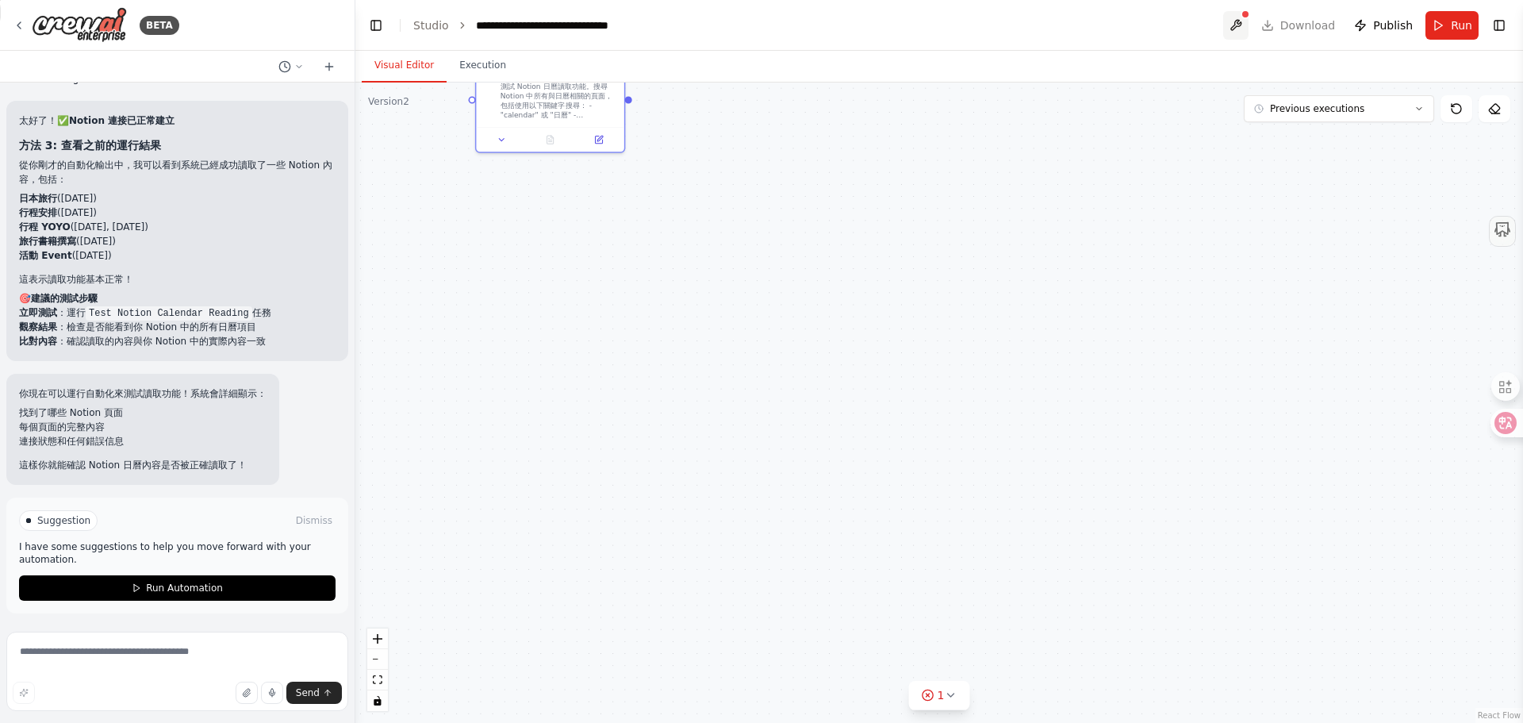
click at [1239, 24] on button at bounding box center [1236, 25] width 25 height 29
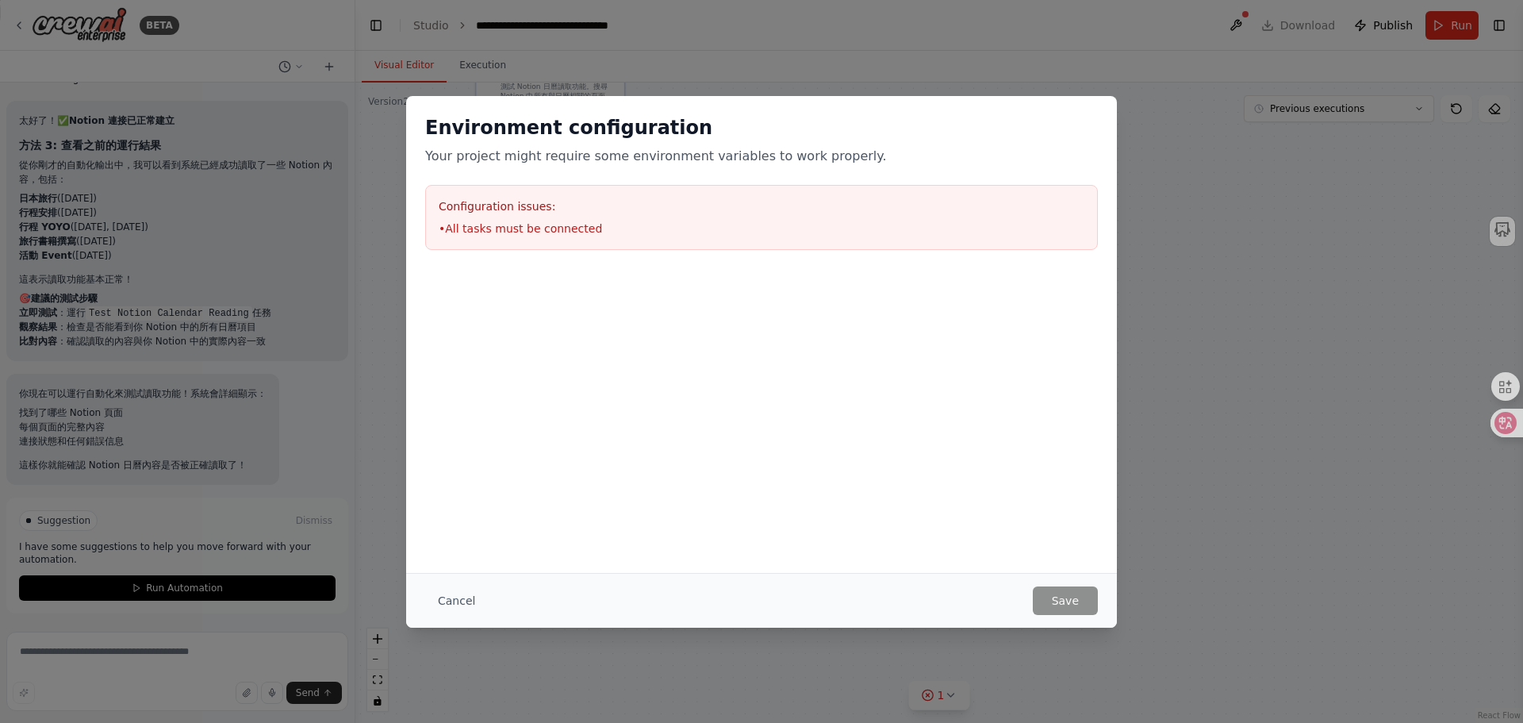
click at [464, 221] on li "• All tasks must be connected" at bounding box center [762, 229] width 646 height 16
click at [456, 183] on div "Environment configuration Your project might require some environment variables…" at bounding box center [761, 182] width 711 height 173
drag, startPoint x: 436, startPoint y: 232, endPoint x: 574, endPoint y: 232, distance: 137.3
click at [574, 232] on div "Configuration issues: • All tasks must be connected" at bounding box center [761, 217] width 673 height 65
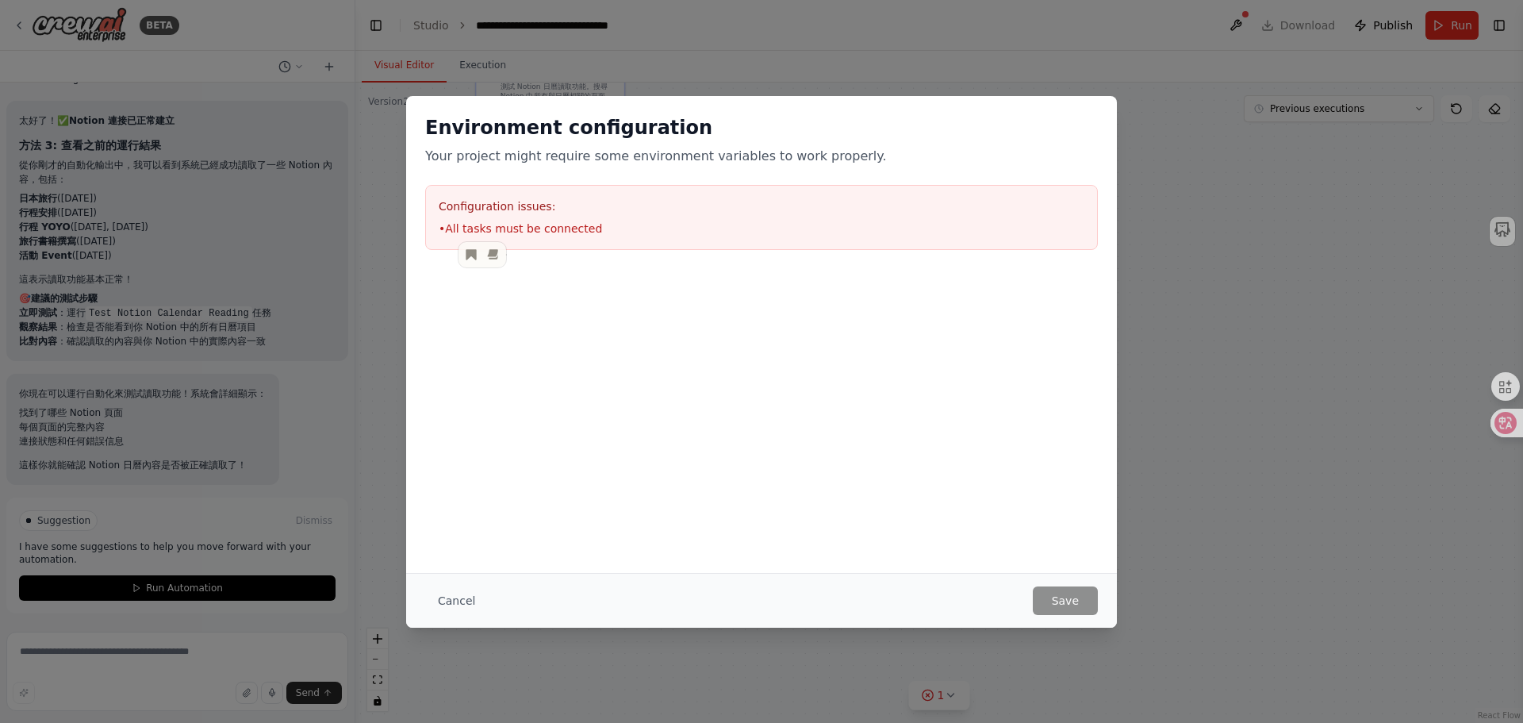
click at [670, 352] on div at bounding box center [761, 348] width 711 height 159
click at [1314, 439] on div "Environment configuration Your project might require some environment variables…" at bounding box center [761, 361] width 1523 height 723
click at [444, 597] on button "Cancel" at bounding box center [456, 600] width 63 height 29
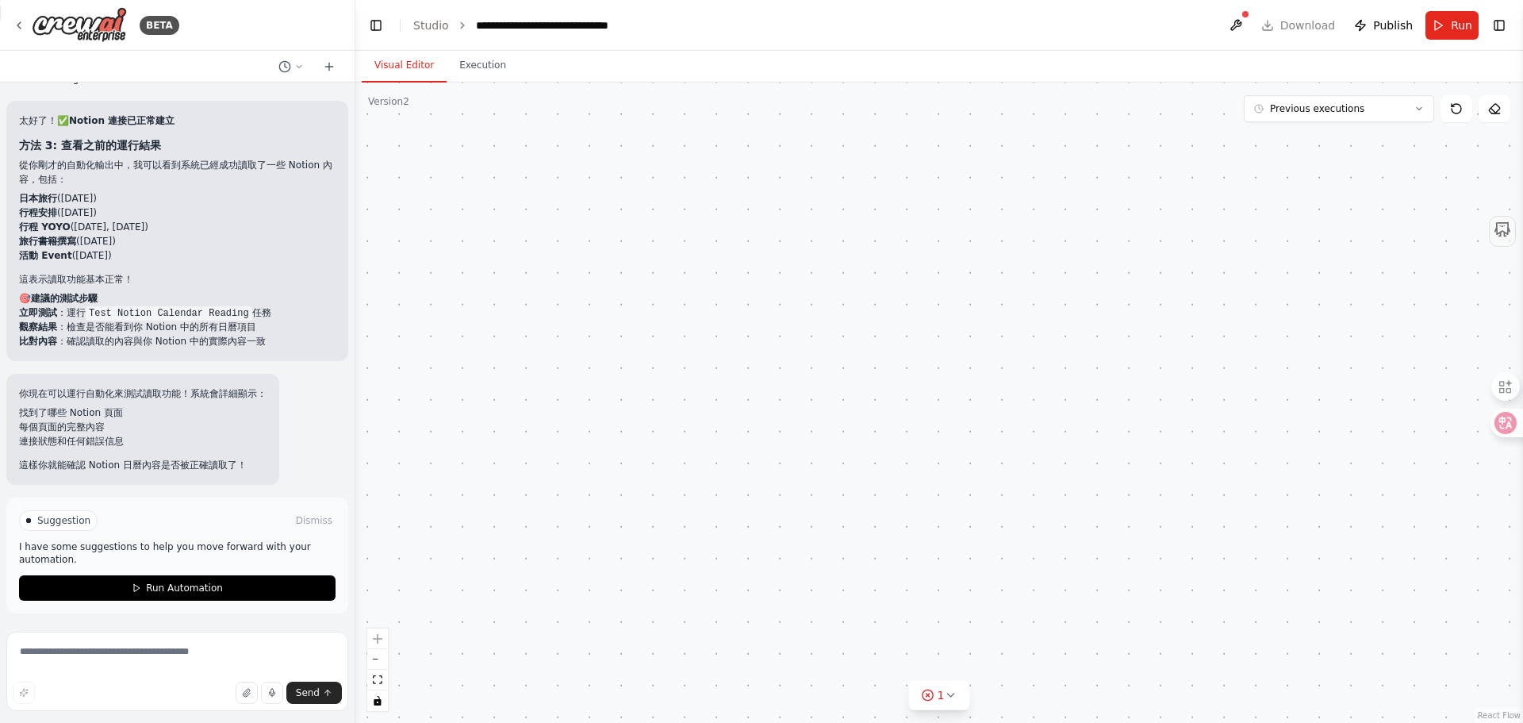
drag, startPoint x: 735, startPoint y: 443, endPoint x: 790, endPoint y: 654, distance: 218.1
click at [790, 654] on div ".deletable-edge-delete-btn { width: 20px; height: 20px; border: 0px solid #ffff…" at bounding box center [939, 403] width 1168 height 640
drag, startPoint x: 660, startPoint y: 385, endPoint x: 720, endPoint y: 558, distance: 183.2
click at [724, 569] on div ".deletable-edge-delete-btn { width: 20px; height: 20px; border: 0px solid #ffff…" at bounding box center [939, 403] width 1168 height 640
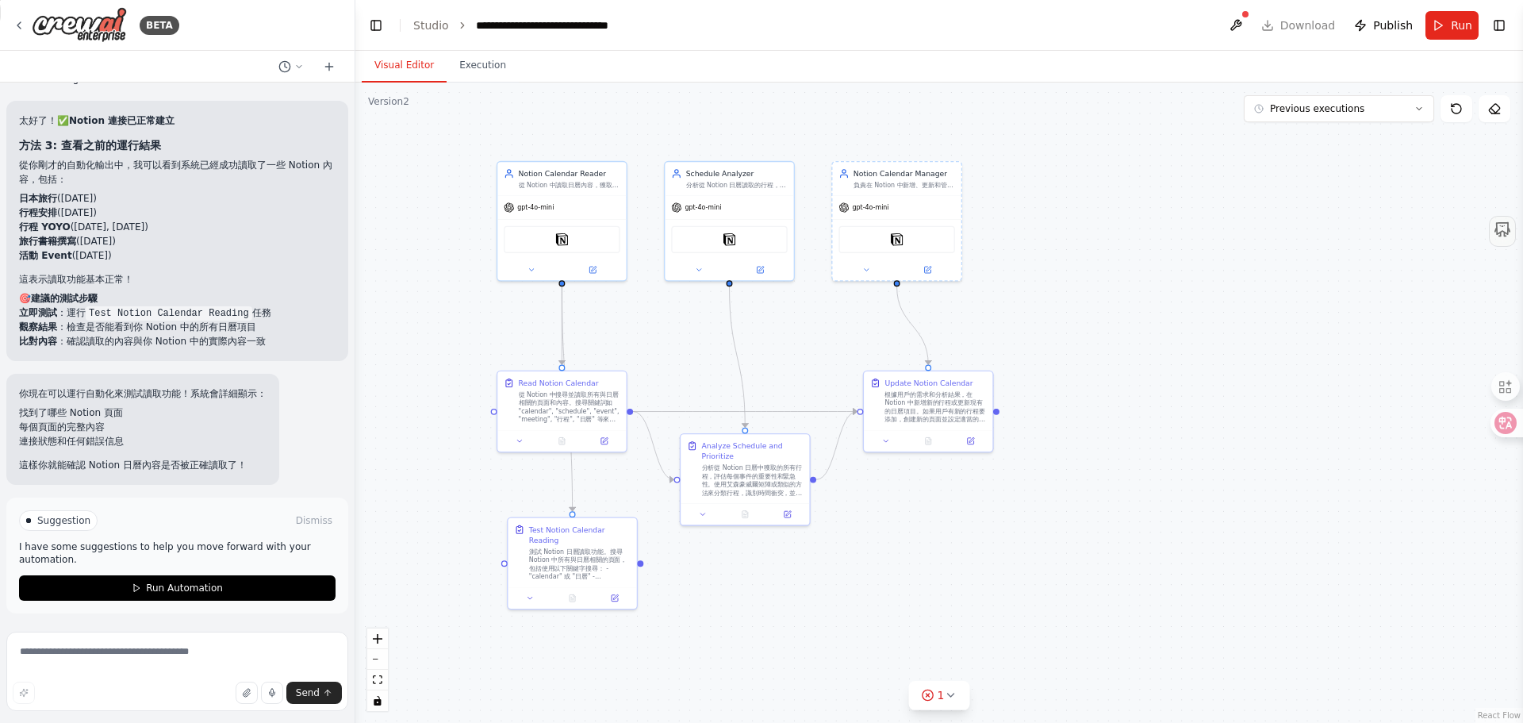
drag, startPoint x: 804, startPoint y: 357, endPoint x: 805, endPoint y: 636, distance: 279.3
click at [805, 636] on div ".deletable-edge-delete-btn { width: 20px; height: 20px; border: 0px solid #ffff…" at bounding box center [939, 403] width 1168 height 640
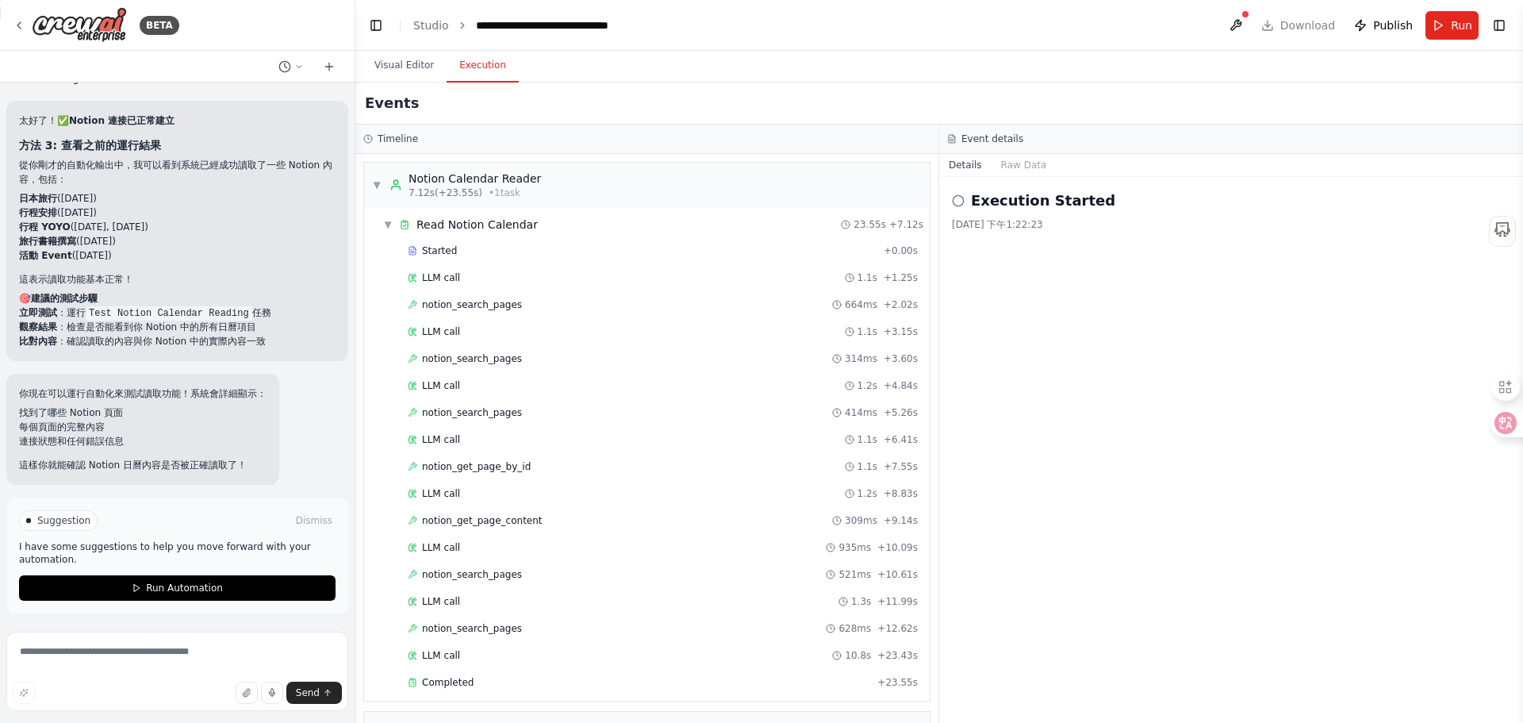
click at [469, 68] on button "Execution" at bounding box center [483, 65] width 72 height 33
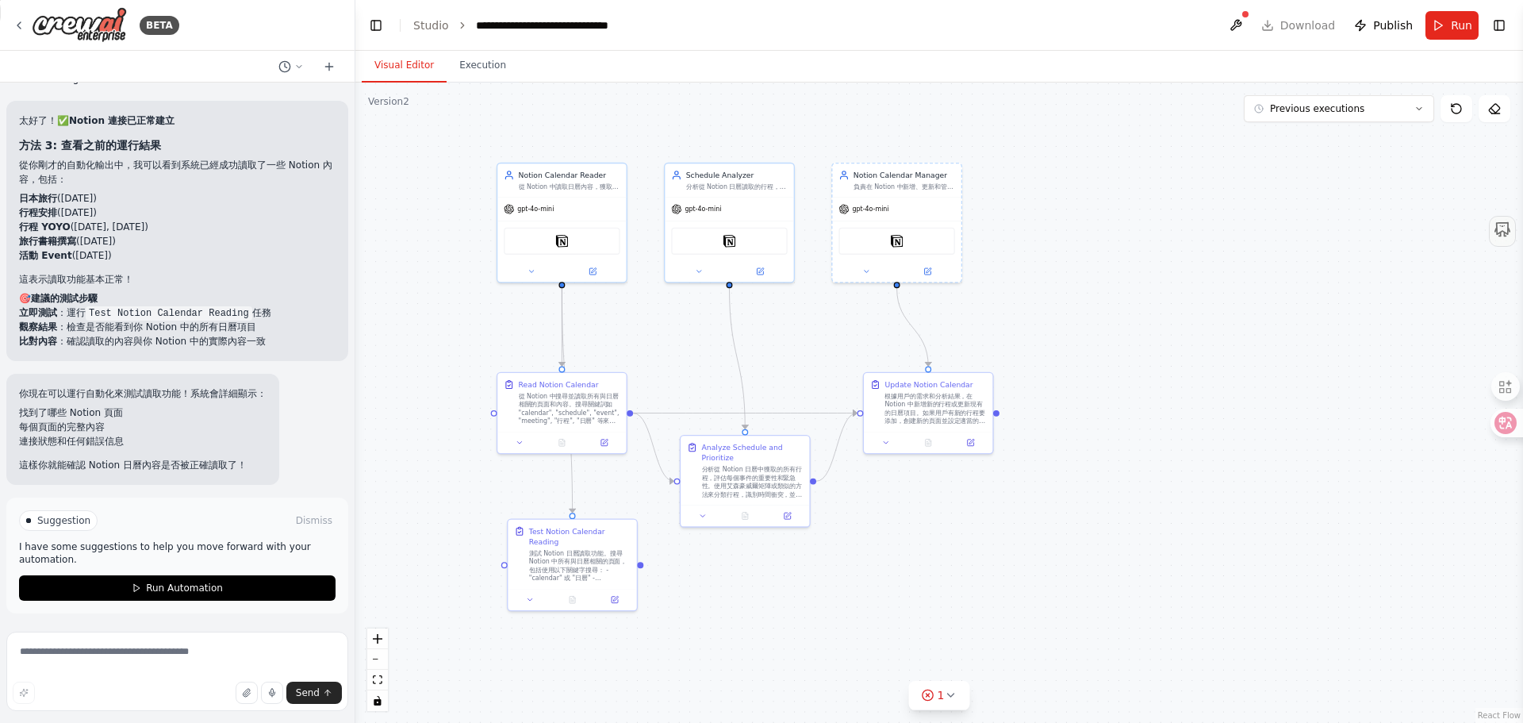
click at [403, 64] on button "Visual Editor" at bounding box center [404, 65] width 85 height 33
click at [146, 584] on span "Run Automation" at bounding box center [184, 588] width 77 height 13
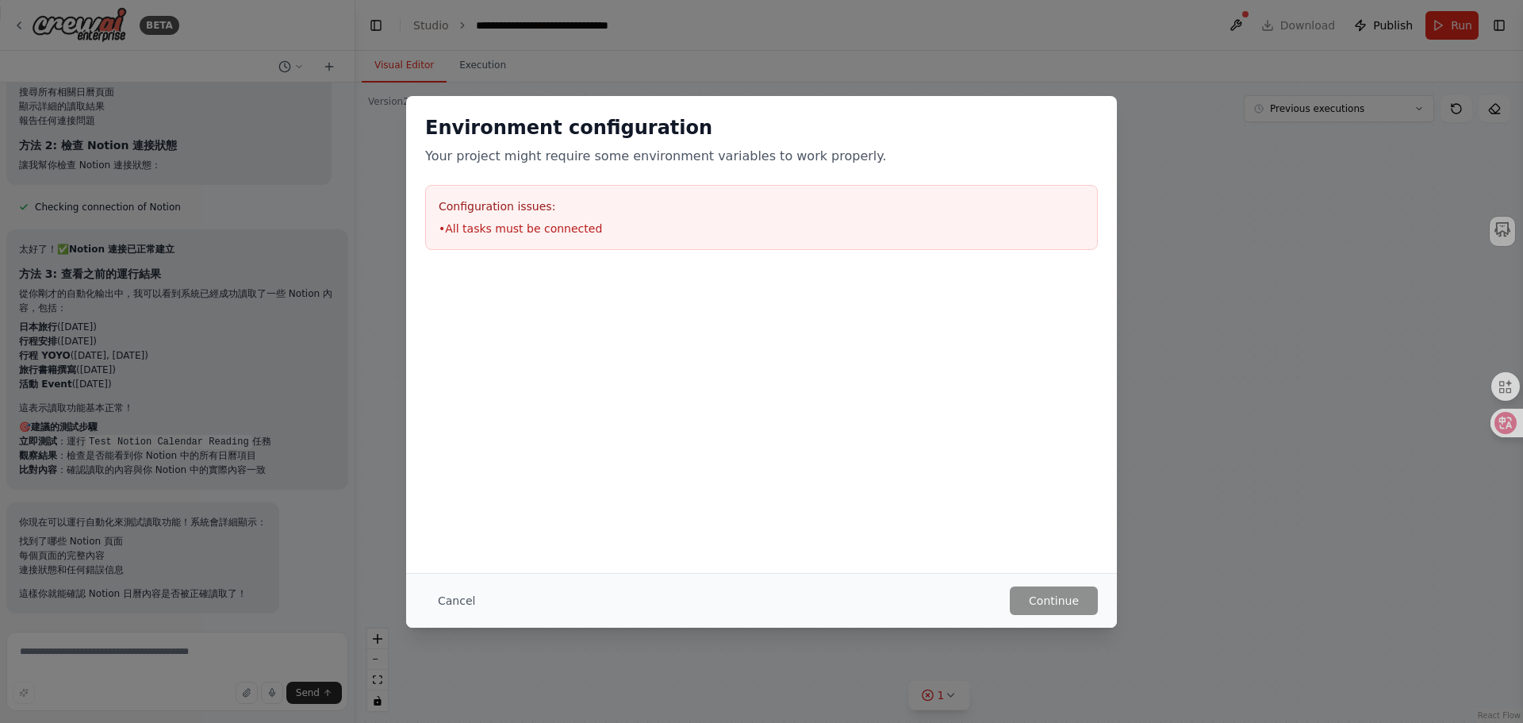
click at [487, 219] on div "Configuration issues: • All tasks must be connected" at bounding box center [761, 217] width 673 height 65
click at [456, 593] on button "Cancel" at bounding box center [456, 600] width 63 height 29
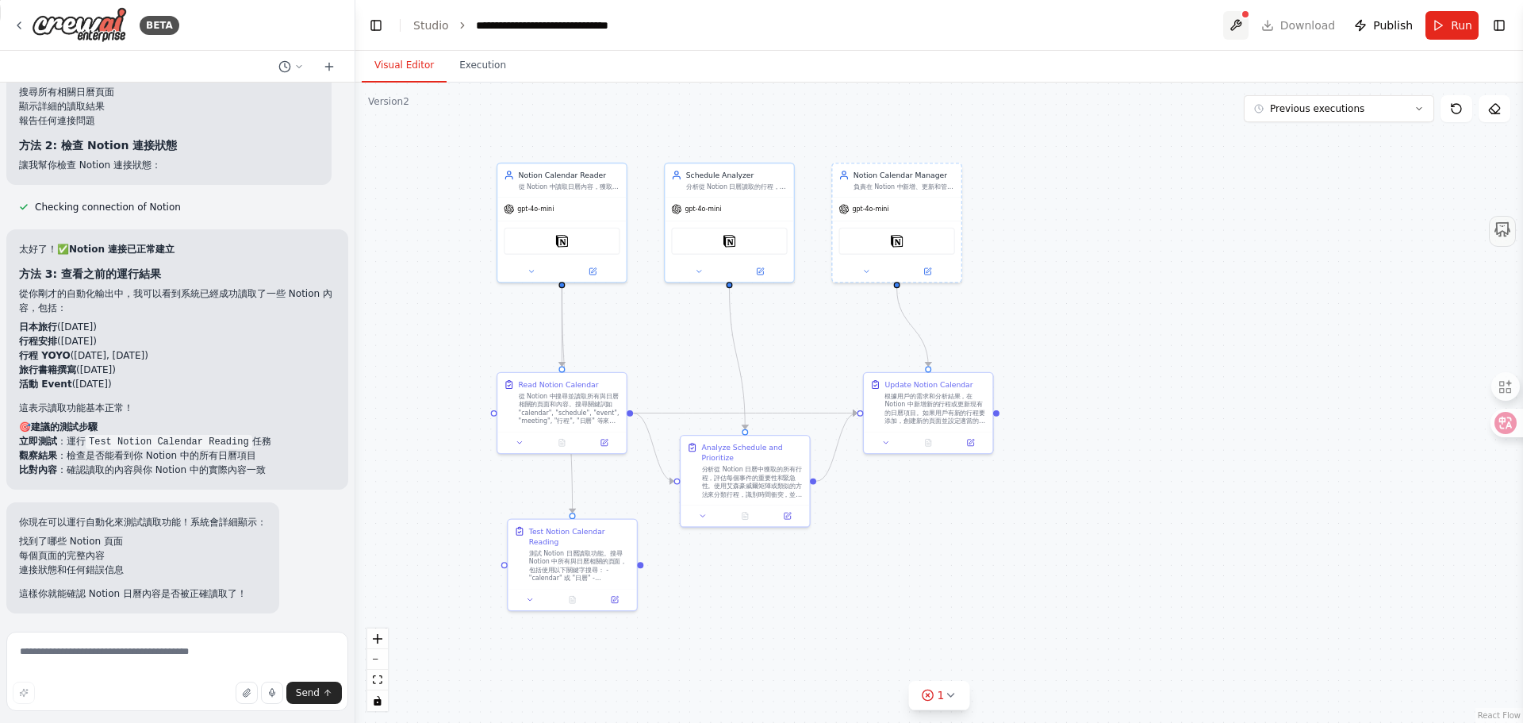
click at [1239, 26] on button at bounding box center [1236, 25] width 25 height 29
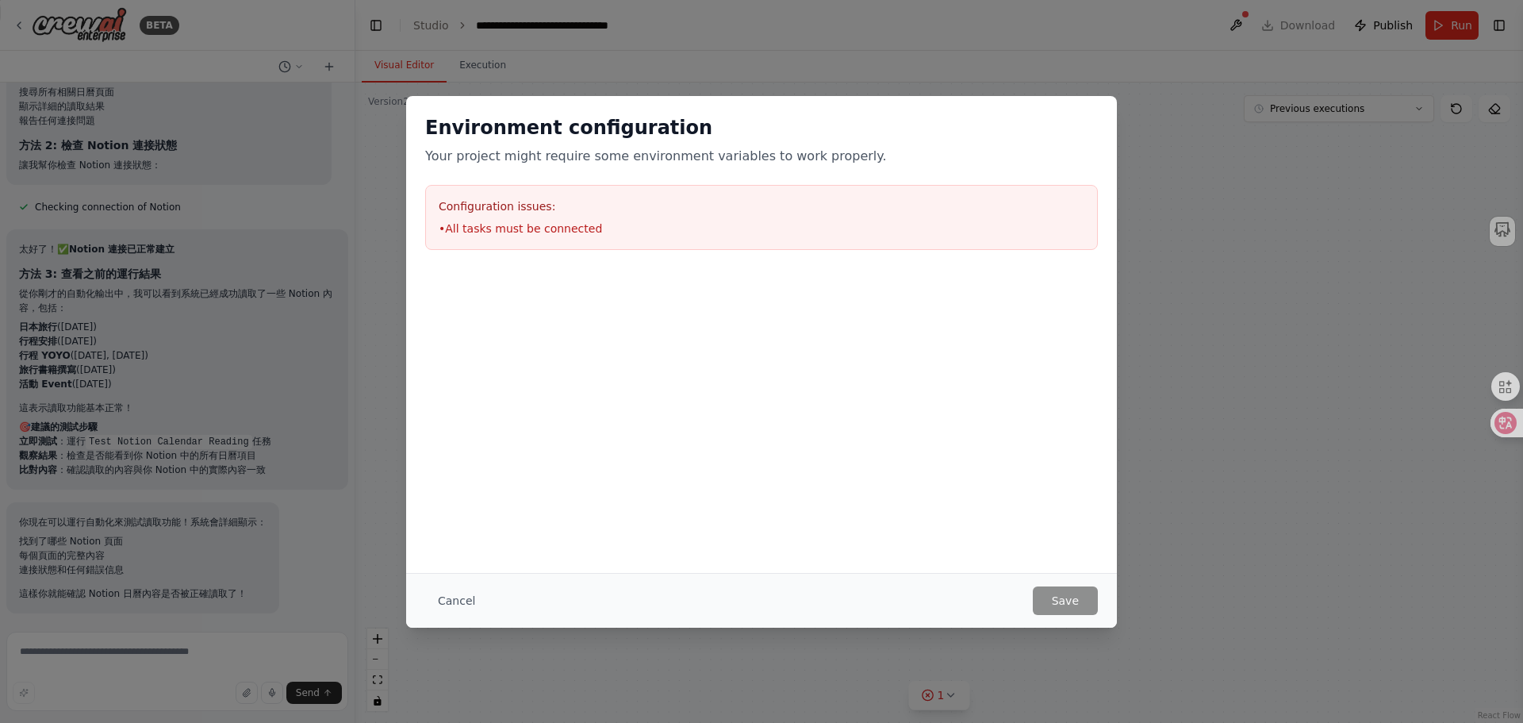
click at [482, 221] on li "• All tasks must be connected" at bounding box center [762, 229] width 646 height 16
click at [453, 597] on button "Cancel" at bounding box center [456, 600] width 63 height 29
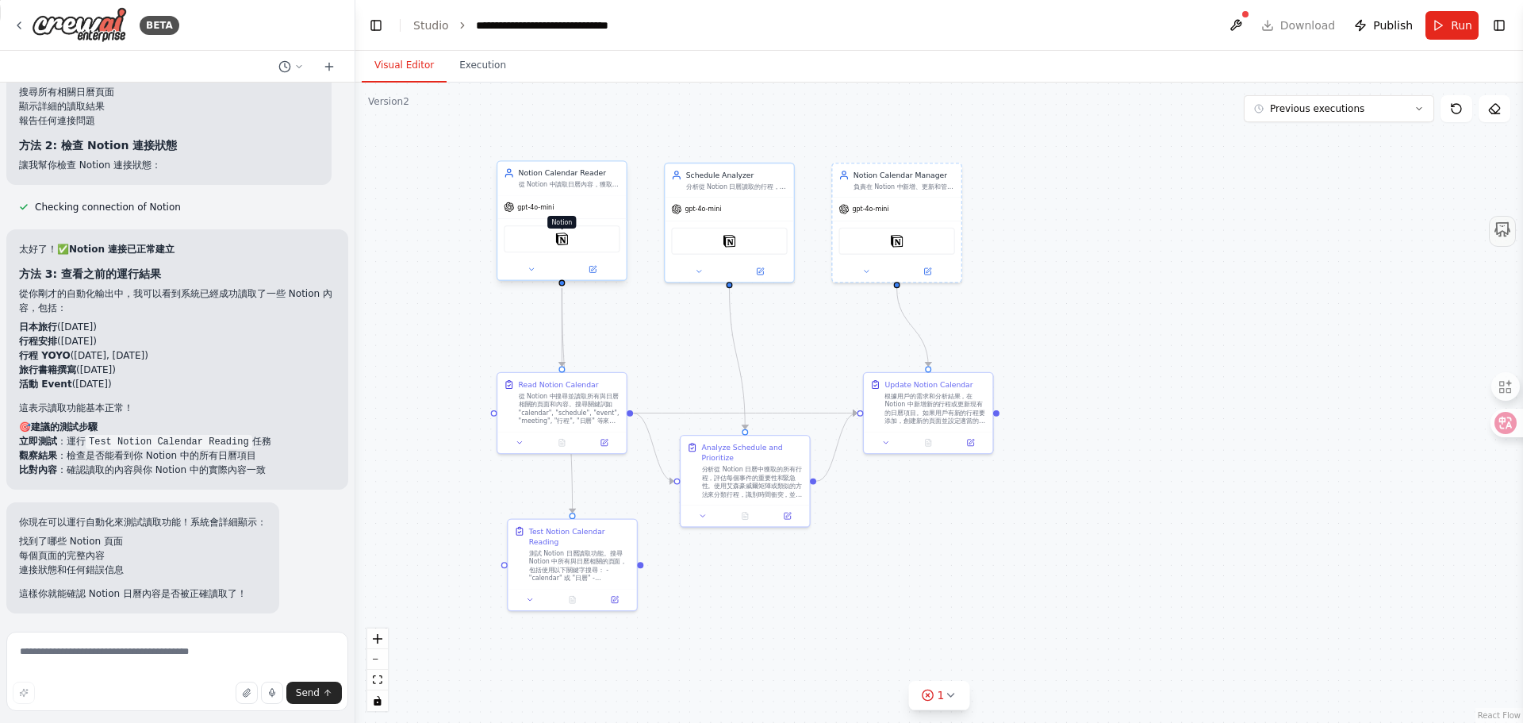
click at [558, 244] on img at bounding box center [561, 238] width 13 height 13
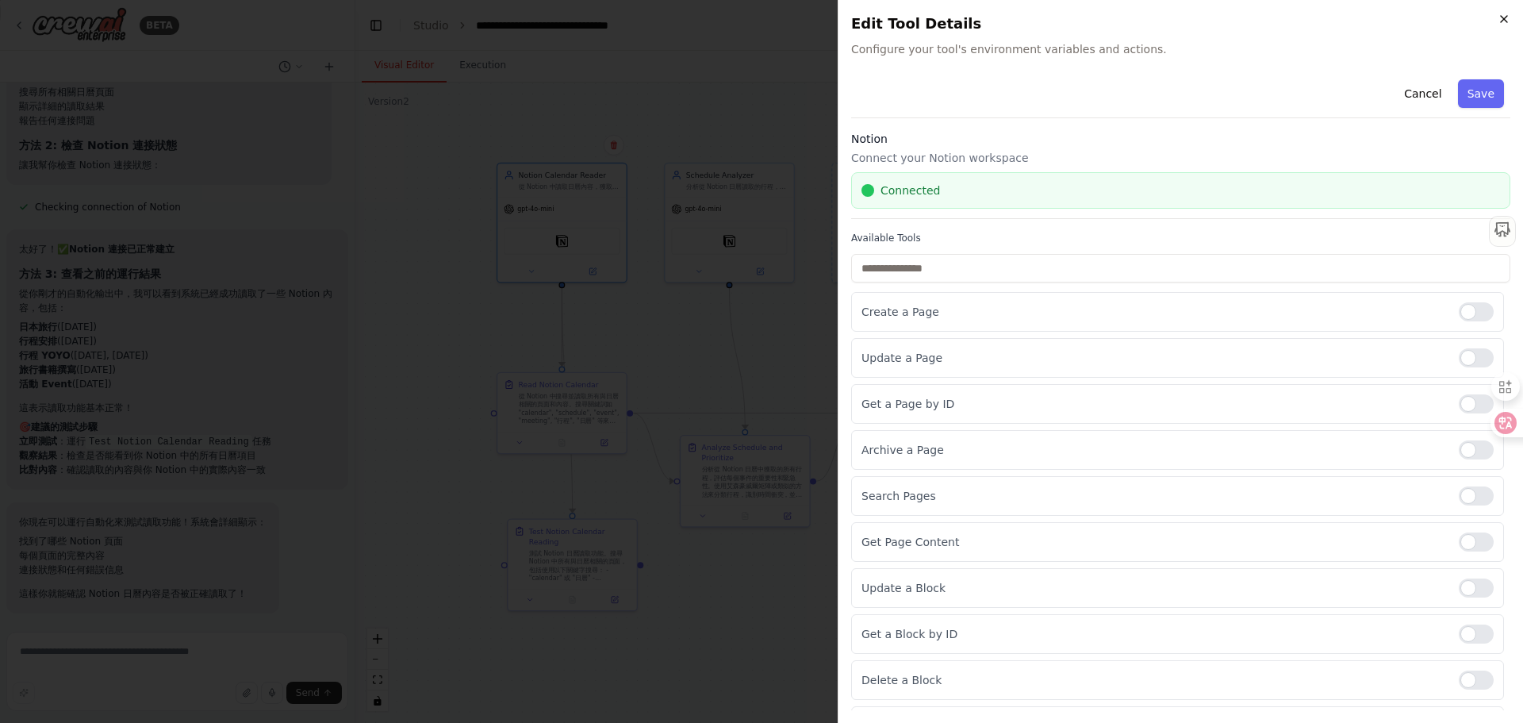
click at [1498, 19] on icon "button" at bounding box center [1504, 19] width 13 height 13
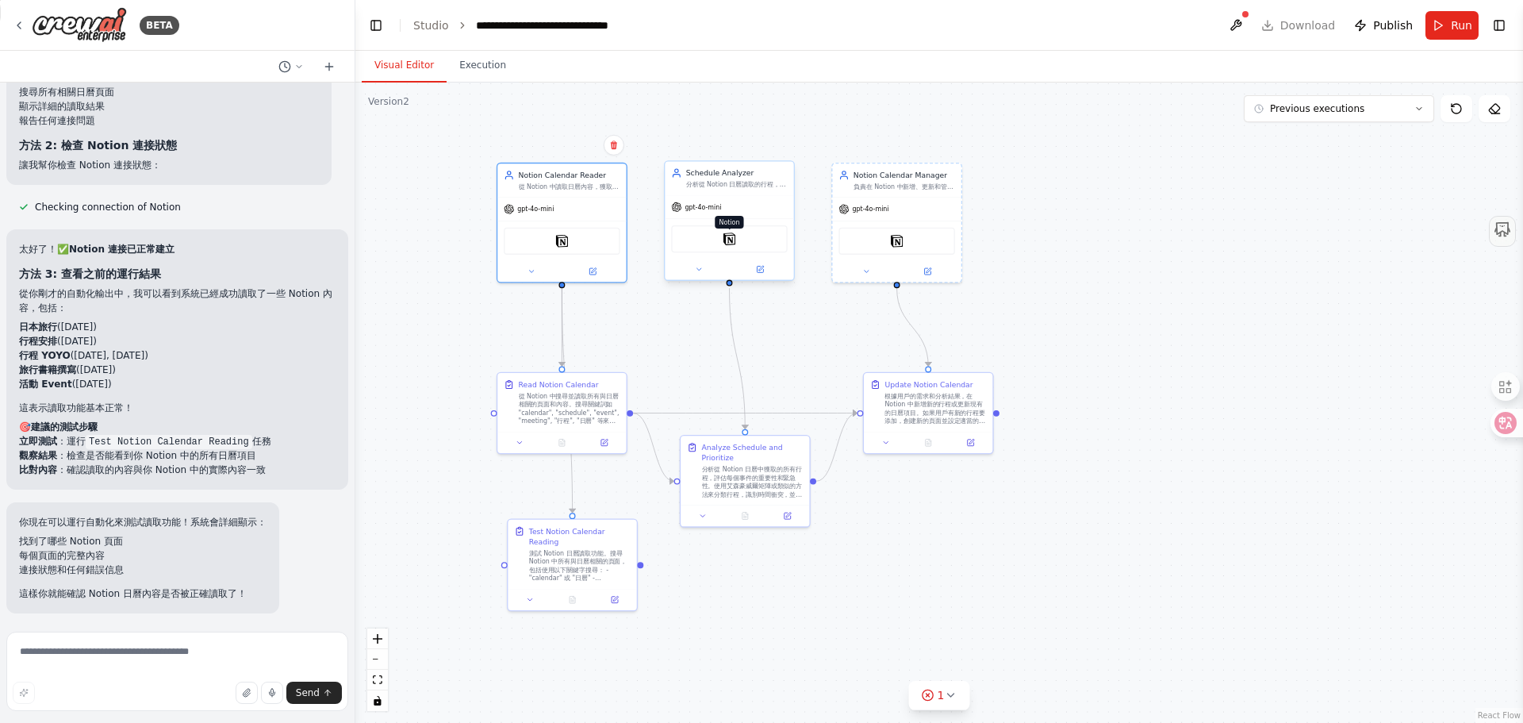
click at [732, 243] on img at bounding box center [730, 238] width 13 height 13
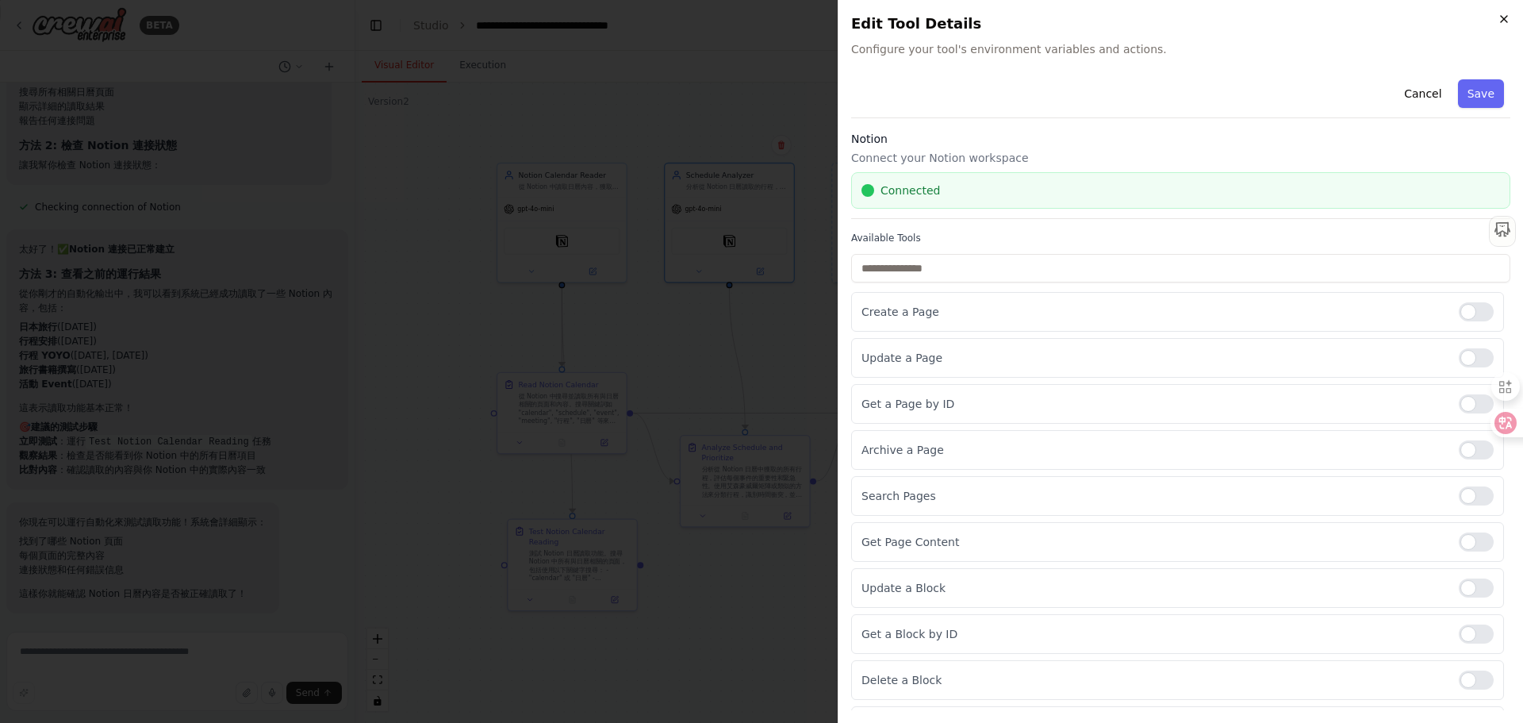
click at [1509, 19] on icon "button" at bounding box center [1504, 19] width 13 height 13
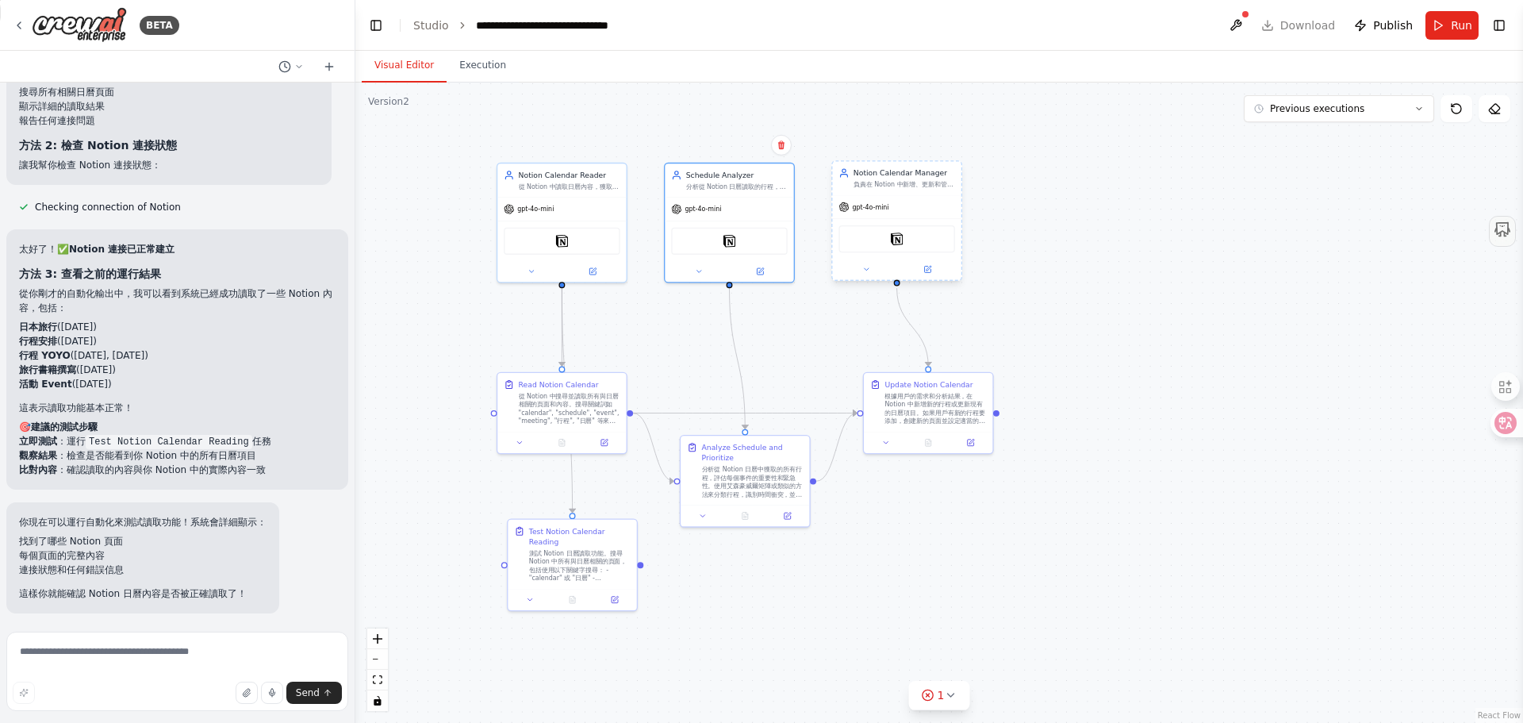
click at [899, 248] on div "Notion" at bounding box center [897, 238] width 116 height 27
click at [899, 241] on img at bounding box center [897, 238] width 13 height 13
click at [899, 237] on img at bounding box center [897, 238] width 13 height 13
click at [893, 236] on img at bounding box center [897, 238] width 13 height 13
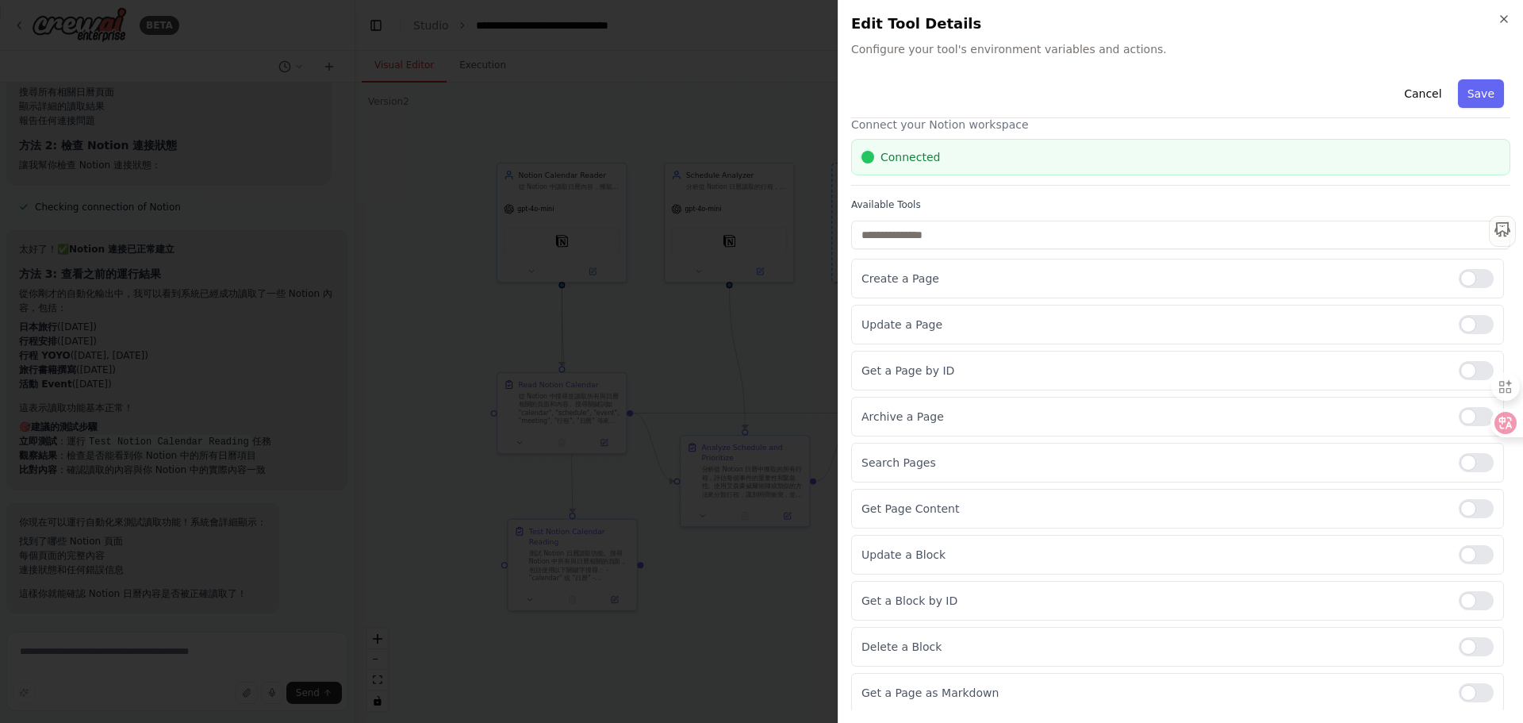
scroll to position [0, 0]
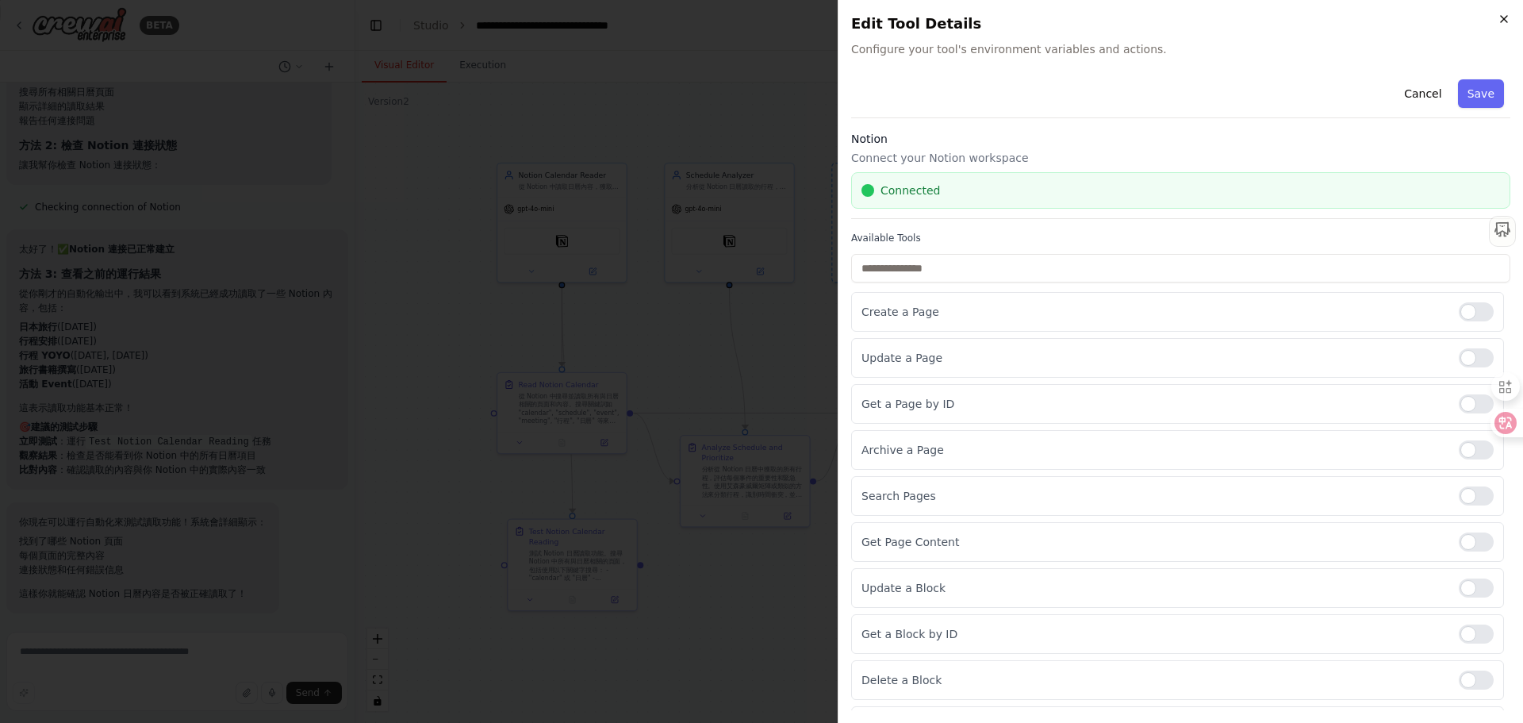
click at [1502, 17] on icon "button" at bounding box center [1504, 19] width 13 height 13
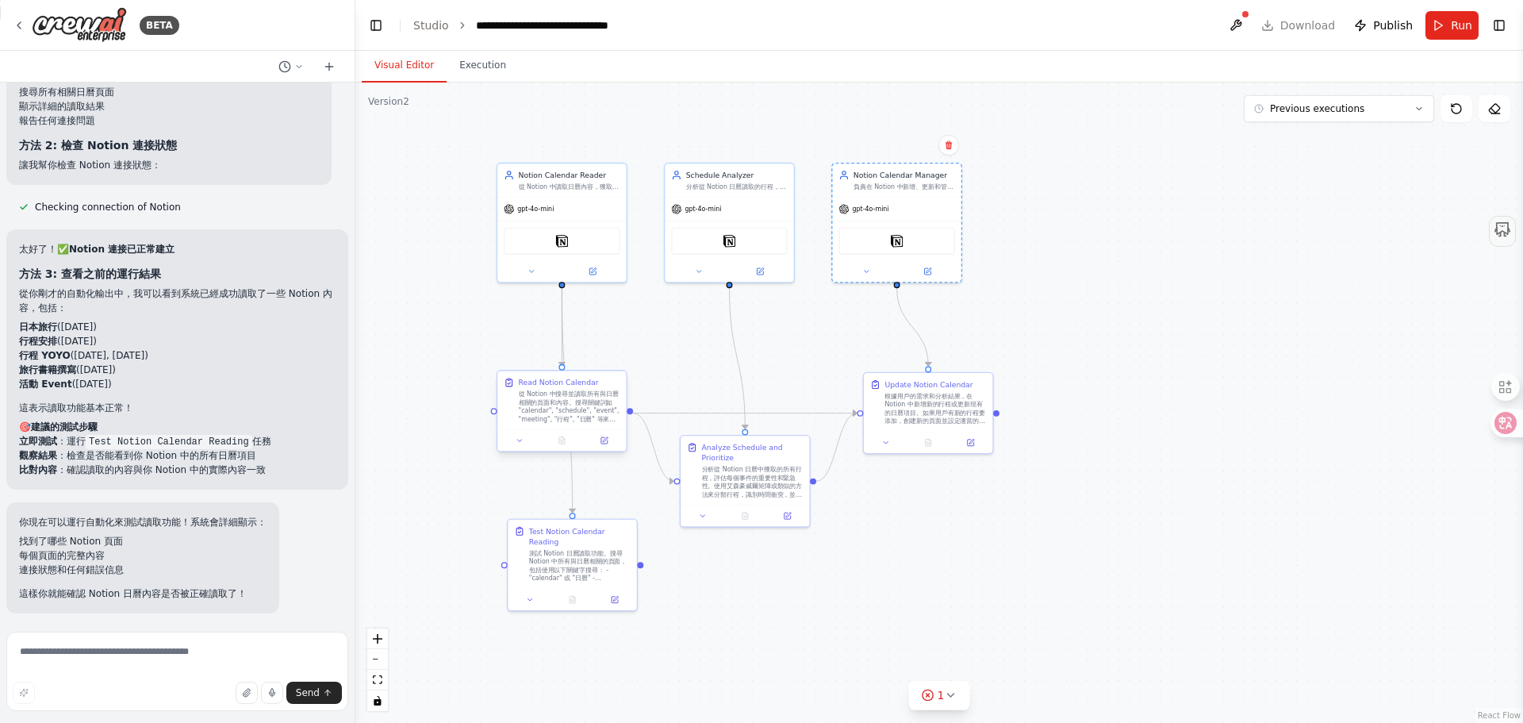
click at [567, 418] on div "從 Notion 中搜尋並讀取所有與日曆相關的頁面和內容。搜尋關鍵詞如 "calendar", "schedule", "event", "meeting",…" at bounding box center [570, 408] width 102 height 33
click at [1440, 24] on button "Run" at bounding box center [1452, 25] width 53 height 29
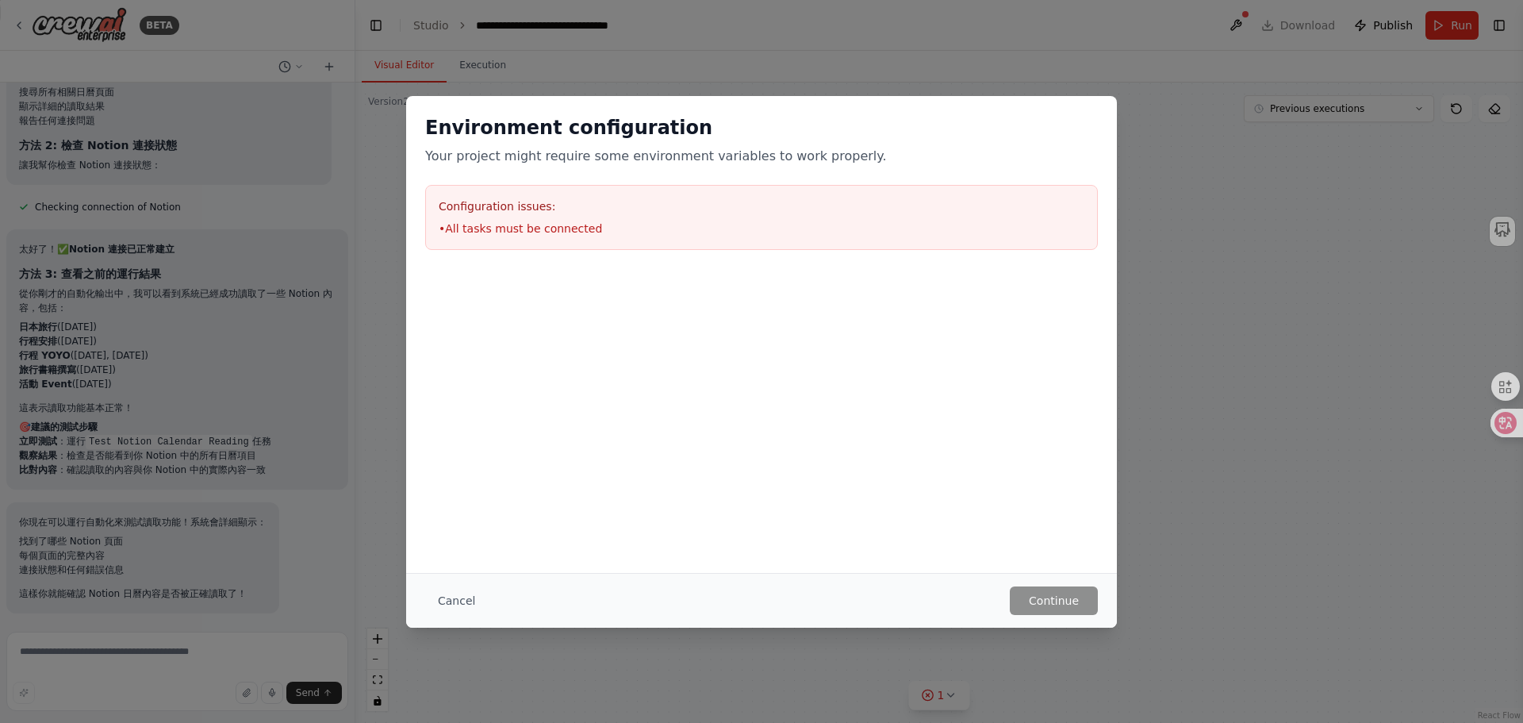
click at [471, 599] on button "Cancel" at bounding box center [456, 600] width 63 height 29
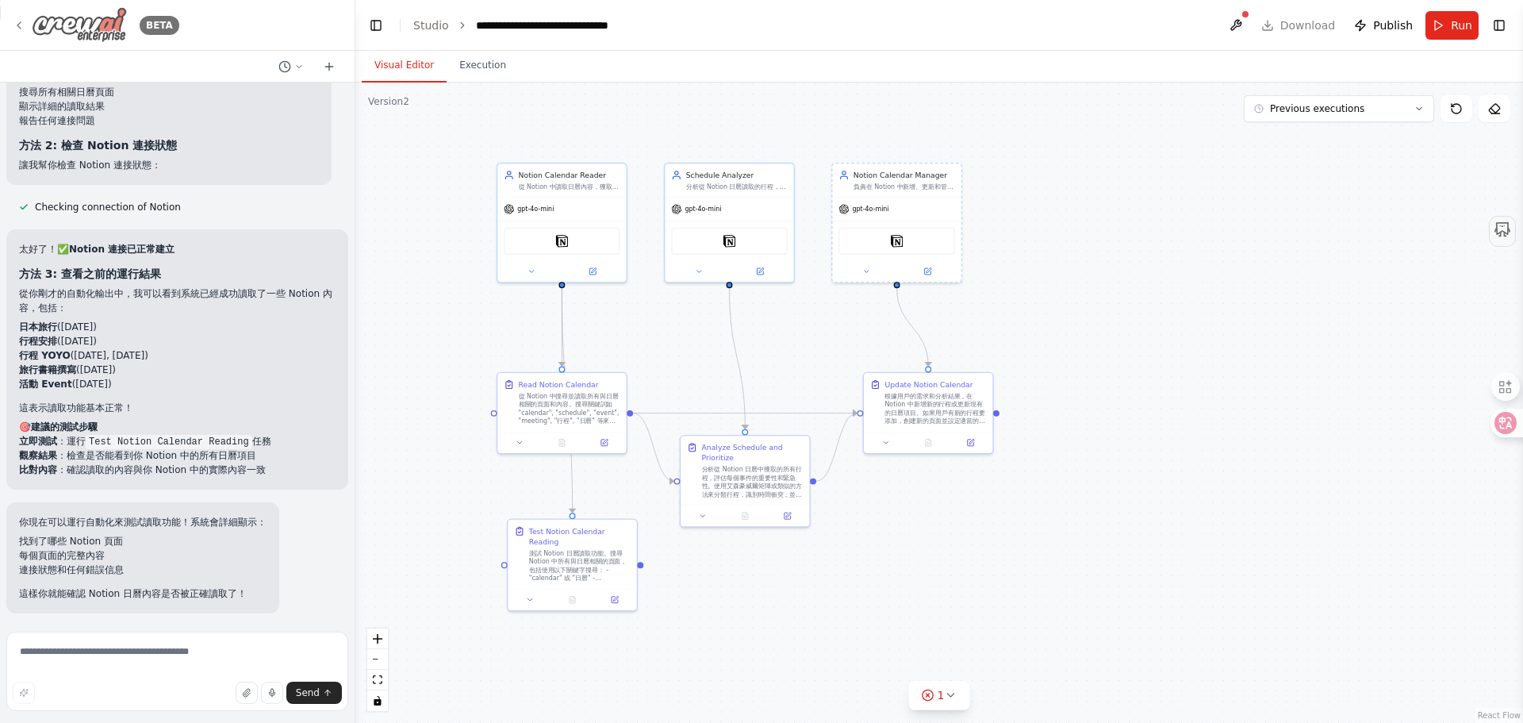
click at [75, 21] on img at bounding box center [79, 25] width 95 height 36
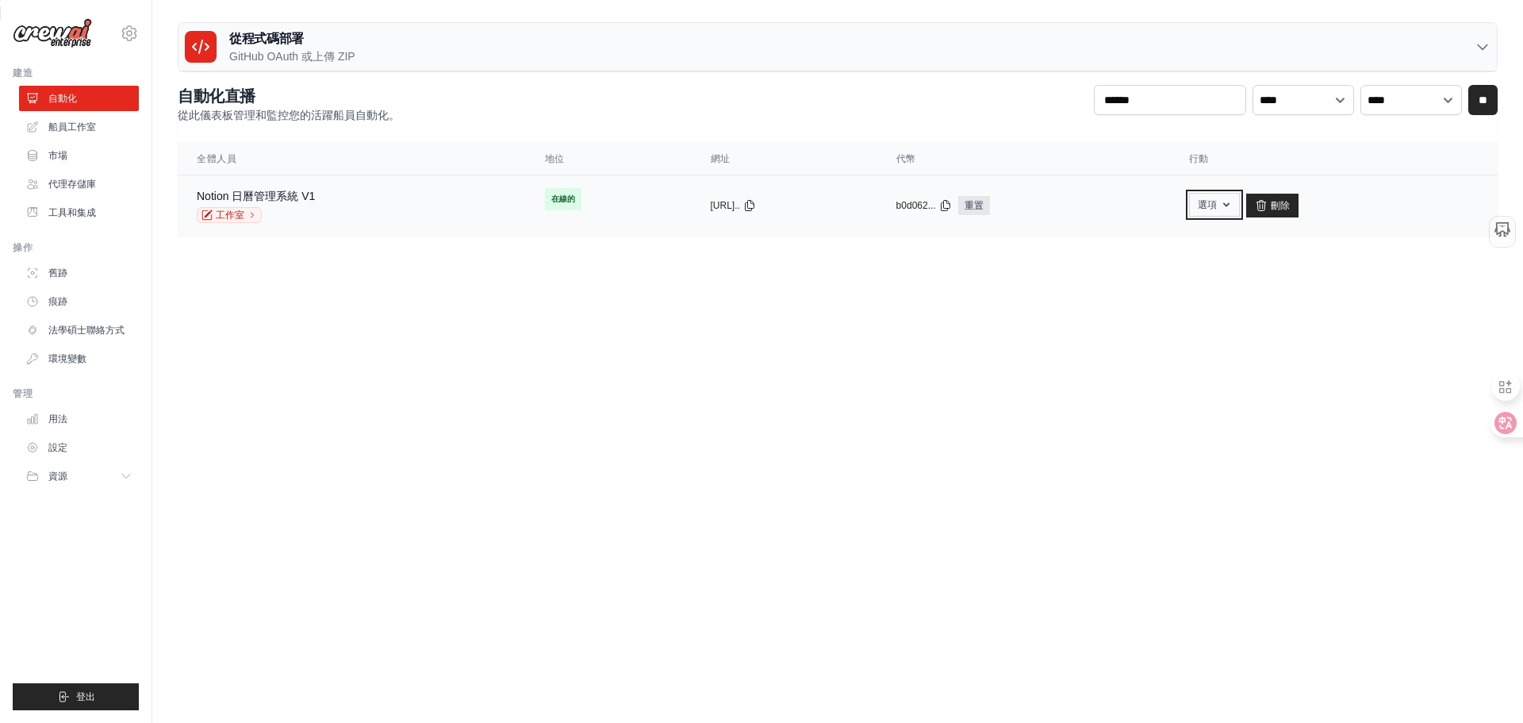
click at [1239, 206] on button "選項" at bounding box center [1214, 205] width 51 height 24
click at [227, 214] on font "工作室" at bounding box center [230, 214] width 29 height 11
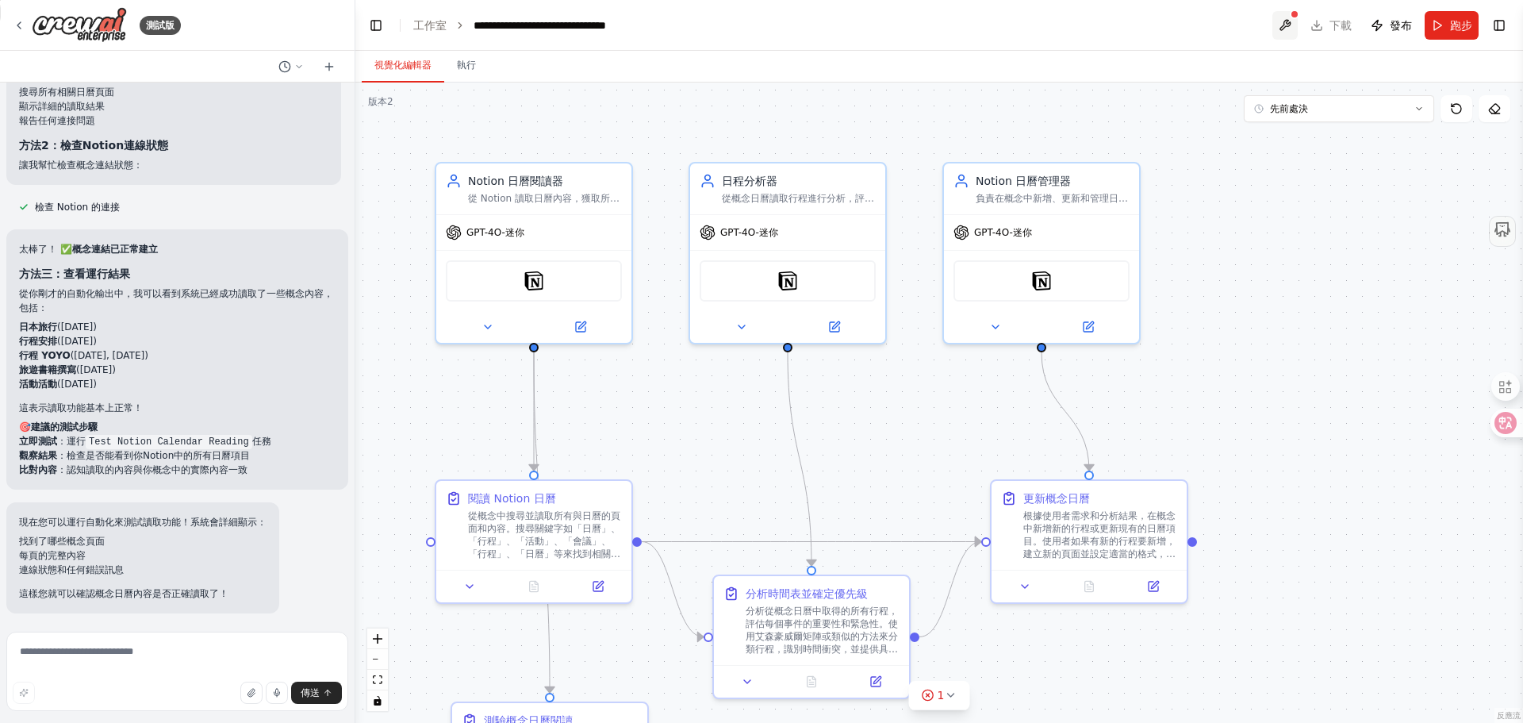
click at [1281, 21] on button at bounding box center [1285, 25] width 25 height 29
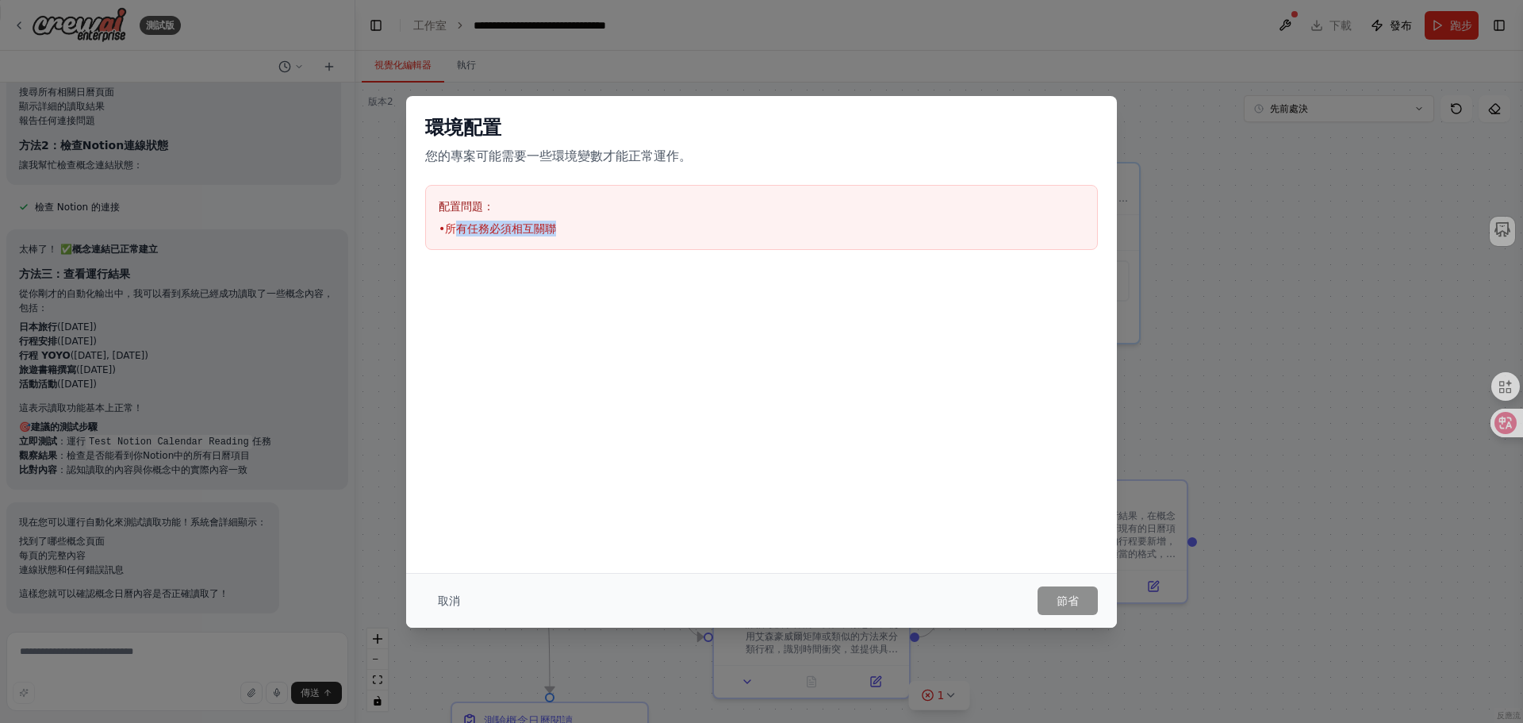
drag, startPoint x: 456, startPoint y: 228, endPoint x: 555, endPoint y: 231, distance: 99.2
click at [555, 231] on li "• 所有任務必須相互關聯" at bounding box center [762, 229] width 646 height 16
click at [491, 311] on div at bounding box center [761, 348] width 711 height 159
drag, startPoint x: 483, startPoint y: 225, endPoint x: 550, endPoint y: 225, distance: 66.7
click at [550, 225] on font "所有任務必須相互關聯" at bounding box center [500, 228] width 111 height 13
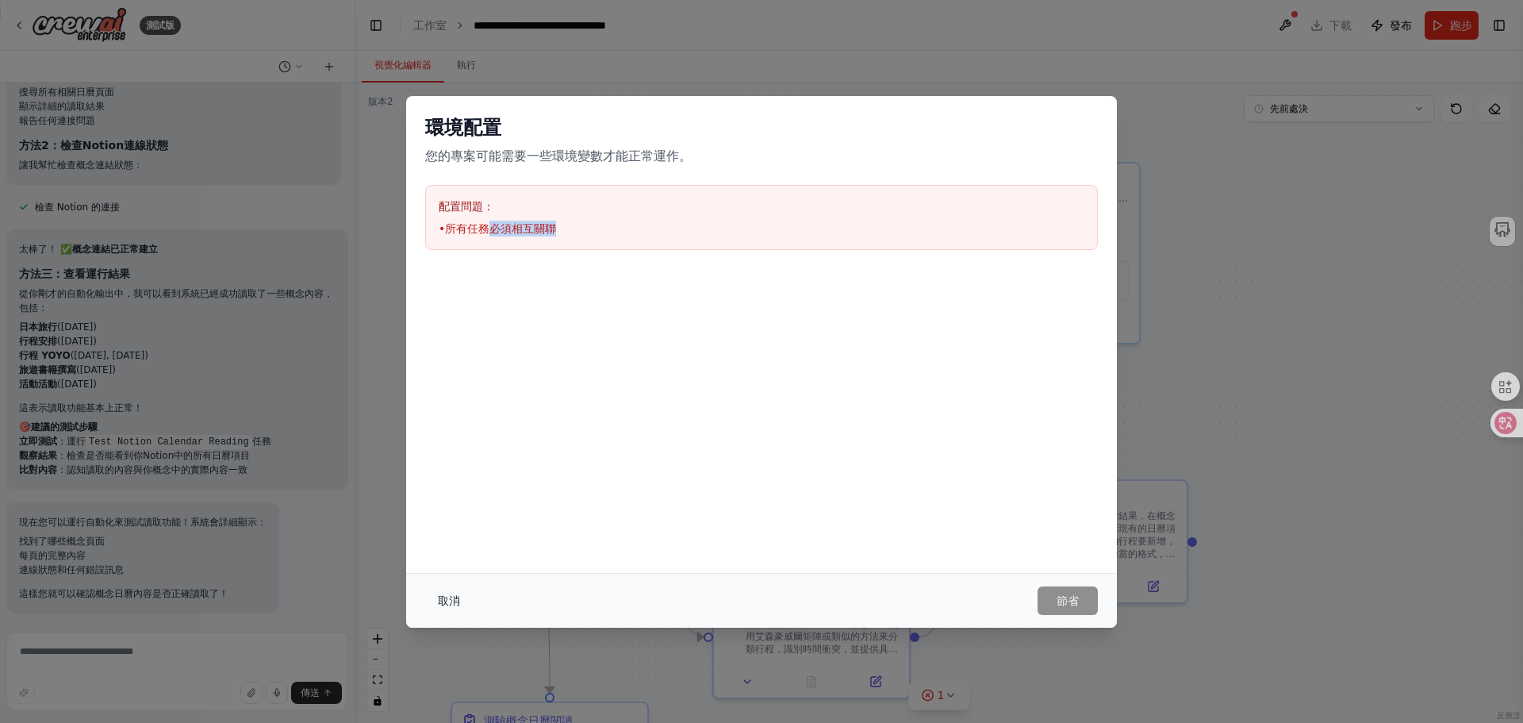
click at [441, 597] on font "取消" at bounding box center [449, 600] width 22 height 13
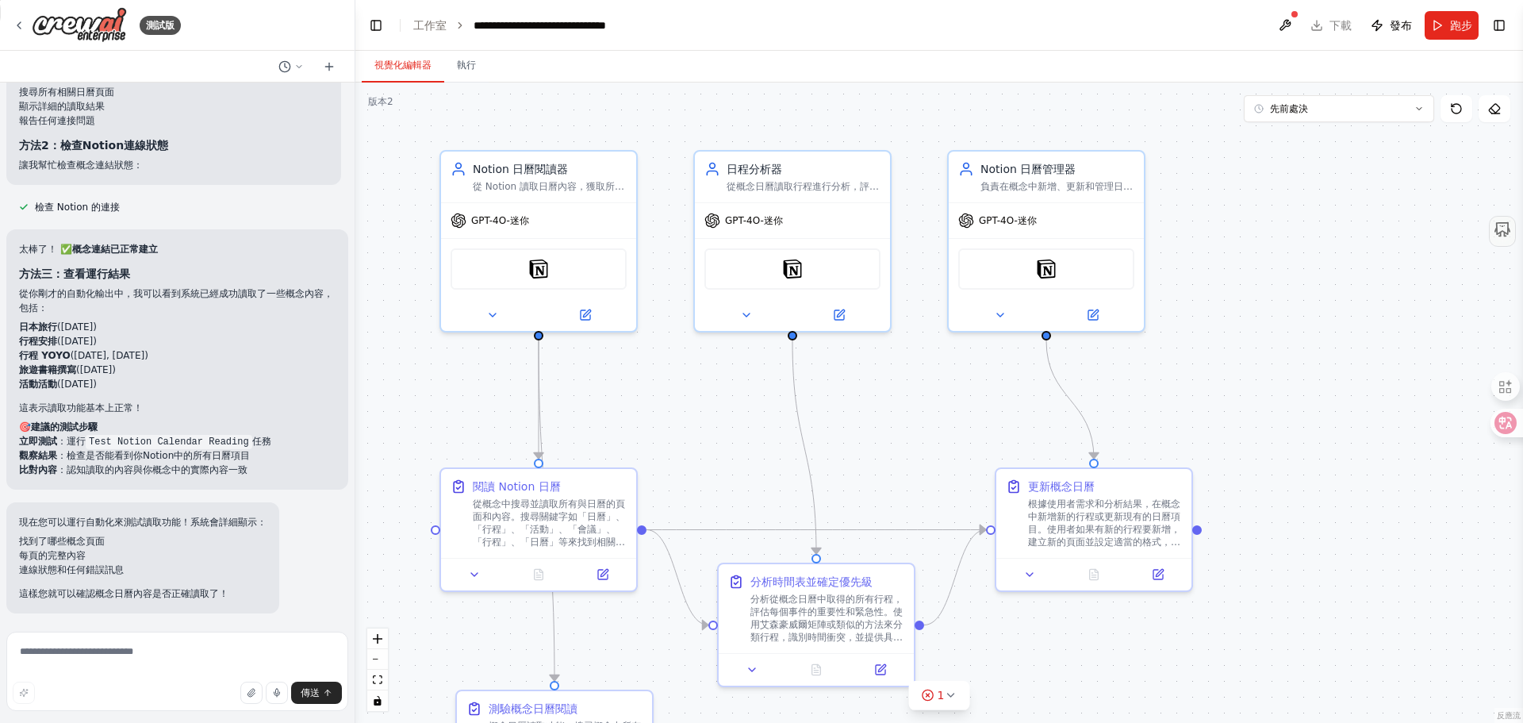
drag, startPoint x: 679, startPoint y: 428, endPoint x: 684, endPoint y: 416, distance: 12.8
click at [684, 416] on div ".deletable-edge-delete-btn { width: 20px; height: 20px; border: 0px solid #ffff…" at bounding box center [939, 403] width 1168 height 640
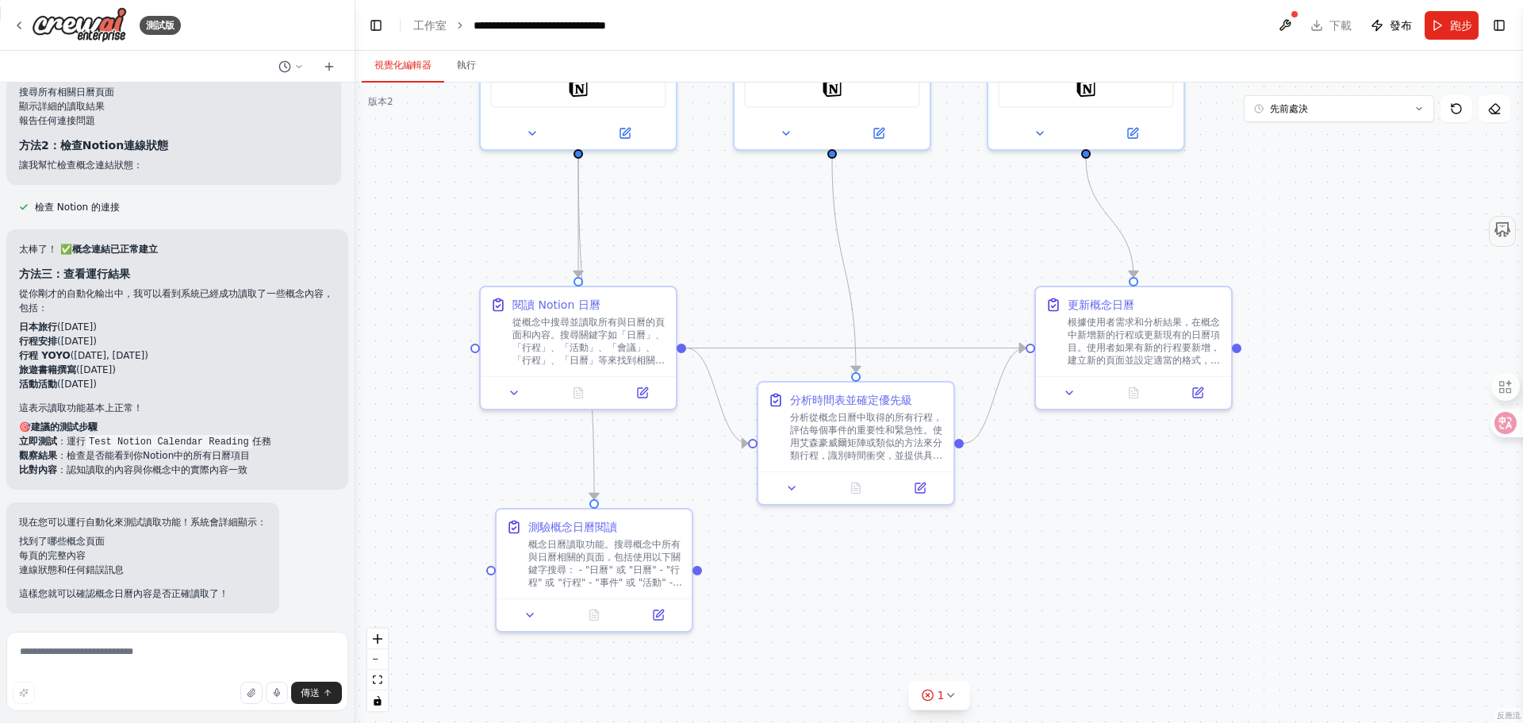
drag, startPoint x: 680, startPoint y: 426, endPoint x: 720, endPoint y: 244, distance: 186.0
click at [720, 244] on div ".deletable-edge-delete-btn { width: 20px; height: 20px; border: 0px solid #ffff…" at bounding box center [939, 403] width 1168 height 640
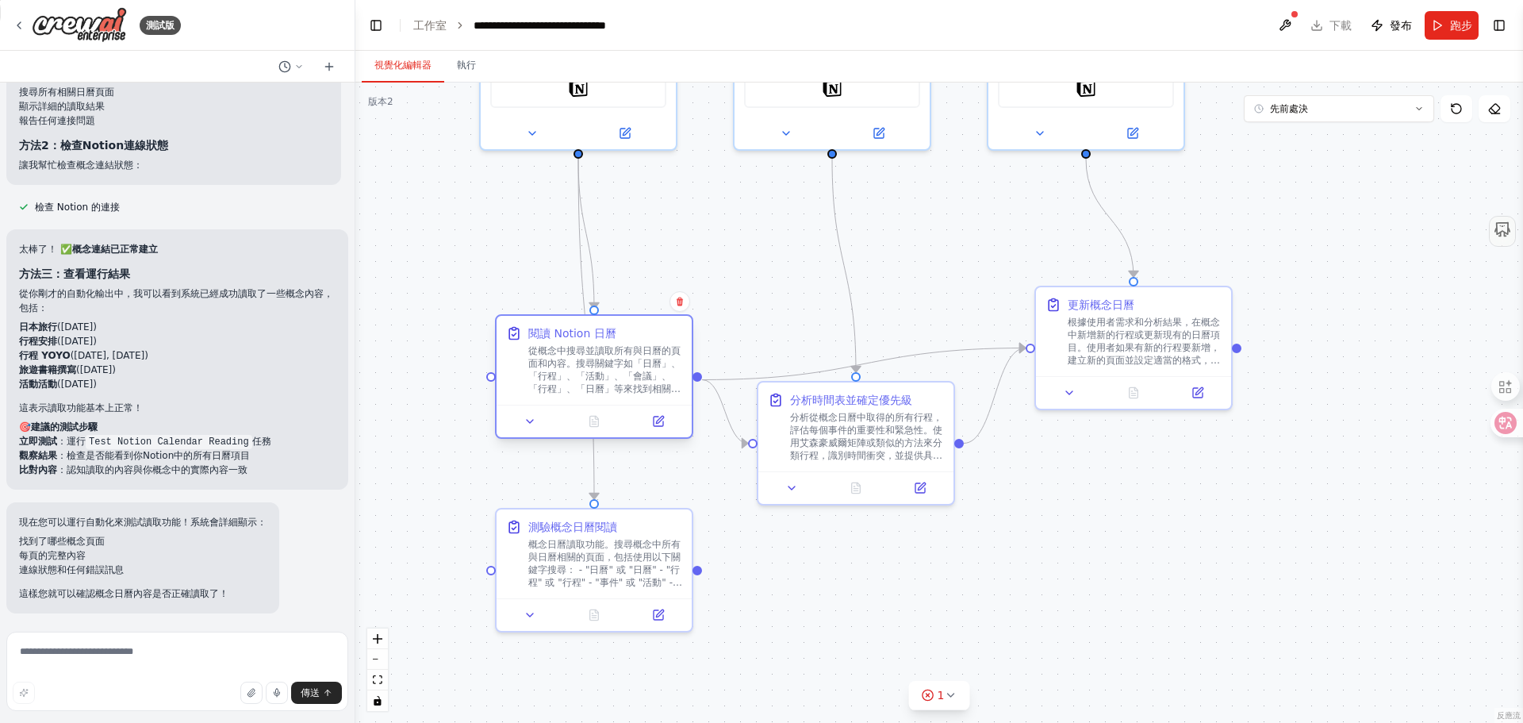
drag, startPoint x: 624, startPoint y: 363, endPoint x: 635, endPoint y: 393, distance: 31.9
click at [635, 393] on font "從概念中搜尋並讀取所有與日曆的頁面和內容。搜尋關鍵字如「日曆」、「行程」、「活動」、「會議」、「行程」、「日曆」等來找到相關頁面，然後取得每個頁面的內容詳細整…" at bounding box center [604, 395] width 152 height 100
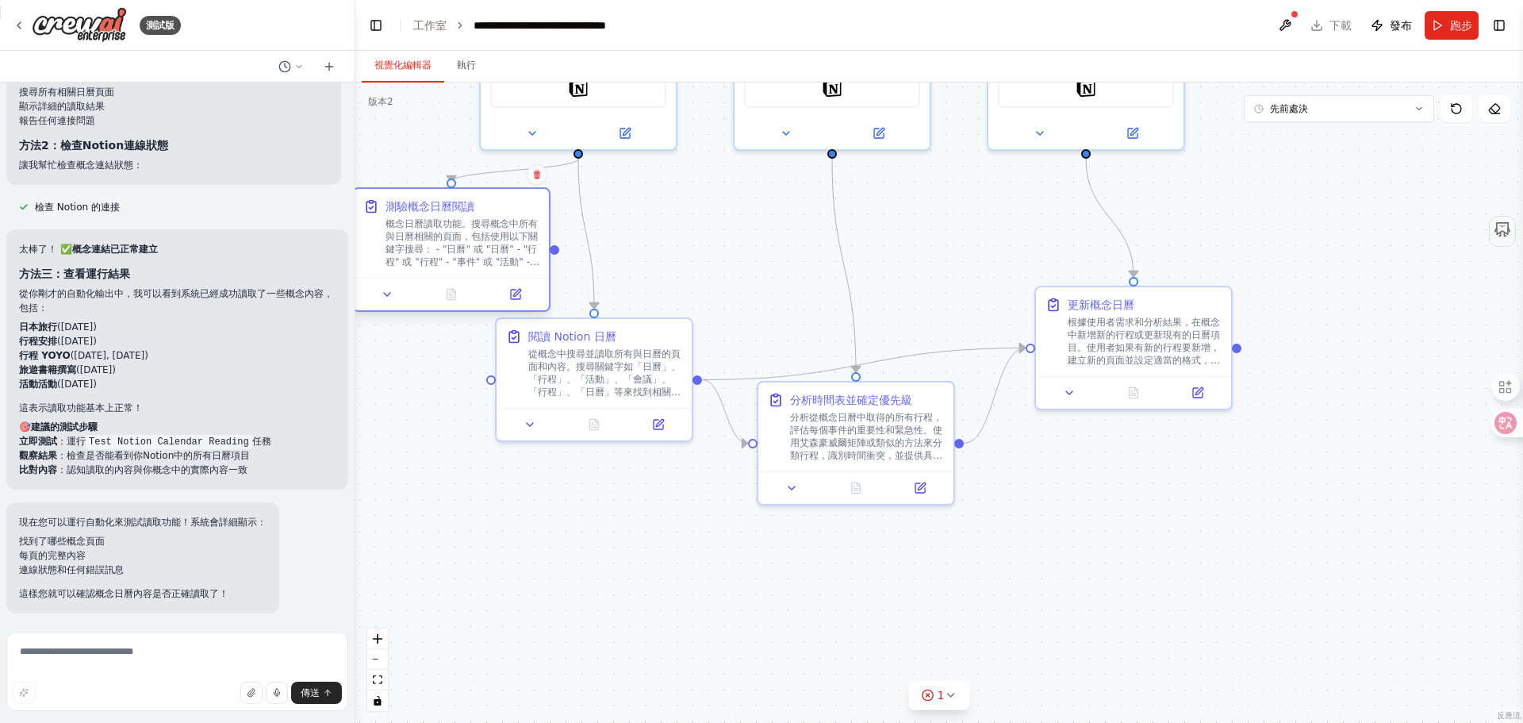
drag, startPoint x: 596, startPoint y: 594, endPoint x: 451, endPoint y: 277, distance: 348.0
click at [451, 277] on div "測驗概念日曆閱讀 概念日曆讀取功能。搜尋概念中所有與日曆相關的頁面，包括使用以下關鍵字搜尋： - "日曆" 或 "日曆" - "行程" 或 "行程" - "事…" at bounding box center [451, 249] width 198 height 125
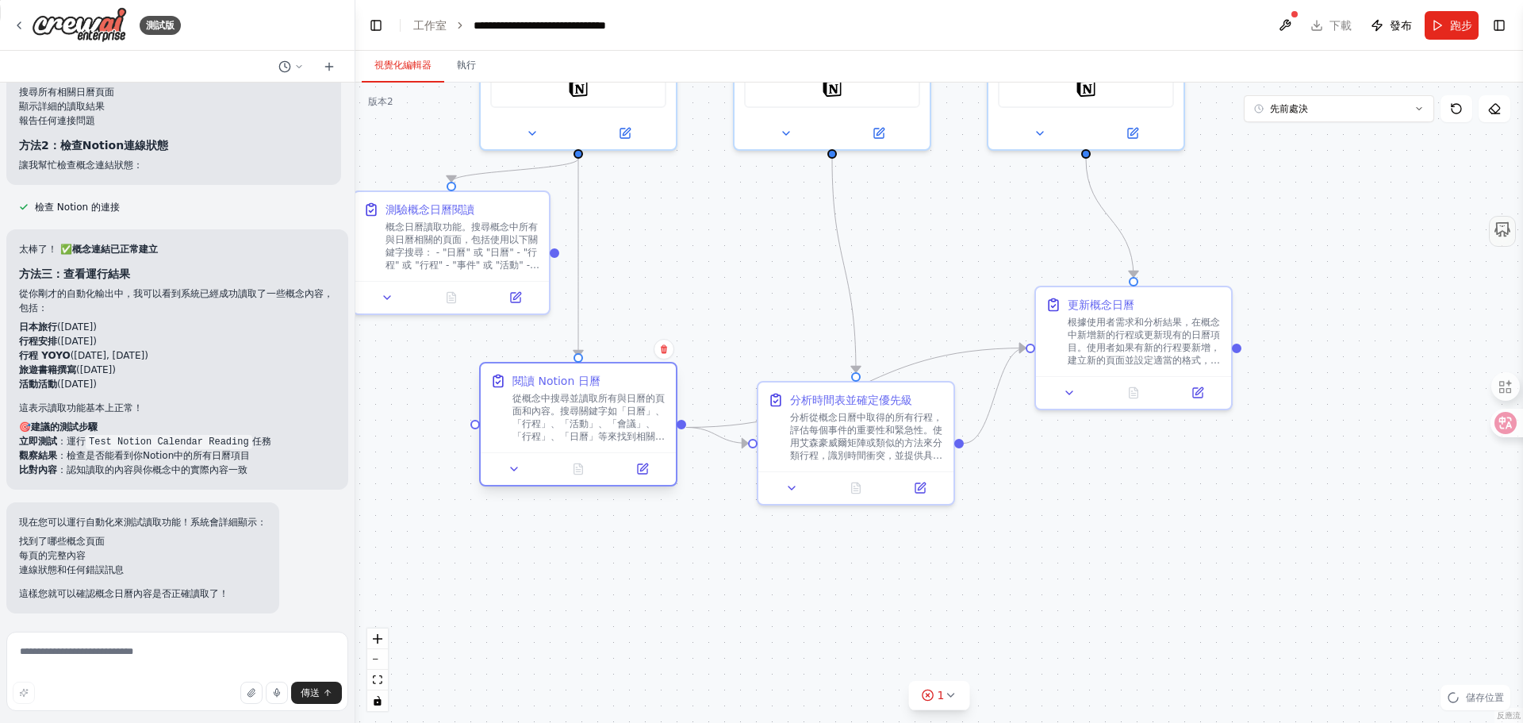
drag, startPoint x: 569, startPoint y: 378, endPoint x: 555, endPoint y: 421, distance: 44.9
click at [555, 421] on font "從概念中搜尋並讀取所有與日曆的頁面和內容。搜尋關鍵字如「日曆」、「行程」、「活動」、「會議」、「行程」、「日曆」等來找到相關頁面，然後取得每個頁面的內容詳細整…" at bounding box center [589, 443] width 152 height 100
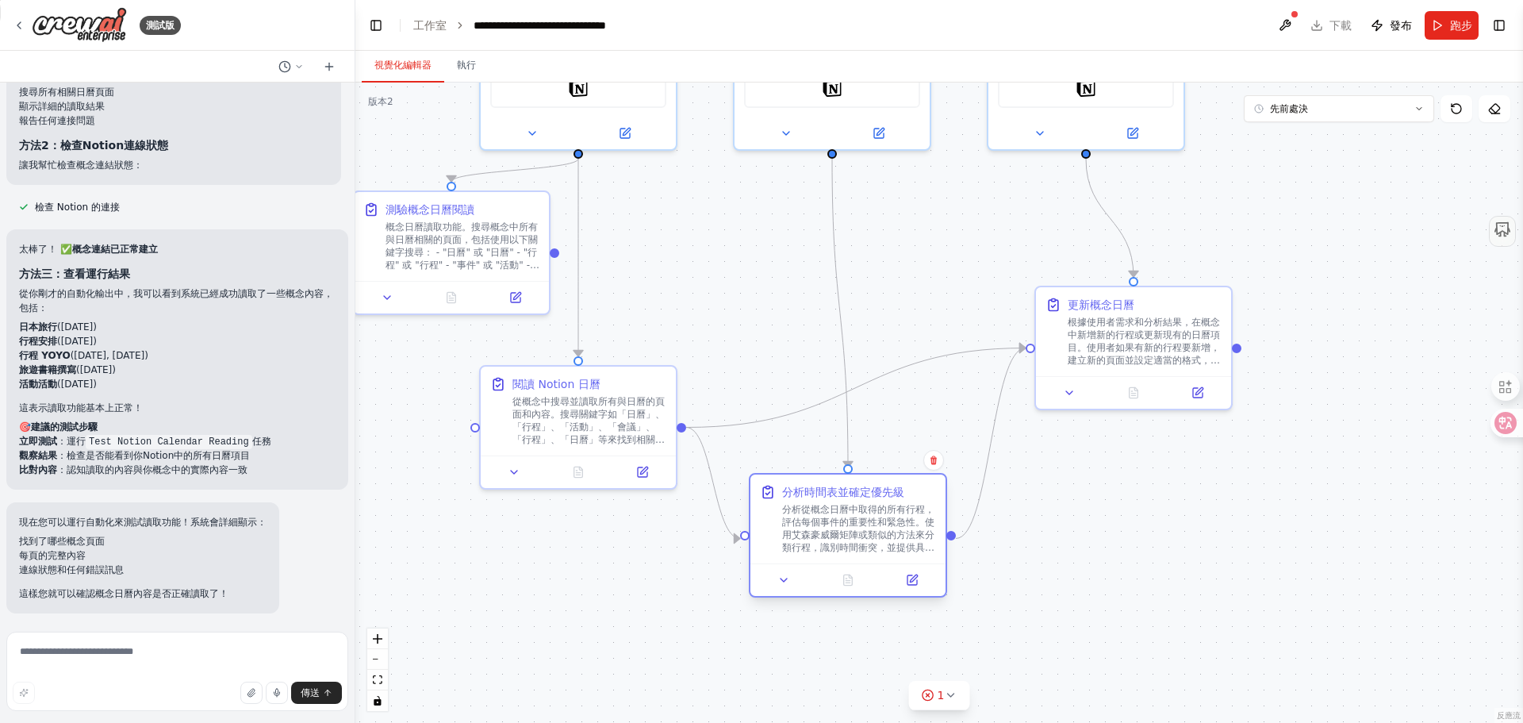
drag, startPoint x: 905, startPoint y: 494, endPoint x: 895, endPoint y: 595, distance: 101.2
click at [895, 595] on div at bounding box center [848, 579] width 195 height 33
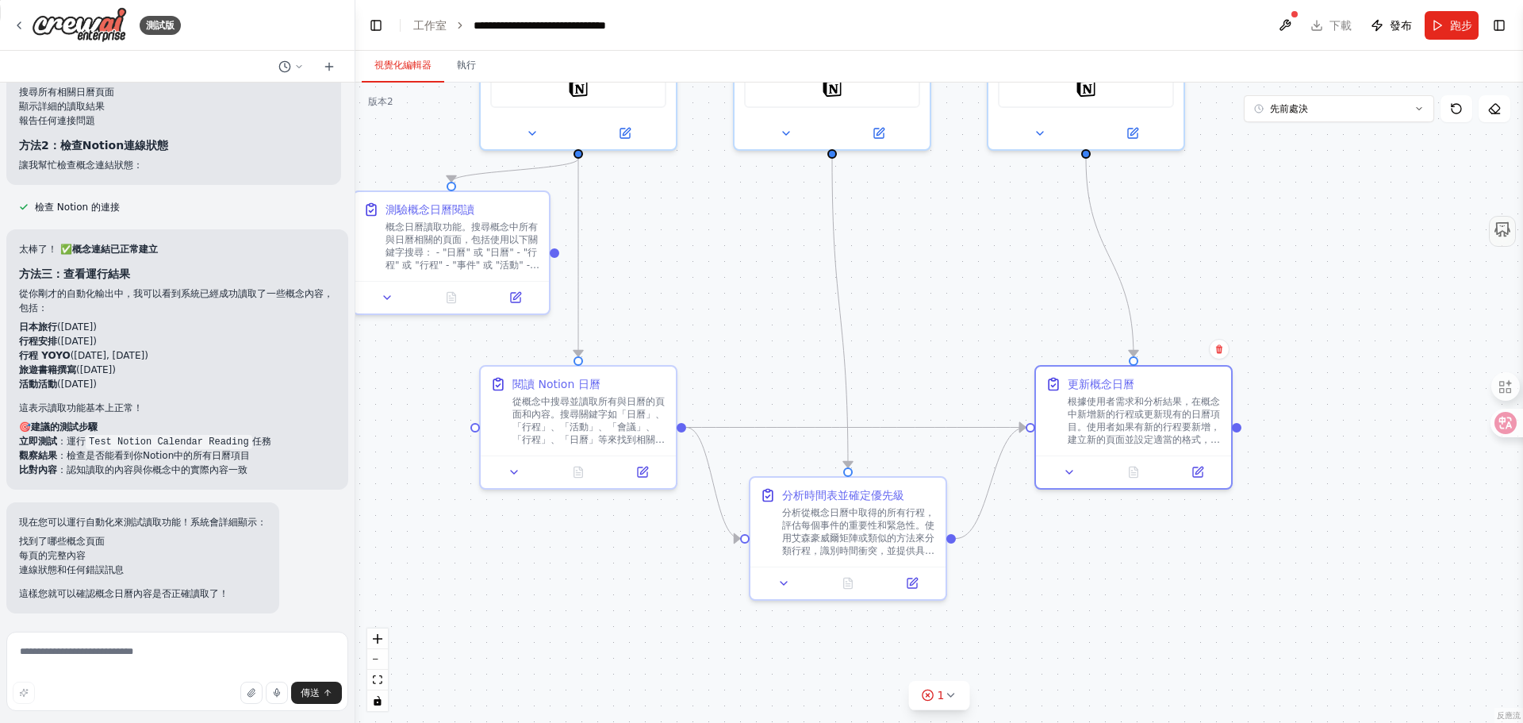
drag, startPoint x: 1120, startPoint y: 404, endPoint x: 1123, endPoint y: 492, distance: 88.1
click at [1123, 492] on div ".deletable-edge-delete-btn { width: 20px; height: 20px; border: 0px solid #ffff…" at bounding box center [939, 403] width 1168 height 640
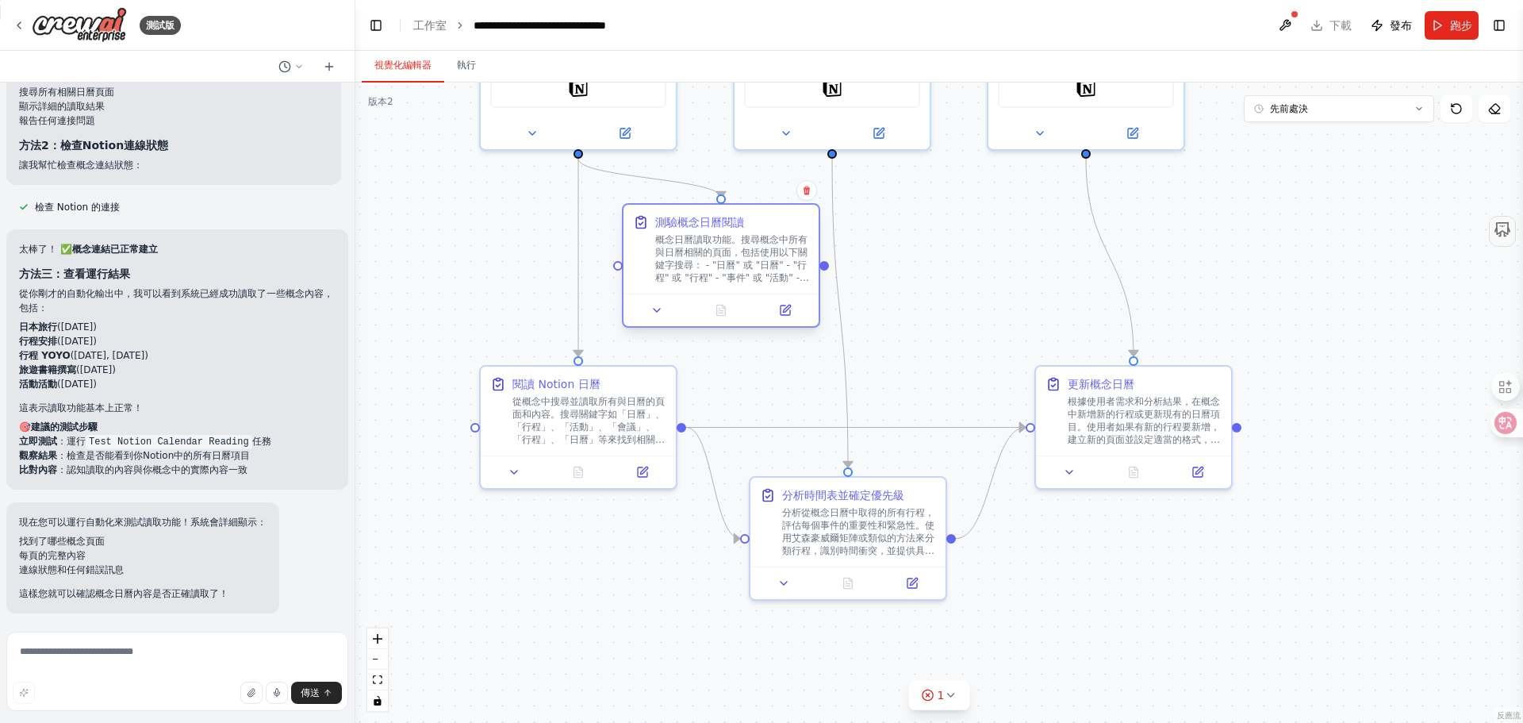
drag, startPoint x: 436, startPoint y: 259, endPoint x: 702, endPoint y: 274, distance: 267.0
click at [702, 274] on font "概念日曆讀取功能。搜尋概念中所有與日曆相關的頁面，包括使用以下關鍵字搜尋： - "日曆" 或 "日曆" - "行程" 或 "行程" - "事件" 或 "活動"…" at bounding box center [732, 284] width 154 height 100
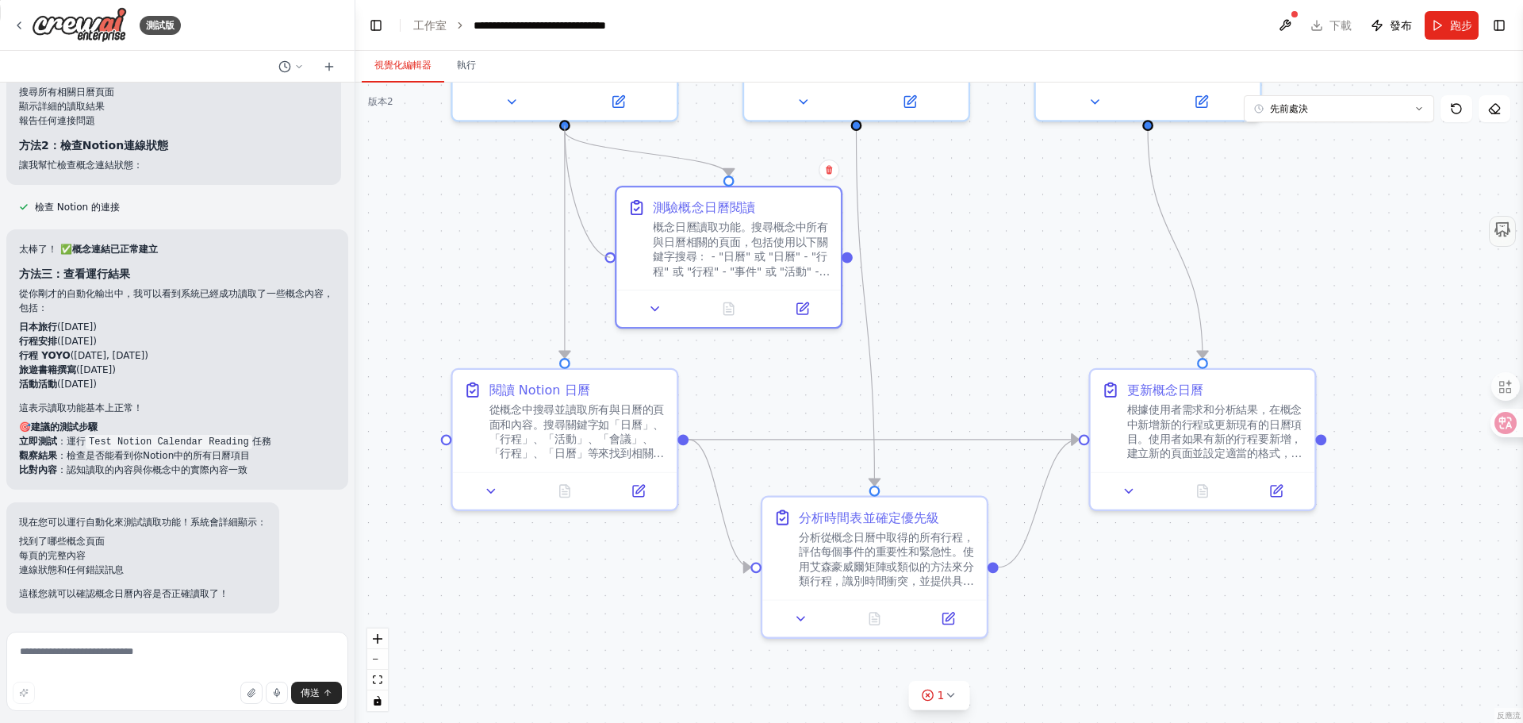
drag, startPoint x: 609, startPoint y: 256, endPoint x: 556, endPoint y: 125, distance: 141.3
click at [556, 125] on div ".deletable-edge-delete-btn { width: 20px; height: 20px; border: 0px solid #ffff…" at bounding box center [939, 403] width 1168 height 640
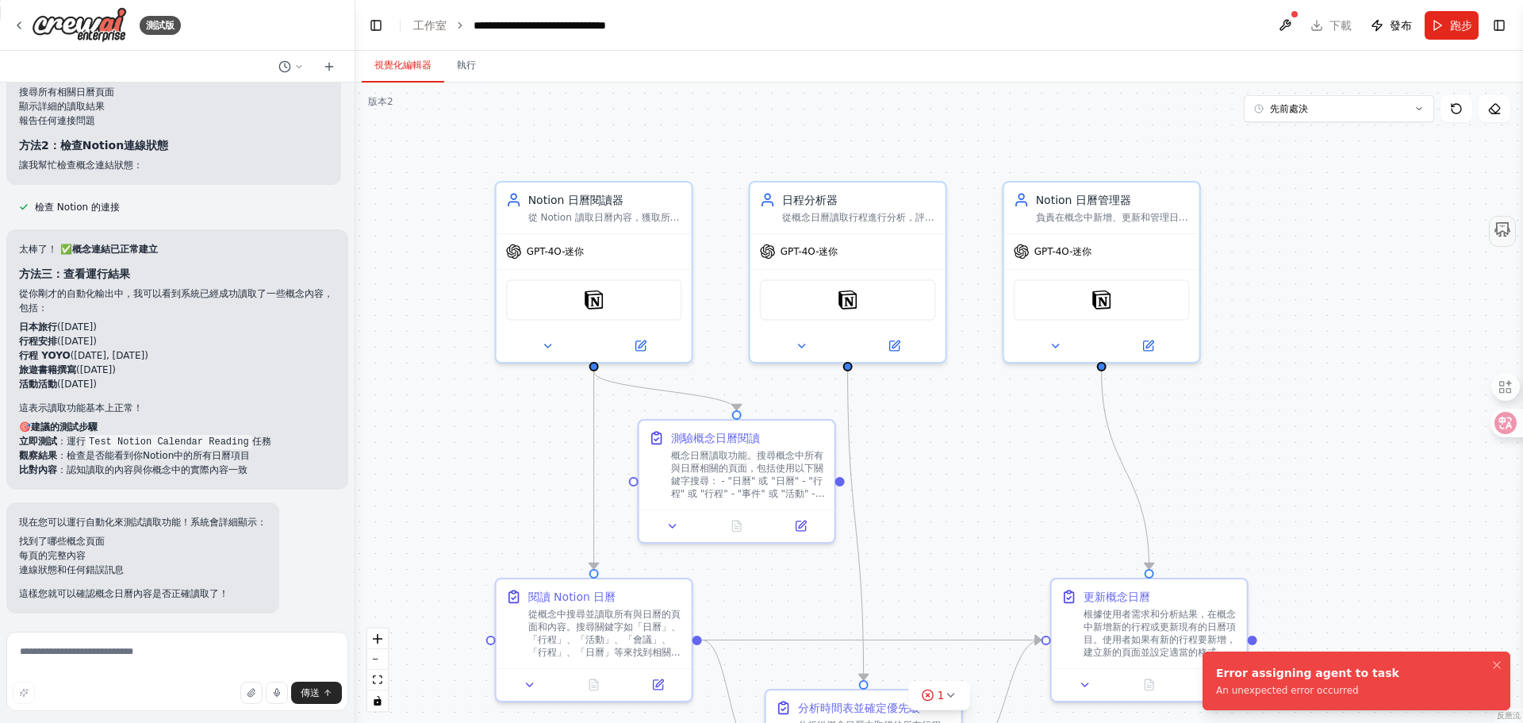
drag, startPoint x: 966, startPoint y: 265, endPoint x: 943, endPoint y: 471, distance: 206.9
click at [944, 469] on div ".deletable-edge-delete-btn { width: 20px; height: 20px; border: 0px solid #ffff…" at bounding box center [939, 403] width 1168 height 640
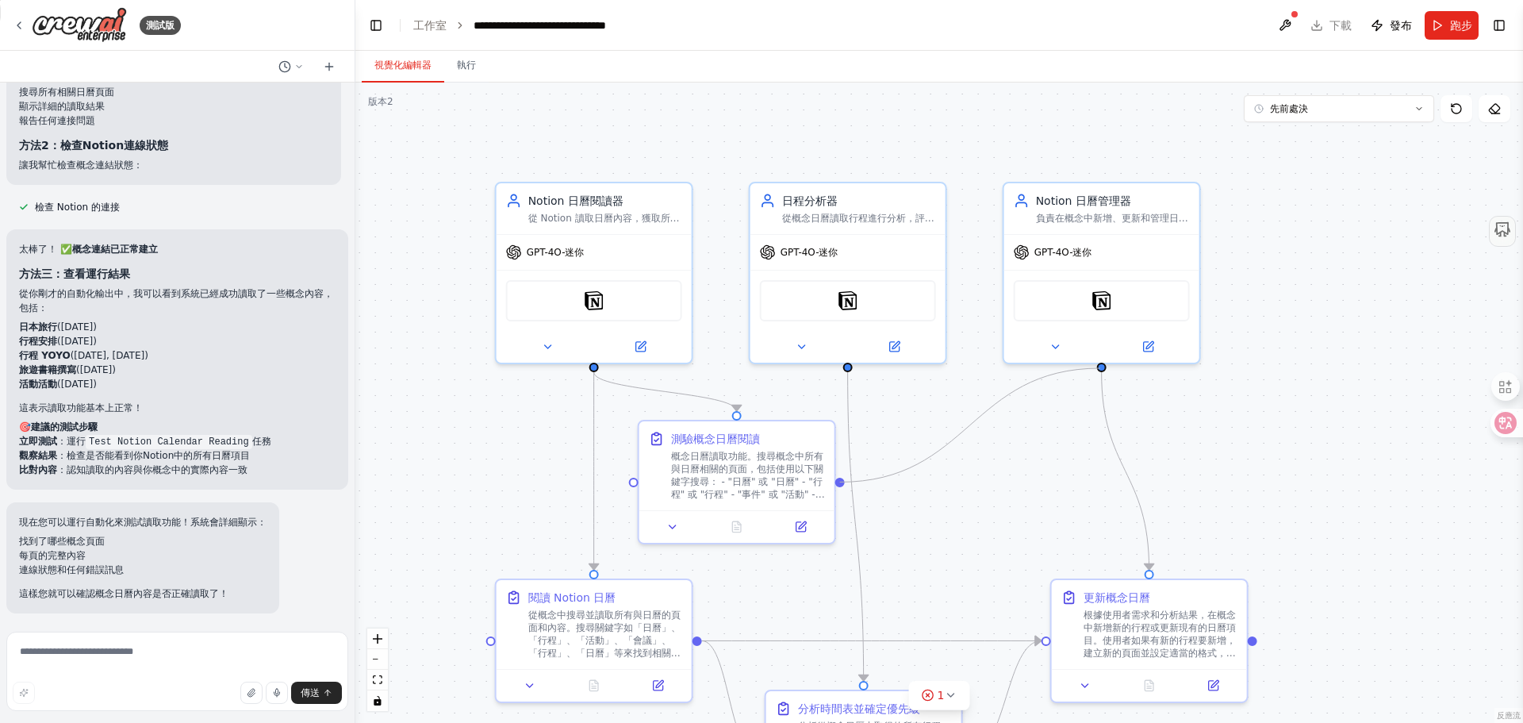
drag, startPoint x: 840, startPoint y: 481, endPoint x: 1101, endPoint y: 368, distance: 283.6
click at [1101, 368] on div ".deletable-edge-delete-btn { width: 20px; height: 20px; border: 0px solid #ffff…" at bounding box center [939, 403] width 1168 height 640
drag, startPoint x: 1100, startPoint y: 364, endPoint x: 841, endPoint y: 483, distance: 284.7
click at [841, 483] on div ".deletable-edge-delete-btn { width: 20px; height: 20px; border: 0px solid #ffff…" at bounding box center [939, 403] width 1168 height 640
drag, startPoint x: 1101, startPoint y: 367, endPoint x: 742, endPoint y: 414, distance: 362.5
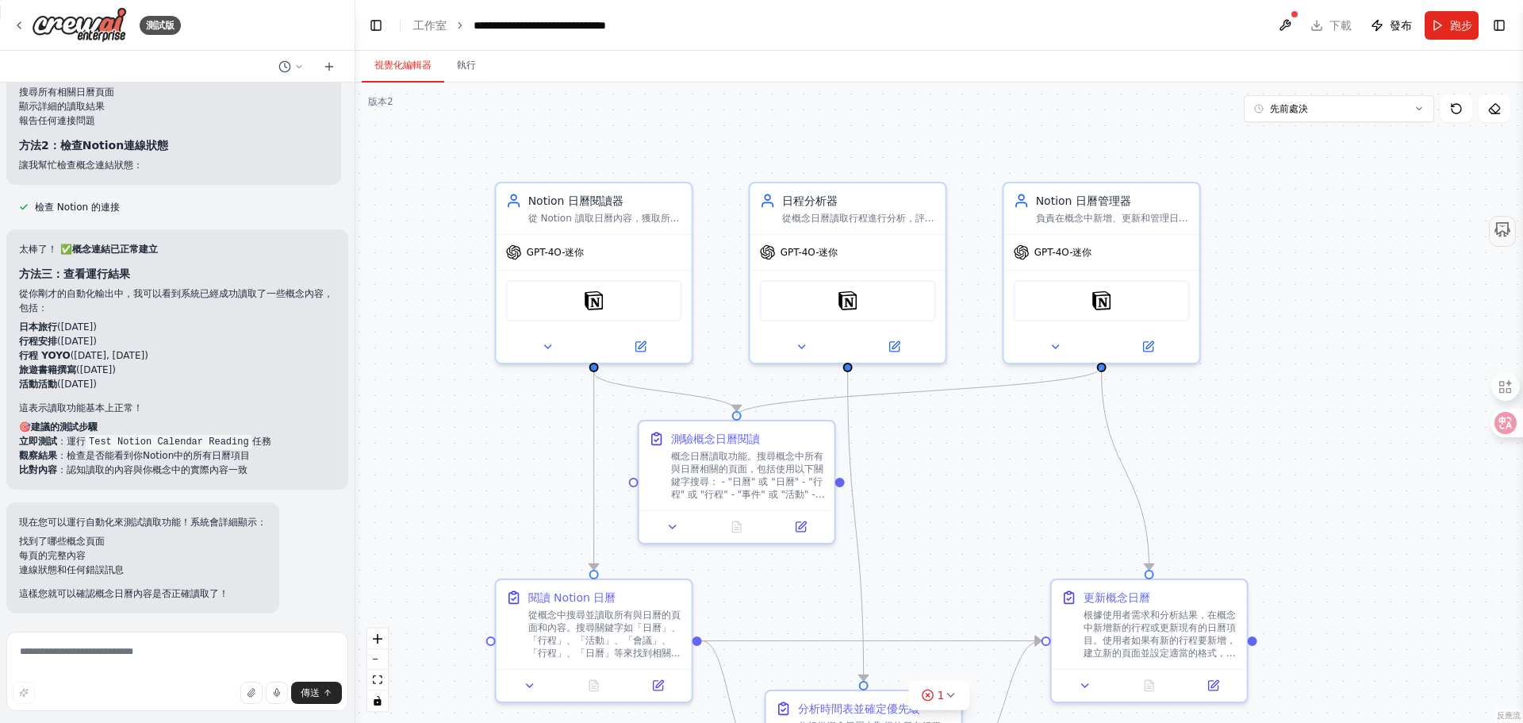
click at [742, 414] on div ".deletable-edge-delete-btn { width: 20px; height: 20px; border: 0px solid #ffff…" at bounding box center [939, 403] width 1168 height 640
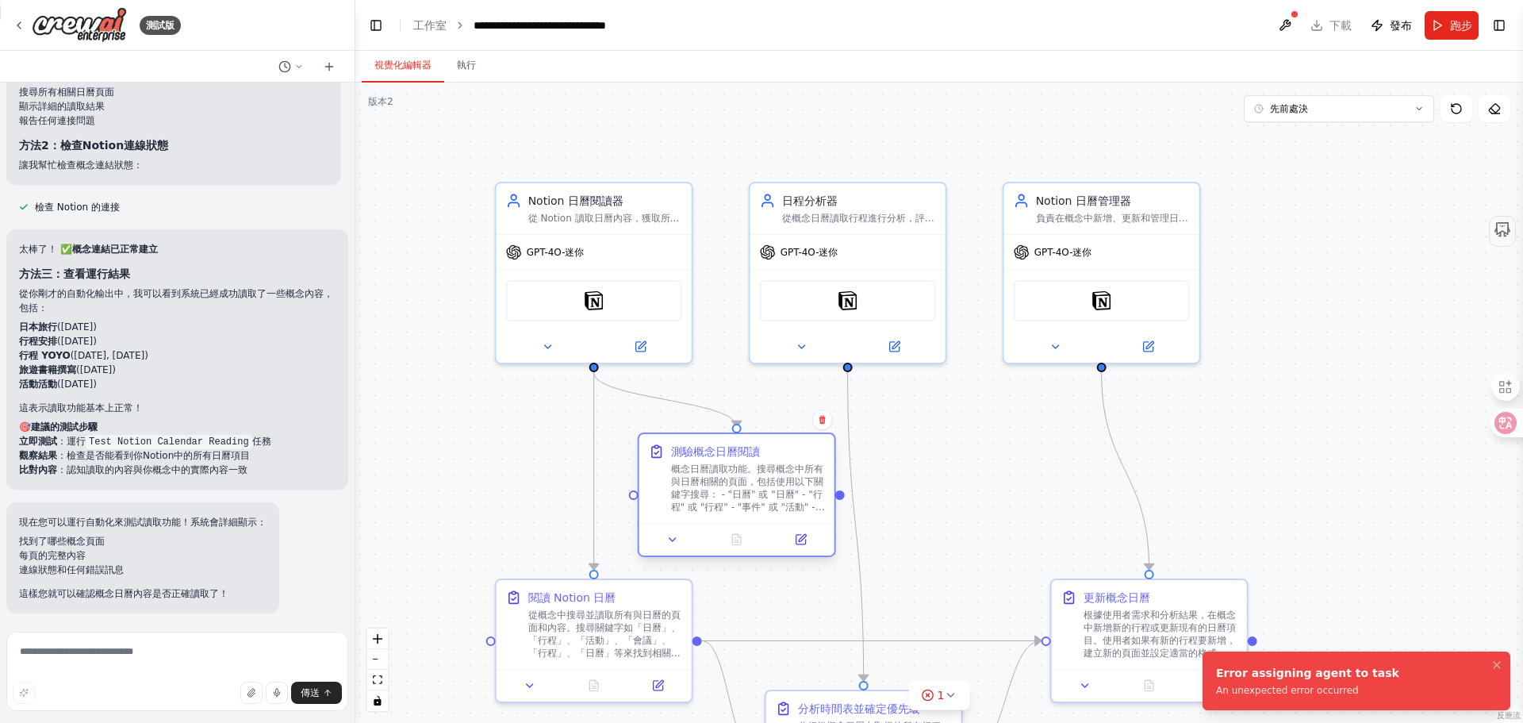
drag, startPoint x: 778, startPoint y: 475, endPoint x: 774, endPoint y: 492, distance: 17.9
click at [774, 492] on font "概念日曆讀取功能。搜尋概念中所有與日曆相關的頁面，包括使用以下關鍵字搜尋： - "日曆" 或 "日曆" - "行程" 或 "行程" - "事件" 或 "活動"…" at bounding box center [748, 513] width 154 height 100
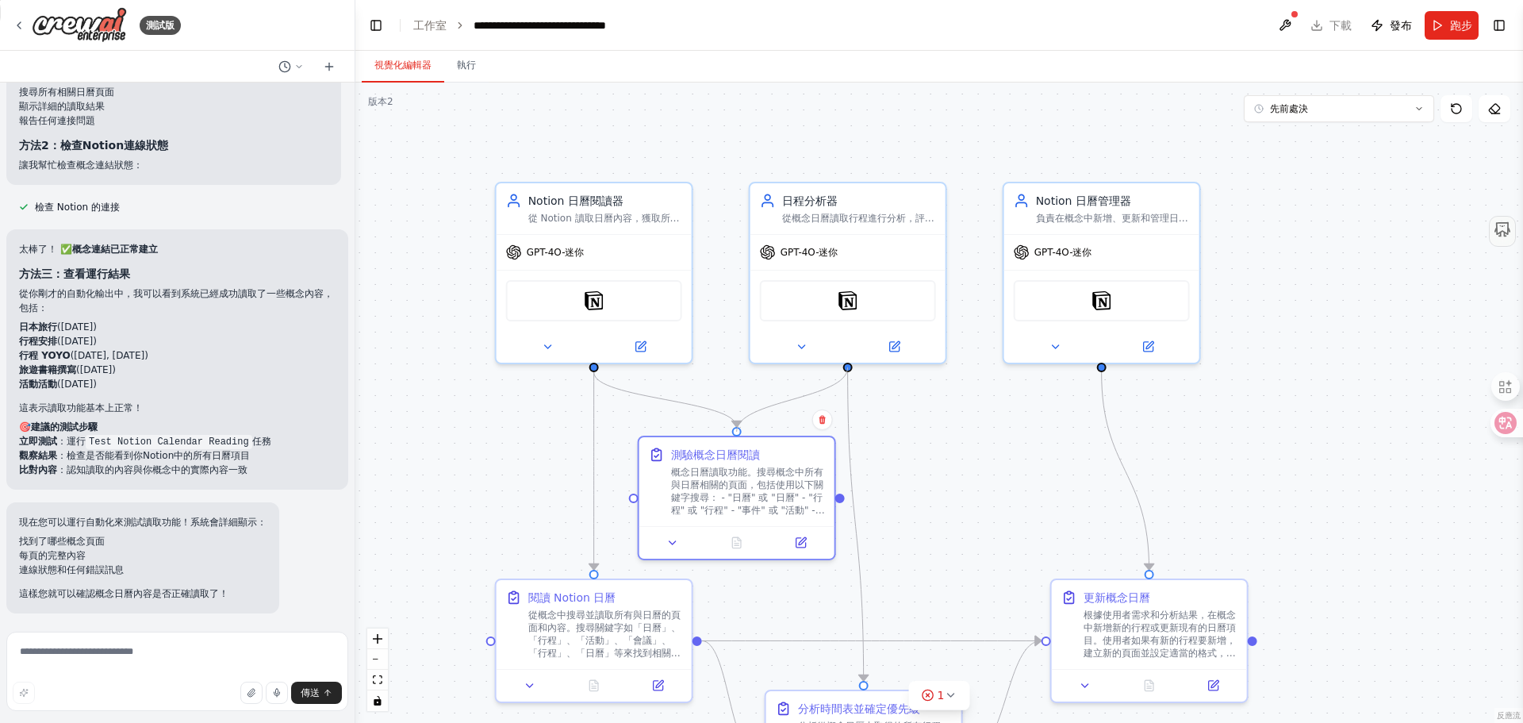
drag, startPoint x: 847, startPoint y: 367, endPoint x: 743, endPoint y: 434, distance: 123.5
click at [743, 434] on div ".deletable-edge-delete-btn { width: 20px; height: 20px; border: 0px solid #ffff…" at bounding box center [939, 403] width 1168 height 640
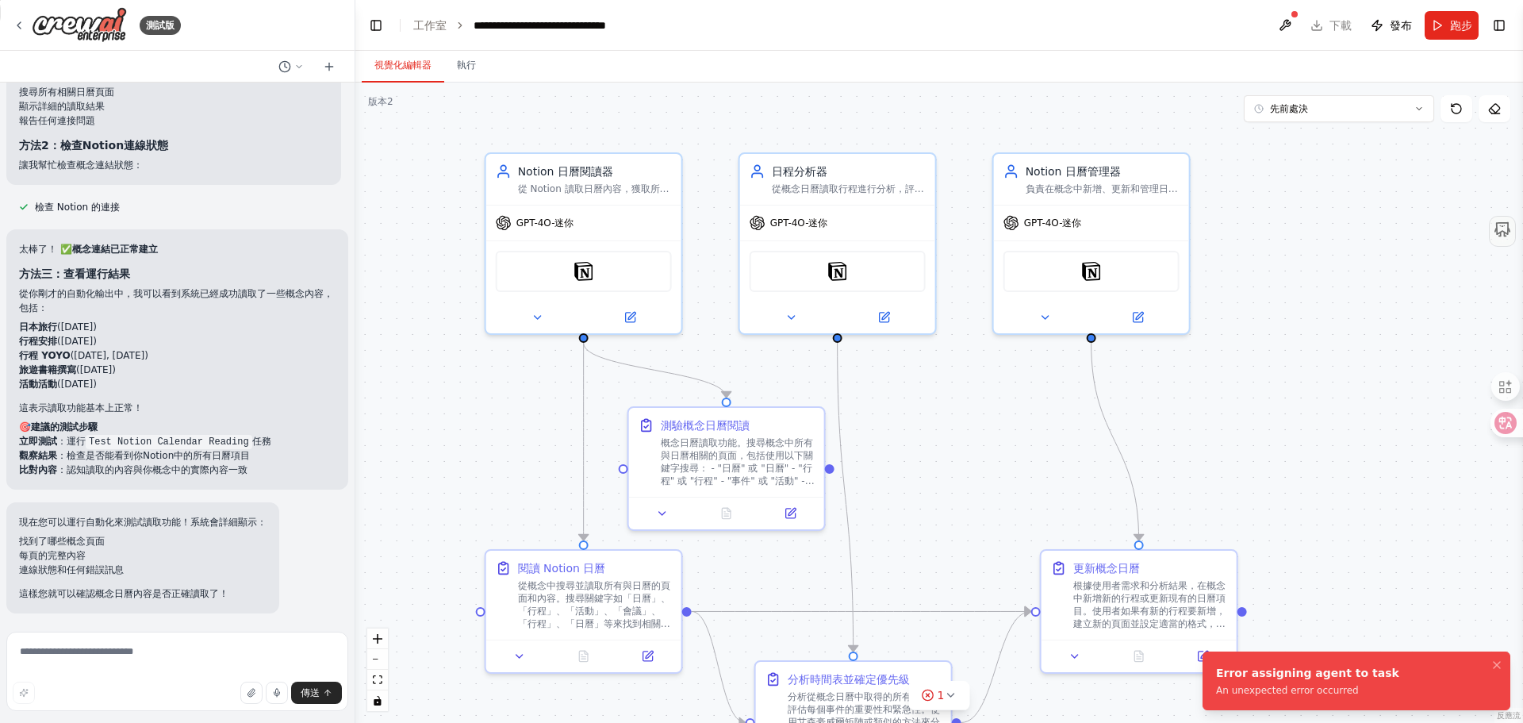
drag, startPoint x: 848, startPoint y: 371, endPoint x: 838, endPoint y: 341, distance: 31.1
click at [838, 341] on div ".deletable-edge-delete-btn { width: 20px; height: 20px; border: 0px solid #ffff…" at bounding box center [939, 403] width 1168 height 640
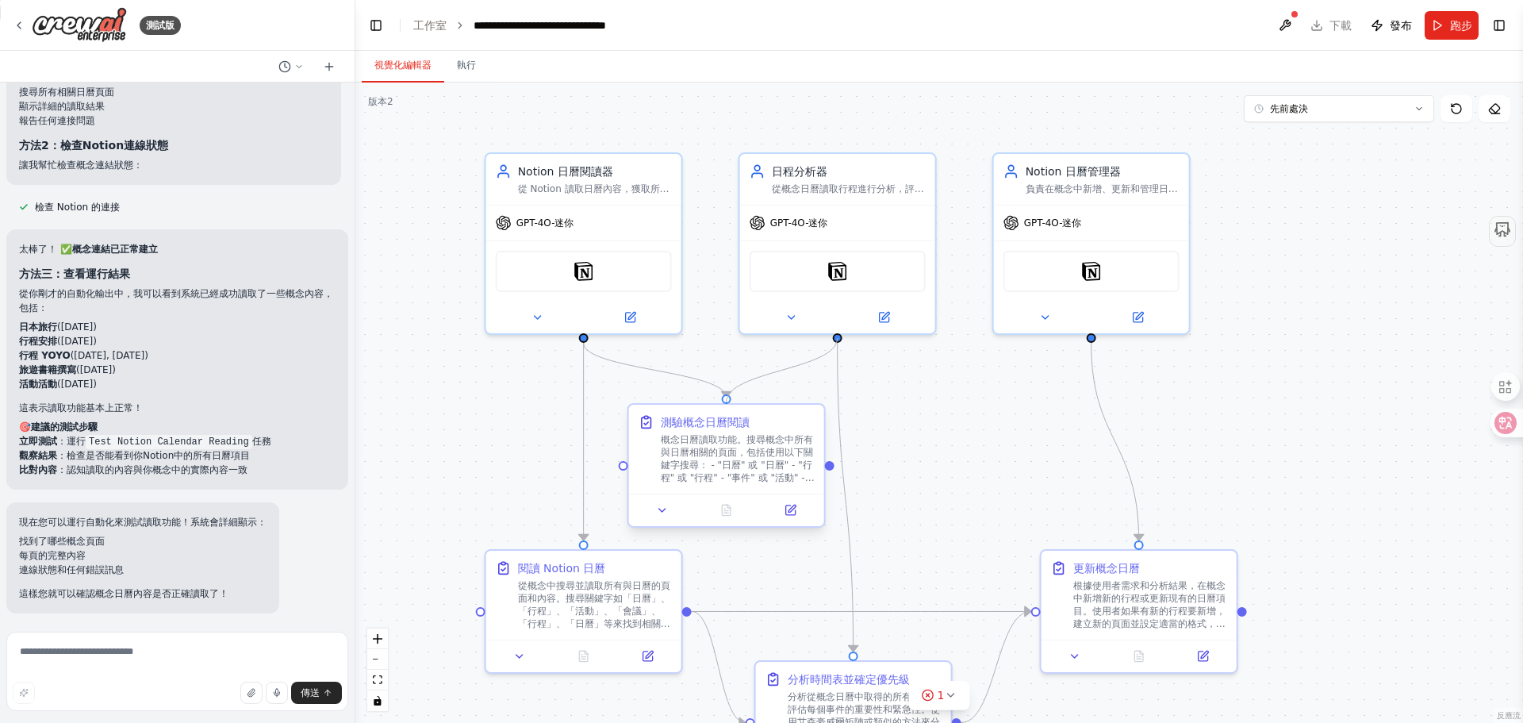
drag, startPoint x: 836, startPoint y: 335, endPoint x: 729, endPoint y: 402, distance: 126.2
click at [729, 402] on div "Notion 日曆閱讀器 從 Notion 讀取日曆內容，獲取所有相關的行程、會議和任務資訊，並提供清晰的行程概覽 GPT-4O-迷你 概念 日程分析器 從概…" at bounding box center [989, 393] width 1168 height 640
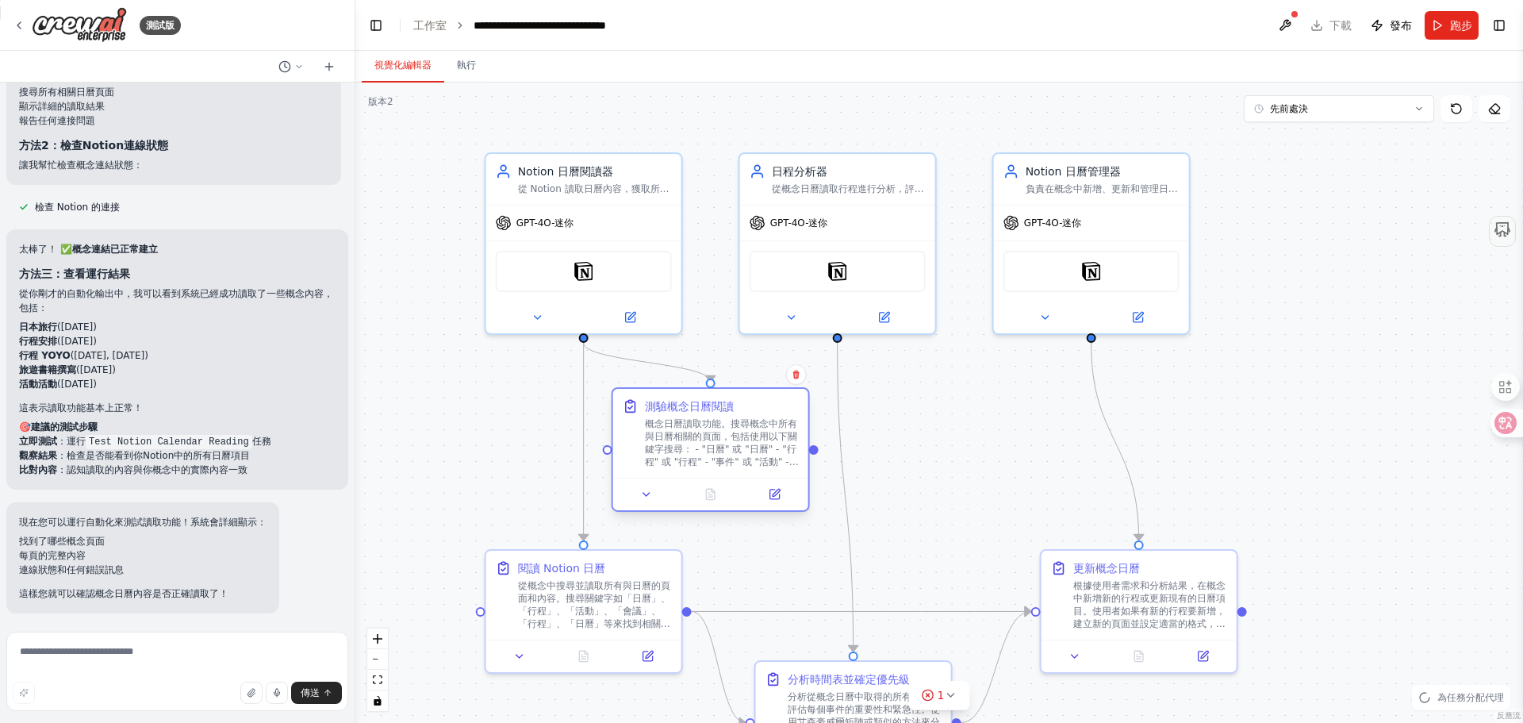
drag, startPoint x: 731, startPoint y: 470, endPoint x: 720, endPoint y: 464, distance: 12.4
click at [720, 464] on font "概念日曆讀取功能。搜尋概念中所有與日曆相關的頁面，包括使用以下關鍵字搜尋： - "日曆" 或 "日曆" - "行程" 或 "行程" - "事件" 或 "活動"…" at bounding box center [722, 468] width 154 height 100
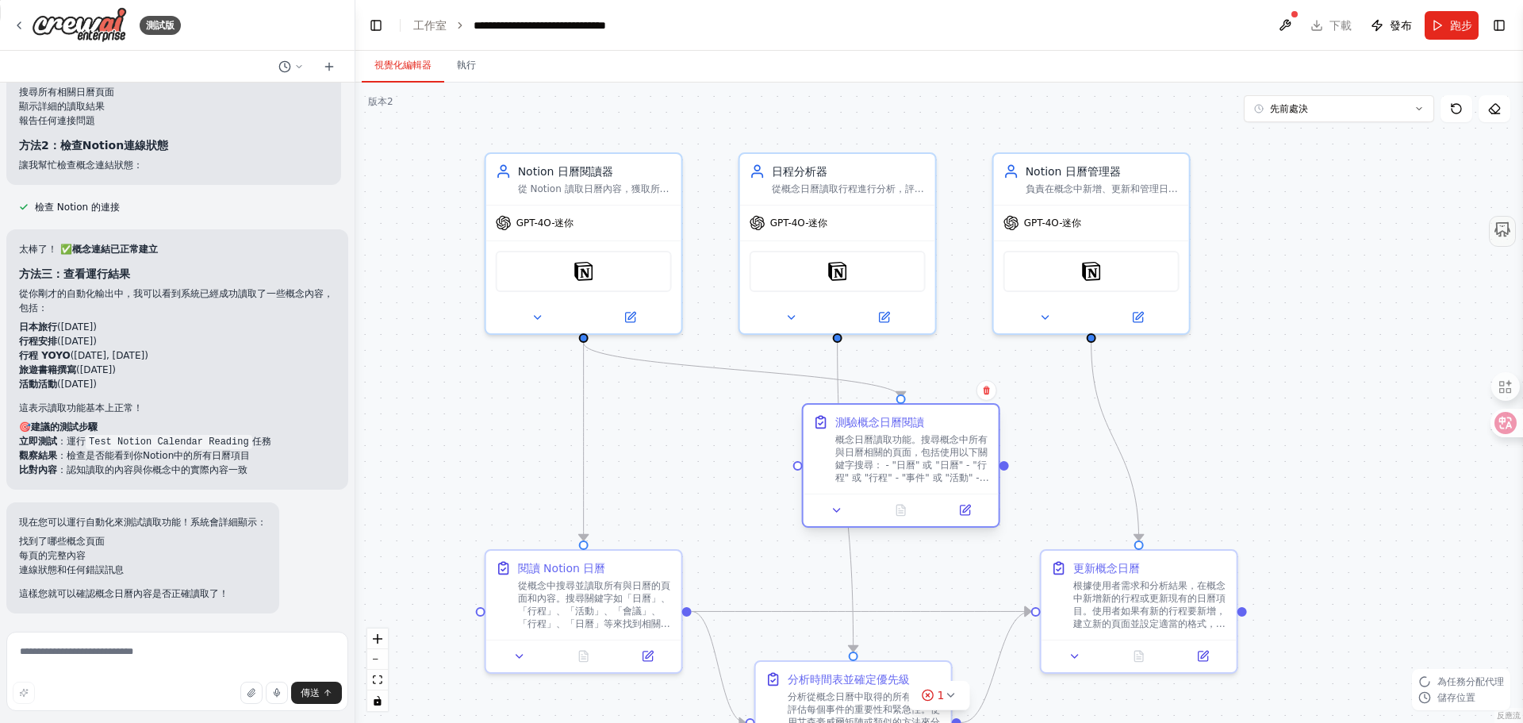
drag, startPoint x: 695, startPoint y: 427, endPoint x: 890, endPoint y: 450, distance: 196.5
click at [890, 450] on font "概念日曆讀取功能。搜尋概念中所有與日曆相關的頁面，包括使用以下關鍵字搜尋： - "日曆" 或 "日曆" - "行程" 或 "行程" - "事件" 或 "活動"…" at bounding box center [913, 484] width 154 height 100
click at [748, 370] on icon "Edge from 605e9f1c-c48c-42de-a126-ff0c8c4bdb36 to 0976918d-66c0-41d8-9df0-a96c5…" at bounding box center [742, 370] width 317 height 55
click at [745, 370] on icon at bounding box center [742, 370] width 12 height 14
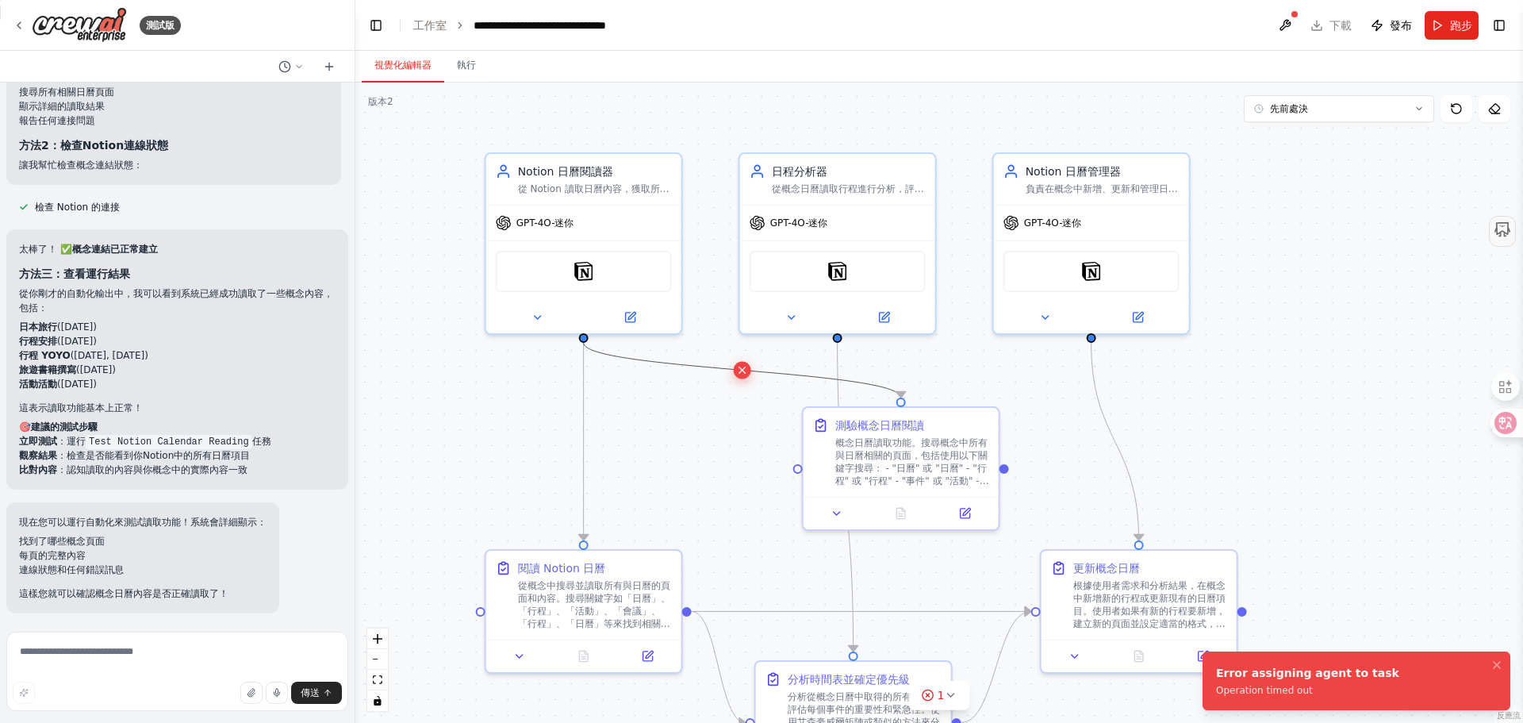
click at [745, 376] on button at bounding box center [742, 369] width 17 height 17
click at [740, 371] on div ".deletable-edge-delete-btn { width: 20px; height: 20px; border: 0px solid #ffff…" at bounding box center [939, 403] width 1168 height 640
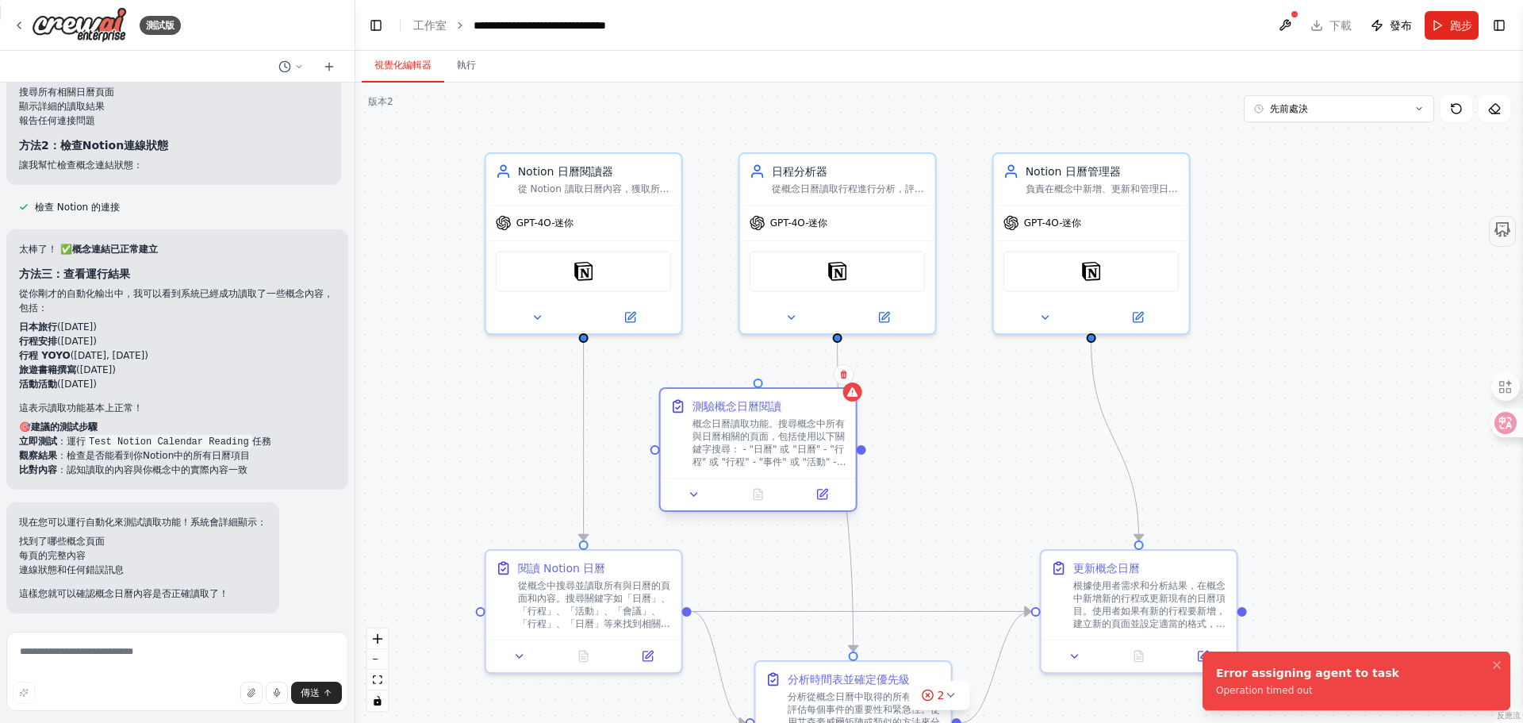
drag, startPoint x: 841, startPoint y: 446, endPoint x: 690, endPoint y: 432, distance: 151.4
click at [690, 432] on div "測驗概念日曆閱讀 概念日曆讀取功能。搜尋概念中所有與日曆相關的頁面，包括使用以下關鍵字搜尋： - "日曆" 或 "日曆" - "行程" 或 "行程" - "事…" at bounding box center [758, 433] width 176 height 70
click at [1281, 23] on button at bounding box center [1285, 25] width 25 height 29
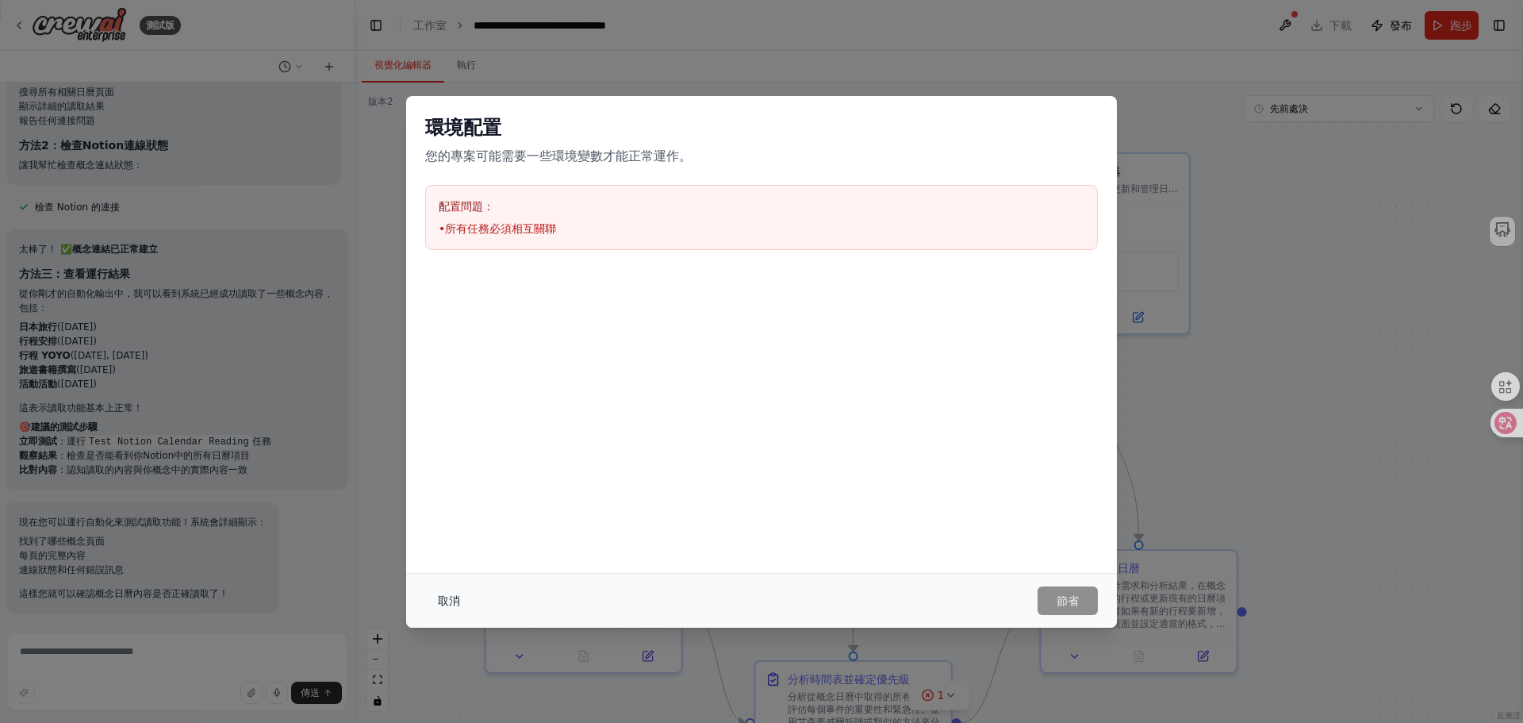
click at [464, 598] on button "取消" at bounding box center [449, 600] width 48 height 29
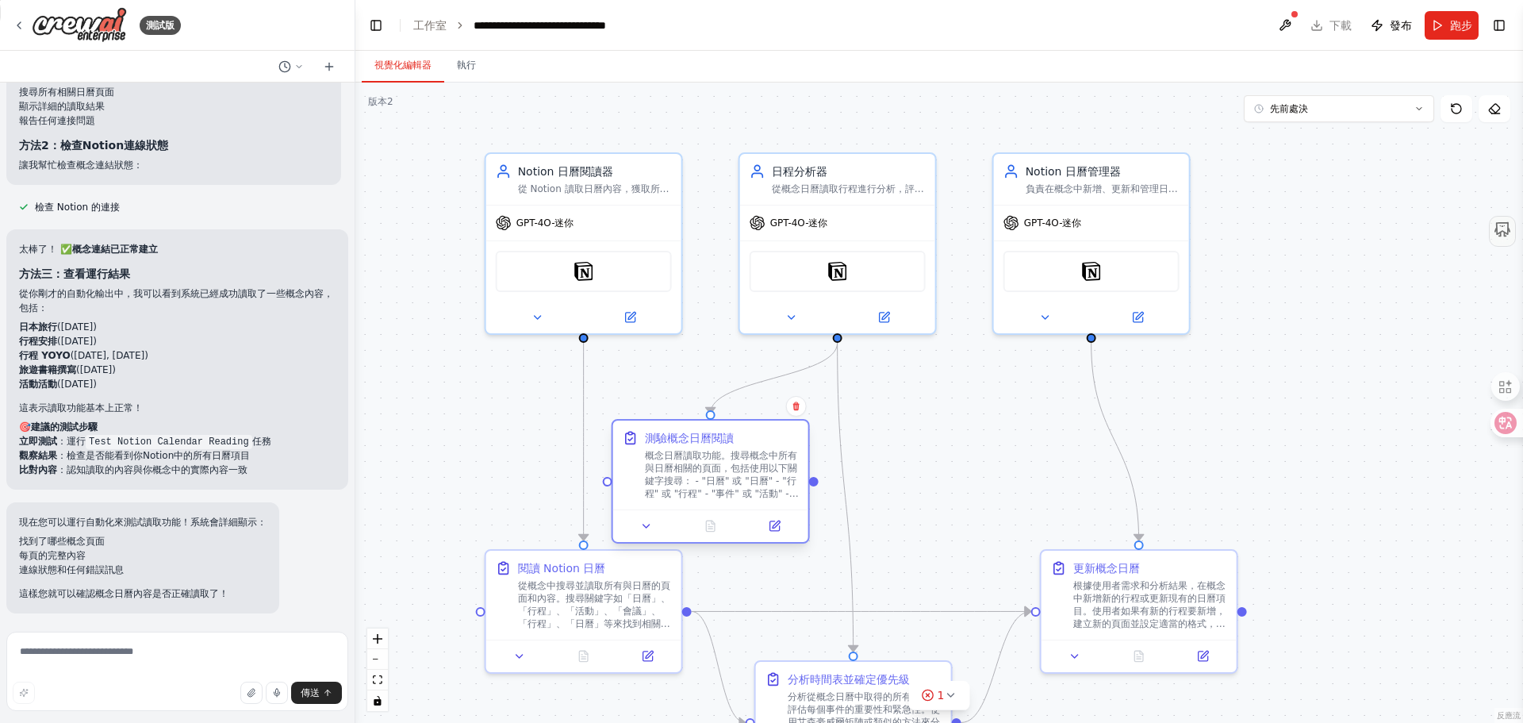
drag, startPoint x: 738, startPoint y: 476, endPoint x: 720, endPoint y: 492, distance: 23.6
click at [720, 492] on font "概念日曆讀取功能。搜尋概念中所有與日曆相關的頁面，包括使用以下關鍵字搜尋： - "日曆" 或 "日曆" - "行程" 或 "行程" - "事件" 或 "活動"…" at bounding box center [722, 500] width 154 height 100
click at [785, 373] on icon "Edge from 8d096b1d-6fba-4fb9-8fbd-005922f8056c to 0976918d-66c0-41d8-9df0-a96c5…" at bounding box center [774, 378] width 127 height 71
click at [769, 378] on icon at bounding box center [774, 378] width 12 height 14
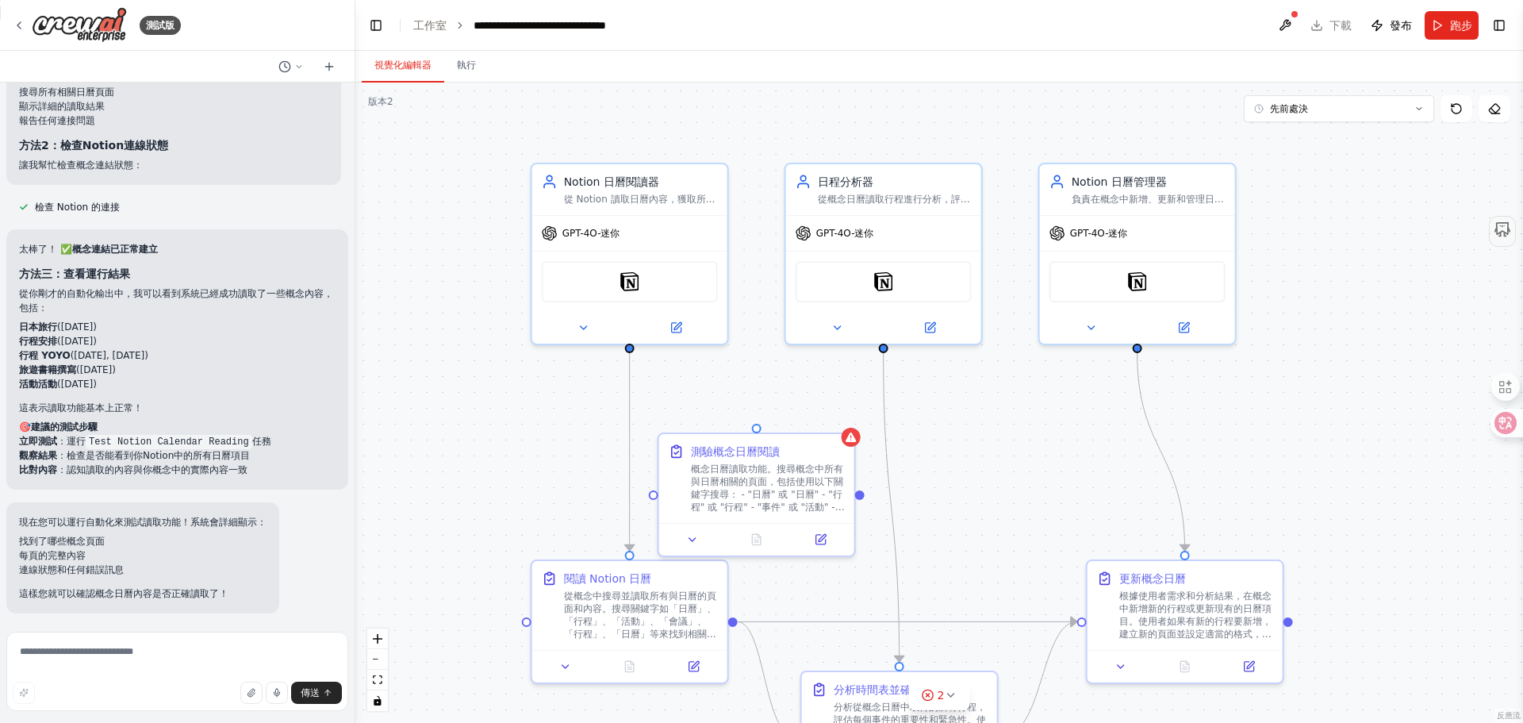
drag, startPoint x: 583, startPoint y: 342, endPoint x: 629, endPoint y: 352, distance: 47.2
click at [629, 352] on div ".deletable-edge-delete-btn { width: 20px; height: 20px; border: 0px solid #ffff…" at bounding box center [939, 403] width 1168 height 640
drag, startPoint x: 630, startPoint y: 348, endPoint x: 755, endPoint y: 432, distance: 151.4
click at [755, 432] on div "Notion 日曆閱讀器 從 Notion 讀取日曆內容，獲取所有相關的行程、會議和任務資訊，並提供清晰的行程概覽 GPT-4O-迷你 概念 日程分析器 從概…" at bounding box center [1035, 403] width 1168 height 640
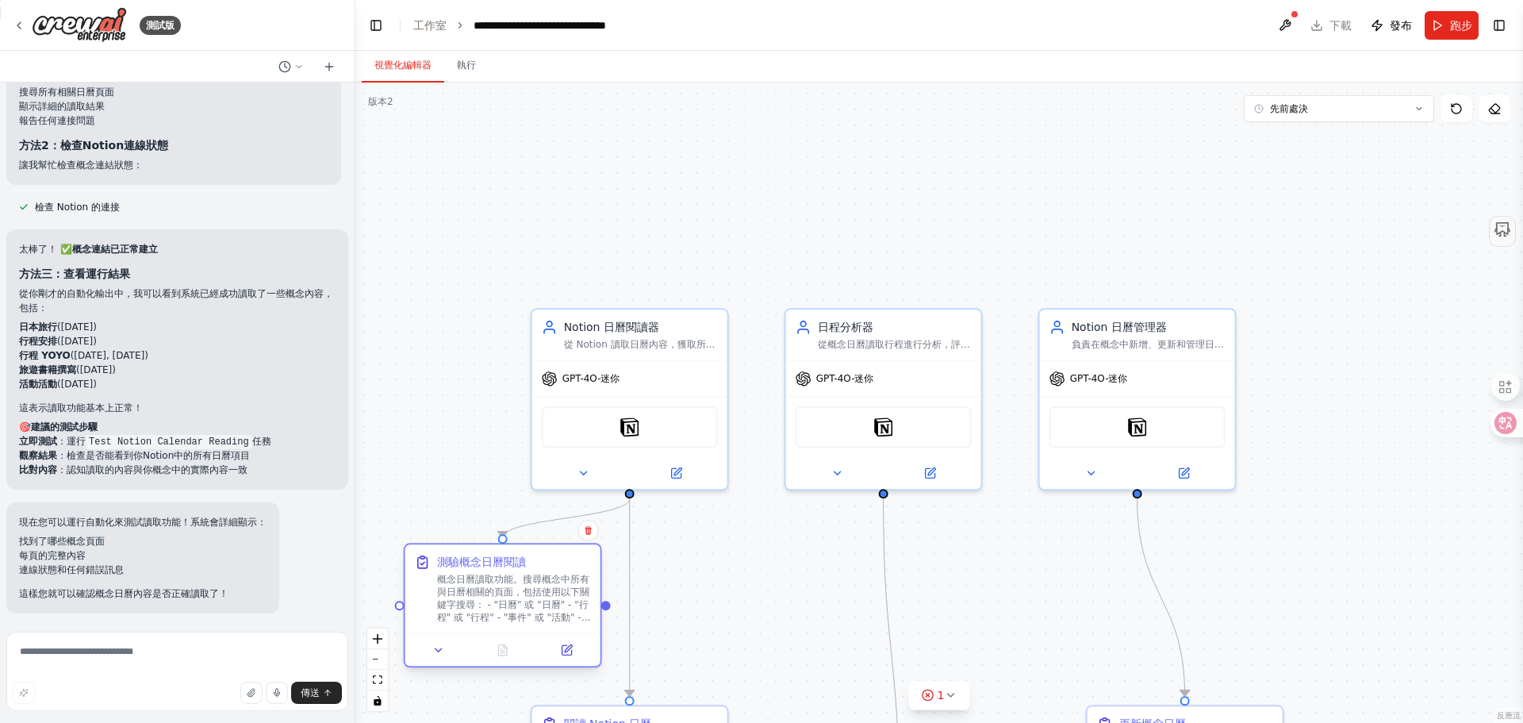
drag, startPoint x: 805, startPoint y: 502, endPoint x: 544, endPoint y: 617, distance: 285.0
click at [544, 619] on font "概念日曆讀取功能。搜尋概念中所有與日曆相關的頁面，包括使用以下關鍵字搜尋： - "日曆" 或 "日曆" - "行程" 或 "行程" - "事件" 或 "活動"…" at bounding box center [514, 624] width 154 height 100
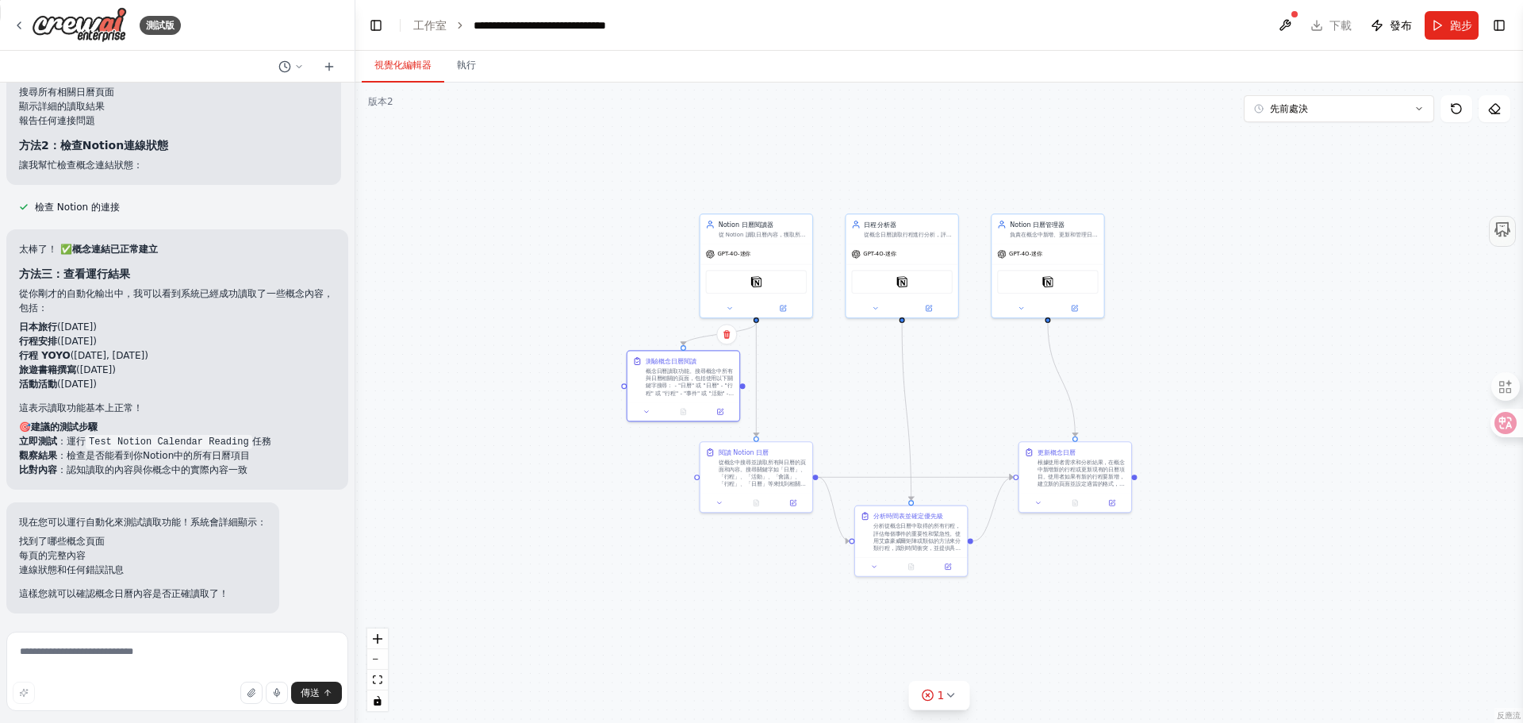
drag, startPoint x: 722, startPoint y: 548, endPoint x: 843, endPoint y: 378, distance: 208.3
click at [843, 378] on div ".deletable-edge-delete-btn { width: 20px; height: 20px; border: 0px solid #ffff…" at bounding box center [939, 403] width 1168 height 640
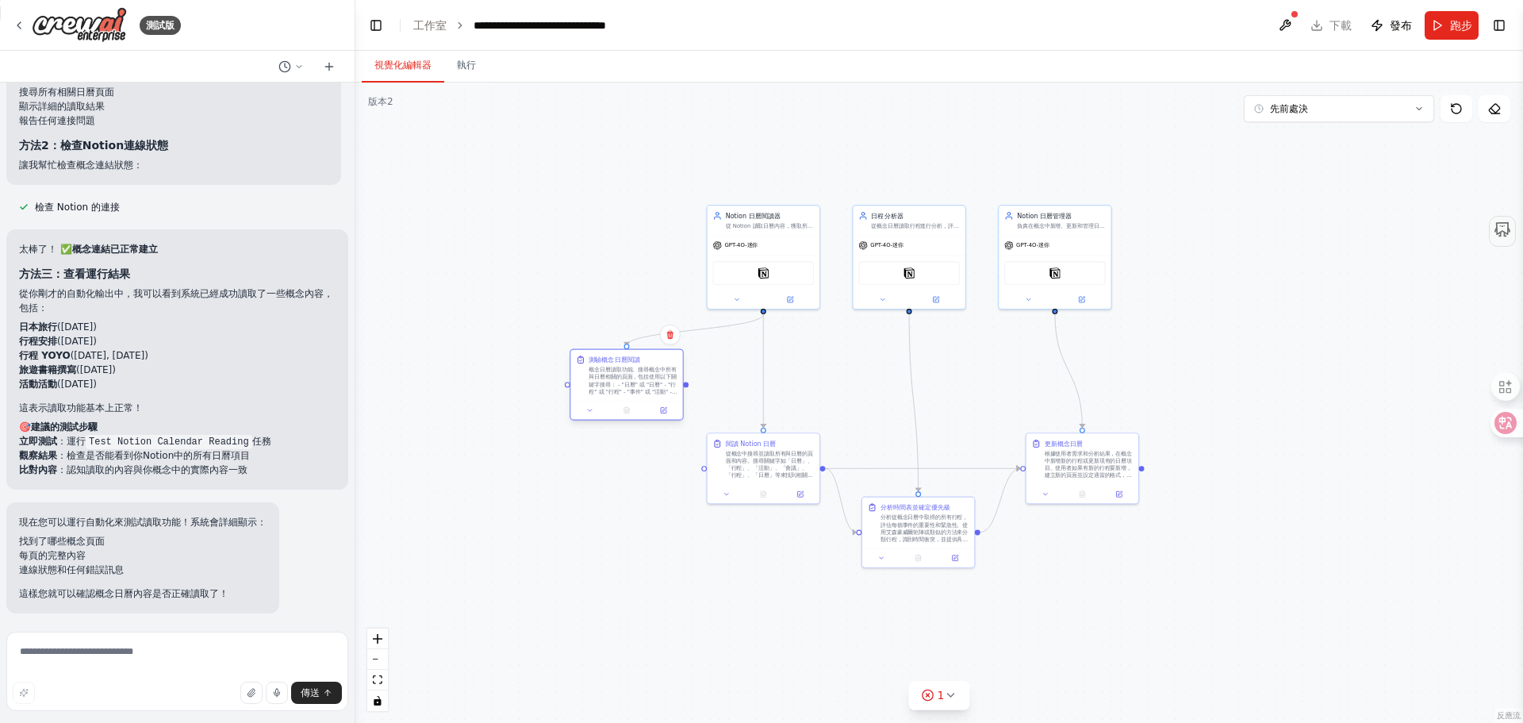
drag, startPoint x: 682, startPoint y: 394, endPoint x: 632, endPoint y: 401, distance: 50.4
click at [632, 401] on div at bounding box center [627, 410] width 112 height 19
click at [1283, 21] on button at bounding box center [1285, 25] width 25 height 29
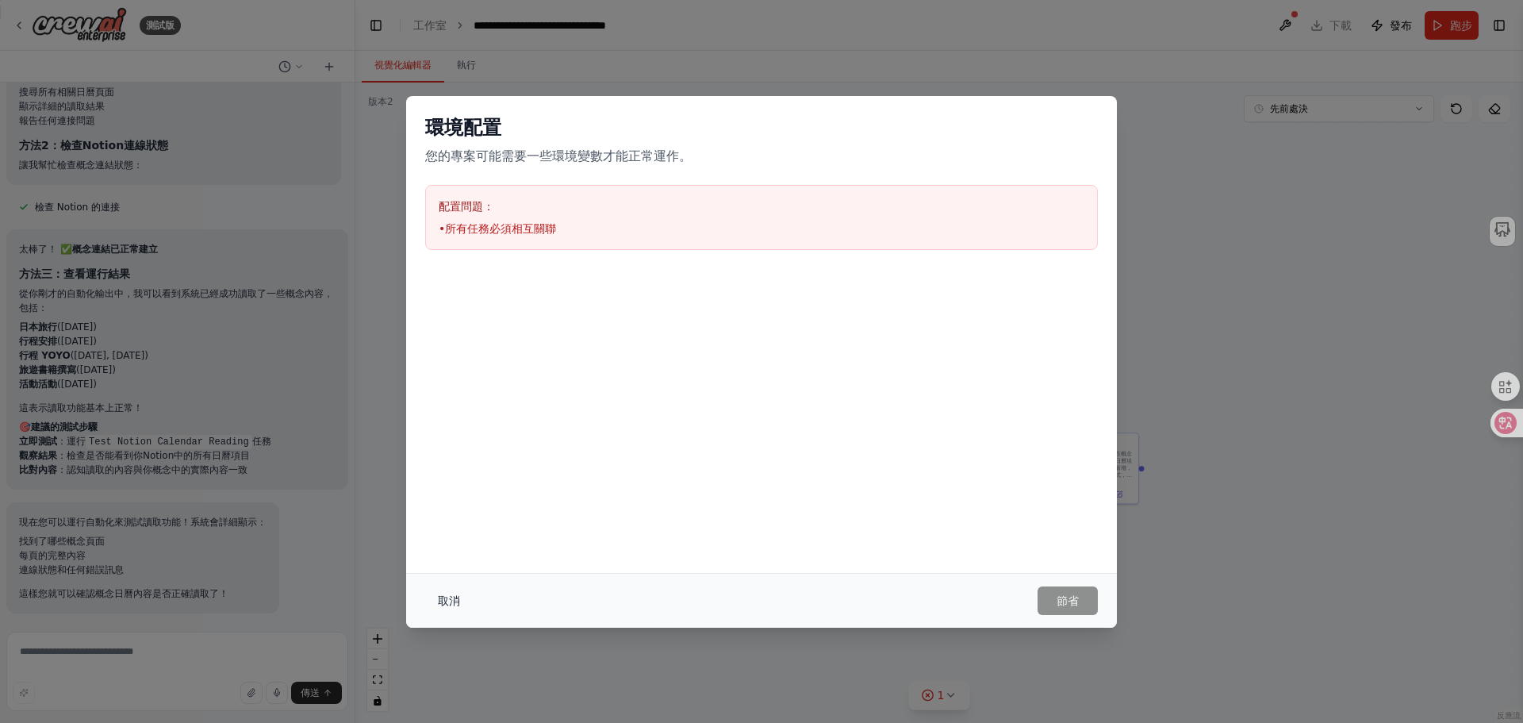
click at [443, 597] on font "取消" at bounding box center [449, 600] width 22 height 13
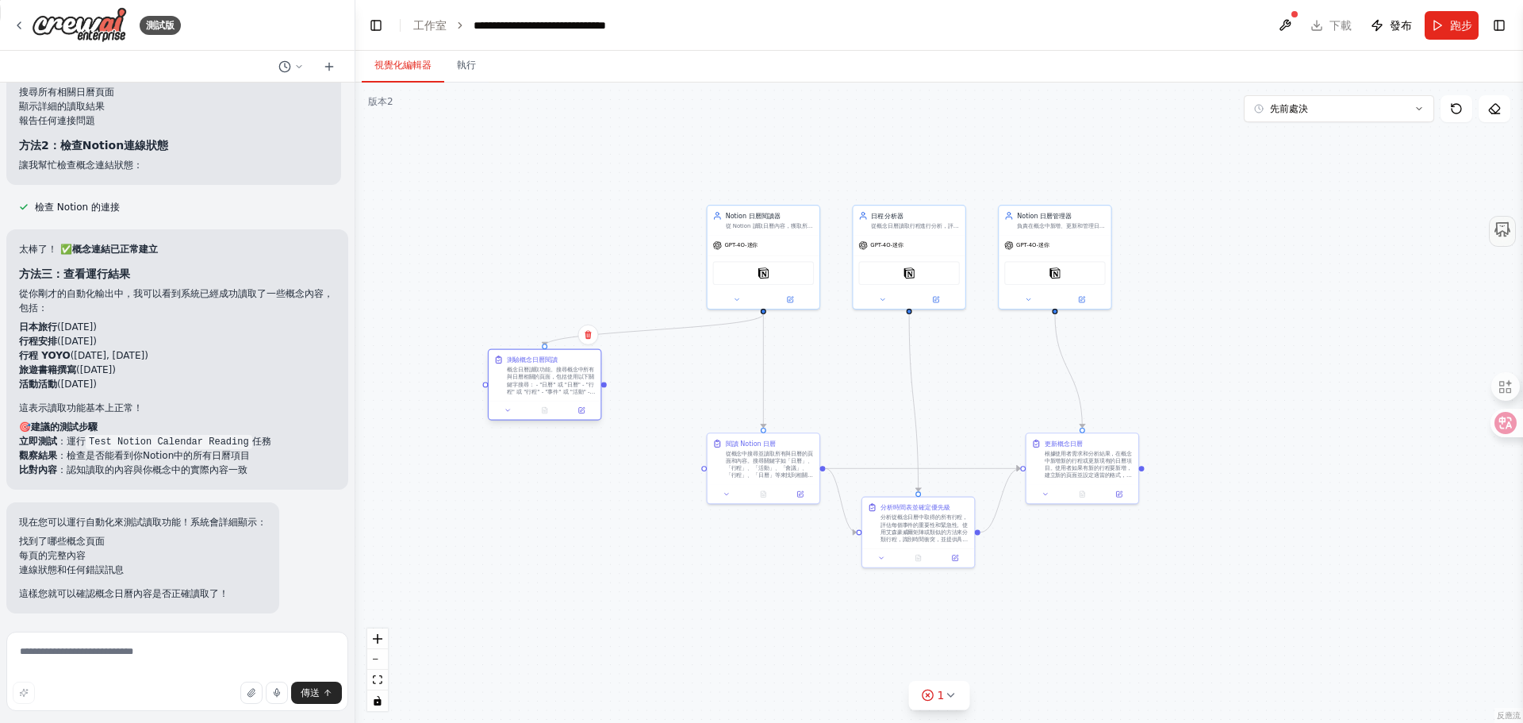
drag, startPoint x: 617, startPoint y: 394, endPoint x: 529, endPoint y: 394, distance: 87.3
click at [529, 394] on font "概念日曆讀取功能。搜尋概念中所有與日曆相關的頁面，包括使用以下關鍵字搜尋： - "日曆" 或 "日曆" - "行程" 或 "行程" - "事件" 或 "活動"…" at bounding box center [551, 395] width 88 height 57
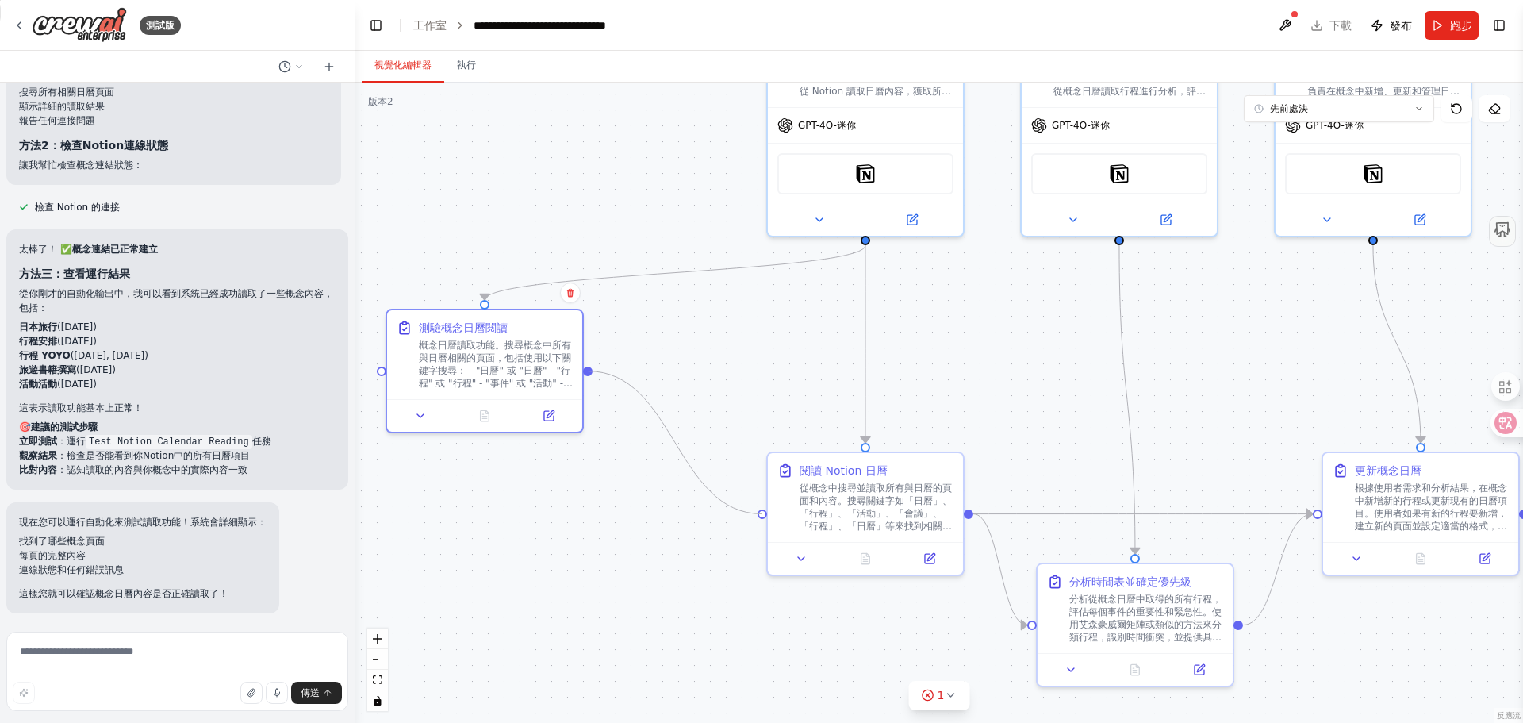
drag, startPoint x: 589, startPoint y: 371, endPoint x: 761, endPoint y: 519, distance: 226.8
click at [761, 519] on div ".deletable-edge-delete-btn { width: 20px; height: 20px; border: 0px solid #ffff…" at bounding box center [939, 403] width 1168 height 640
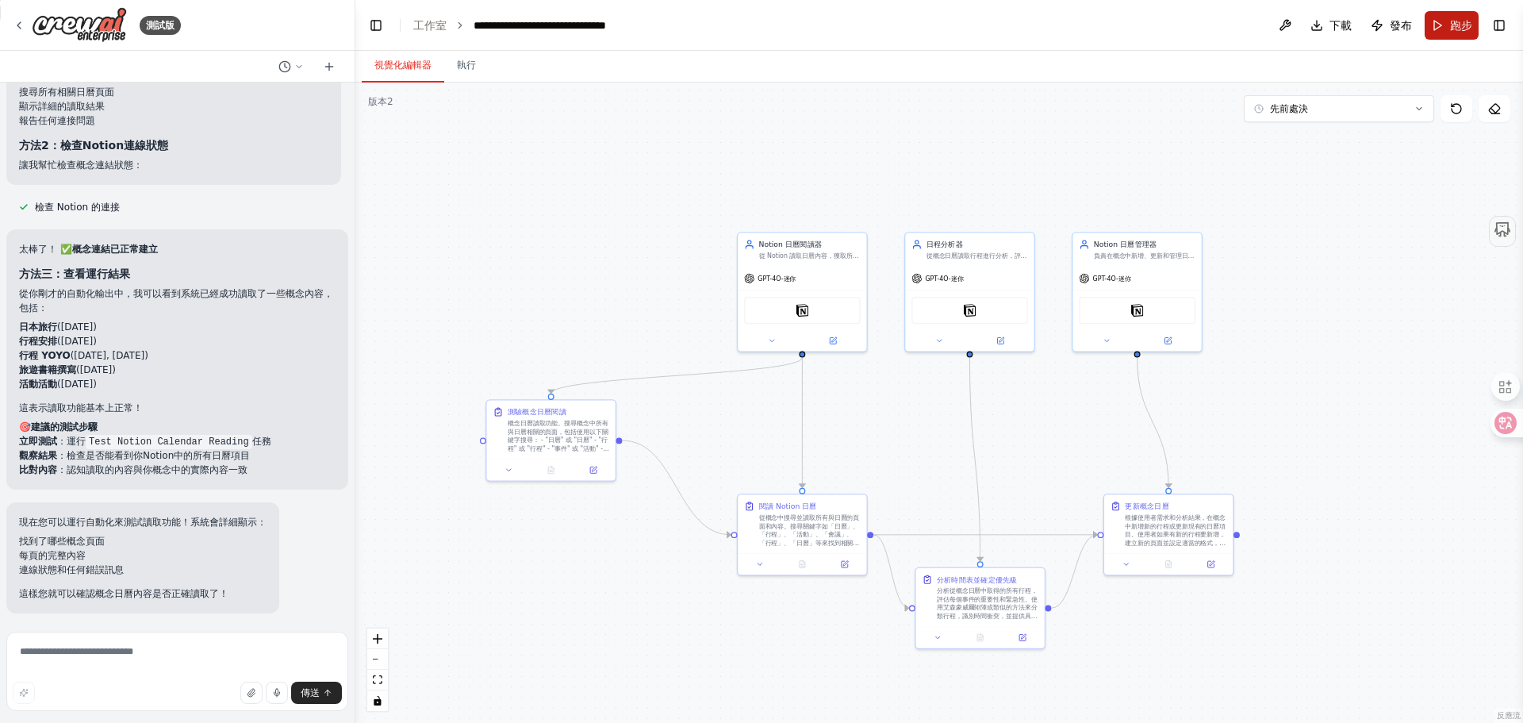
click at [1453, 19] on font "跑步" at bounding box center [1461, 25] width 22 height 13
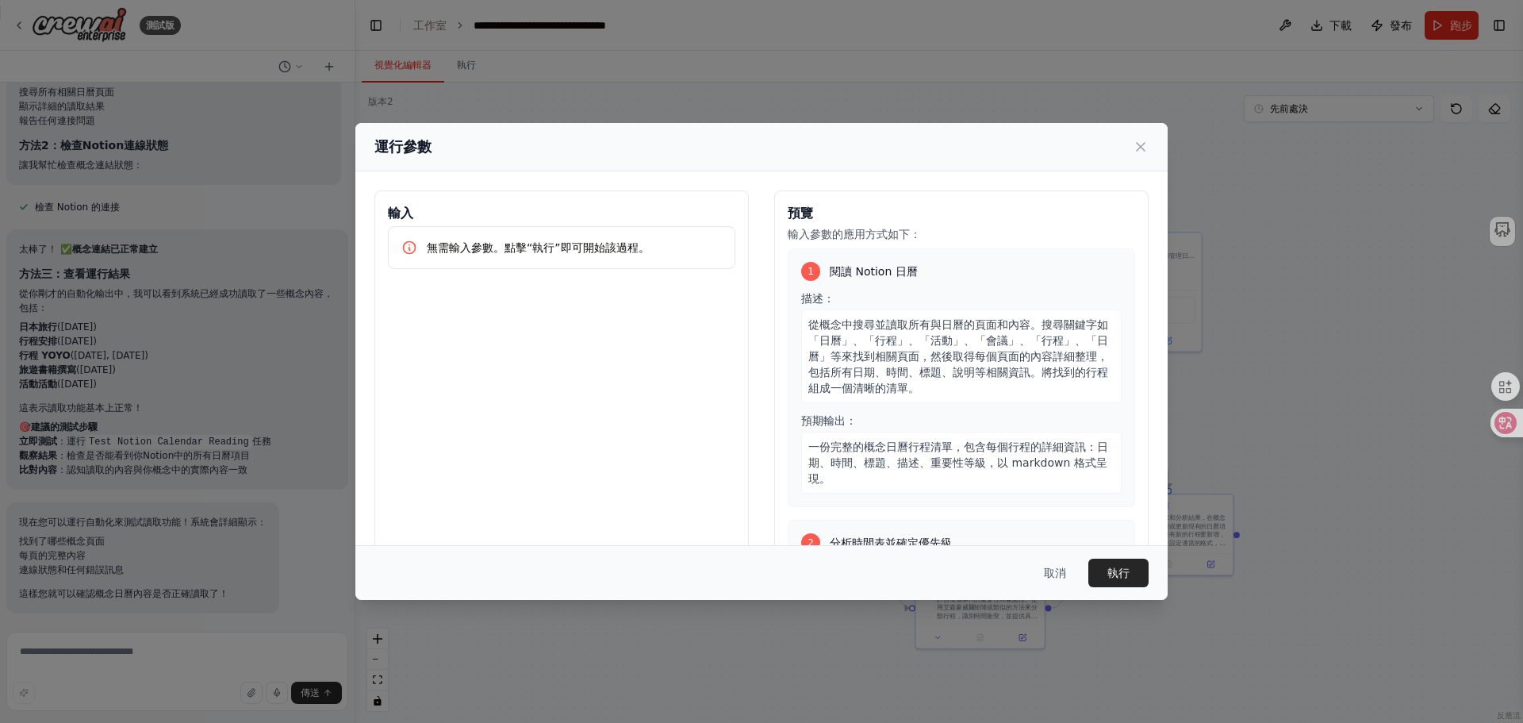
click at [1105, 568] on button "執行" at bounding box center [1119, 573] width 60 height 29
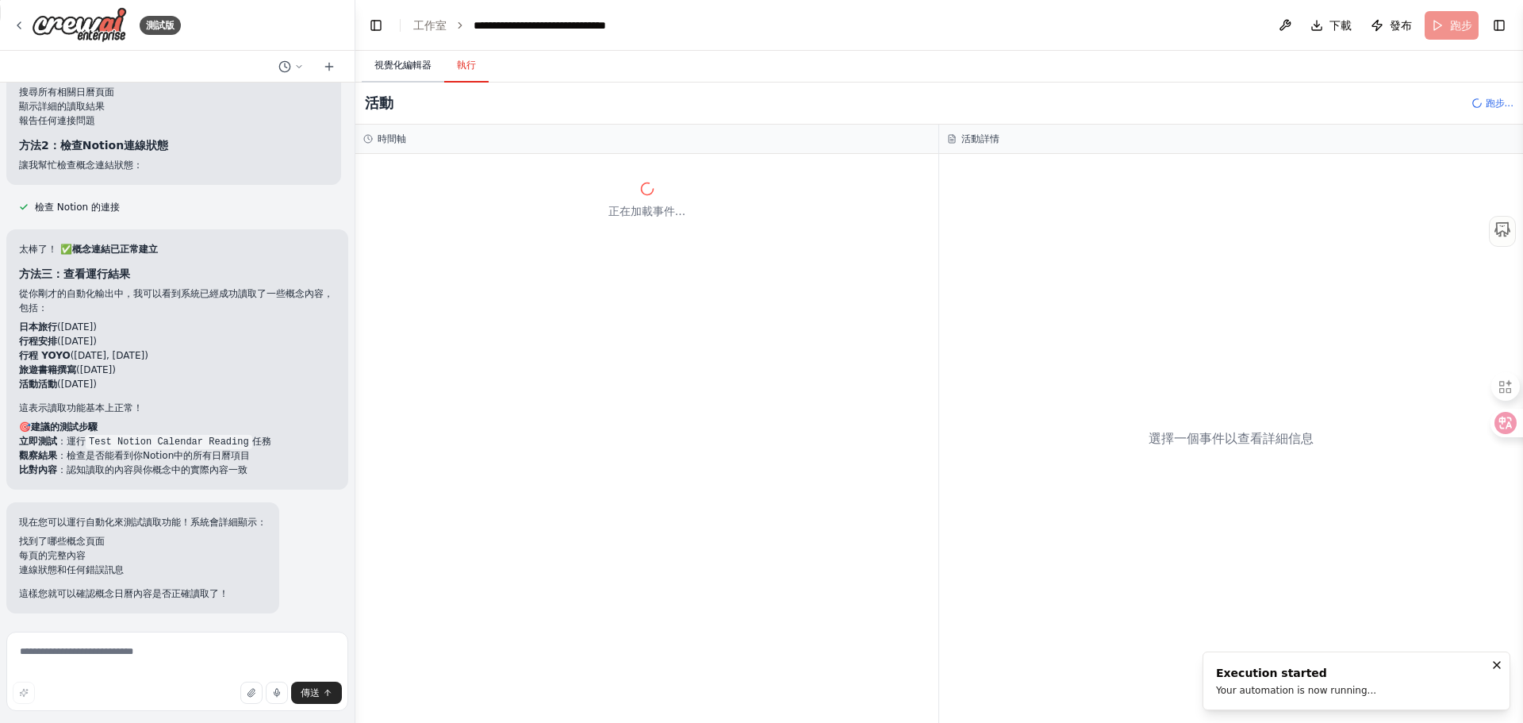
click at [409, 61] on font "視覺化編輯器" at bounding box center [403, 65] width 57 height 11
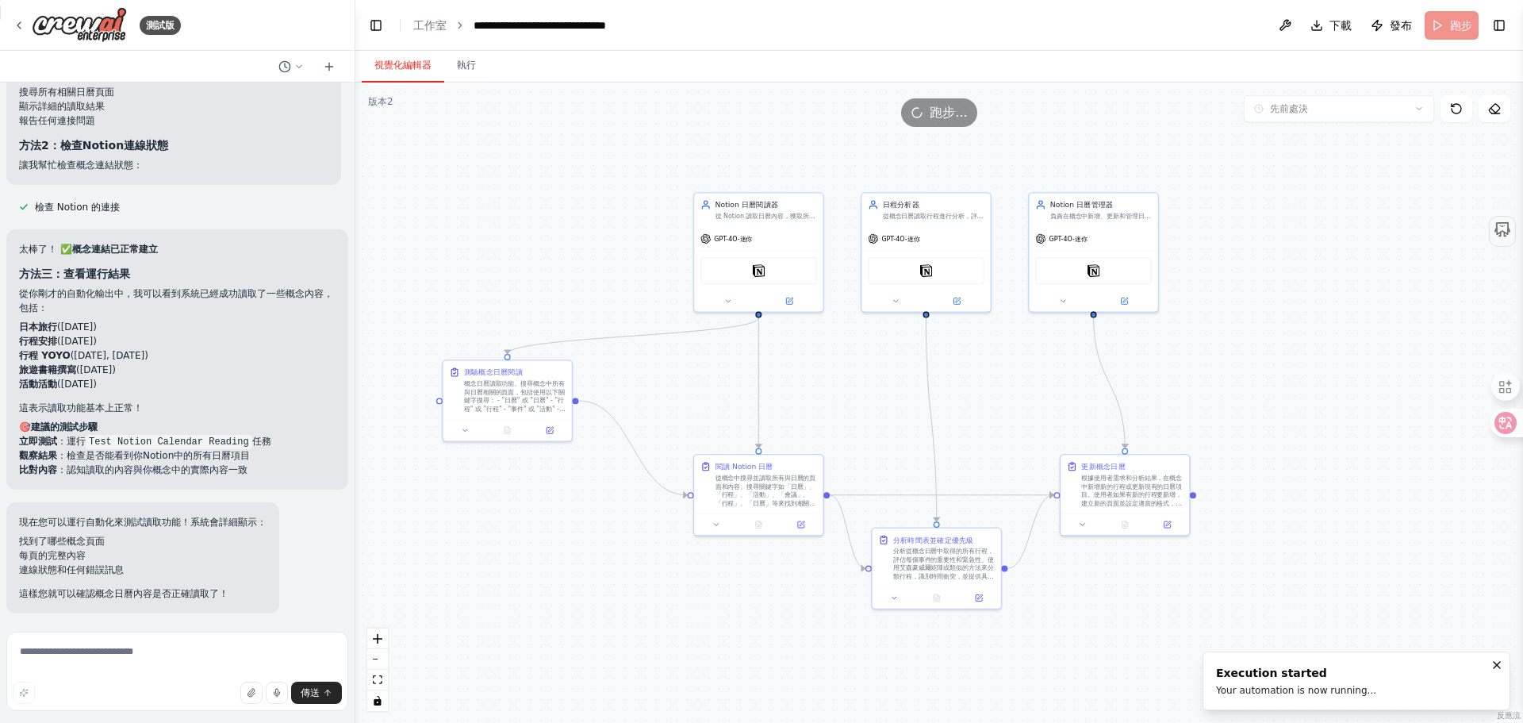
drag, startPoint x: 539, startPoint y: 237, endPoint x: 495, endPoint y: 197, distance: 59.5
click at [495, 197] on div ".deletable-edge-delete-btn { width: 20px; height: 20px; border: 0px solid #ffff…" at bounding box center [939, 403] width 1168 height 640
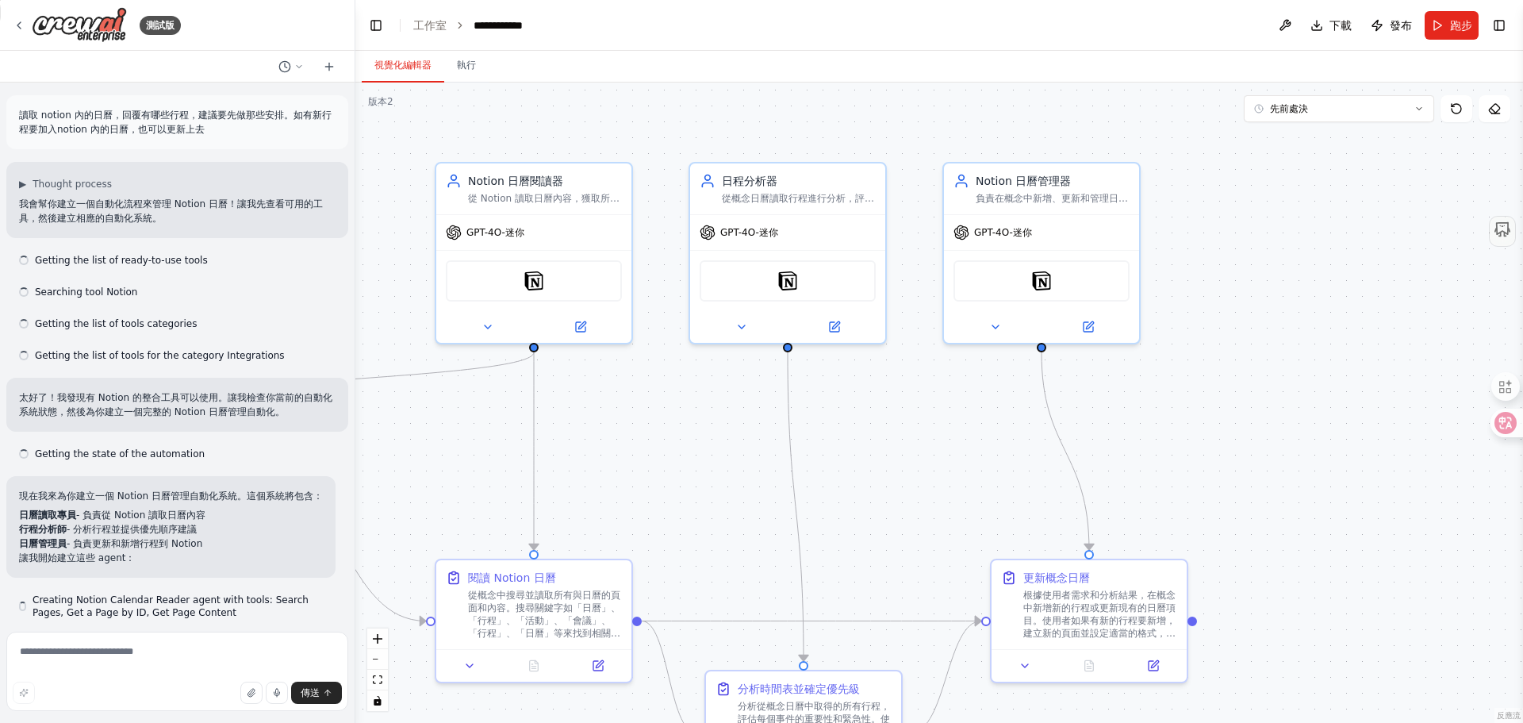
scroll to position [782, 0]
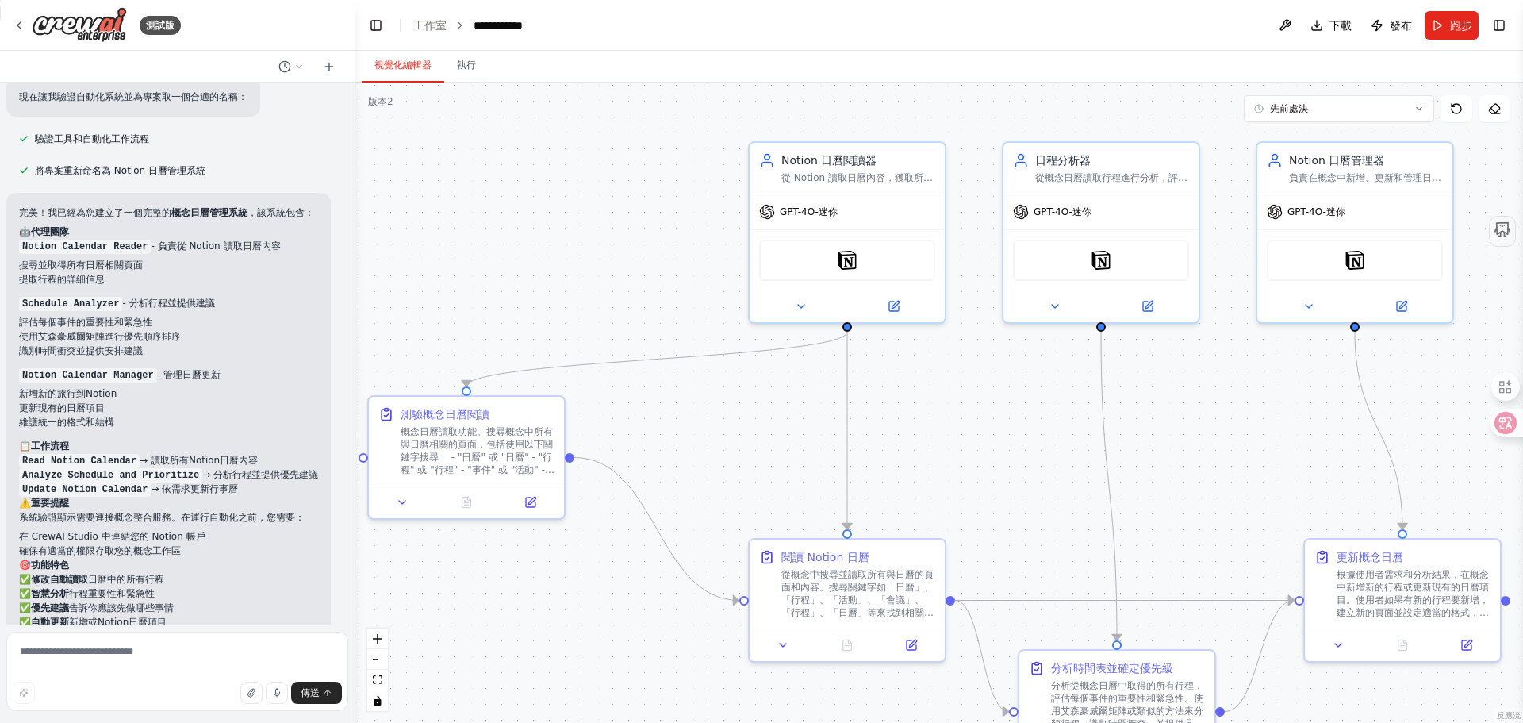
drag, startPoint x: 688, startPoint y: 501, endPoint x: 1001, endPoint y: 480, distance: 314.1
click at [1001, 480] on div ".deletable-edge-delete-btn { width: 20px; height: 20px; border: 0px solid #ffff…" at bounding box center [939, 403] width 1168 height 640
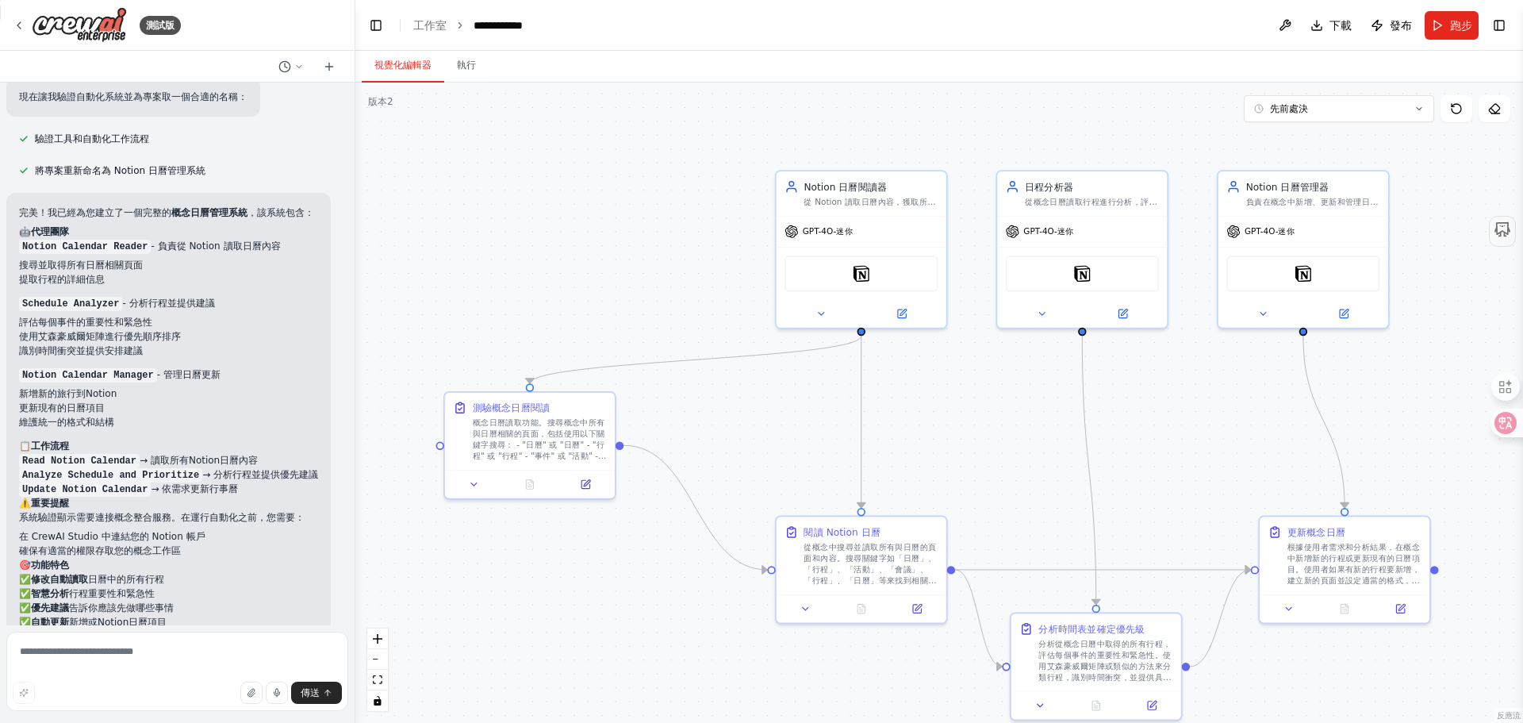
drag, startPoint x: 980, startPoint y: 467, endPoint x: 977, endPoint y: 454, distance: 13.9
click at [977, 454] on div ".deletable-edge-delete-btn { width: 20px; height: 20px; border: 0px solid #ffff…" at bounding box center [939, 403] width 1168 height 640
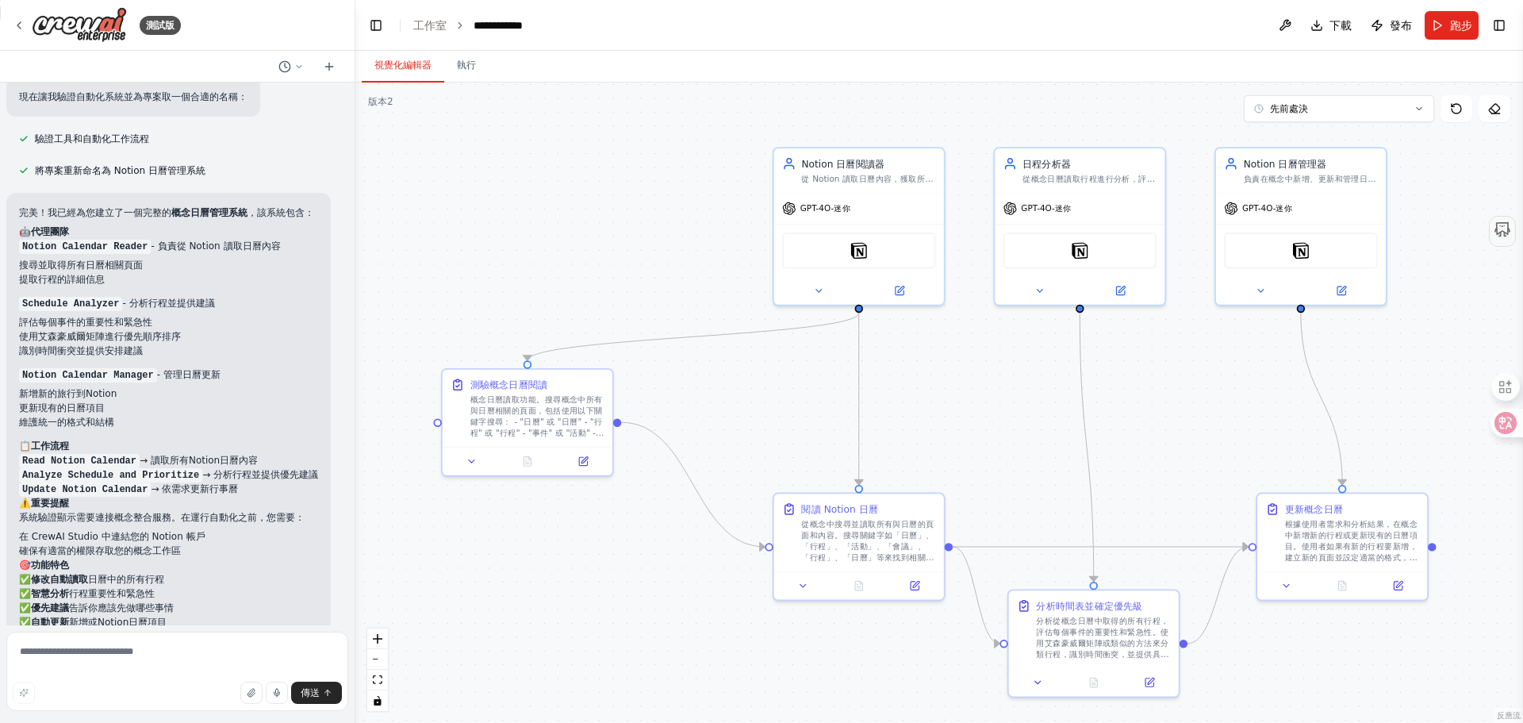
drag, startPoint x: 637, startPoint y: 240, endPoint x: 635, endPoint y: 217, distance: 23.1
click at [635, 217] on div ".deletable-edge-delete-btn { width: 20px; height: 20px; border: 0px solid #ffff…" at bounding box center [939, 403] width 1168 height 640
click at [476, 65] on button "執行" at bounding box center [466, 65] width 44 height 33
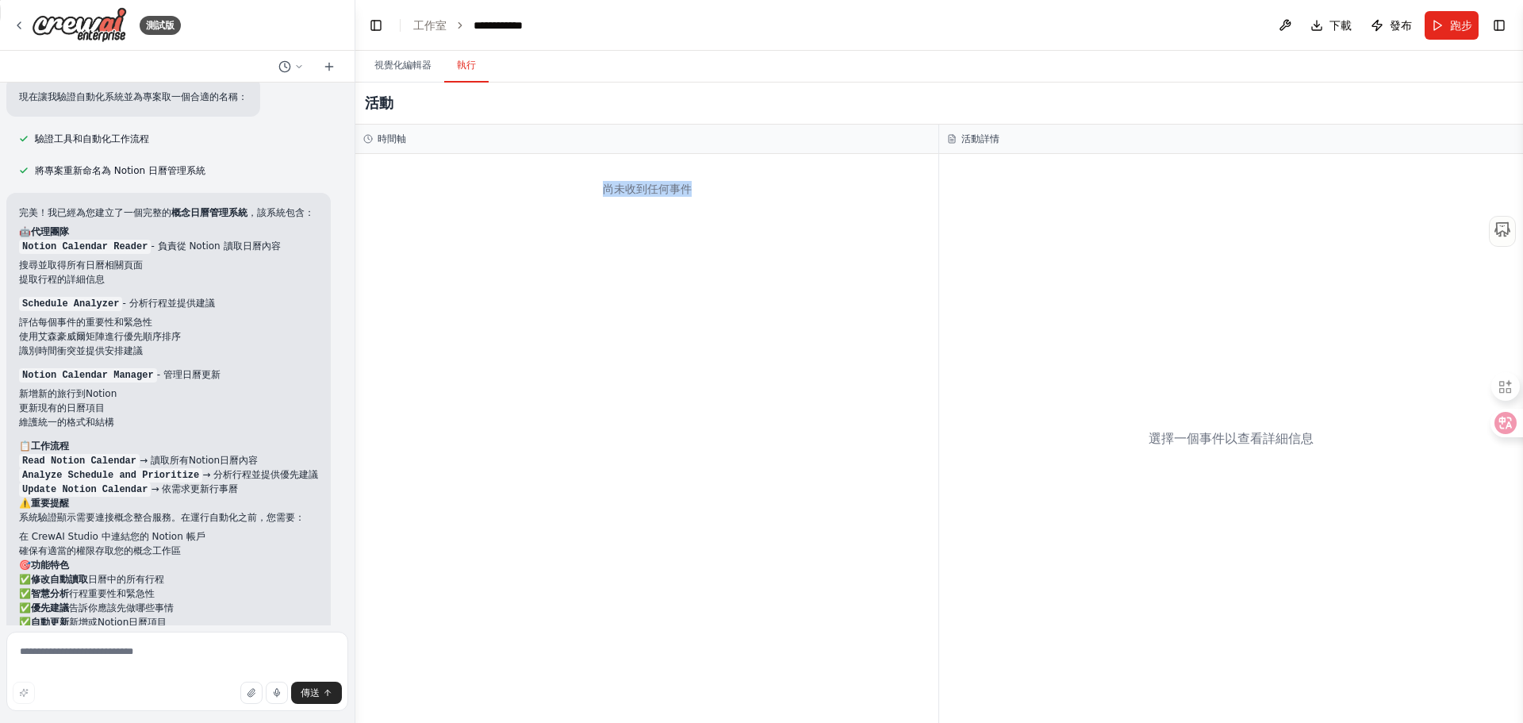
drag, startPoint x: 592, startPoint y: 187, endPoint x: 701, endPoint y: 194, distance: 108.9
click at [701, 194] on div "尚未收到任何事件" at bounding box center [646, 189] width 567 height 54
click at [485, 309] on div "尚未收到任何事件" at bounding box center [646, 438] width 583 height 569
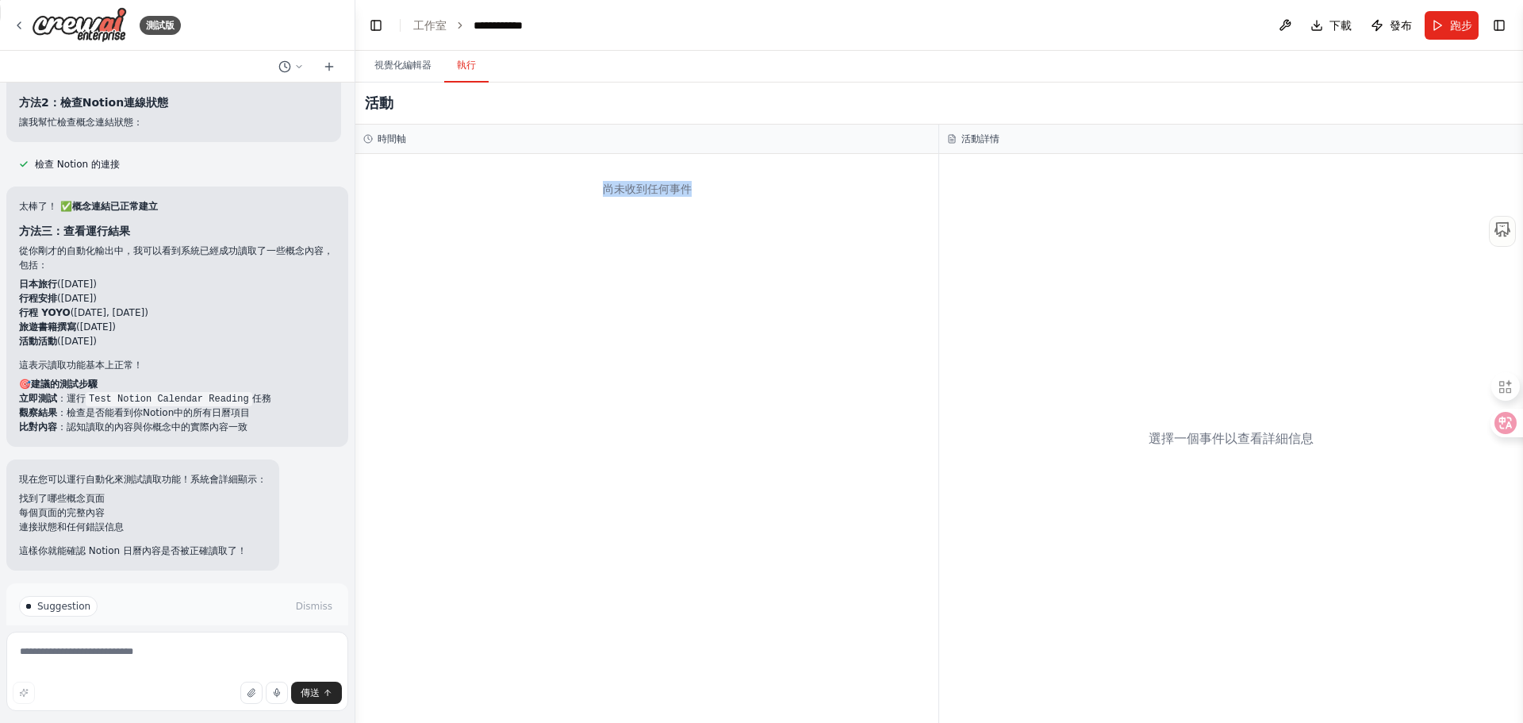
scroll to position [2078, 0]
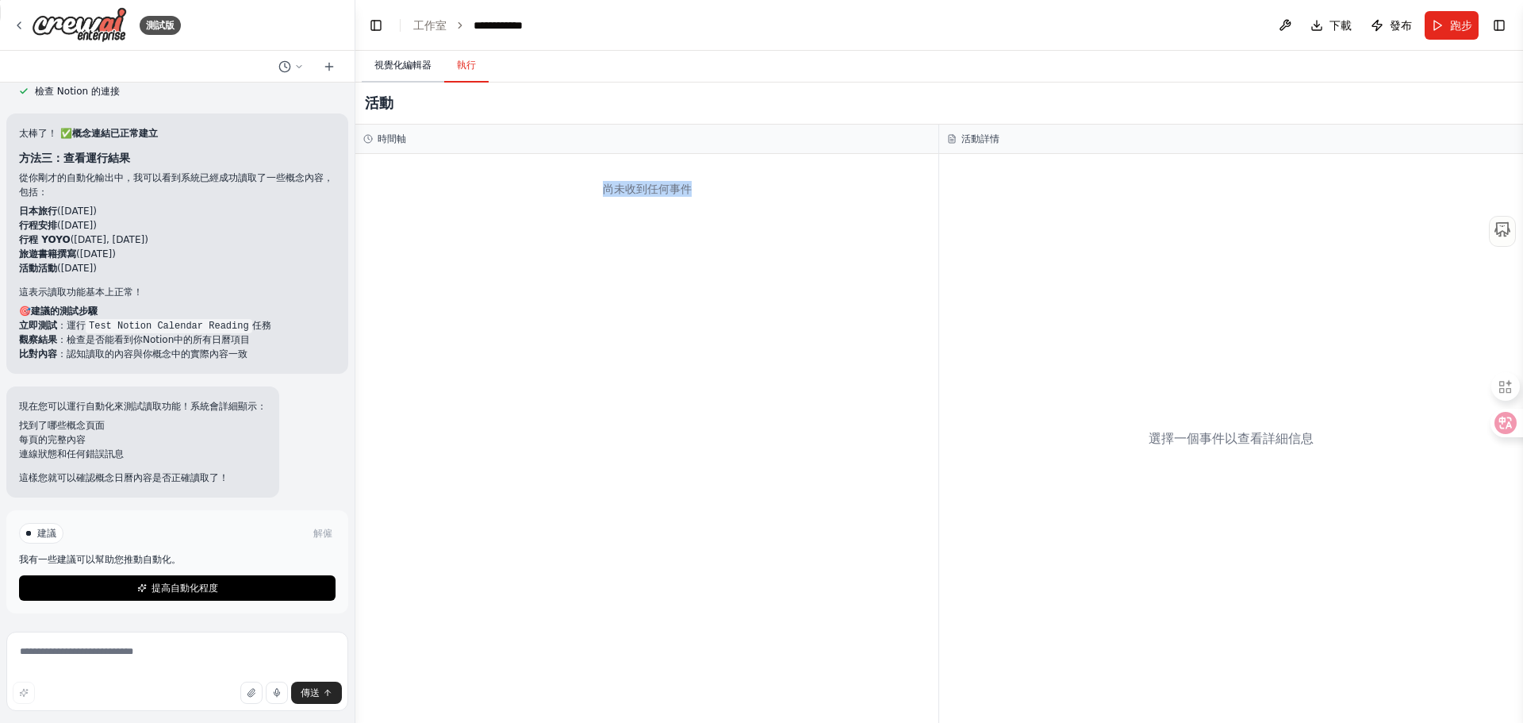
click at [395, 69] on font "視覺化編輯器" at bounding box center [403, 65] width 57 height 11
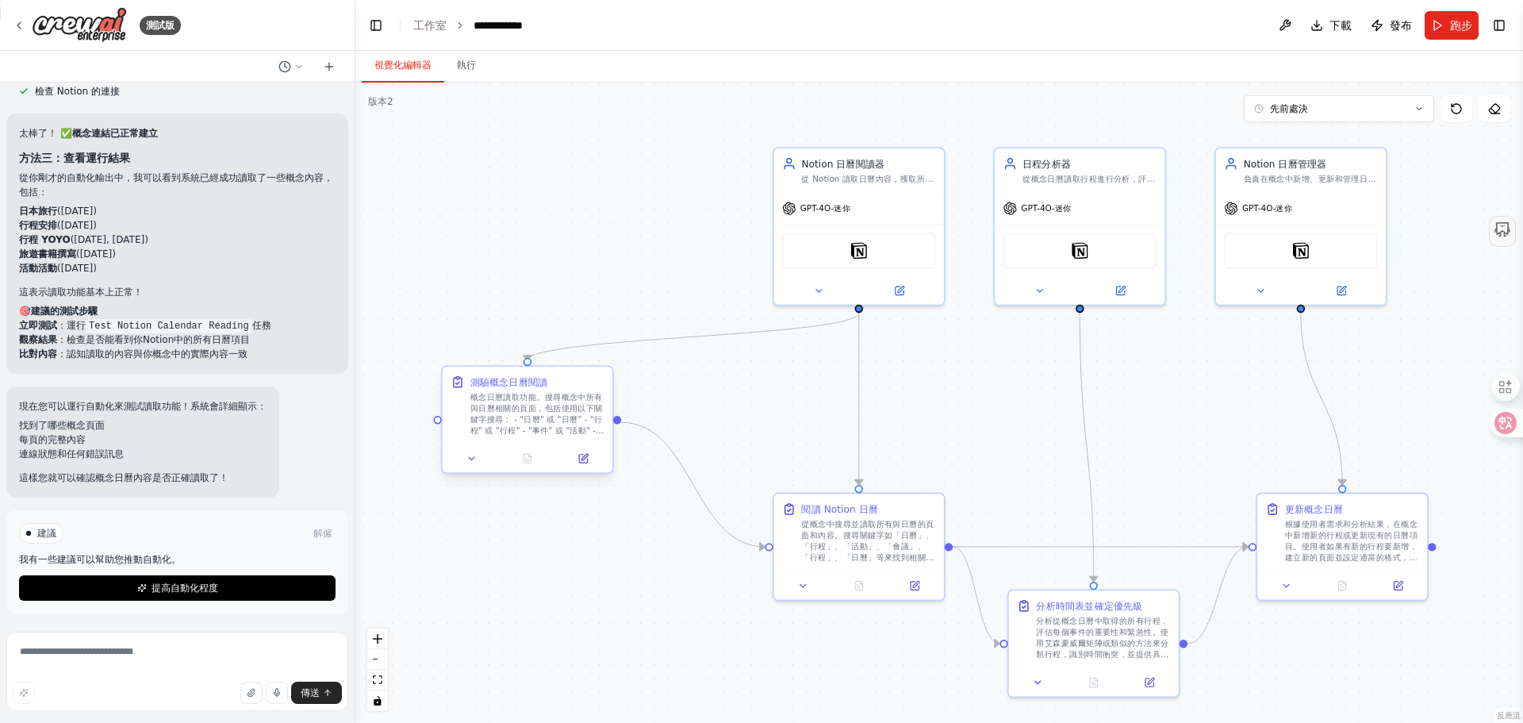
click at [508, 418] on font "概念日曆讀取功能。搜尋概念中所有與日曆相關的頁面，包括使用以下關鍵字搜尋： - "日曆" 或 "日曆" - "行程" 或 "行程" - "事件" 或 "活動"…" at bounding box center [538, 435] width 134 height 87
drag, startPoint x: 511, startPoint y: 413, endPoint x: 500, endPoint y: 415, distance: 11.4
click at [500, 415] on font "概念日曆讀取功能。搜尋概念中所有與日曆相關的頁面，包括使用以下關鍵字搜尋： - "日曆" 或 "日曆" - "行程" 或 "行程" - "事件" 或 "活動"…" at bounding box center [538, 435] width 134 height 87
click at [501, 407] on font "概念日曆讀取功能。搜尋概念中所有與日曆相關的頁面，包括使用以下關鍵字搜尋： - "日曆" 或 "日曆" - "行程" 或 "行程" - "事件" 或 "活動"…" at bounding box center [538, 435] width 134 height 87
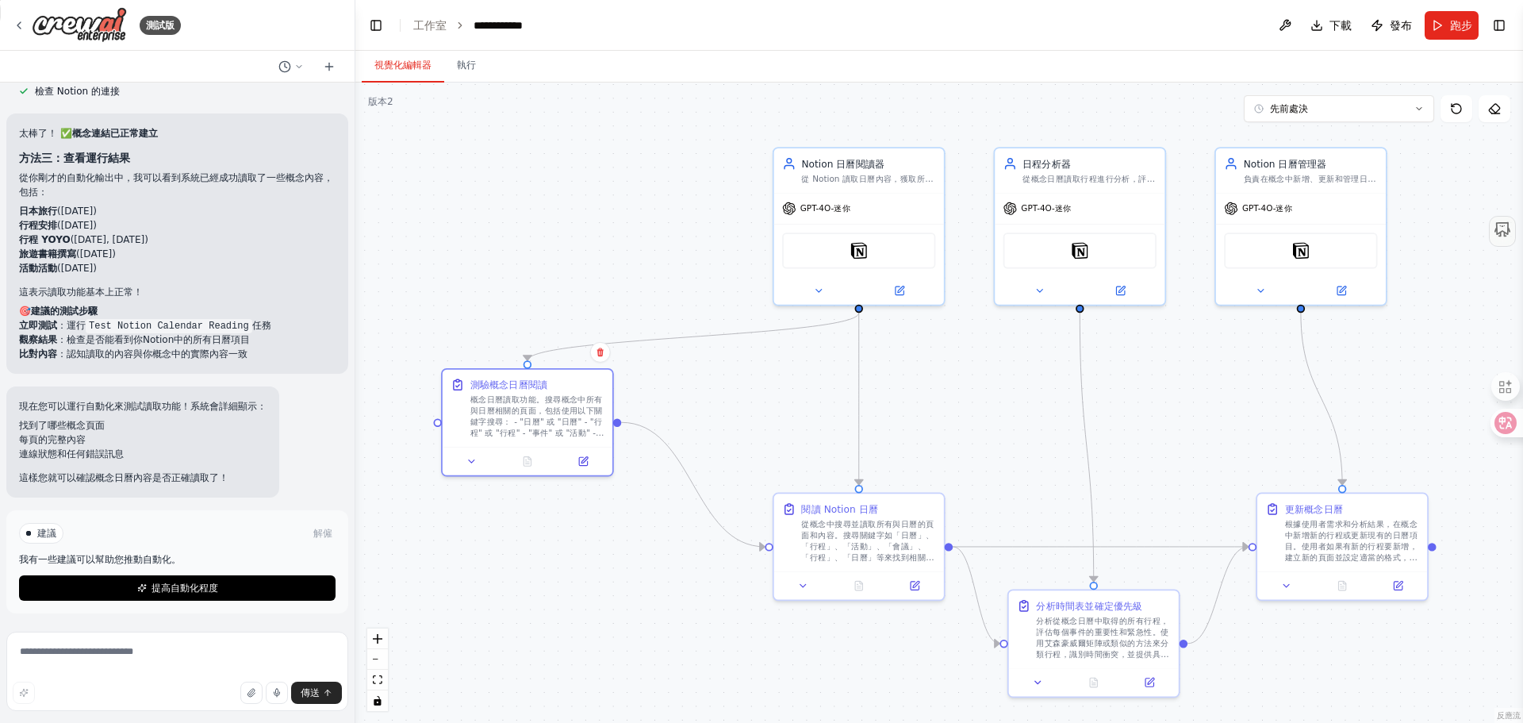
click at [502, 318] on div ".deletable-edge-delete-btn { width: 20px; height: 20px; border: 0px solid #ffff…" at bounding box center [939, 403] width 1168 height 640
click at [491, 439] on div "測驗概念日曆閱讀 概念日曆讀取功能。搜尋概念中所有與日曆相關的頁面，包括使用以下關鍵字搜尋： - "日曆" 或 "日曆" - "行程" 或 "行程" - "事…" at bounding box center [528, 406] width 170 height 78
click at [374, 24] on button "切換左側邊欄" at bounding box center [376, 25] width 22 height 22
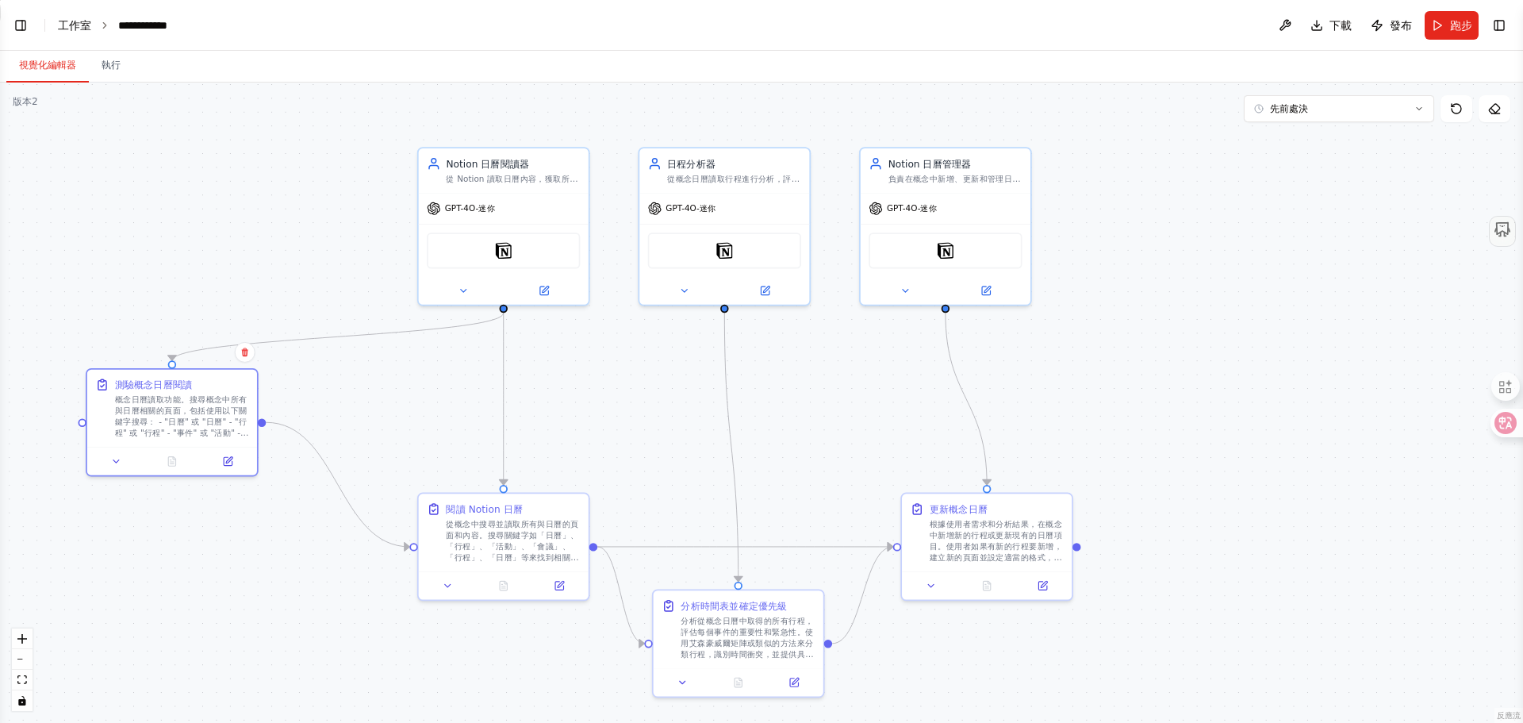
click at [71, 22] on font "工作室" at bounding box center [74, 25] width 33 height 13
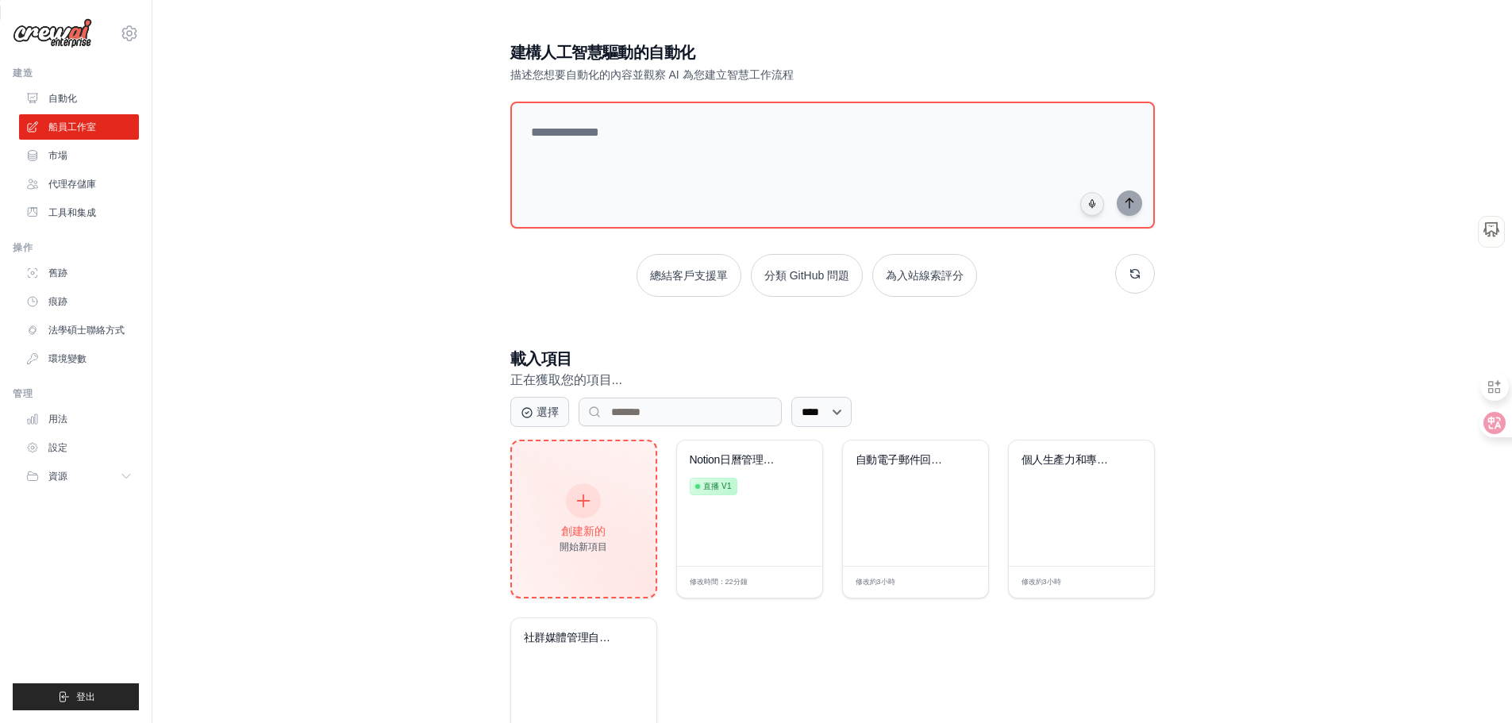
click at [648, 446] on div "創建新的 開始新項目" at bounding box center [584, 519] width 144 height 156
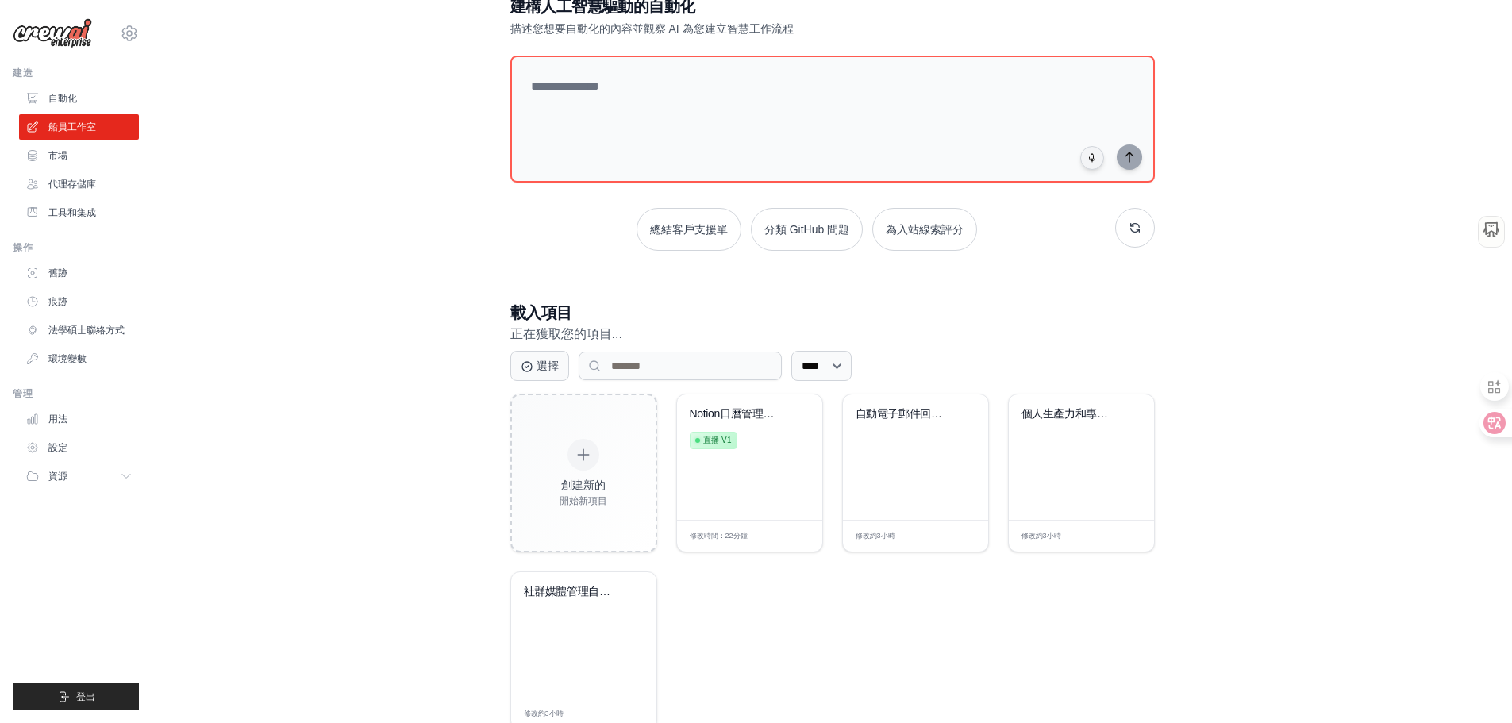
scroll to position [94, 0]
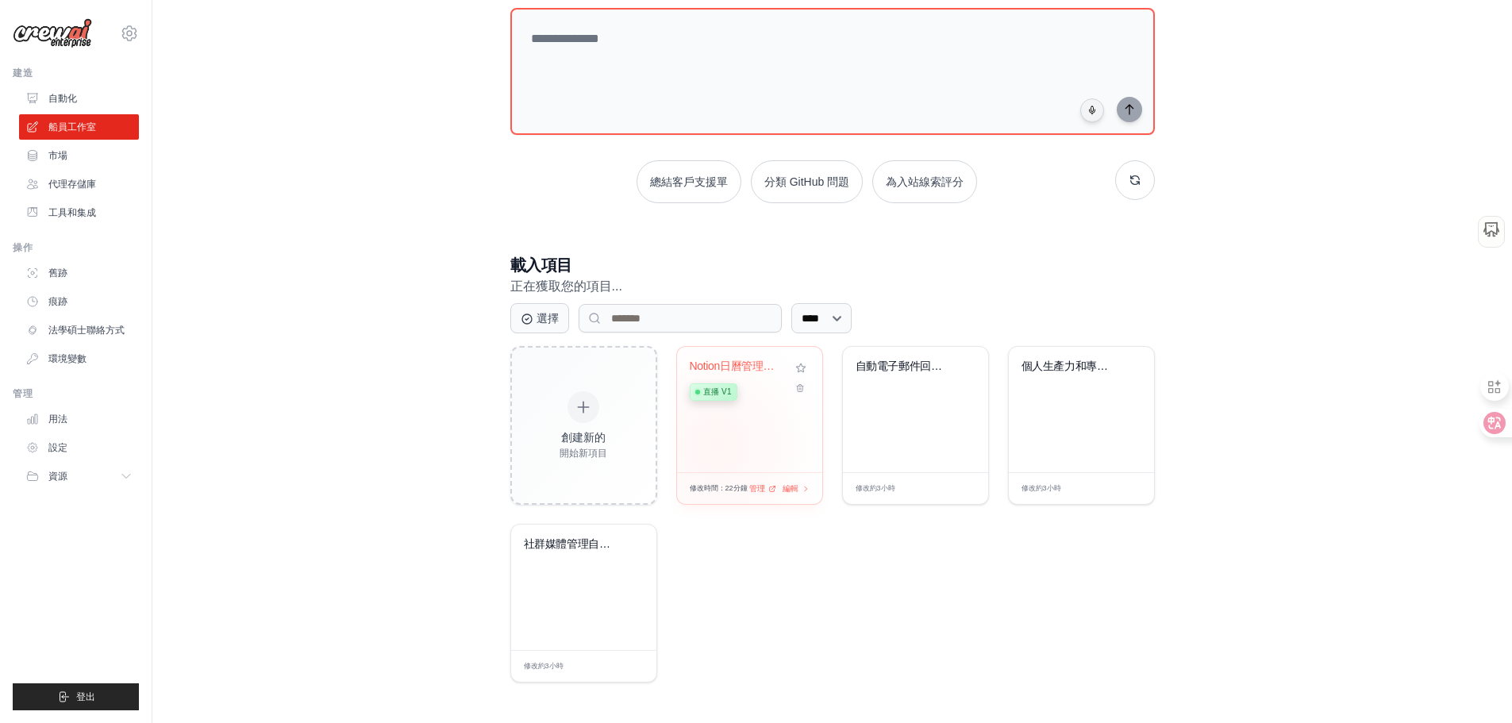
click at [716, 446] on div "Notion日曆管理系統 直播 v1" at bounding box center [749, 409] width 145 height 125
click at [759, 488] on font "管理" at bounding box center [755, 488] width 17 height 10
click at [790, 490] on div "修改時間： 22分鐘 管理 編輯" at bounding box center [749, 488] width 145 height 32
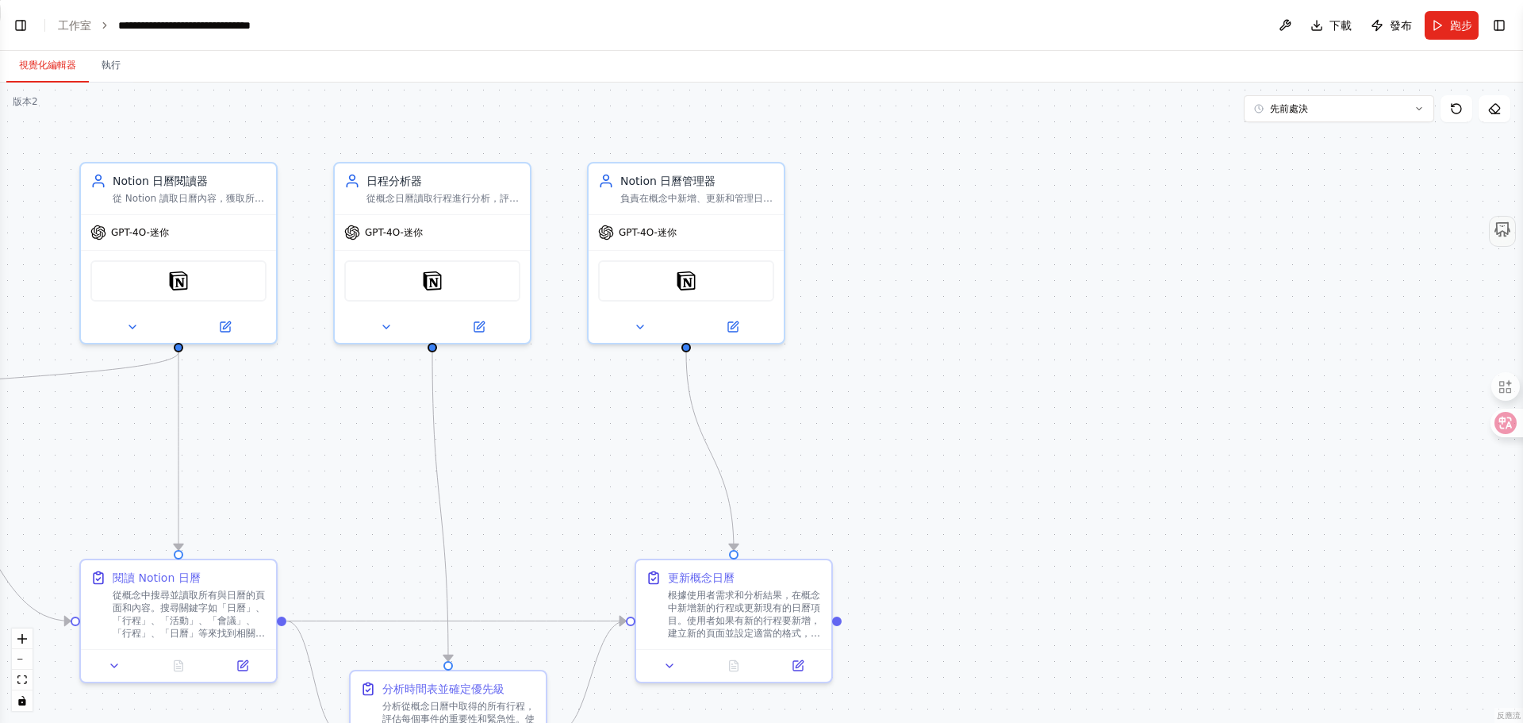
scroll to position [782, 0]
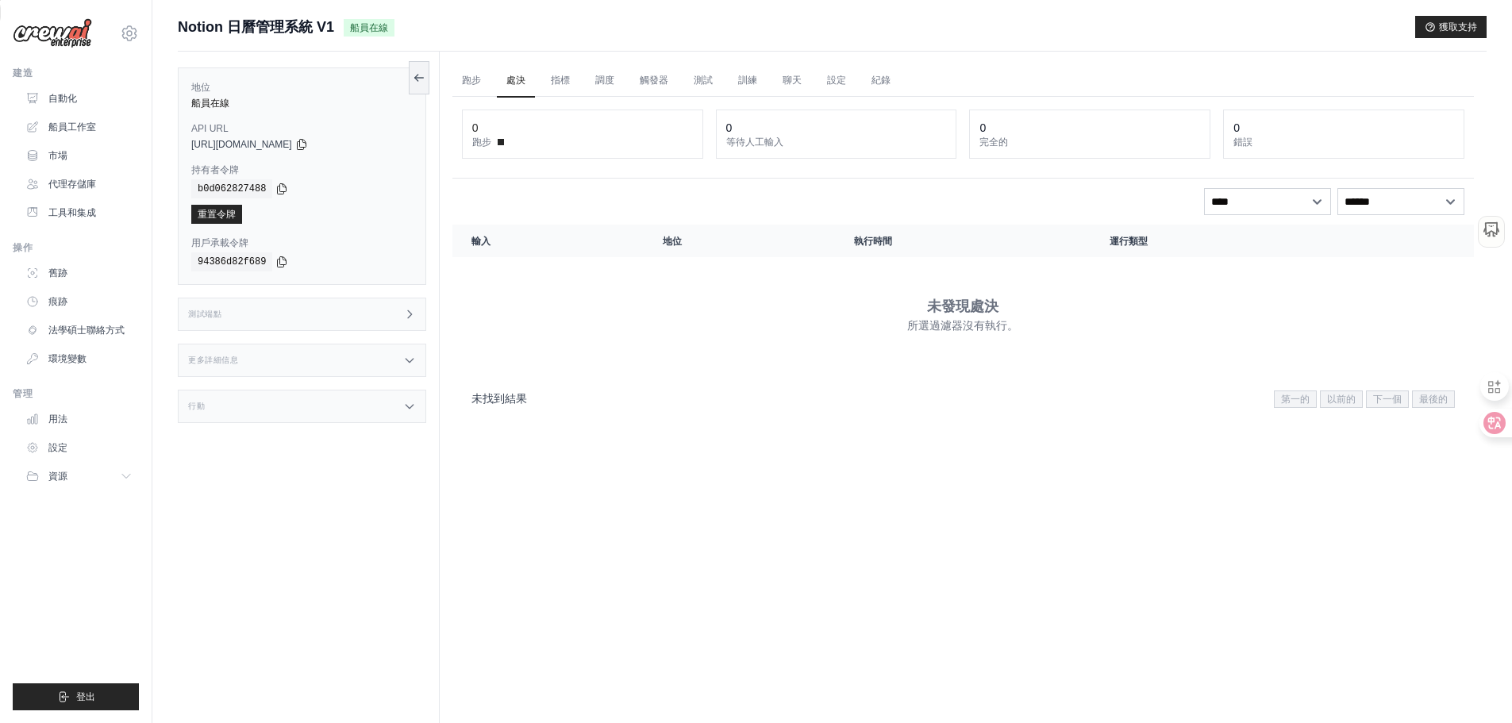
click at [211, 309] on font "測試端點" at bounding box center [204, 313] width 33 height 9
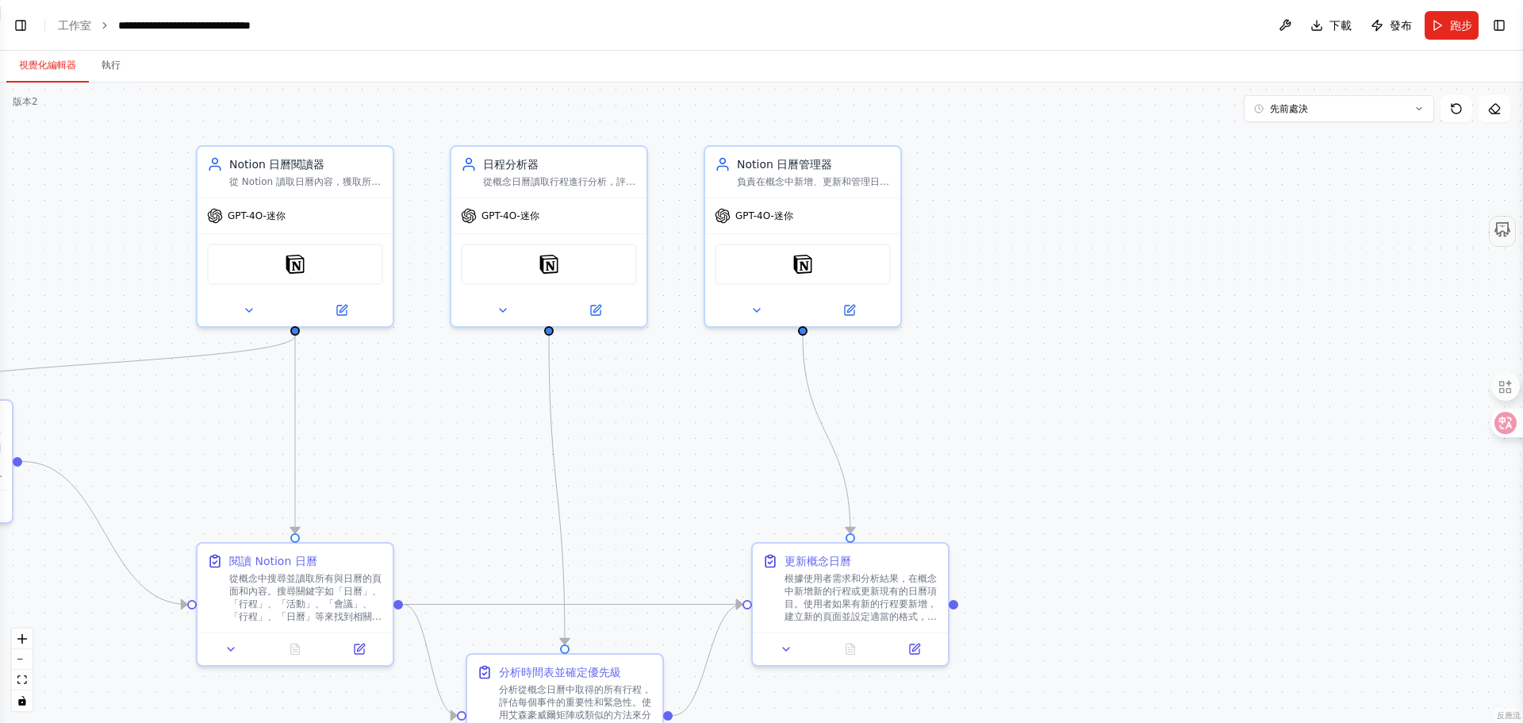
scroll to position [782, 0]
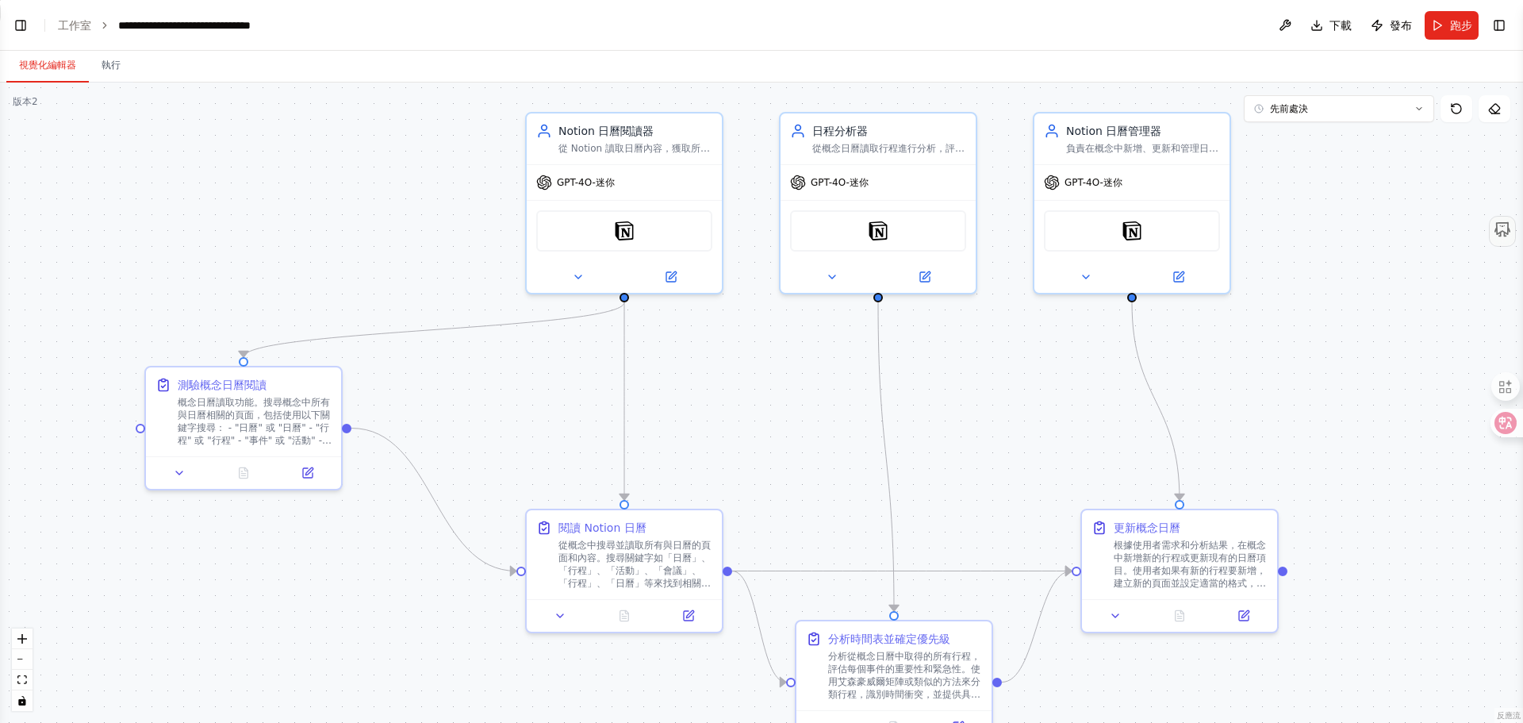
drag, startPoint x: 819, startPoint y: 445, endPoint x: 1257, endPoint y: 395, distance: 440.8
click at [1257, 395] on div ".deletable-edge-delete-btn { width: 20px; height: 20px; border: 0px solid #ffff…" at bounding box center [761, 403] width 1523 height 640
click at [1503, 116] on button at bounding box center [1495, 108] width 32 height 27
click at [1283, 29] on button at bounding box center [1285, 25] width 25 height 29
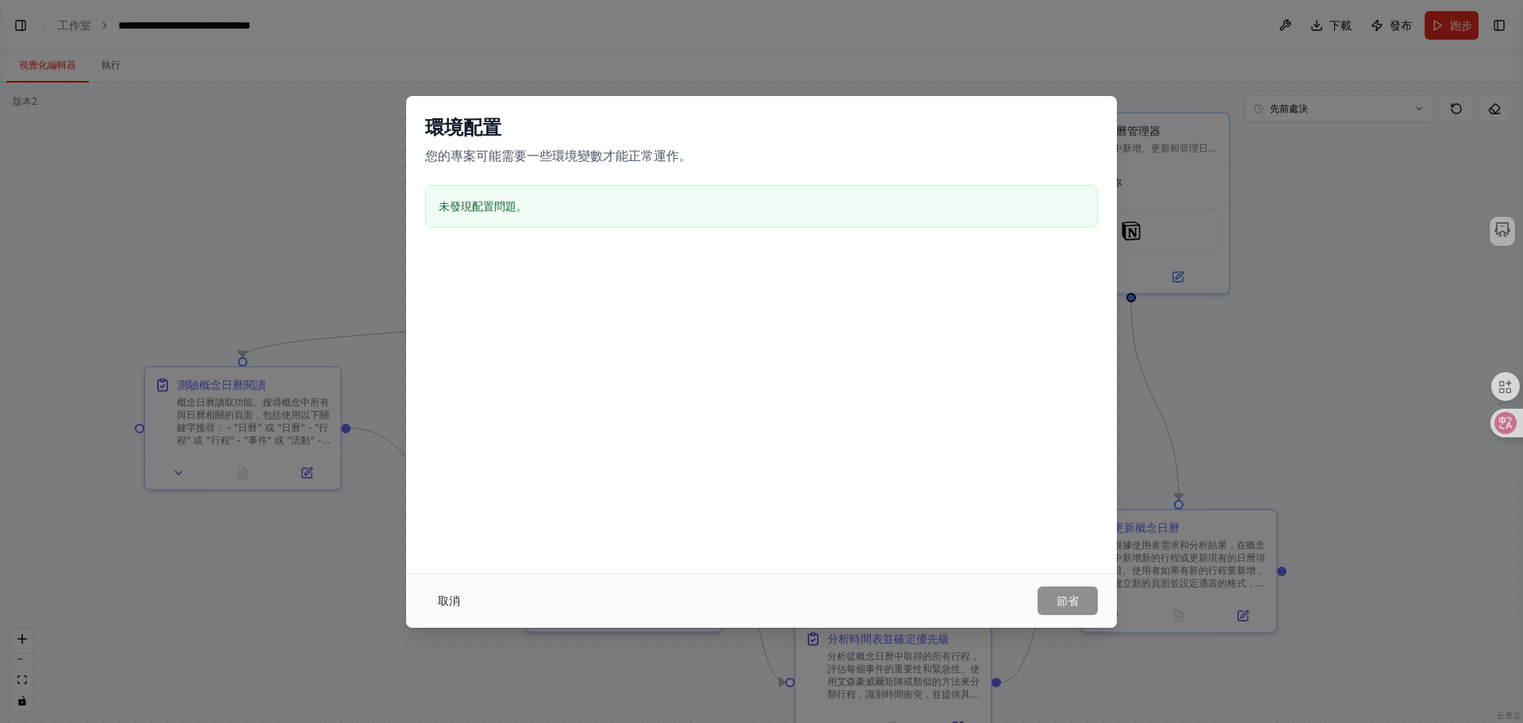
click at [444, 596] on font "取消" at bounding box center [449, 600] width 22 height 13
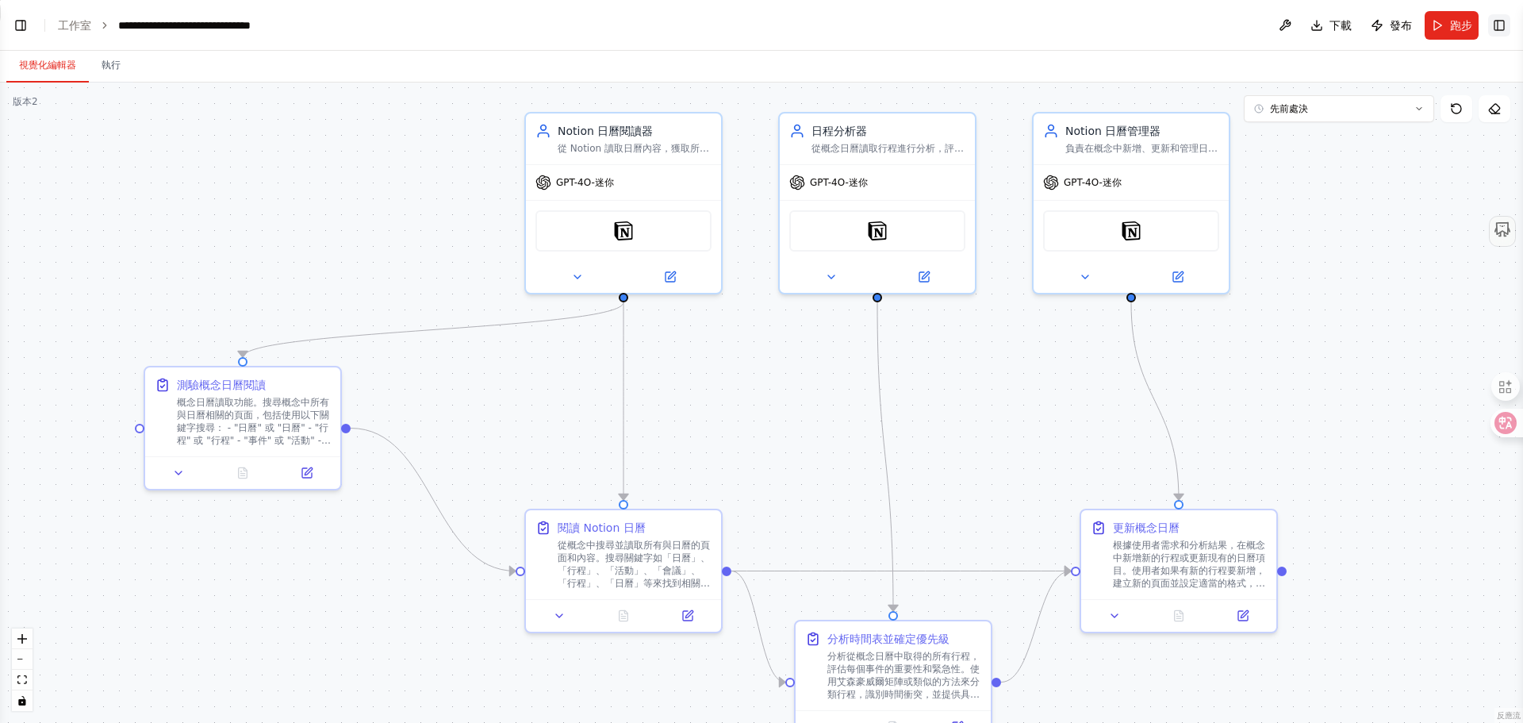
click at [1508, 26] on button "切換右側邊欄" at bounding box center [1500, 25] width 22 height 22
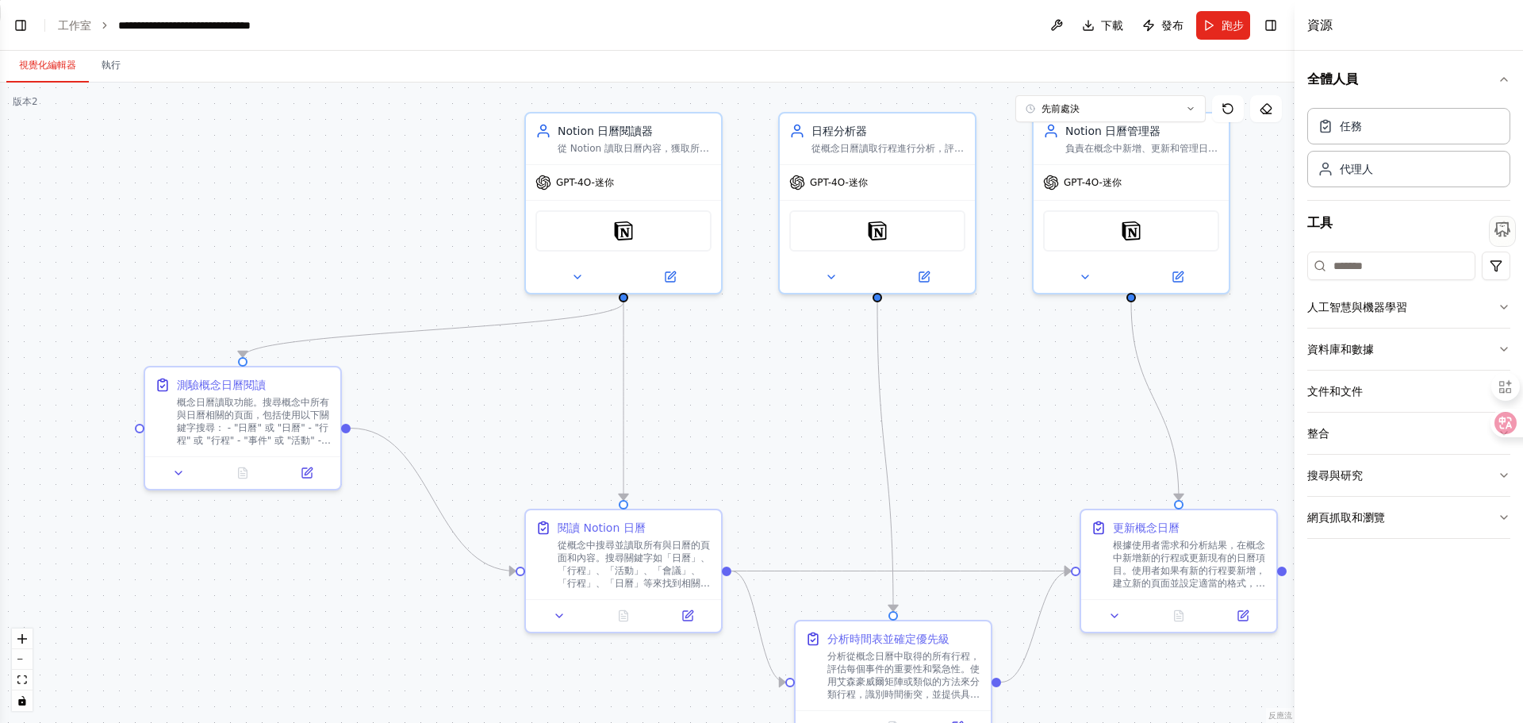
click at [1217, 399] on div ".deletable-edge-delete-btn { width: 20px; height: 20px; border: 0px solid #ffff…" at bounding box center [647, 403] width 1295 height 640
click at [194, 425] on font "概念日曆讀取功能。搜尋概念中所有與日曆相關的頁面，包括使用以下關鍵字搜尋： - "日曆" 或 "日曆" - "行程" 或 "行程" - "事件" 或 "活動"…" at bounding box center [254, 444] width 154 height 100
click at [315, 470] on button at bounding box center [306, 469] width 55 height 19
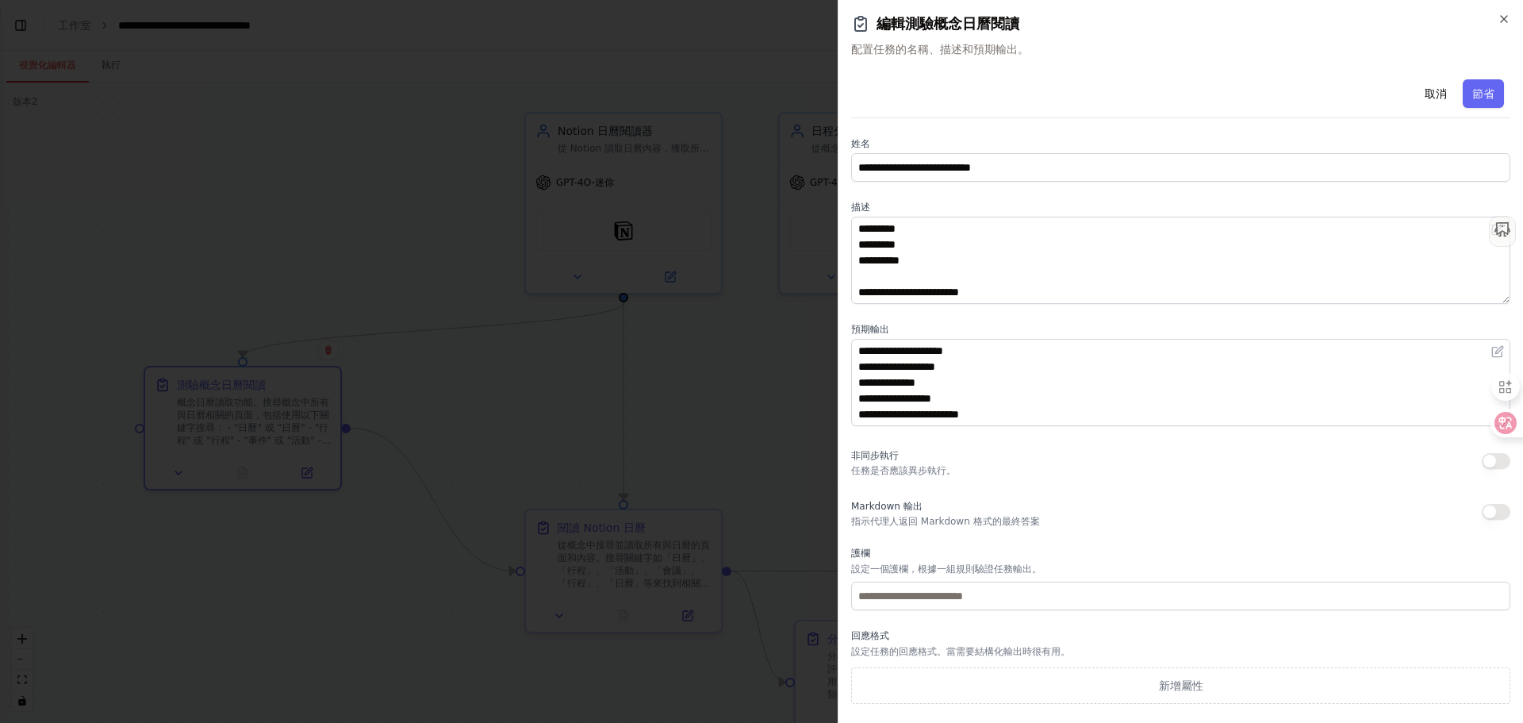
scroll to position [16, 0]
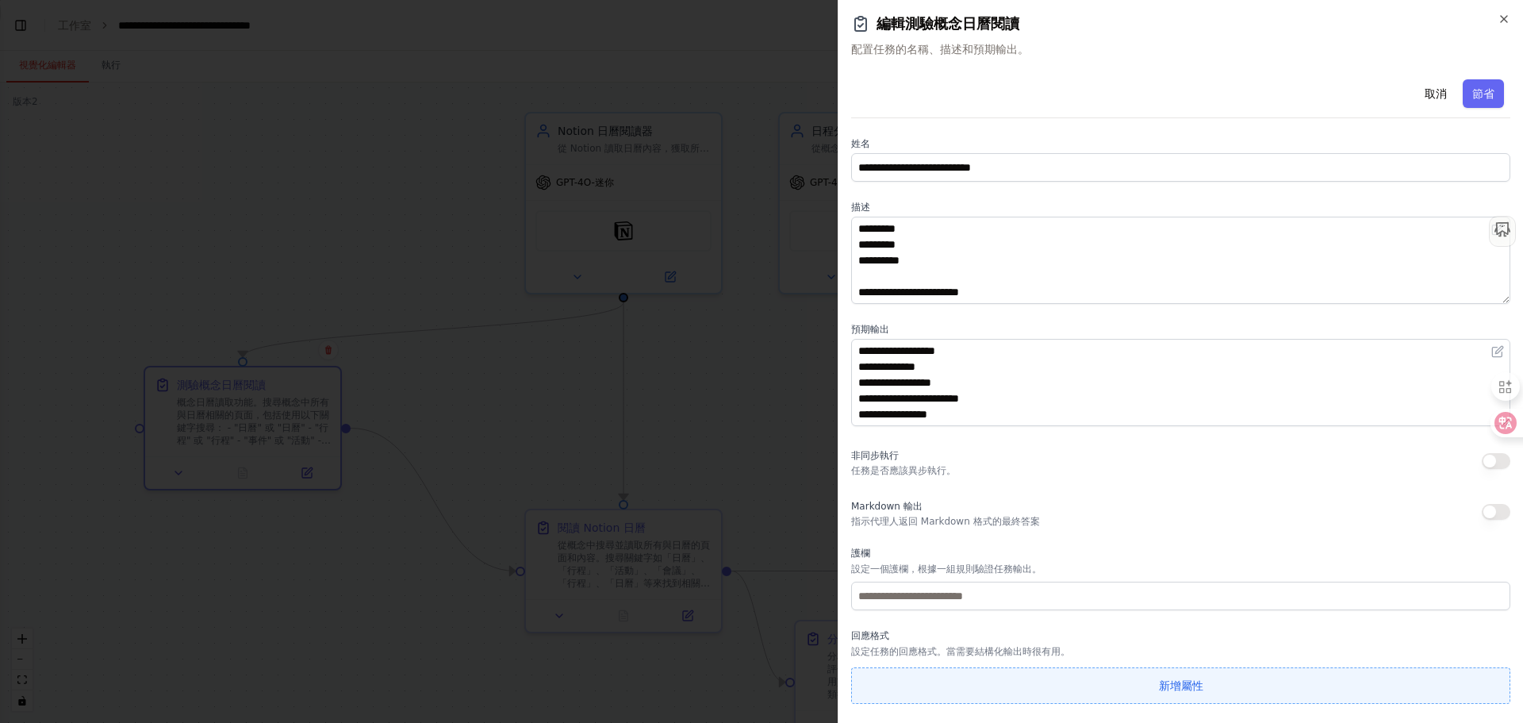
click at [1166, 683] on font "新增屬性" at bounding box center [1181, 685] width 44 height 13
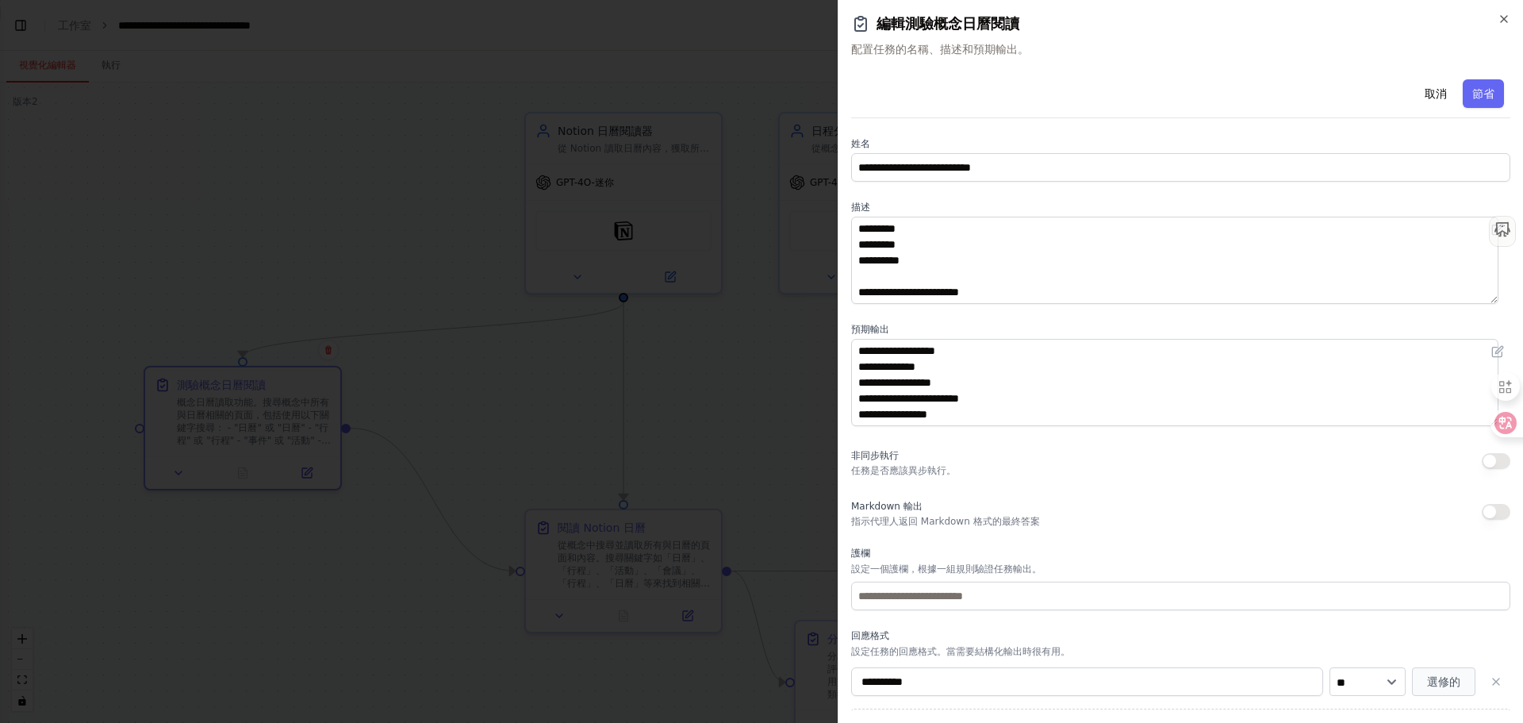
scroll to position [35, 0]
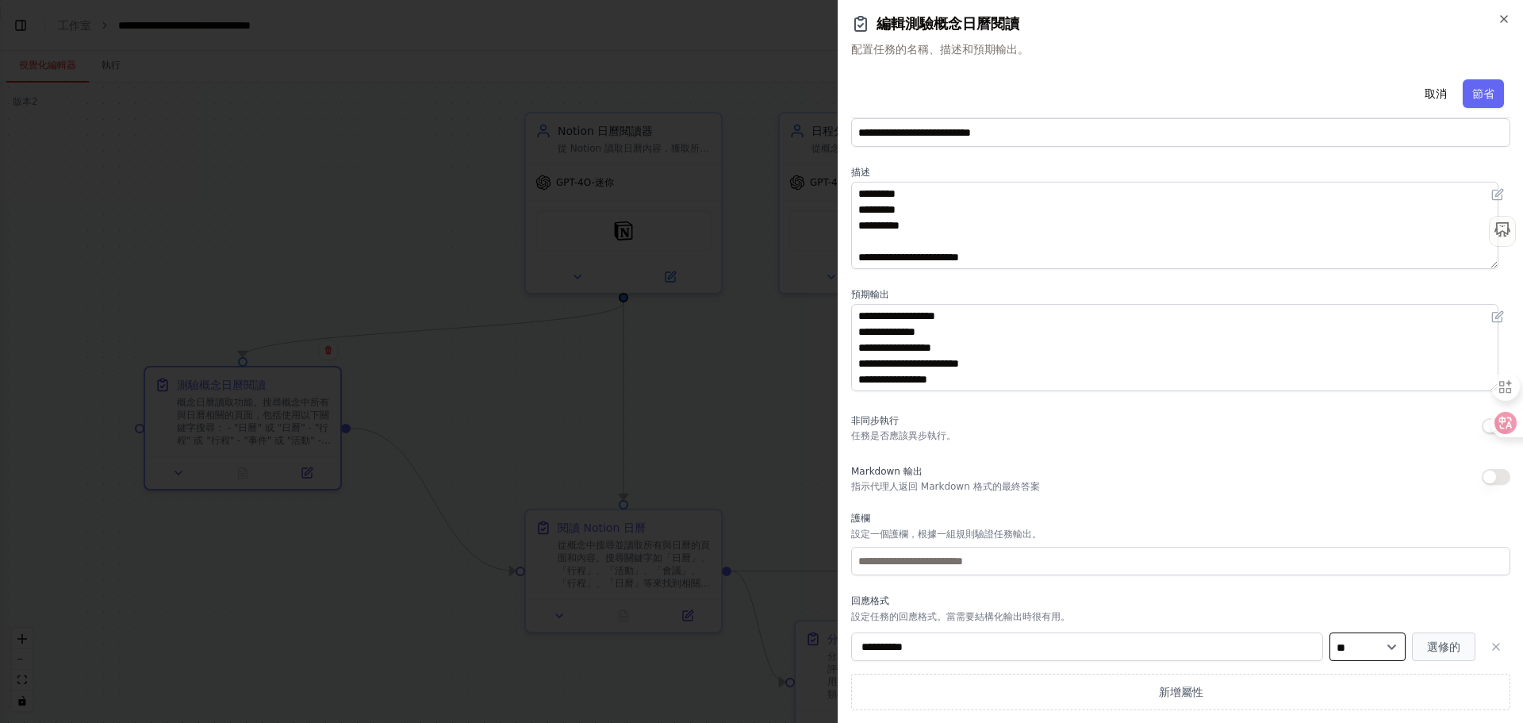
click at [1346, 659] on select "** ** *** ** **" at bounding box center [1368, 646] width 76 height 29
click at [1261, 610] on p "設定任務的回應格式。當需要結構化輸出時很有用。" at bounding box center [1180, 616] width 659 height 13
click at [1490, 646] on icon "button" at bounding box center [1496, 646] width 13 height 13
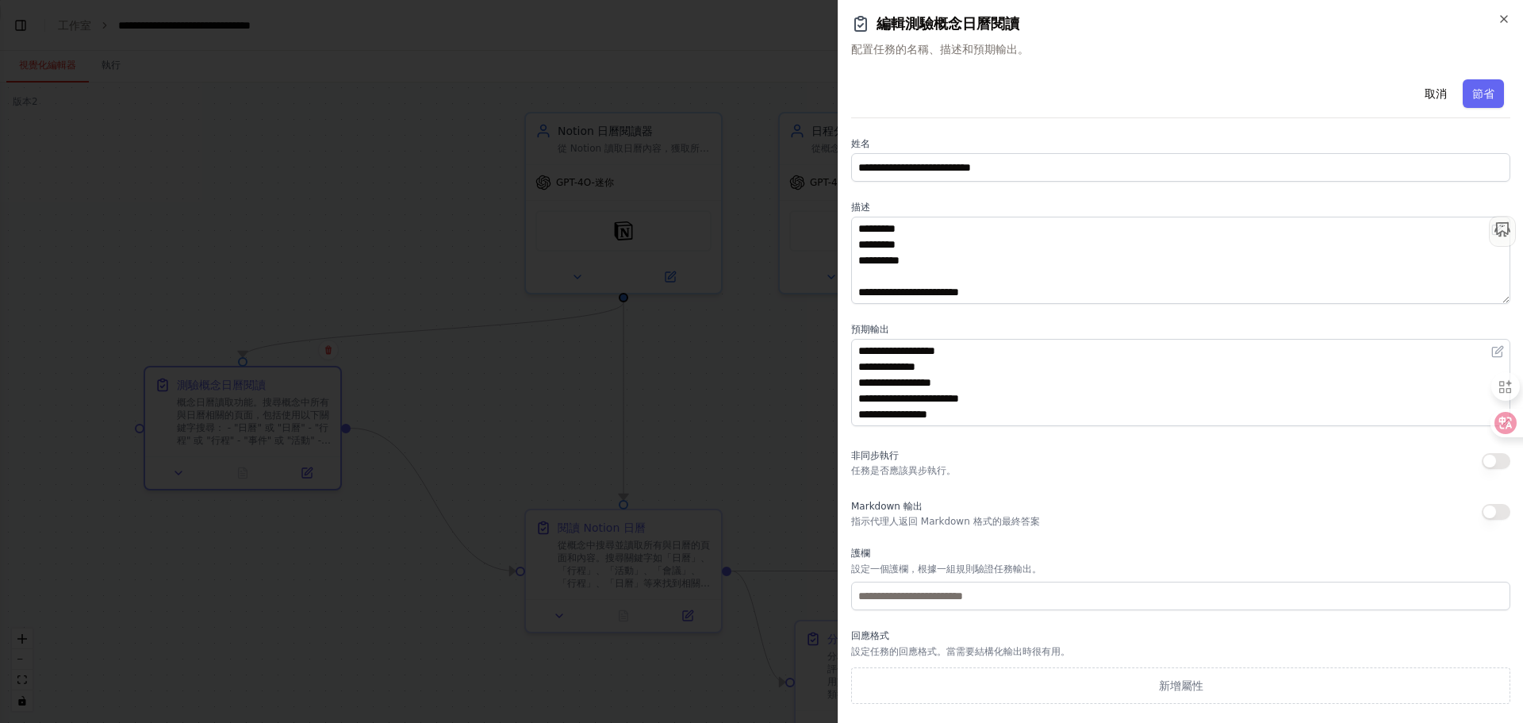
scroll to position [0, 0]
click at [1503, 19] on icon "button" at bounding box center [1504, 19] width 13 height 13
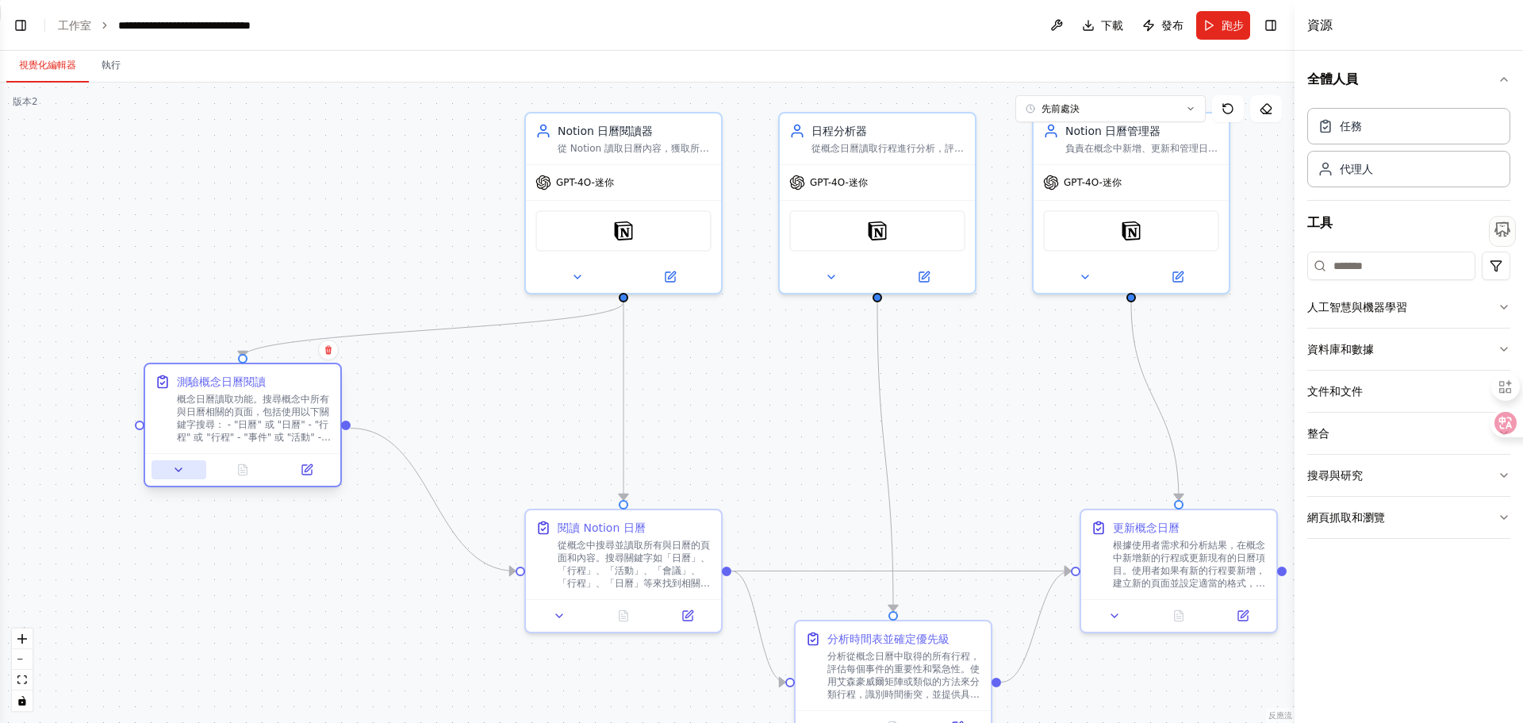
click at [186, 472] on button at bounding box center [179, 469] width 55 height 19
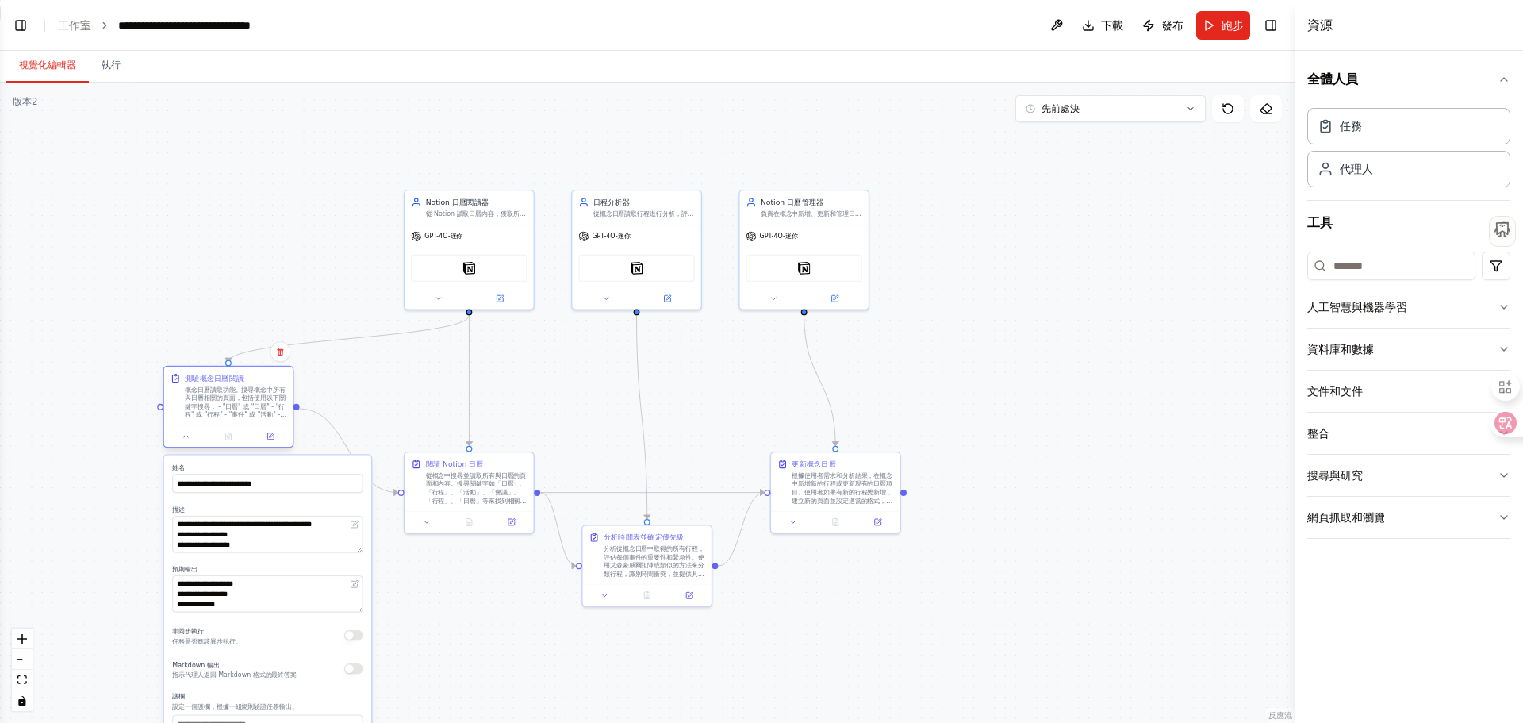
drag, startPoint x: 175, startPoint y: 329, endPoint x: 186, endPoint y: 370, distance: 42.0
click at [186, 370] on div "測驗概念日曆閱讀 概念日曆讀取功能。搜尋概念中所有與日曆相關的頁面，包括使用以下關鍵字搜尋： - "日曆" 或 "日曆" - "行程" 或 "行程" - "事…" at bounding box center [228, 396] width 129 height 59
click at [180, 303] on div ".deletable-edge-delete-btn { width: 20px; height: 20px; border: 0px solid #ffff…" at bounding box center [647, 403] width 1295 height 640
click at [186, 440] on icon at bounding box center [186, 436] width 9 height 9
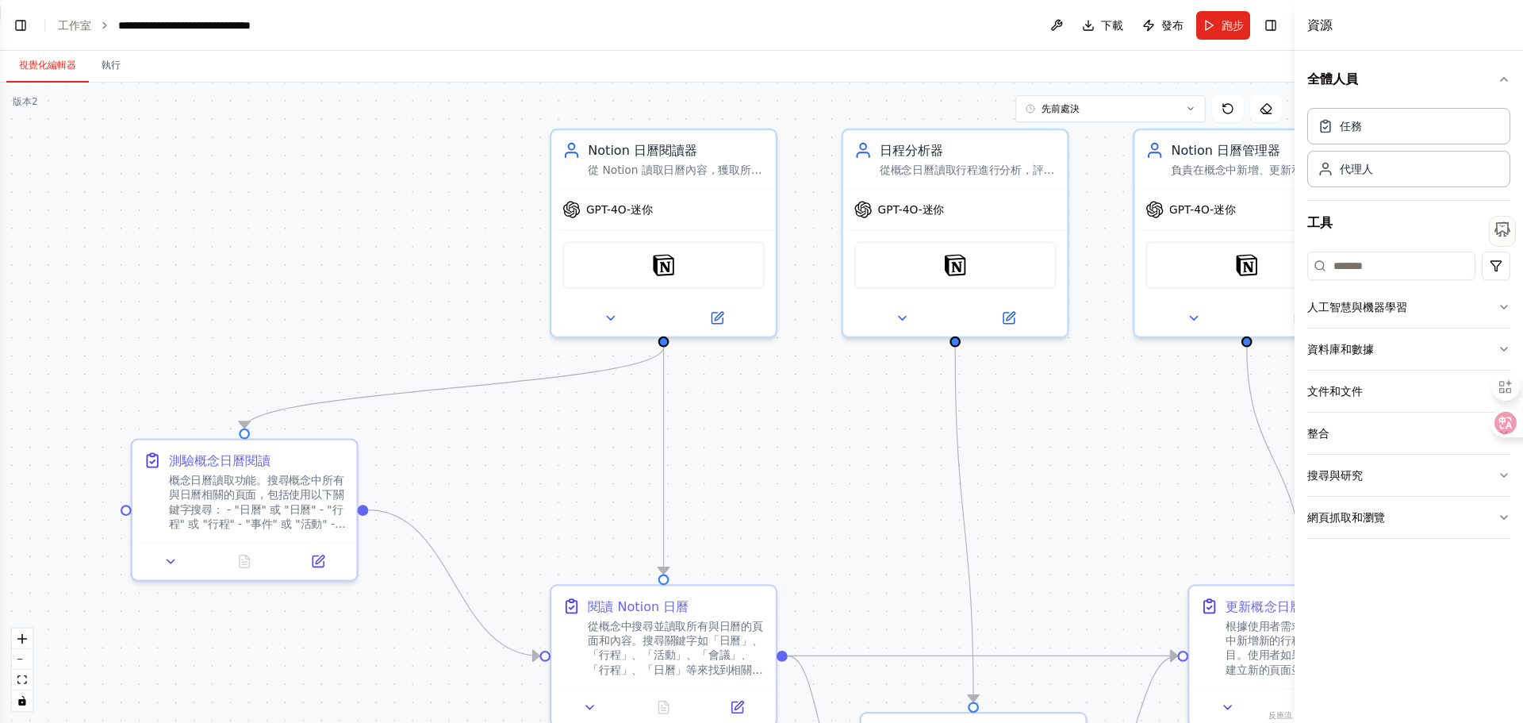
click at [218, 275] on div ".deletable-edge-delete-btn { width: 20px; height: 20px; border: 0px solid #ffff…" at bounding box center [647, 403] width 1295 height 640
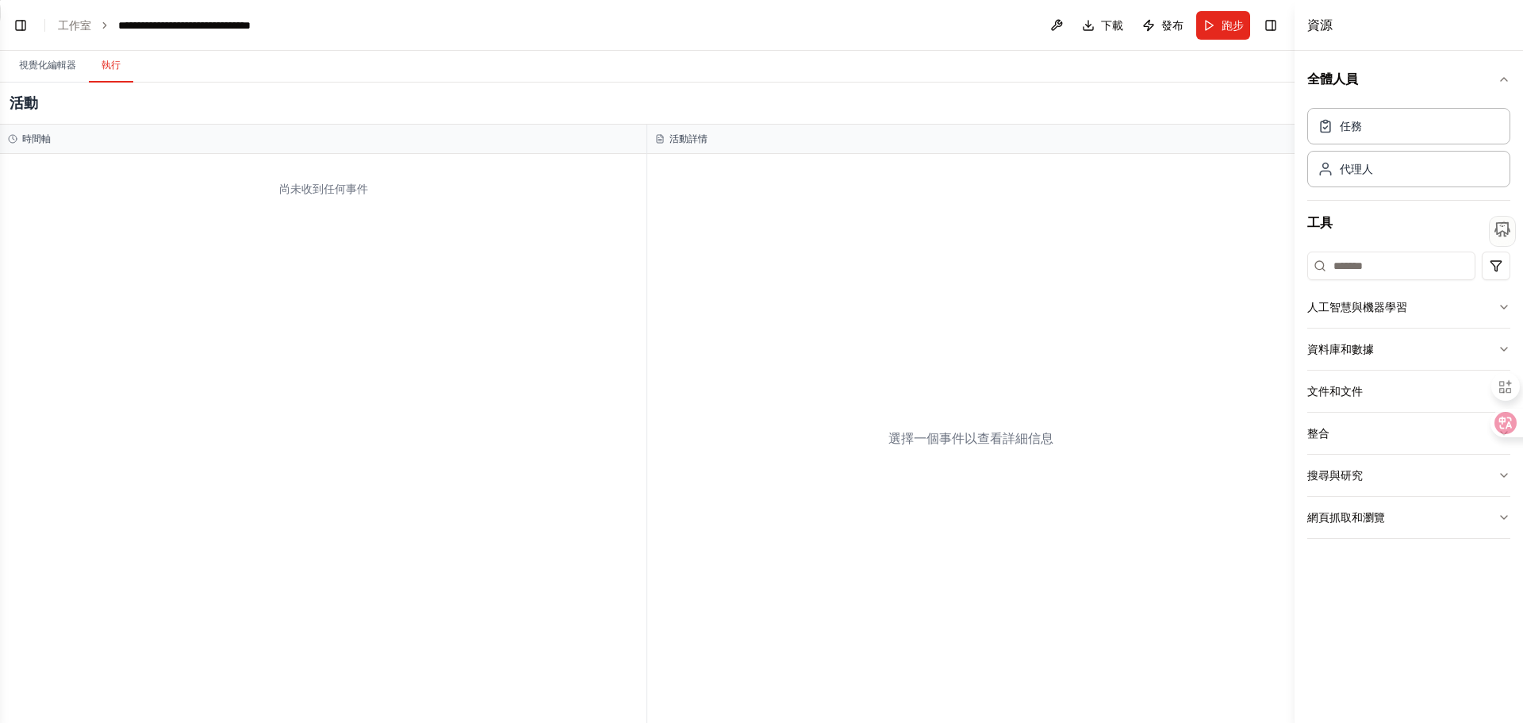
click at [107, 67] on font "執行" at bounding box center [111, 65] width 19 height 11
click at [1267, 22] on button "切換右側邊欄" at bounding box center [1271, 25] width 22 height 22
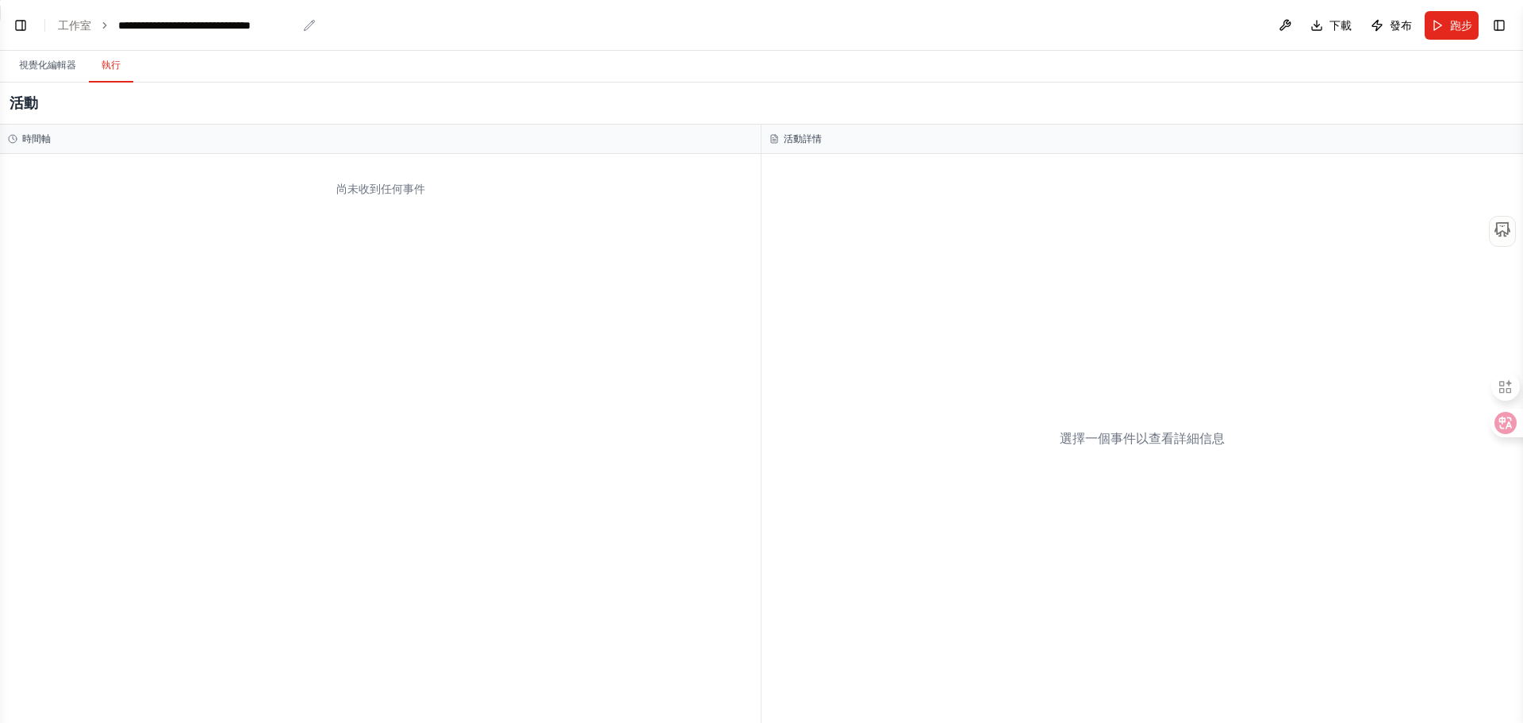
click at [141, 26] on div "**********" at bounding box center [207, 25] width 179 height 16
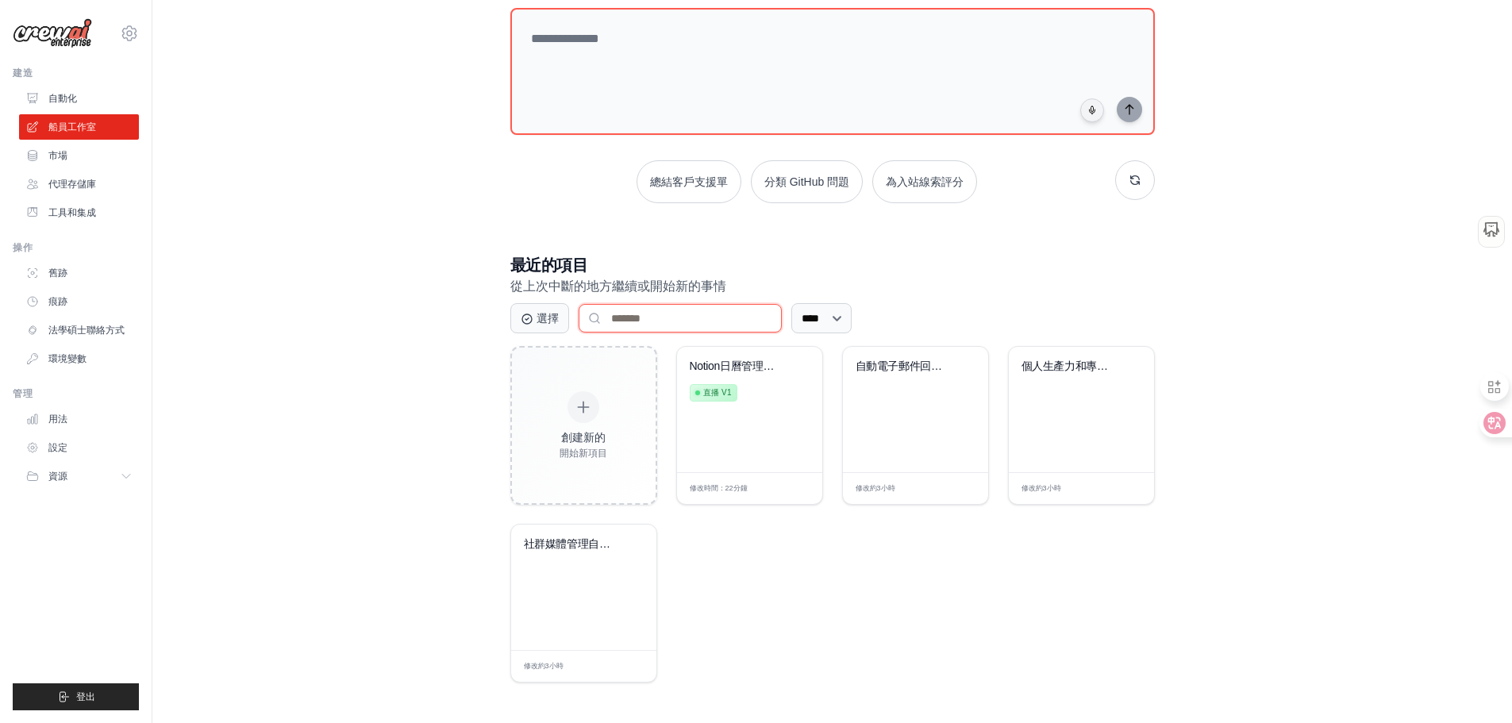
click at [638, 326] on input at bounding box center [679, 318] width 203 height 29
click at [545, 322] on font "選擇" at bounding box center [547, 317] width 22 height 13
click at [524, 320] on icon at bounding box center [527, 318] width 6 height 6
click at [540, 320] on font "選擇" at bounding box center [547, 317] width 22 height 13
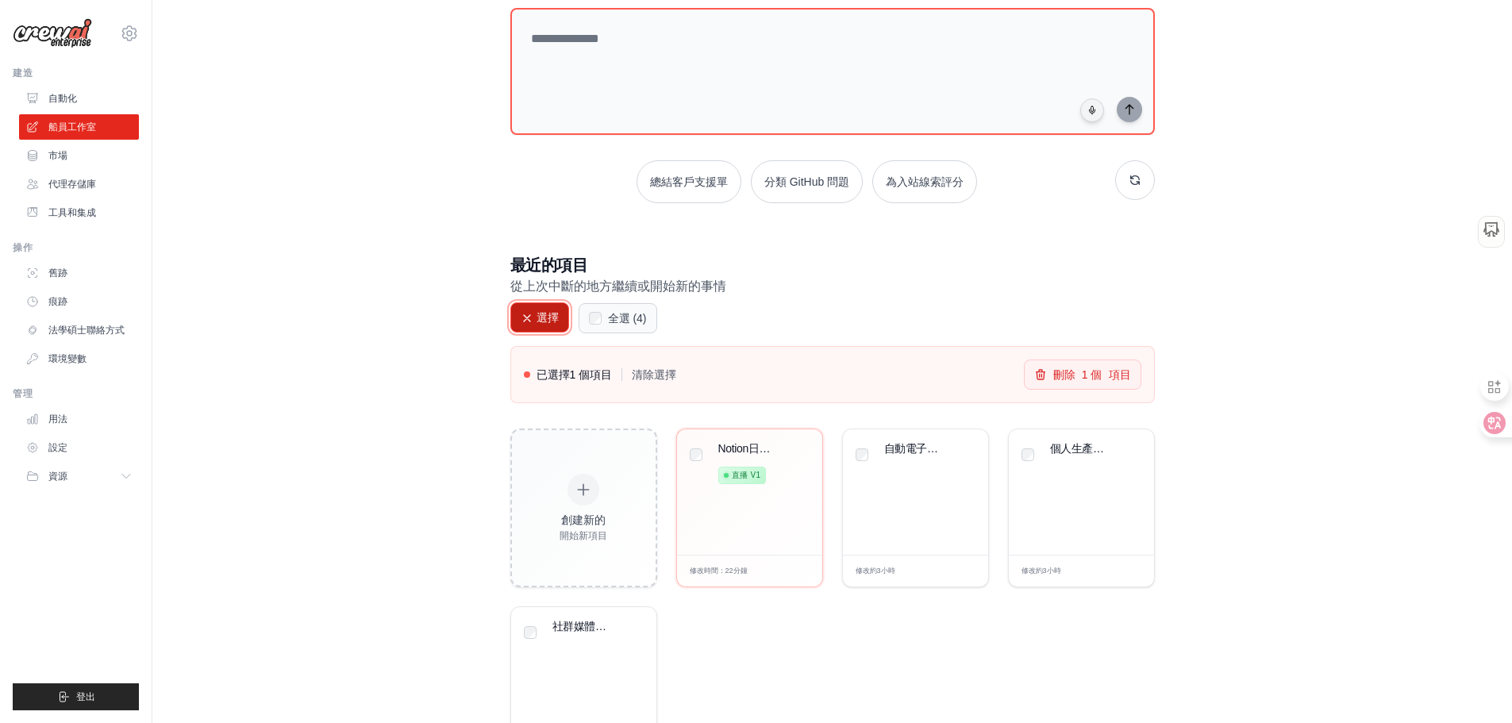
click at [526, 322] on icon at bounding box center [527, 318] width 13 height 13
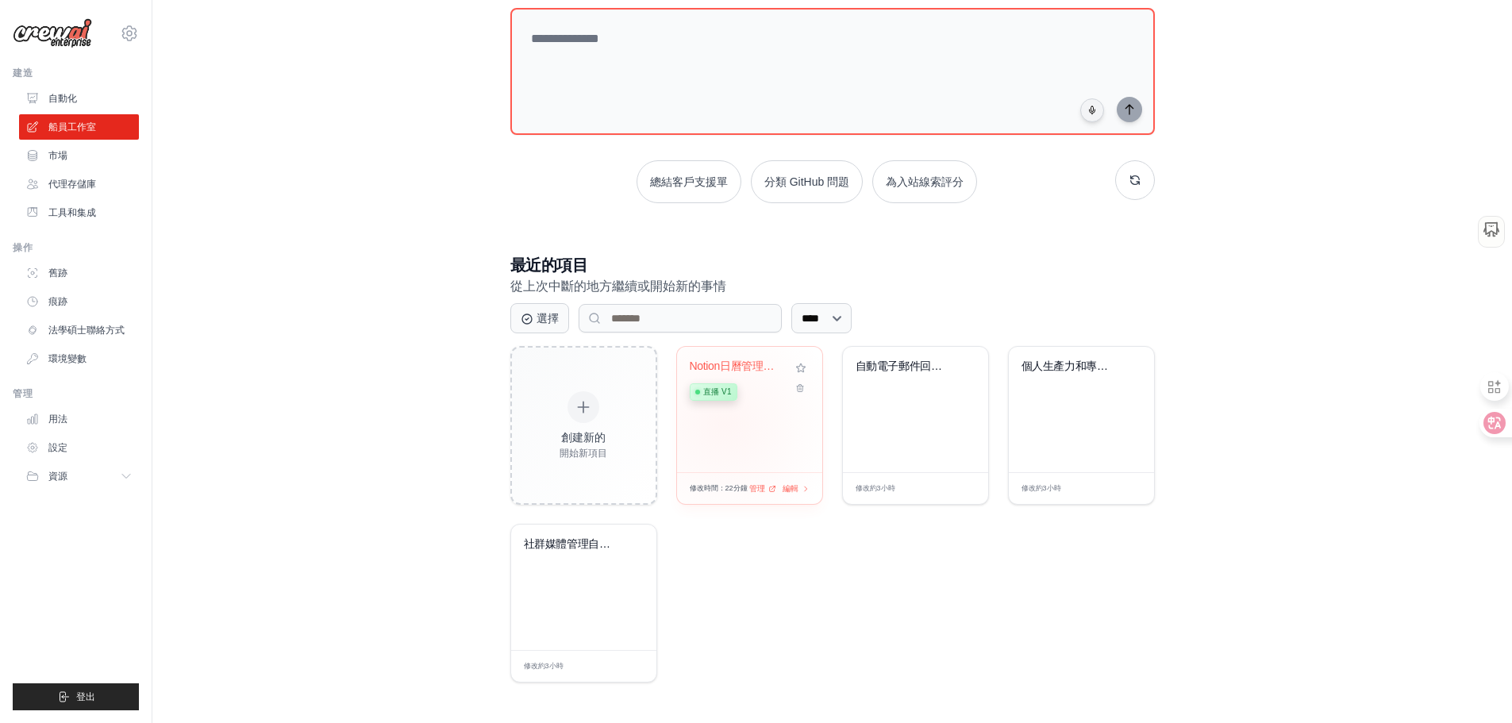
click at [724, 423] on div "Notion日曆管理系統 直播 v1" at bounding box center [749, 409] width 145 height 125
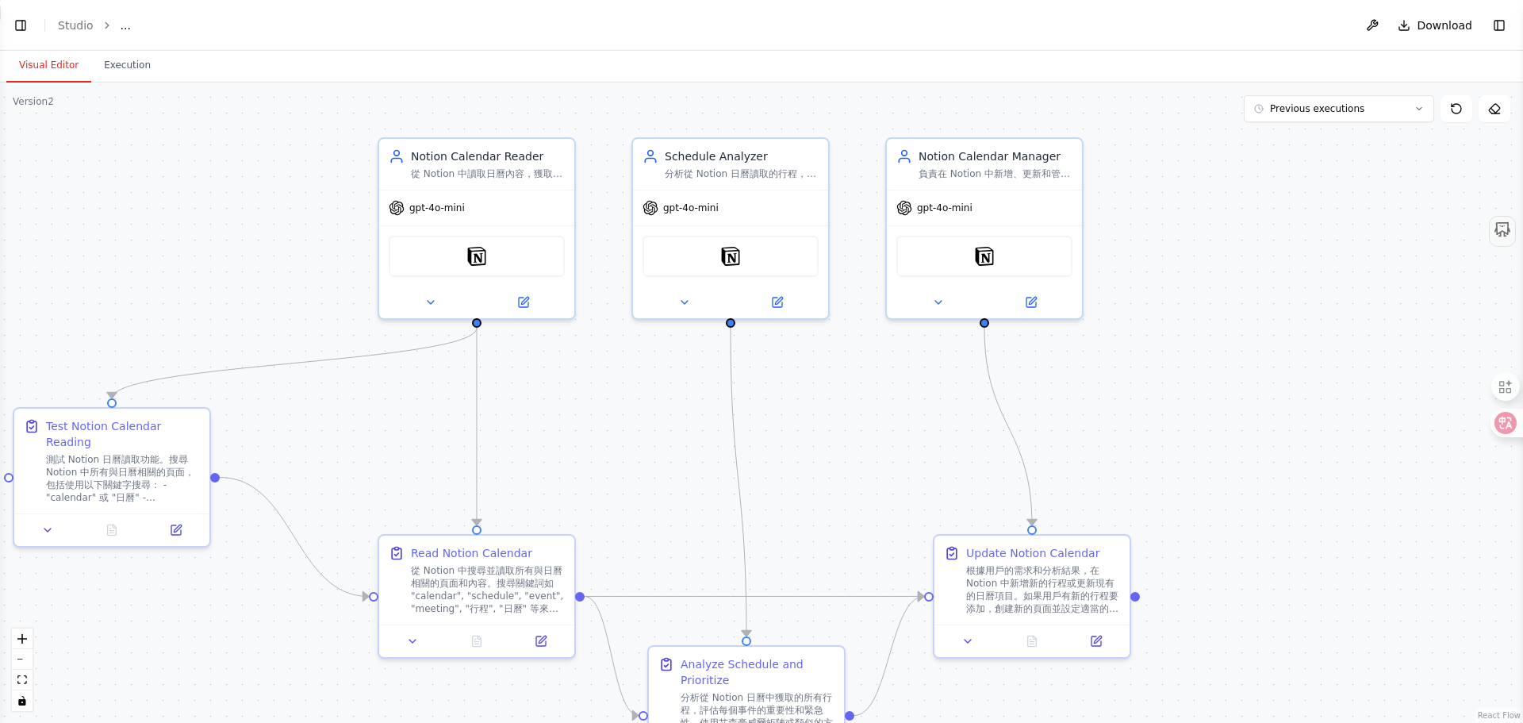
drag, startPoint x: 1016, startPoint y: 191, endPoint x: 1323, endPoint y: 162, distance: 308.5
click at [1323, 162] on div ".deletable-edge-delete-btn { width: 20px; height: 20px; border: 0px solid #ffff…" at bounding box center [761, 403] width 1523 height 640
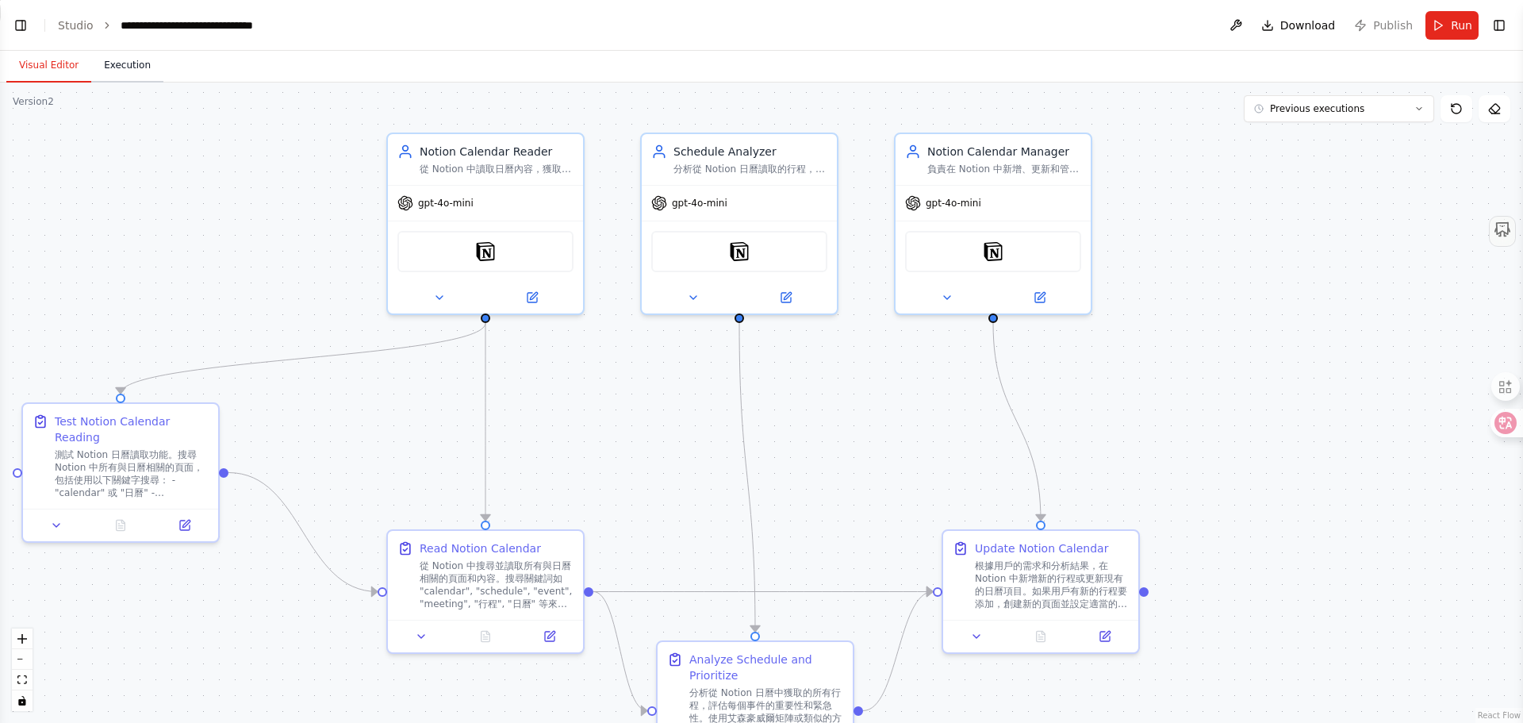
scroll to position [1977, 0]
click at [1467, 24] on span "Run" at bounding box center [1461, 25] width 21 height 16
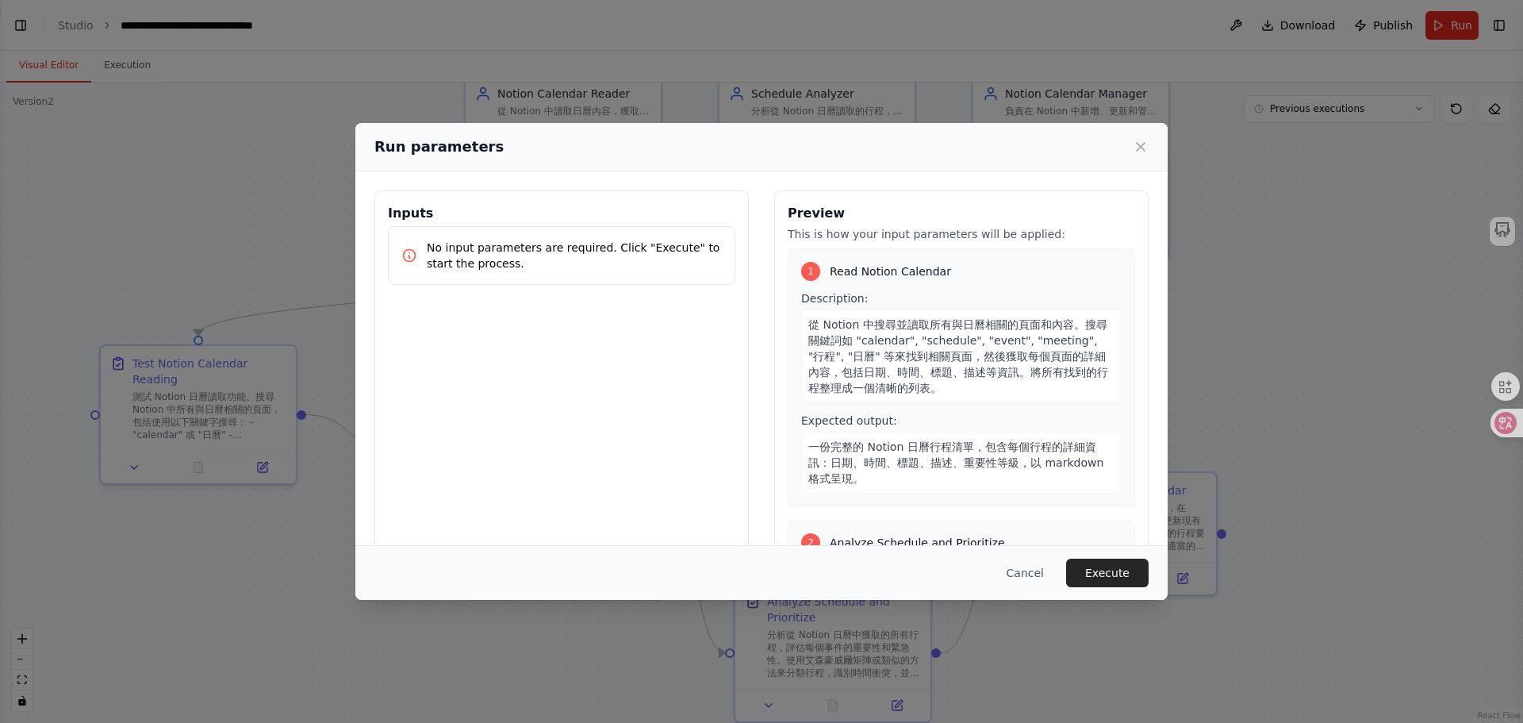
drag, startPoint x: 1235, startPoint y: 419, endPoint x: 1313, endPoint y: 361, distance: 97.0
click at [1313, 361] on body "BETA 讀取 notion 內的日曆，回覆有哪些行程，建議要先做那些安排。如有新行程要加入notion 內的日曆，也可以更新上去 ▶ Thought pro…" at bounding box center [761, 361] width 1523 height 723
click at [1105, 571] on button "Execute" at bounding box center [1107, 573] width 83 height 29
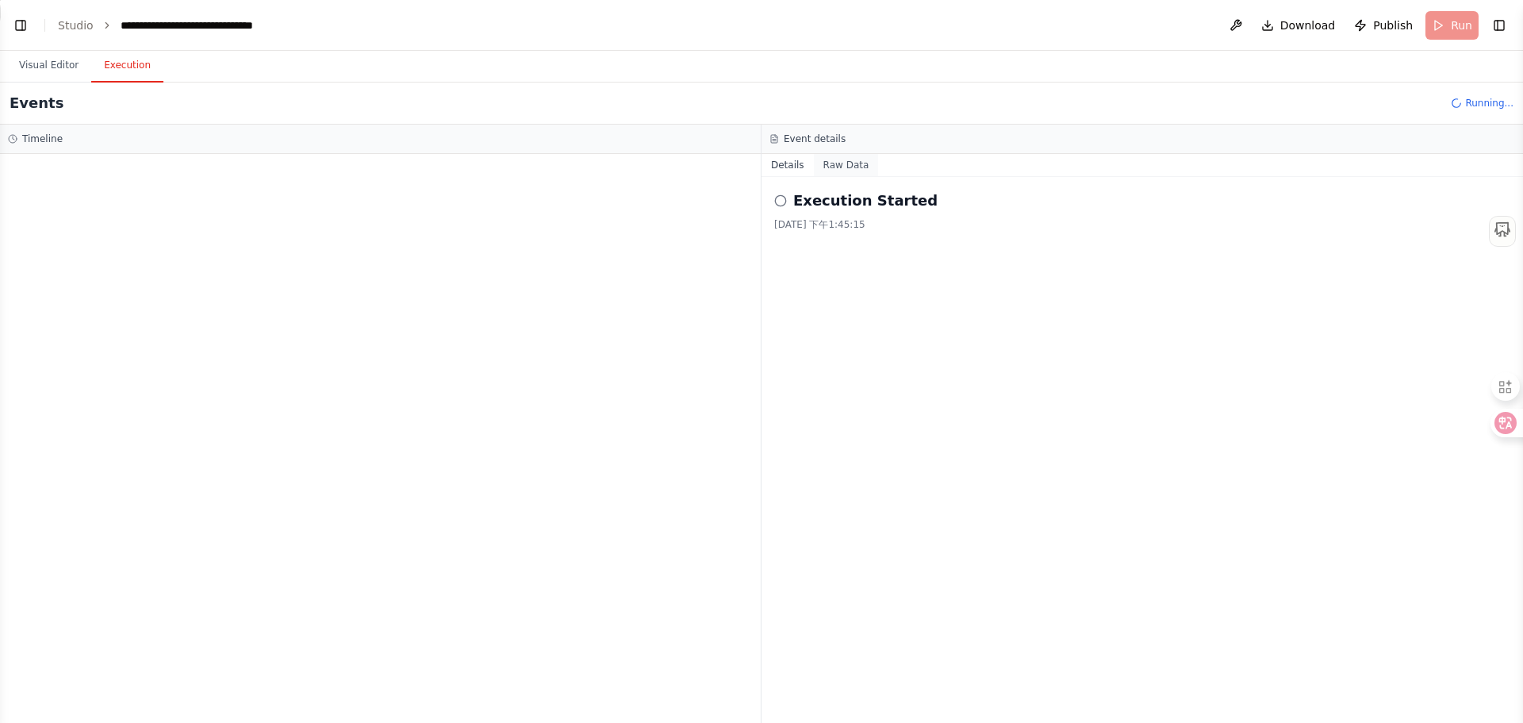
click at [836, 166] on button "Raw Data" at bounding box center [846, 165] width 65 height 22
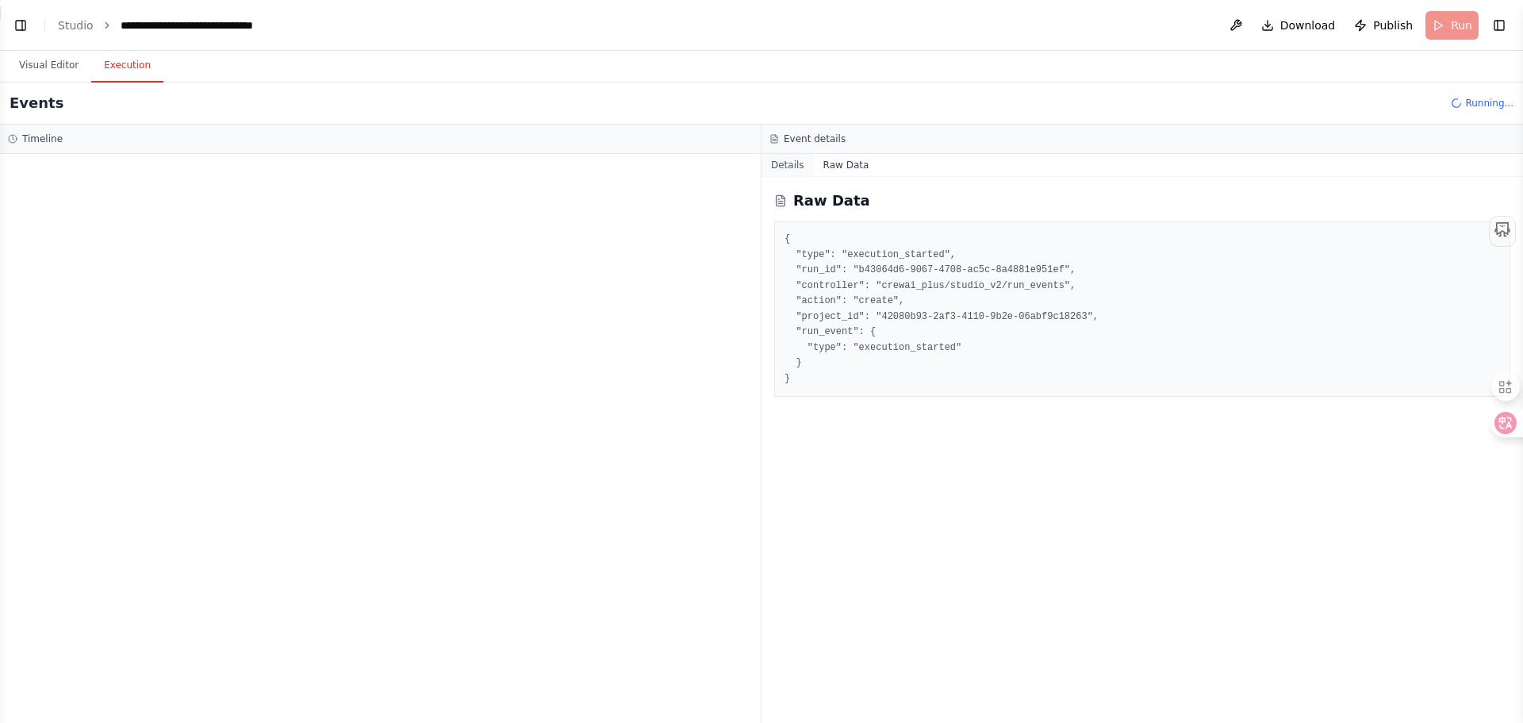
click at [786, 166] on button "Details" at bounding box center [788, 165] width 52 height 22
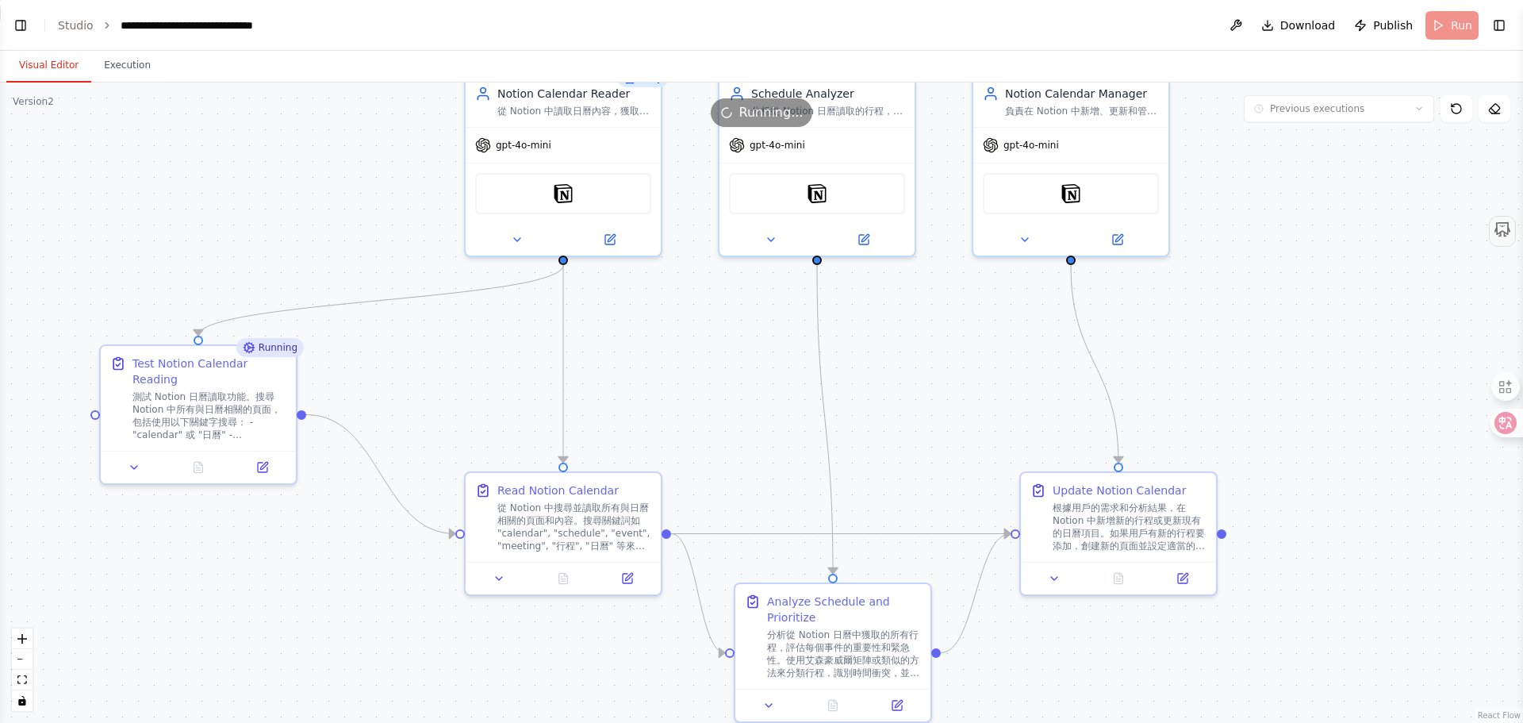
click at [45, 69] on button "Visual Editor" at bounding box center [48, 65] width 85 height 33
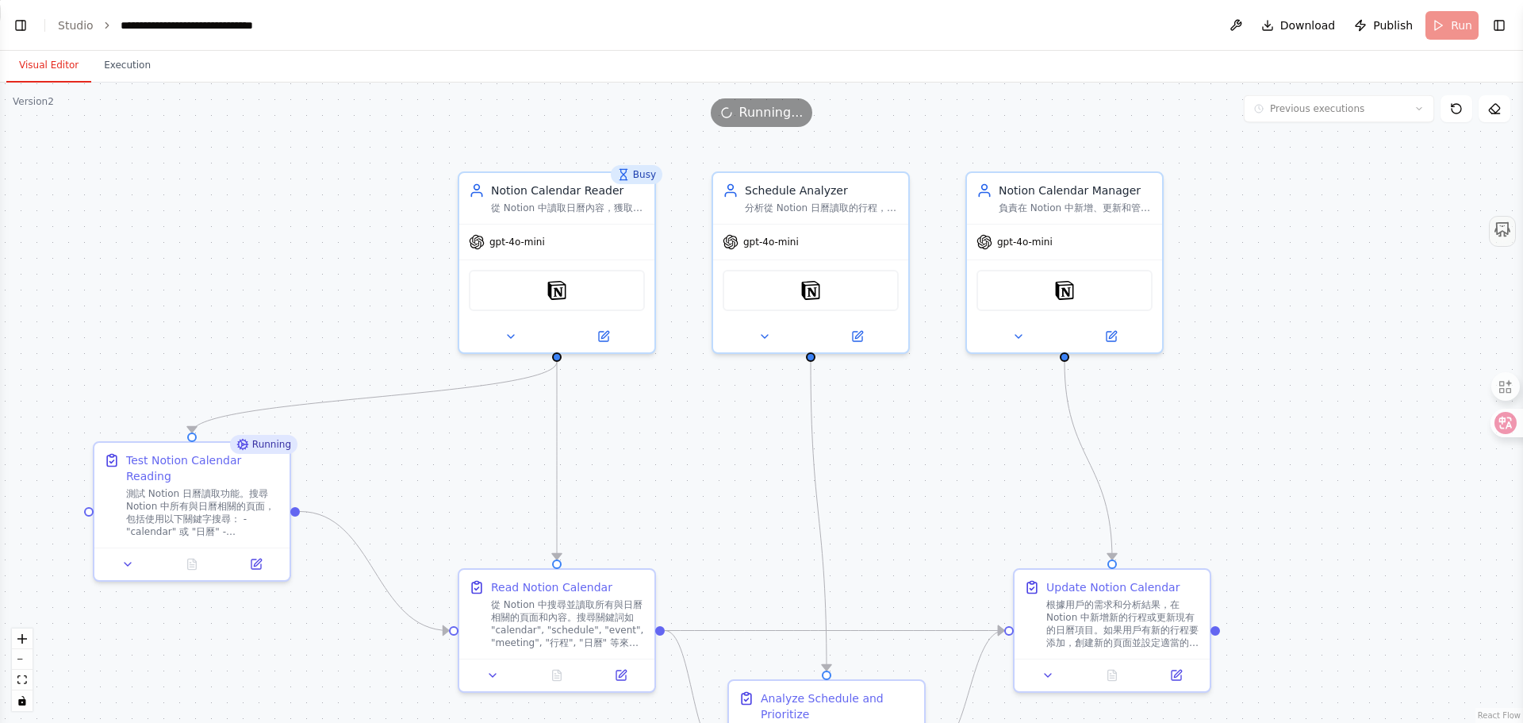
drag, startPoint x: 398, startPoint y: 234, endPoint x: 392, endPoint y: 331, distance: 97.0
click at [392, 331] on div ".deletable-edge-delete-btn { width: 20px; height: 20px; border: 0px solid #ffff…" at bounding box center [761, 403] width 1523 height 640
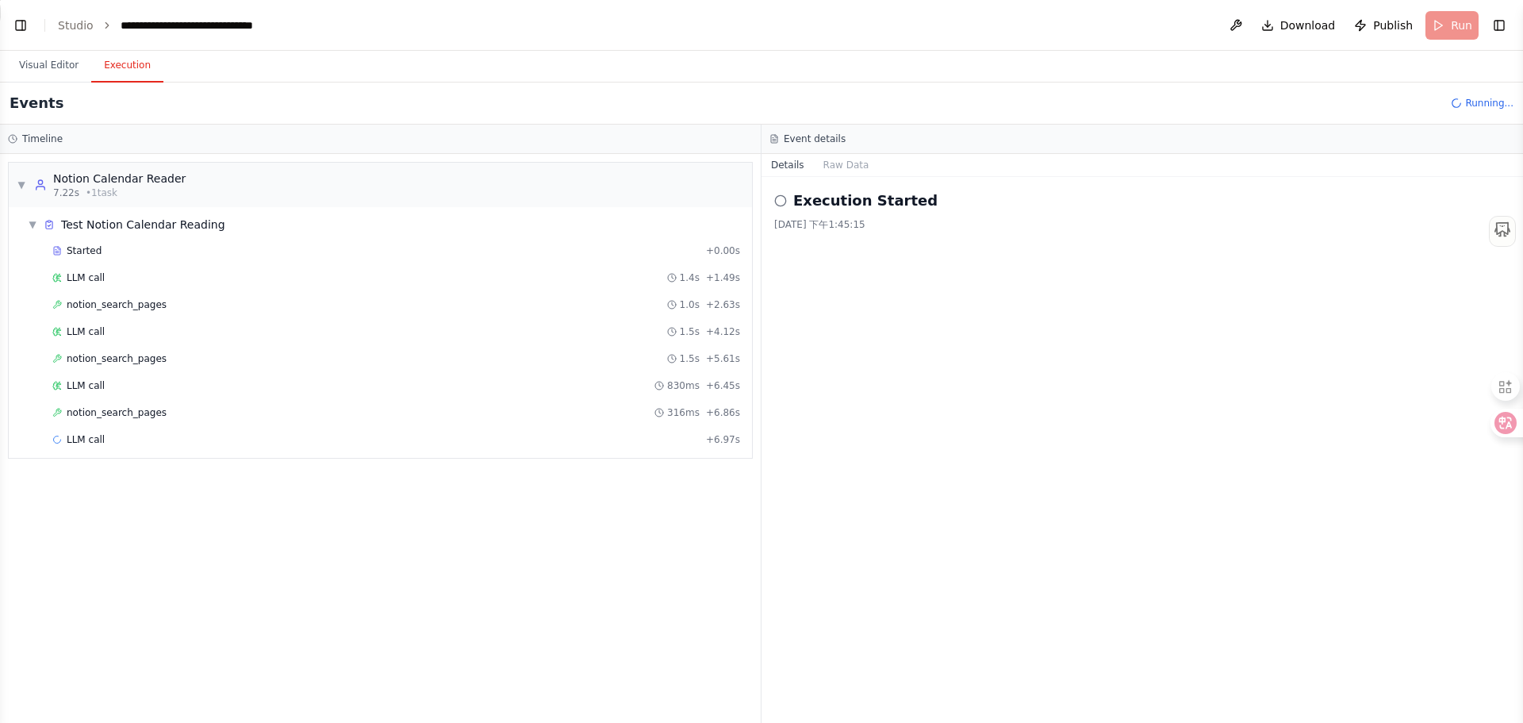
click at [110, 73] on button "Execution" at bounding box center [127, 65] width 72 height 33
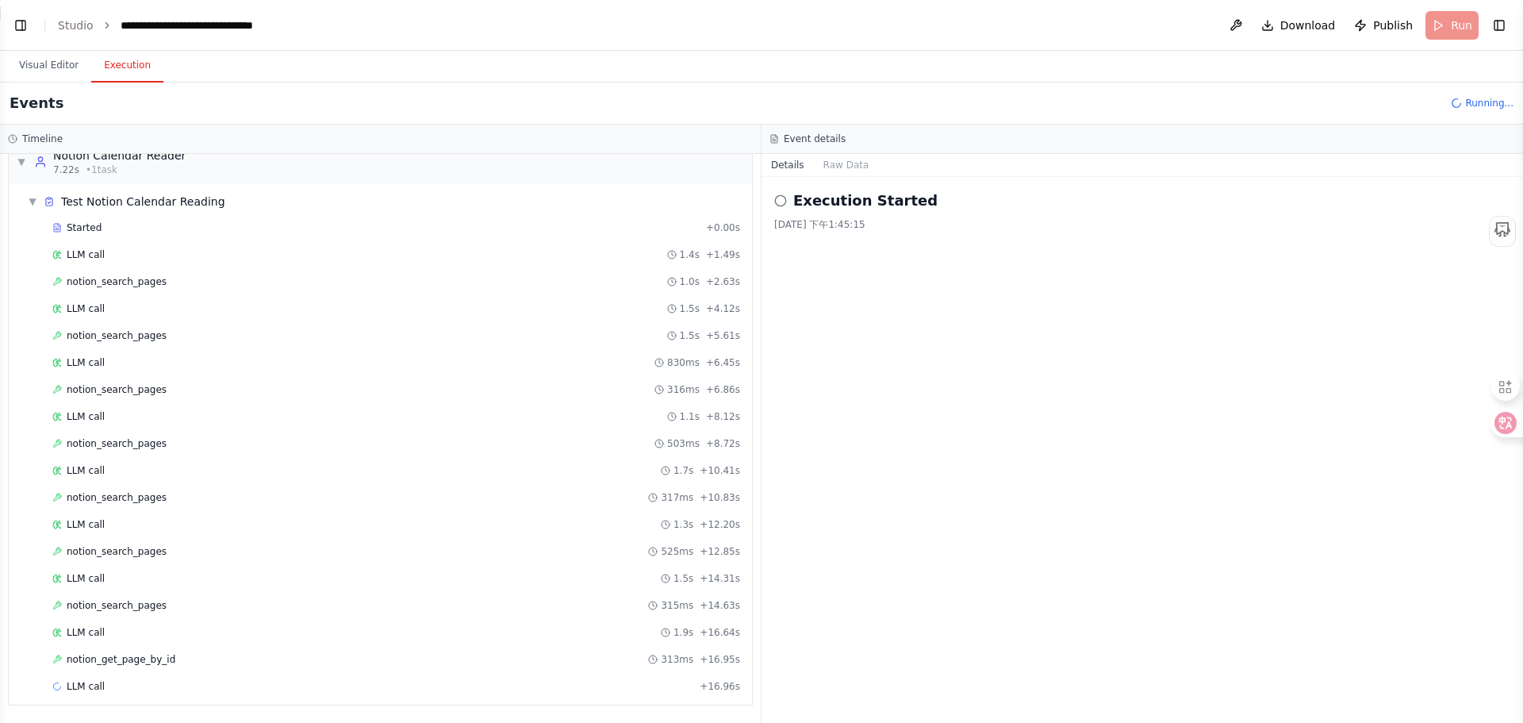
scroll to position [50, 0]
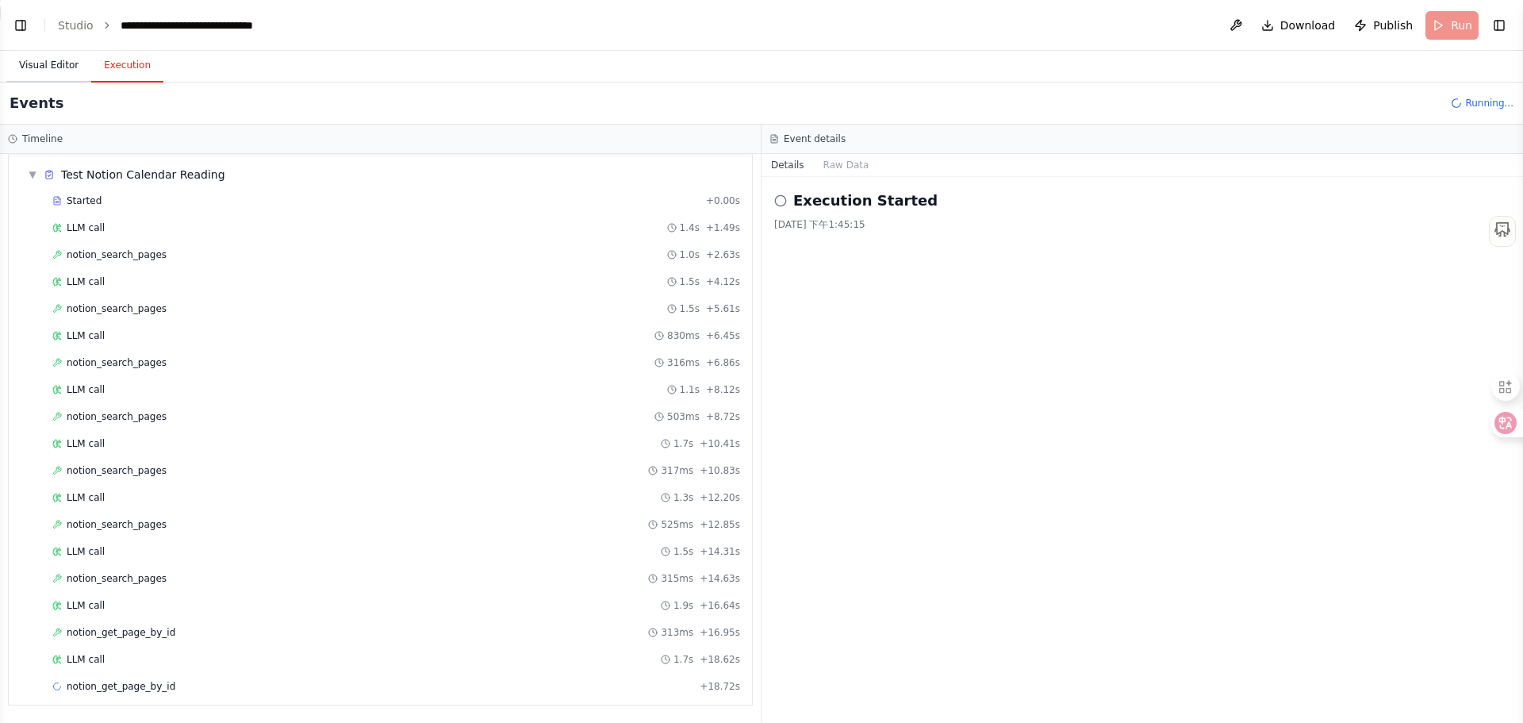
click at [41, 57] on button "Visual Editor" at bounding box center [48, 65] width 85 height 33
click at [127, 74] on button "Execution" at bounding box center [127, 65] width 72 height 33
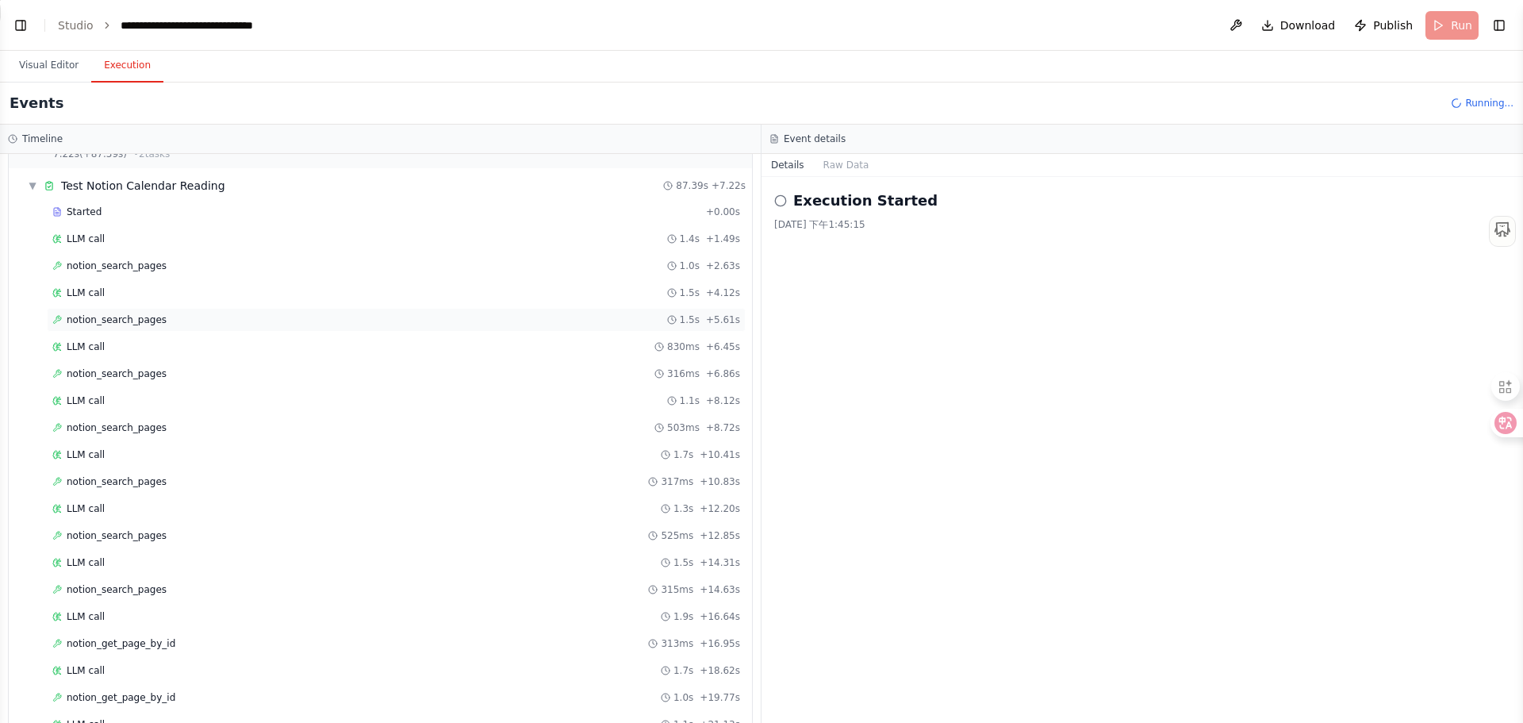
scroll to position [0, 0]
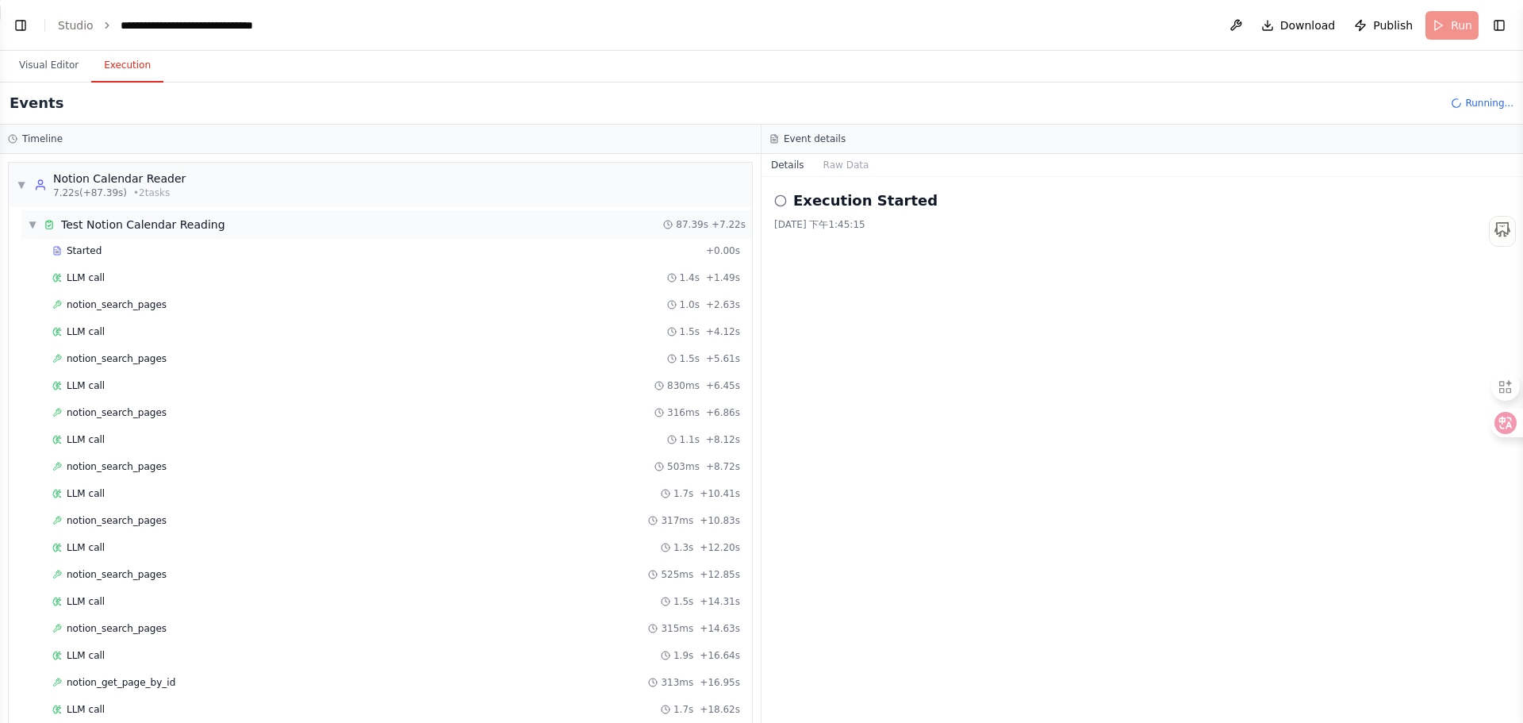
click at [90, 229] on span "Test Notion Calendar Reading" at bounding box center [143, 225] width 164 height 16
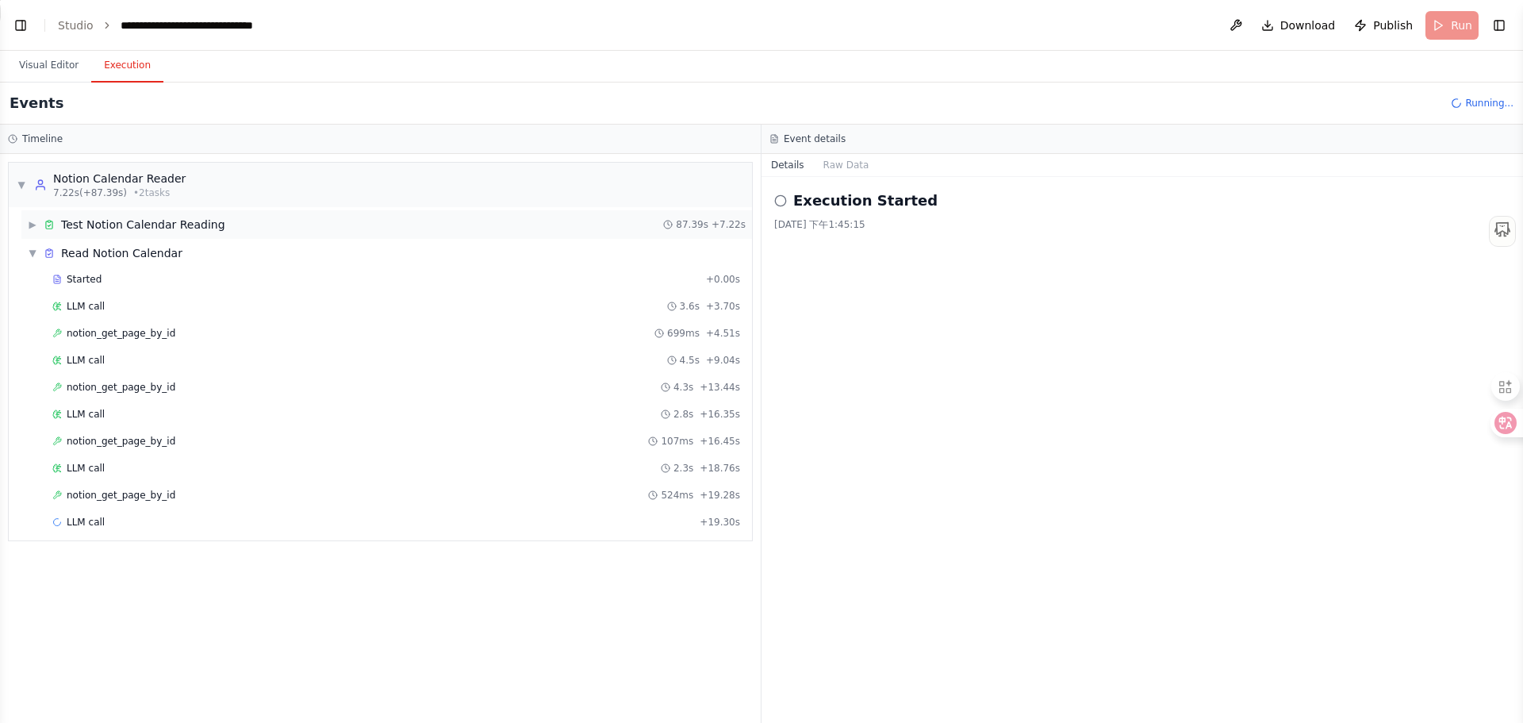
click at [34, 223] on span "▶" at bounding box center [33, 224] width 10 height 13
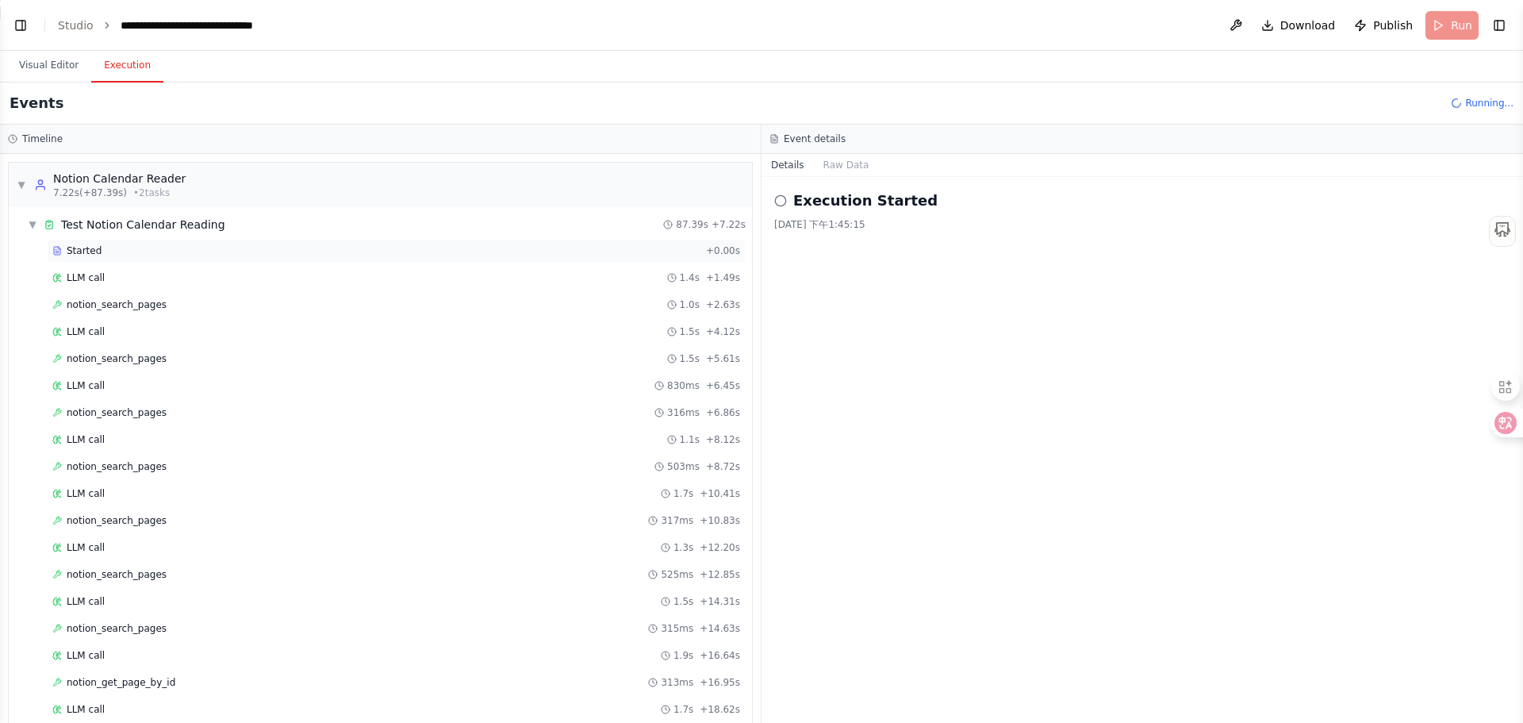
click at [79, 252] on span "Started" at bounding box center [84, 250] width 35 height 13
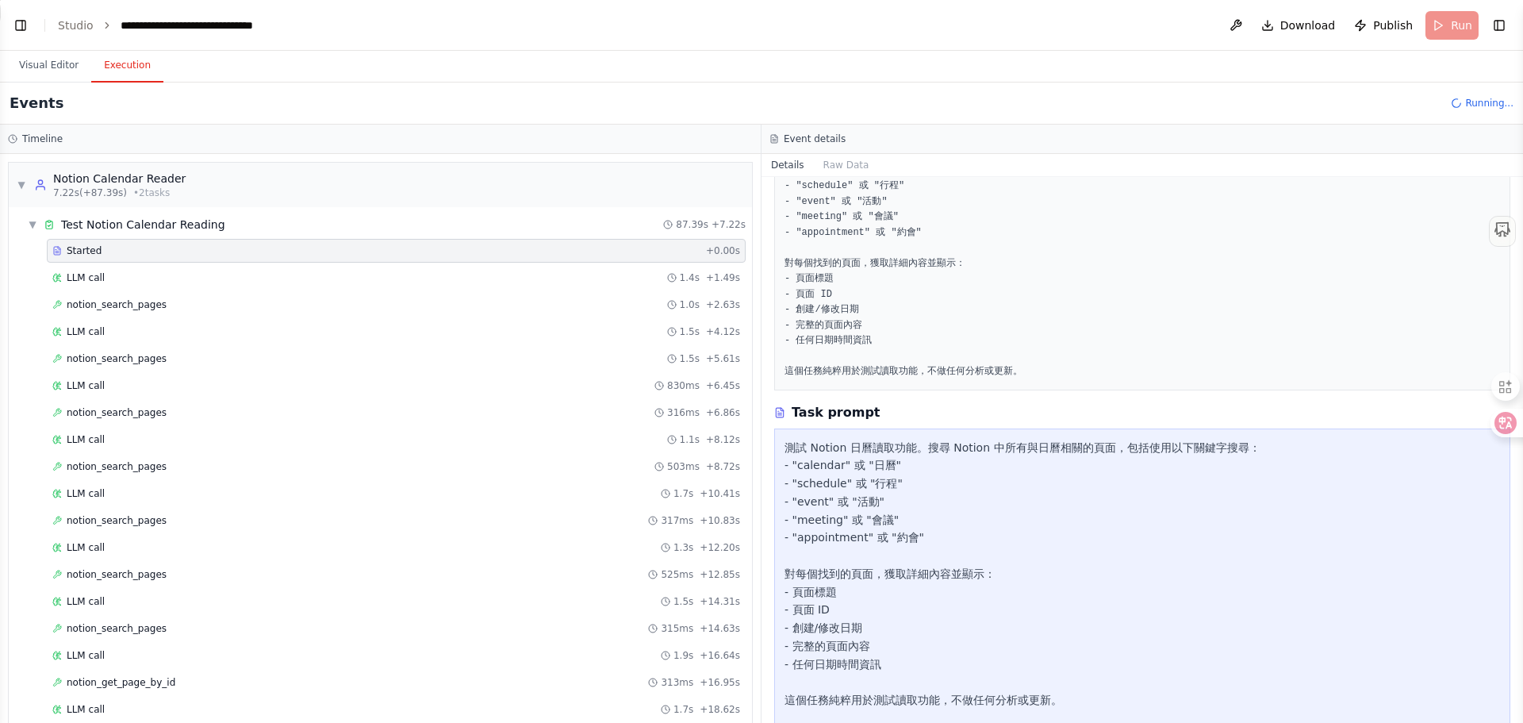
scroll to position [295, 0]
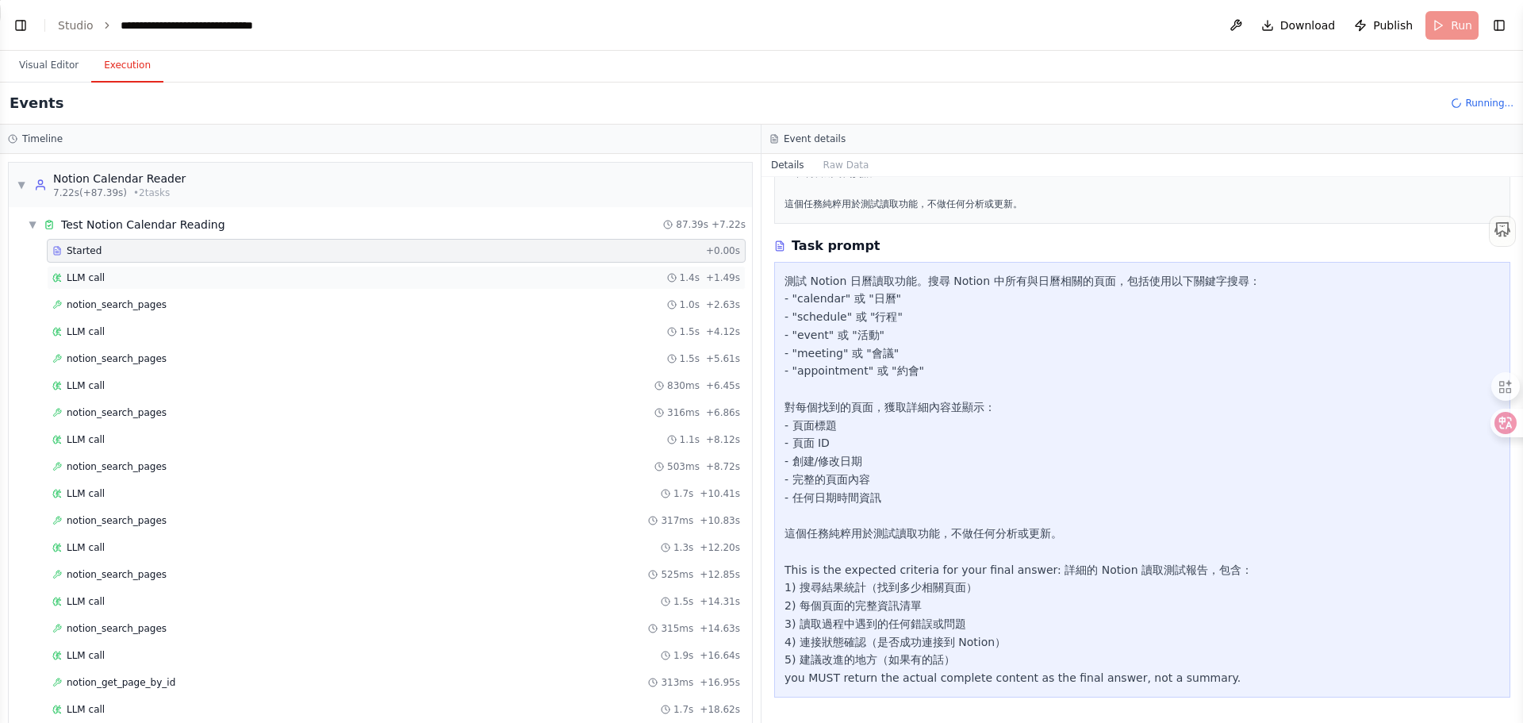
click at [113, 281] on div "LLM call 1.4s + 1.49s" at bounding box center [396, 277] width 688 height 13
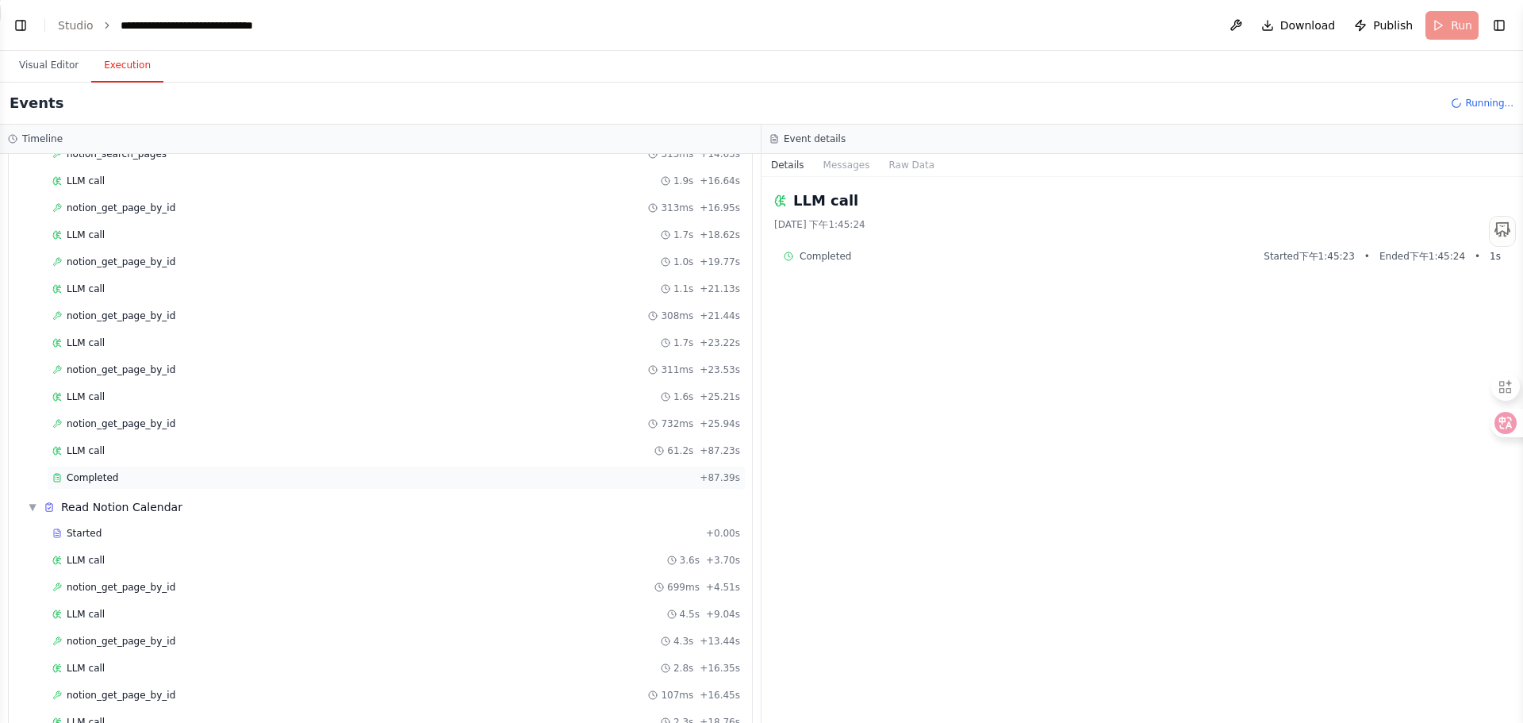
scroll to position [476, 0]
drag, startPoint x: 89, startPoint y: 461, endPoint x: 85, endPoint y: 476, distance: 15.6
click at [89, 462] on div "Started + 0.00s LLM call 1.4s + 1.49s notion_search_pages 1.0s + 2.63s LLM call…" at bounding box center [386, 127] width 731 height 728
click at [85, 478] on span "Completed" at bounding box center [93, 476] width 52 height 13
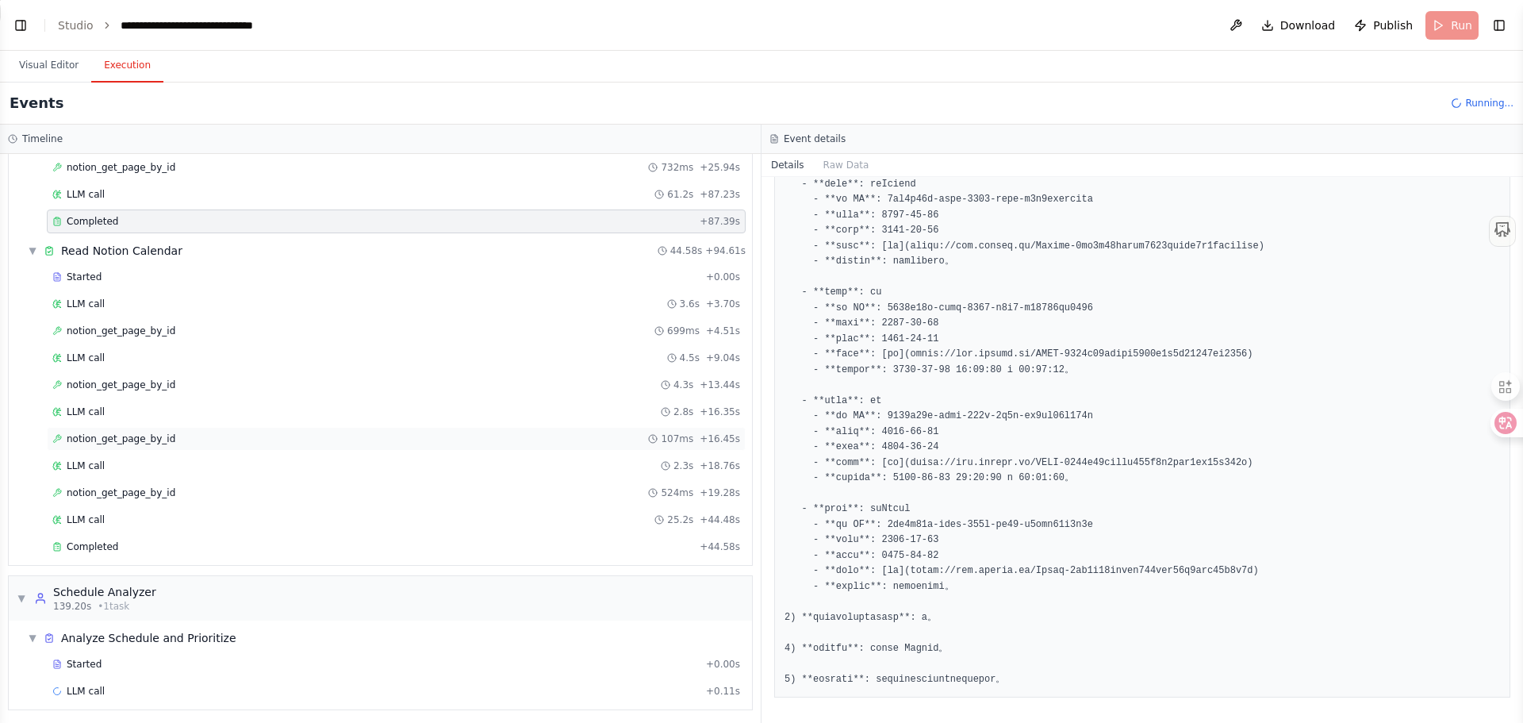
scroll to position [736, 0]
click at [94, 546] on span "Completed" at bounding box center [93, 542] width 52 height 13
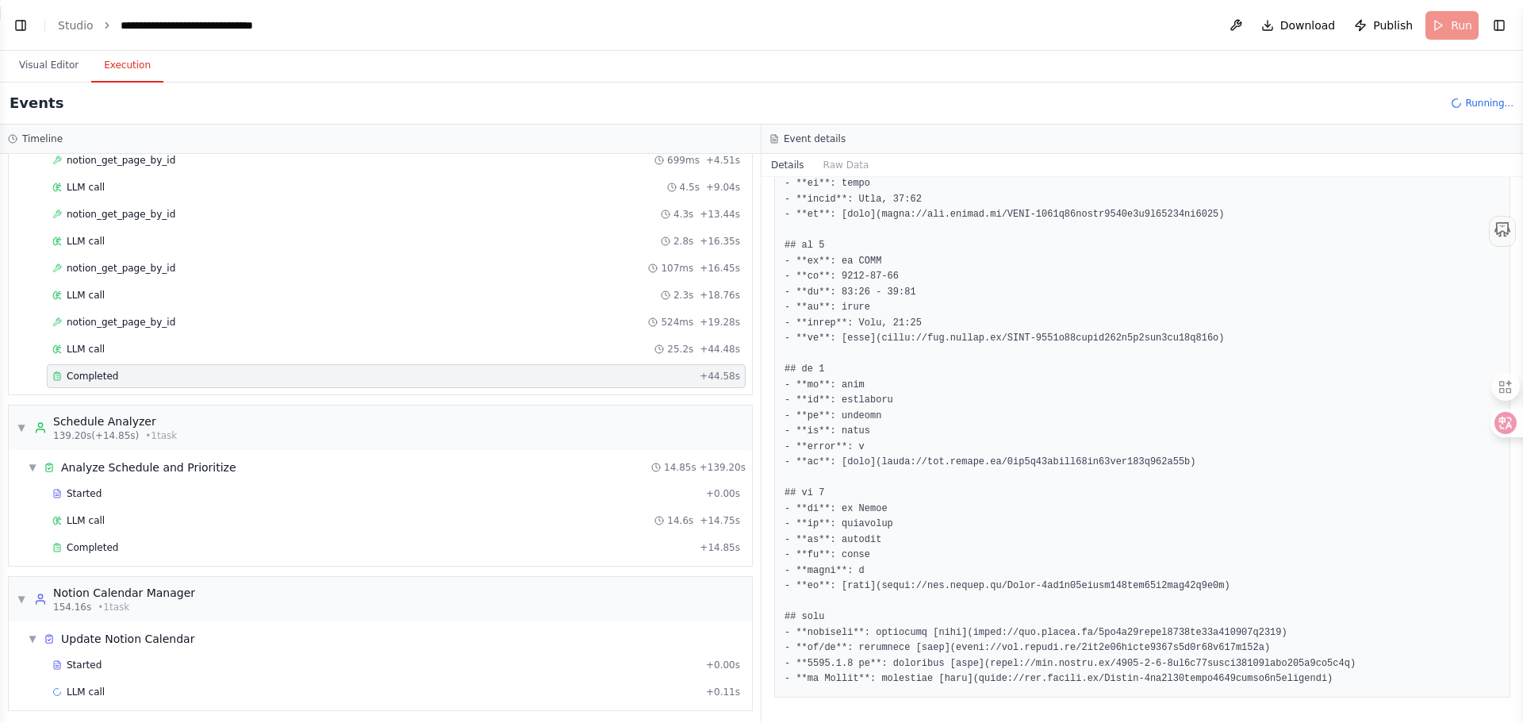
scroll to position [907, 0]
click at [113, 550] on div "Completed + 14.85s" at bounding box center [396, 542] width 699 height 24
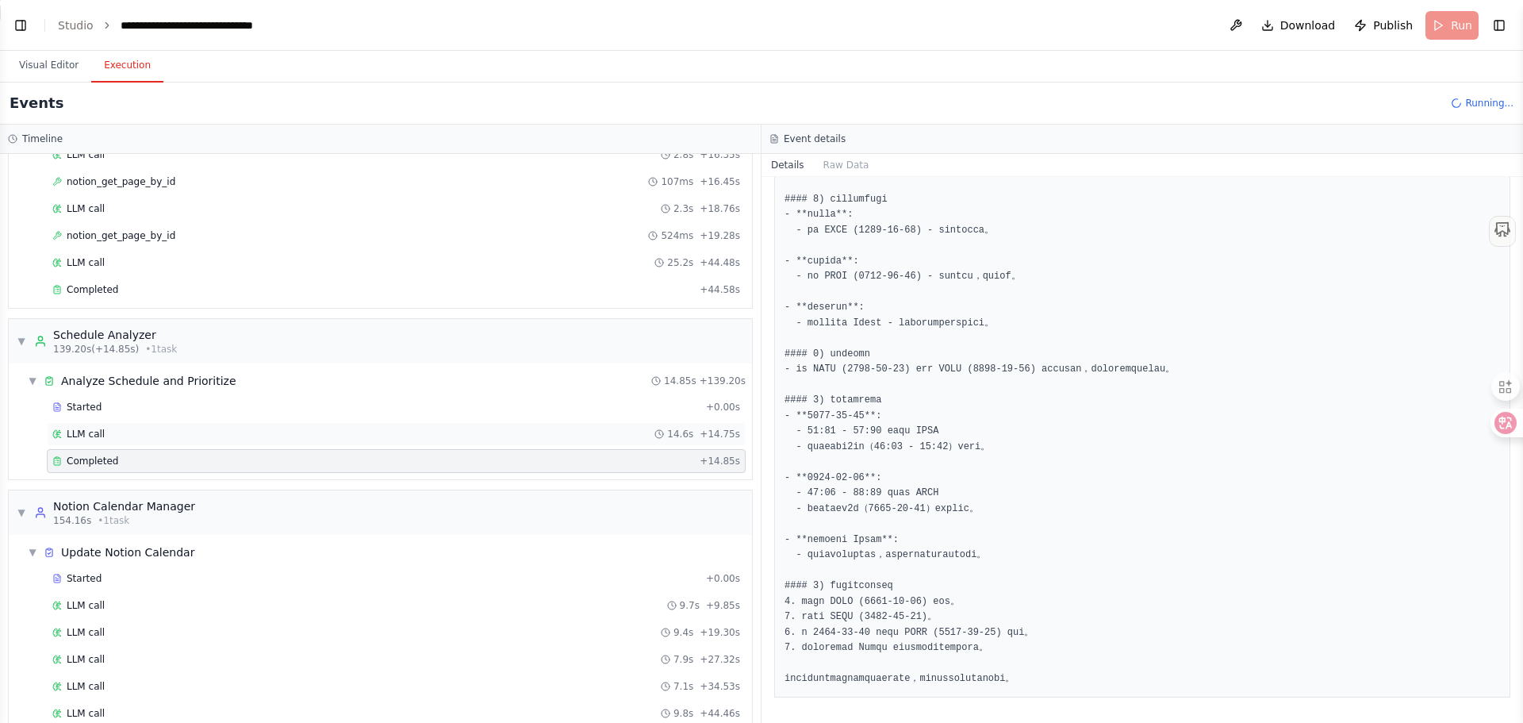
scroll to position [1042, 0]
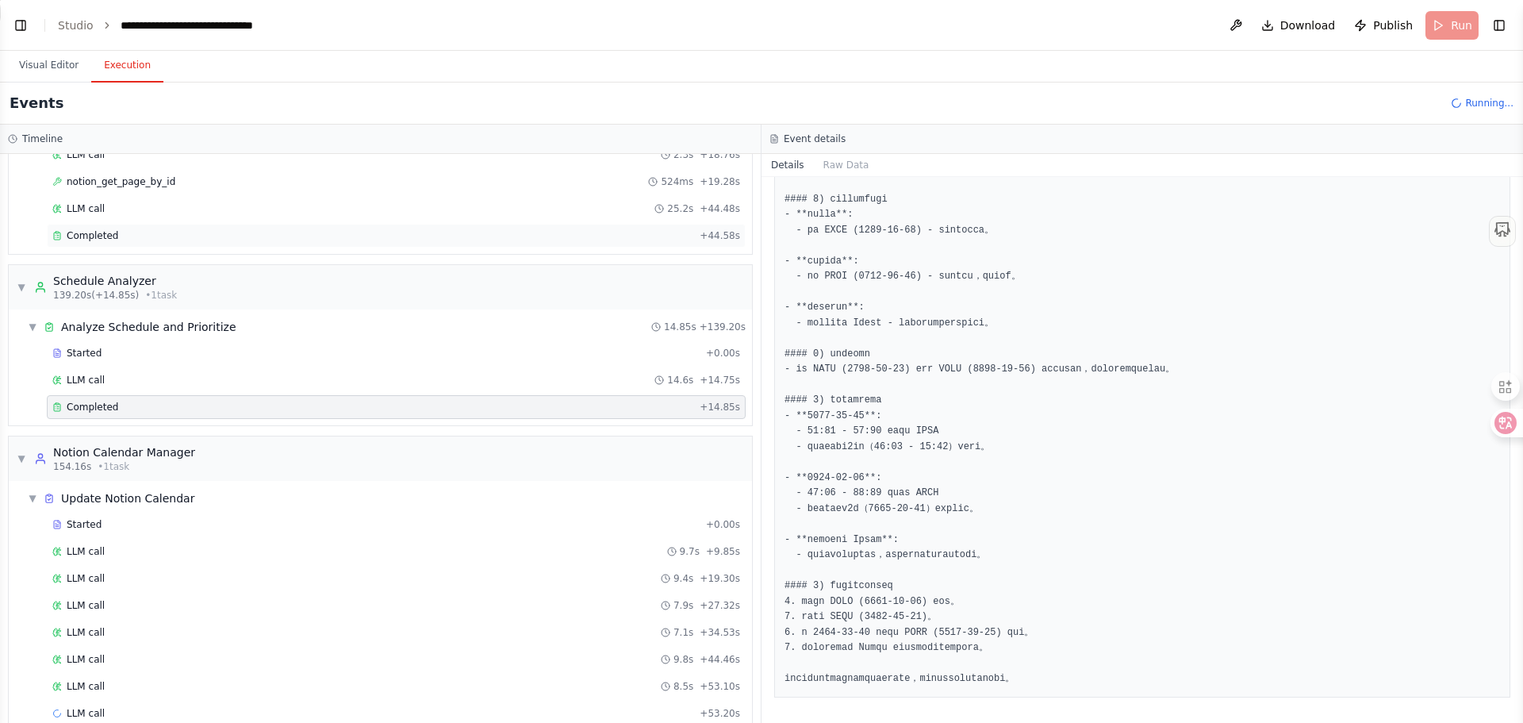
click at [87, 231] on span "Completed" at bounding box center [93, 235] width 52 height 13
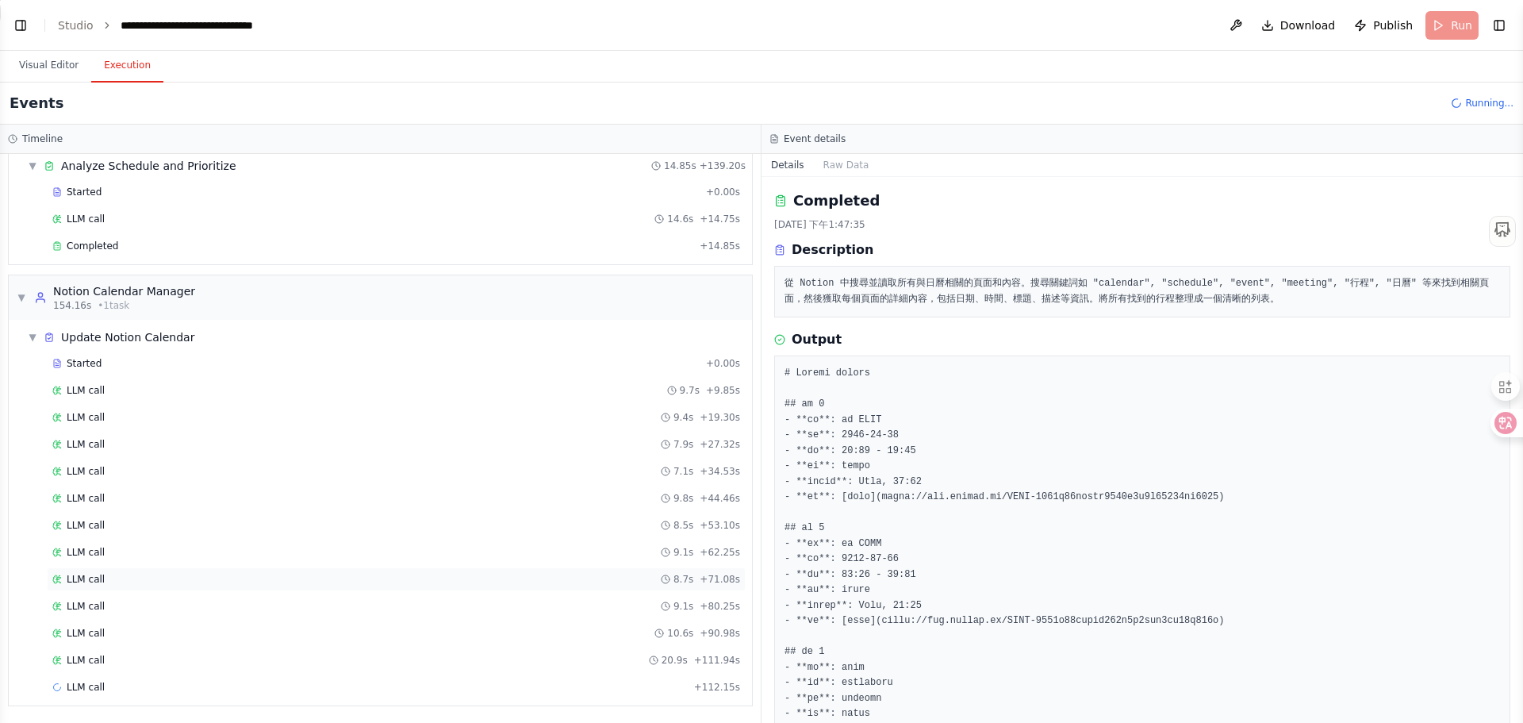
scroll to position [1204, 0]
click at [107, 251] on span "Completed" at bounding box center [93, 245] width 52 height 13
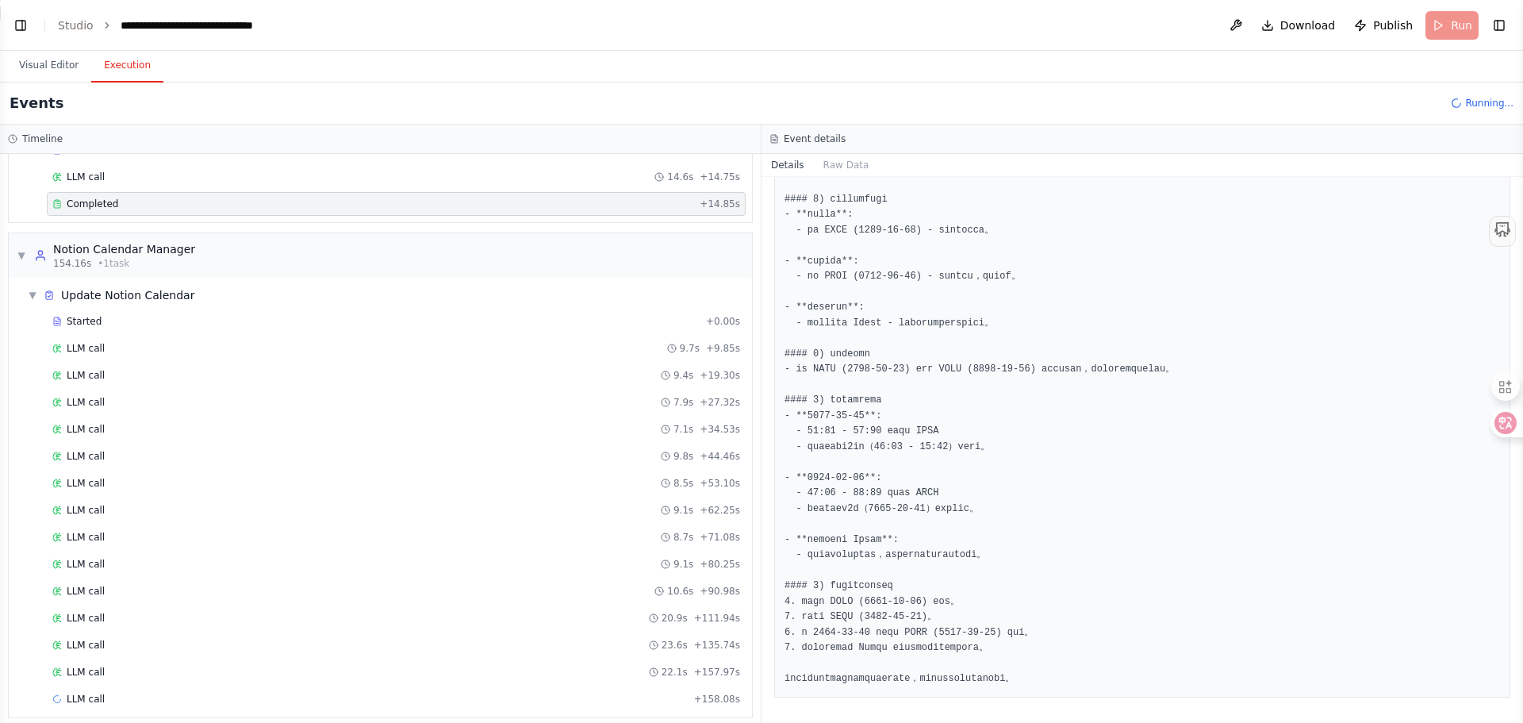
scroll to position [1258, 0]
